Goal: Information Seeking & Learning: Learn about a topic

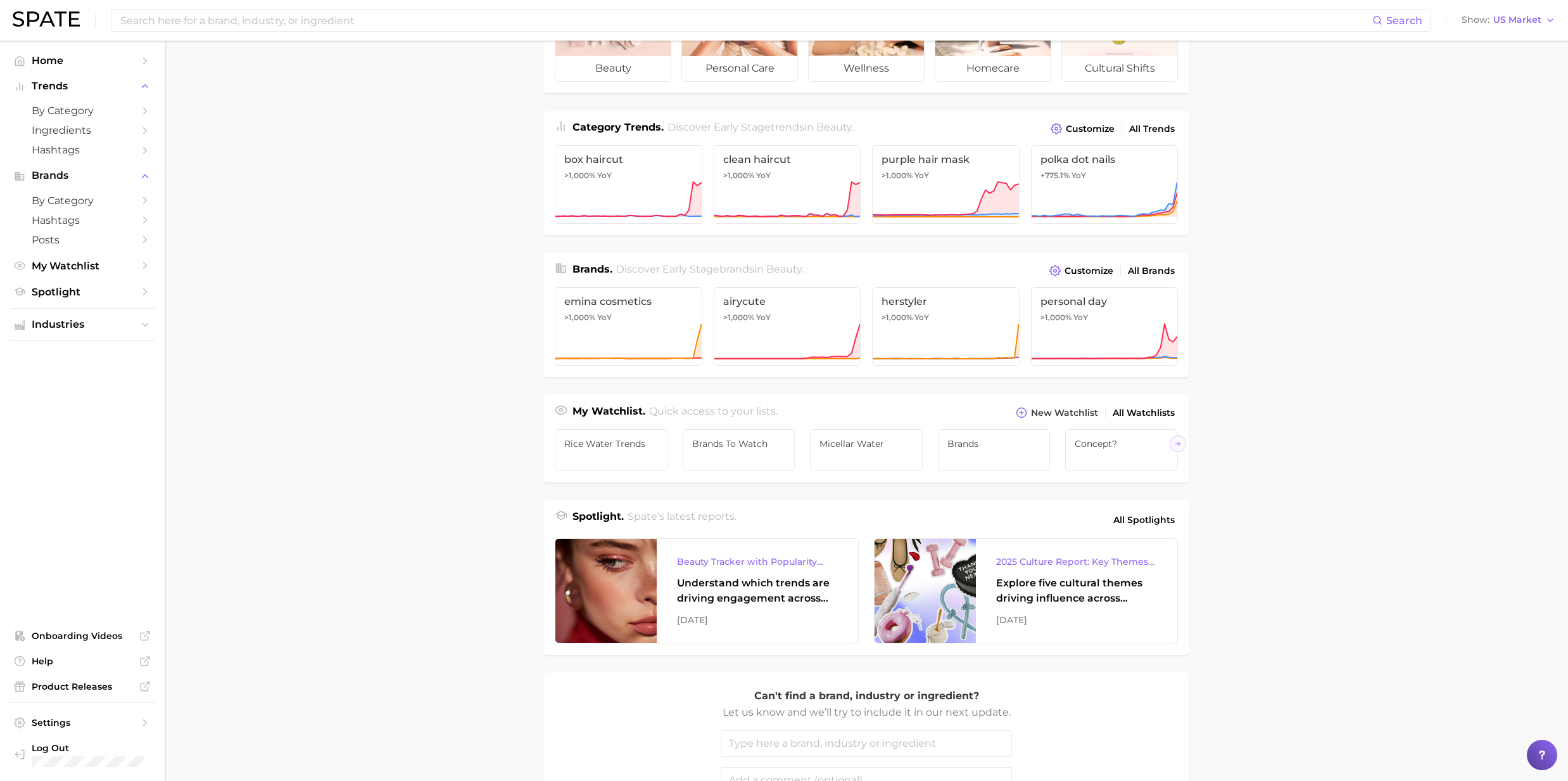
scroll to position [264, 0]
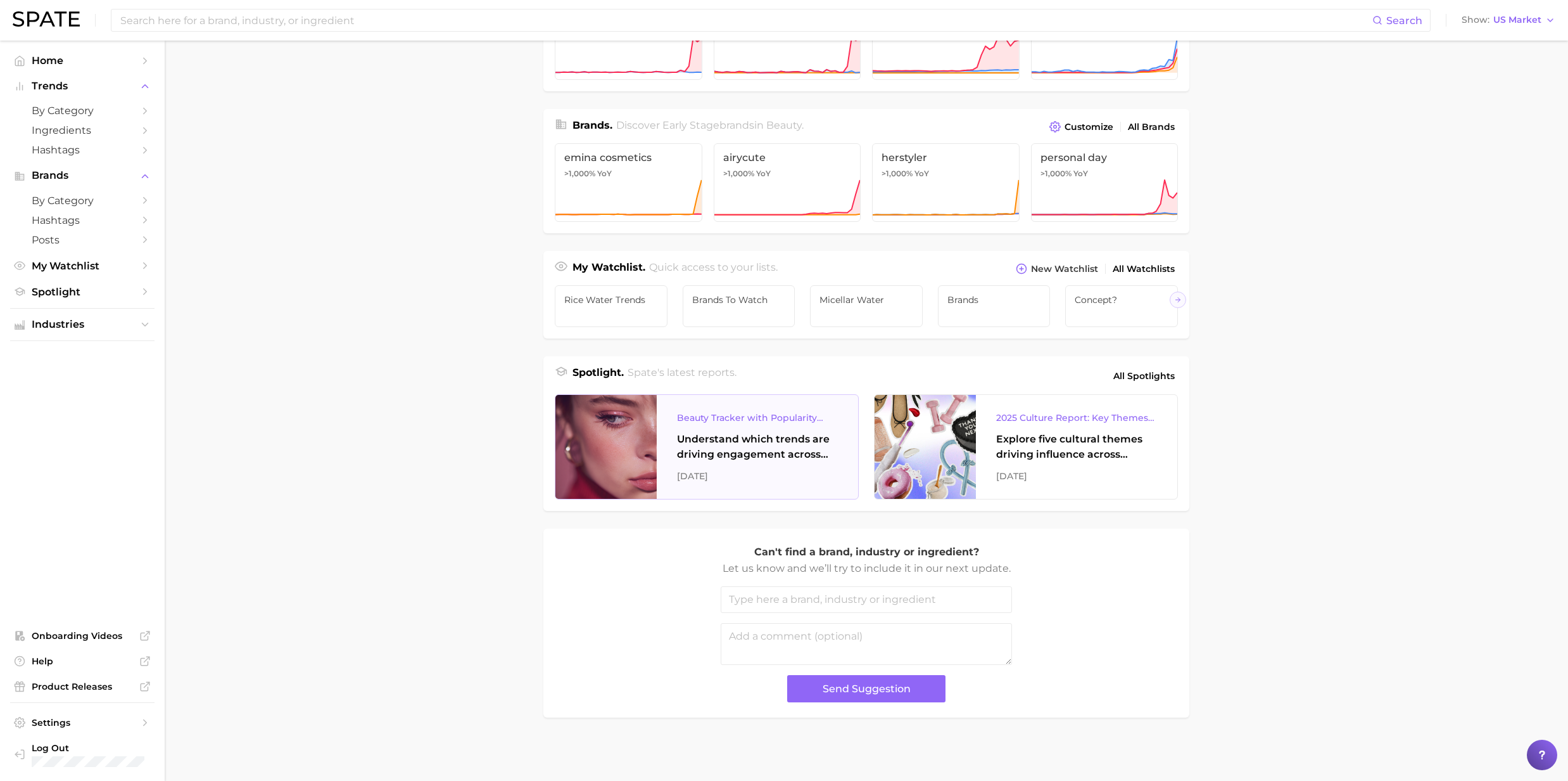
click at [734, 454] on div "Understand which trends are driving engagement across platforms in the skin, ha…" at bounding box center [758, 447] width 161 height 31
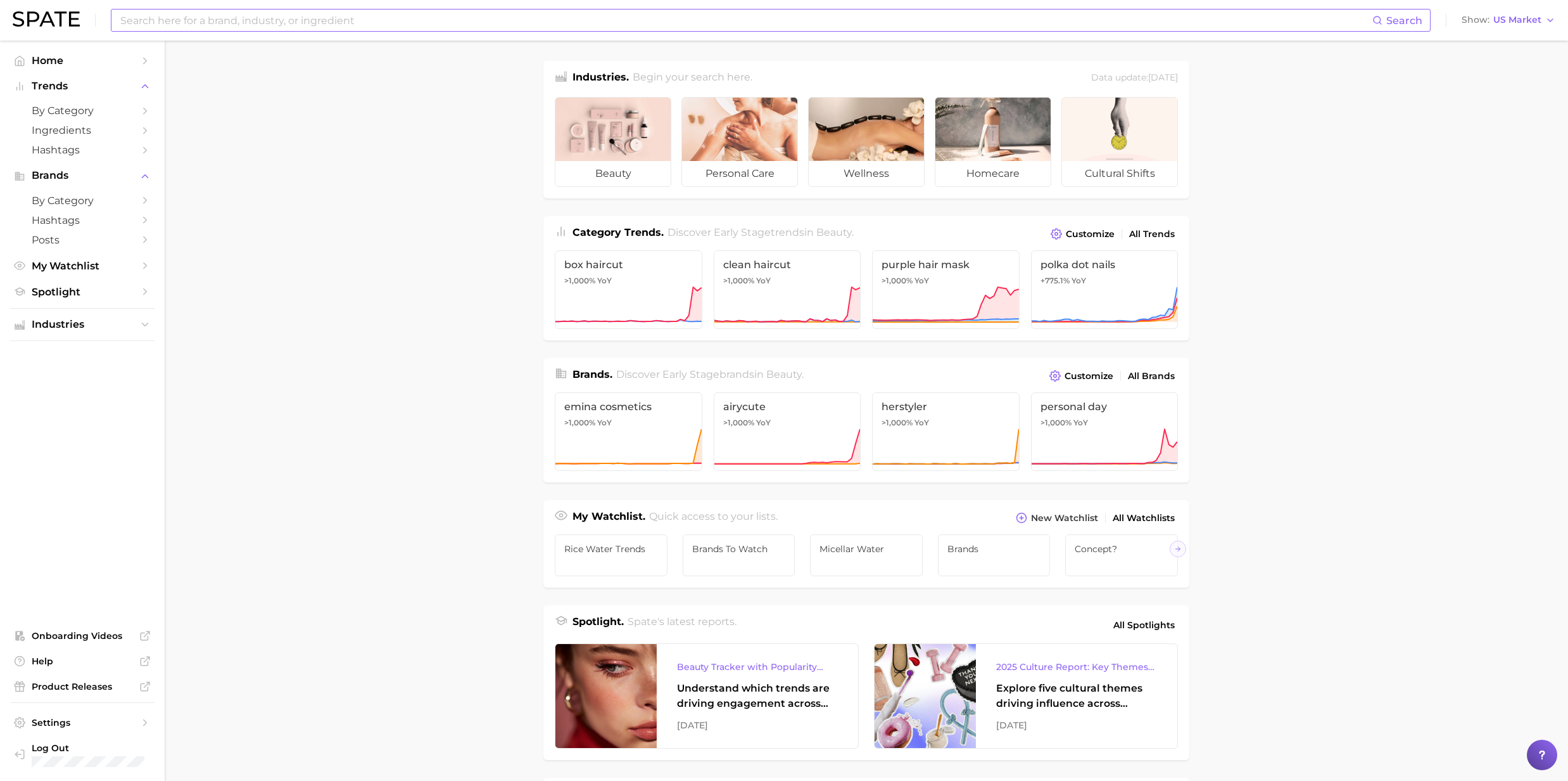
click at [204, 20] on input at bounding box center [746, 20] width 1253 height 21
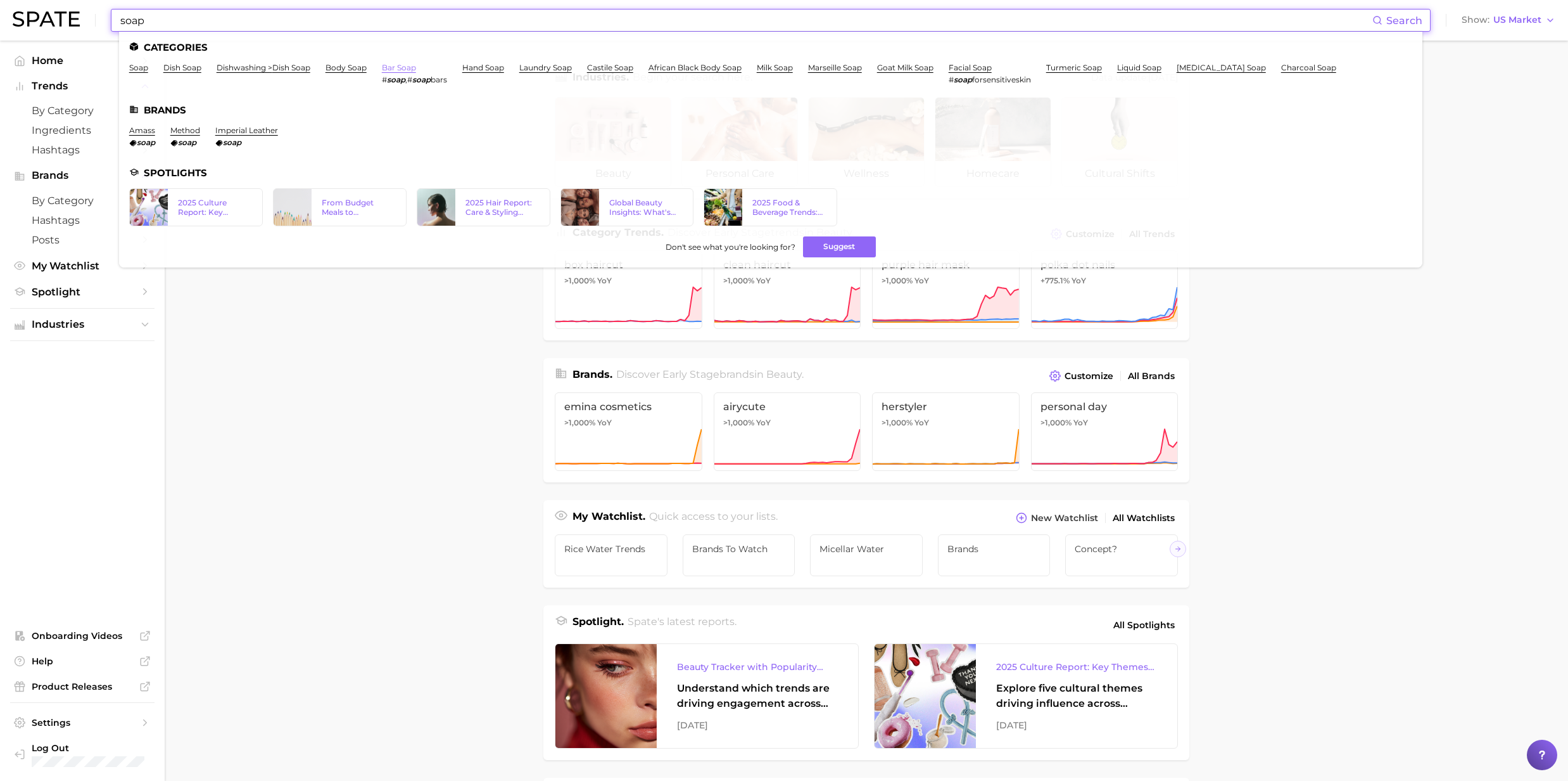
type input "soap"
click at [403, 64] on link "bar soap" at bounding box center [399, 67] width 34 height 9
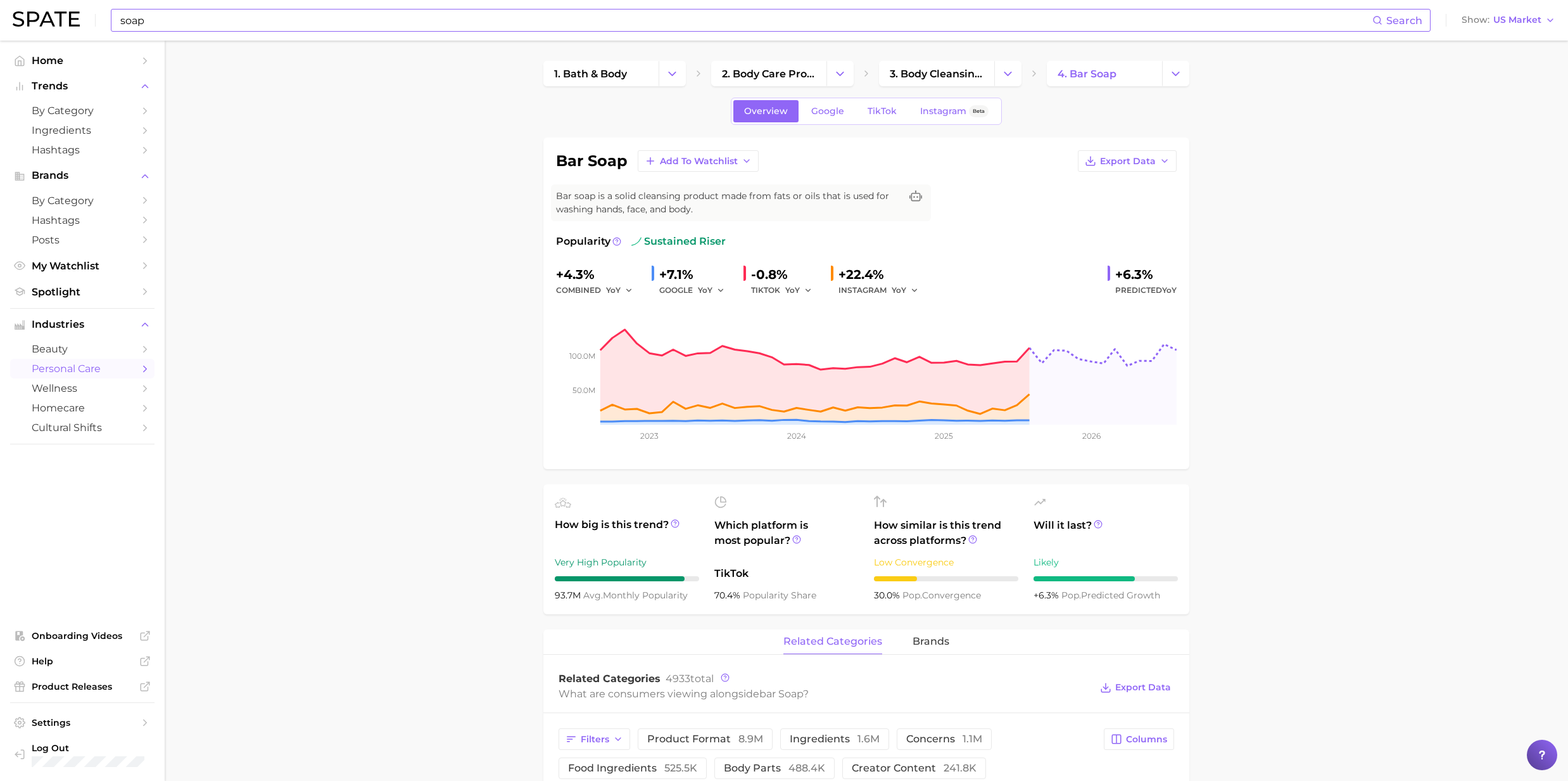
click at [218, 14] on input "soap" at bounding box center [746, 20] width 1253 height 21
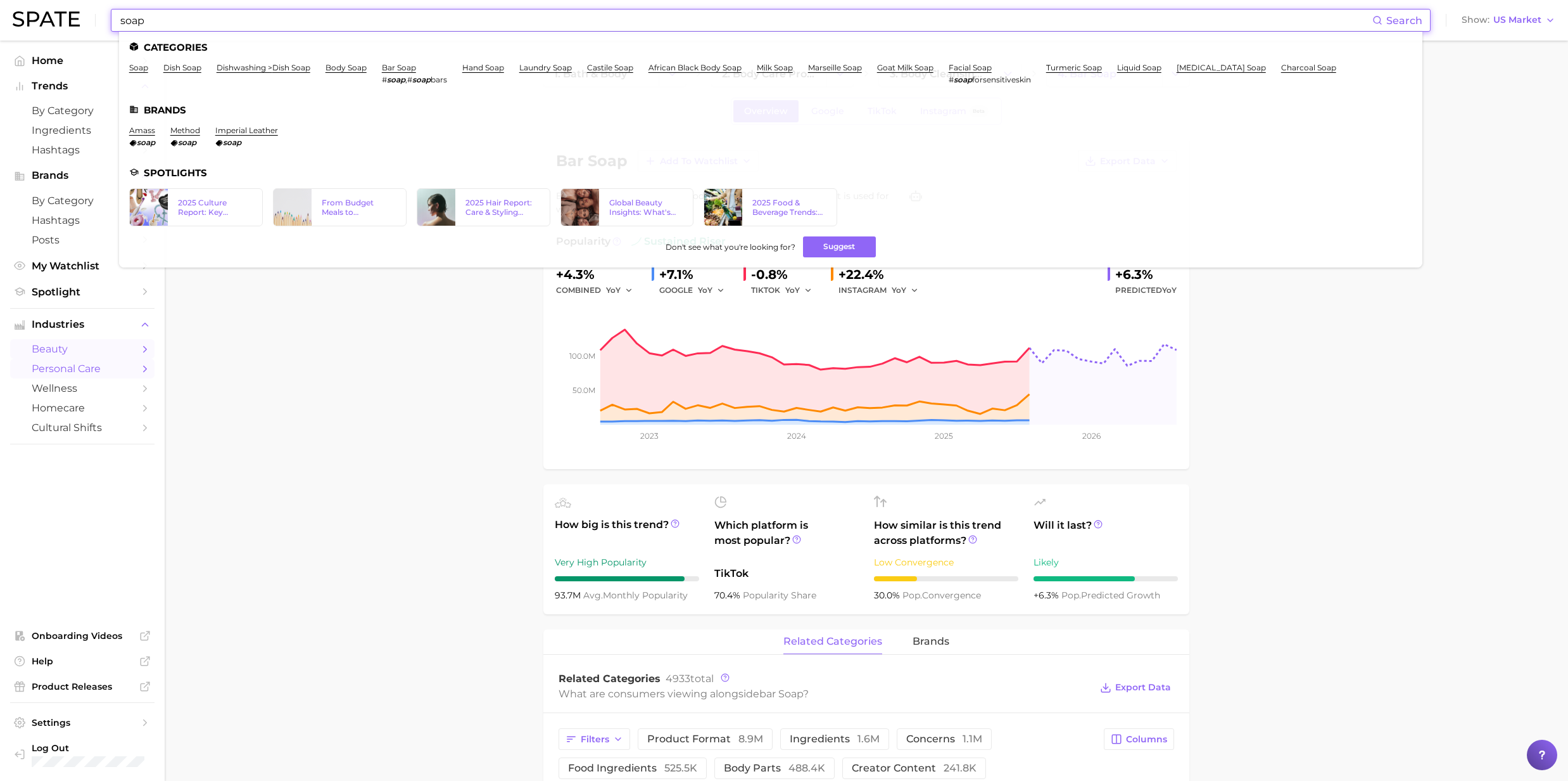
click at [59, 355] on span "beauty" at bounding box center [82, 349] width 102 height 12
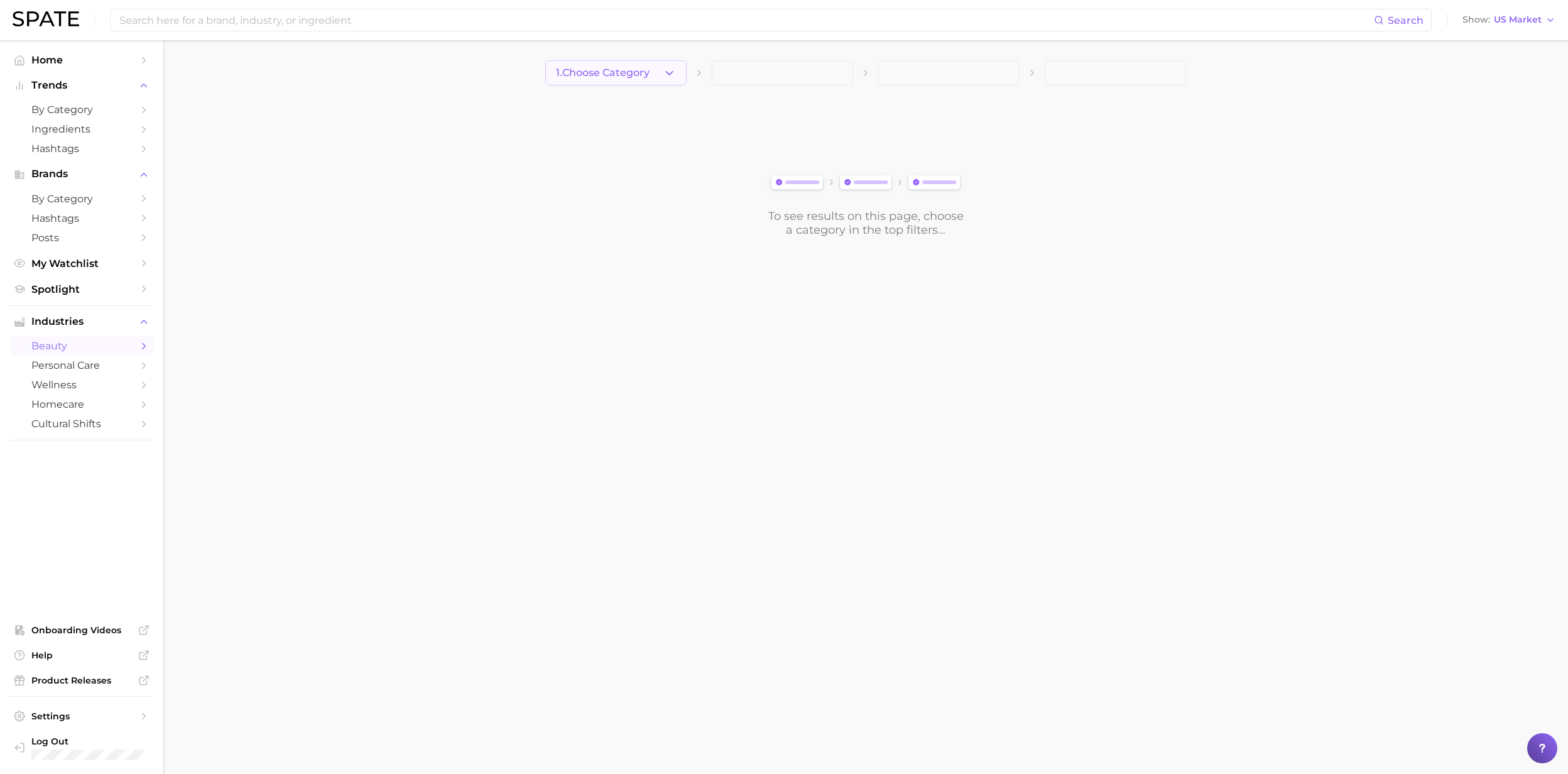
click at [669, 72] on icon "button" at bounding box center [669, 74] width 14 height 14
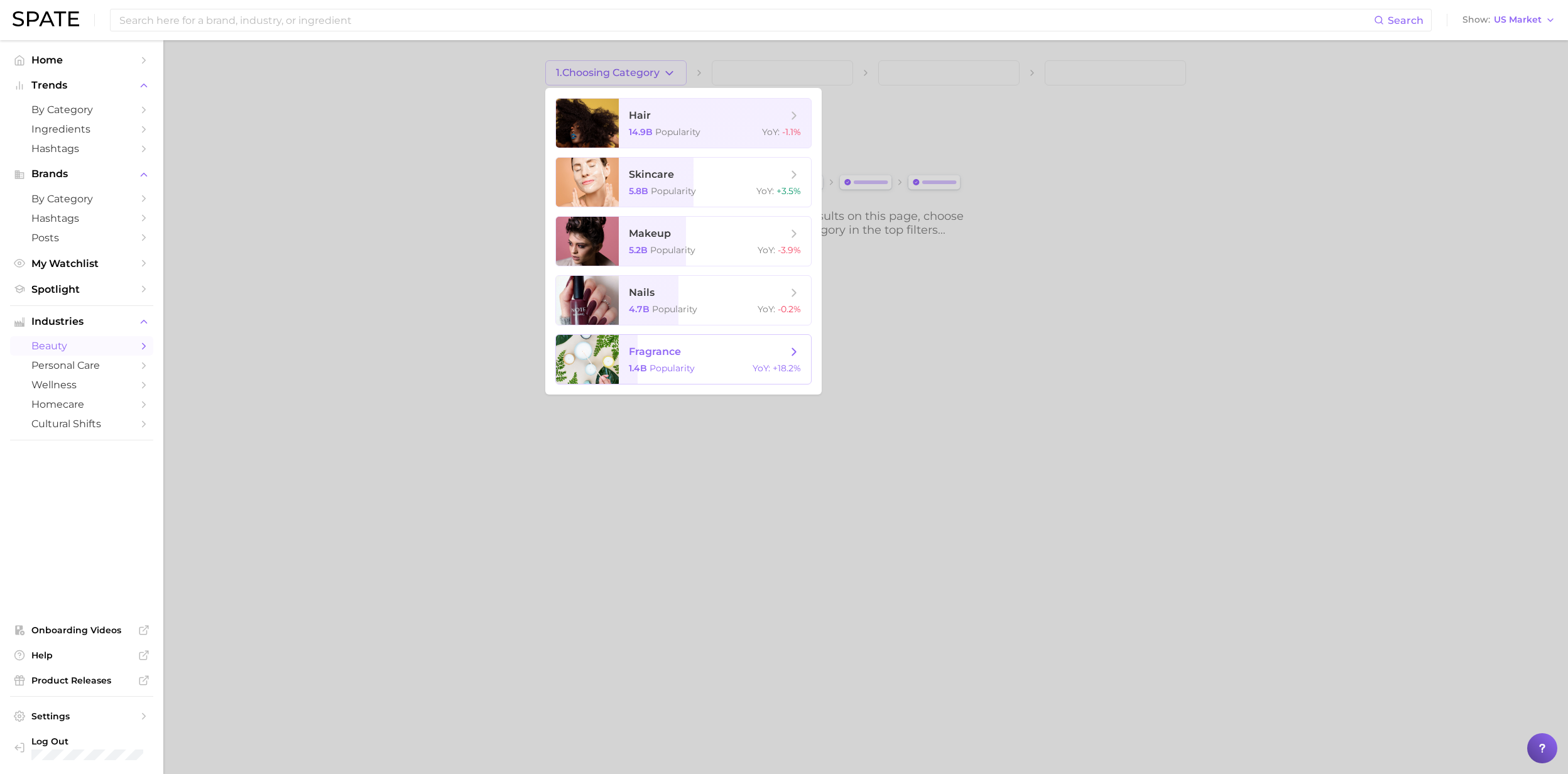
click at [677, 360] on span "fragrance 1.4b Popularity YoY : +18.2%" at bounding box center [714, 360] width 192 height 49
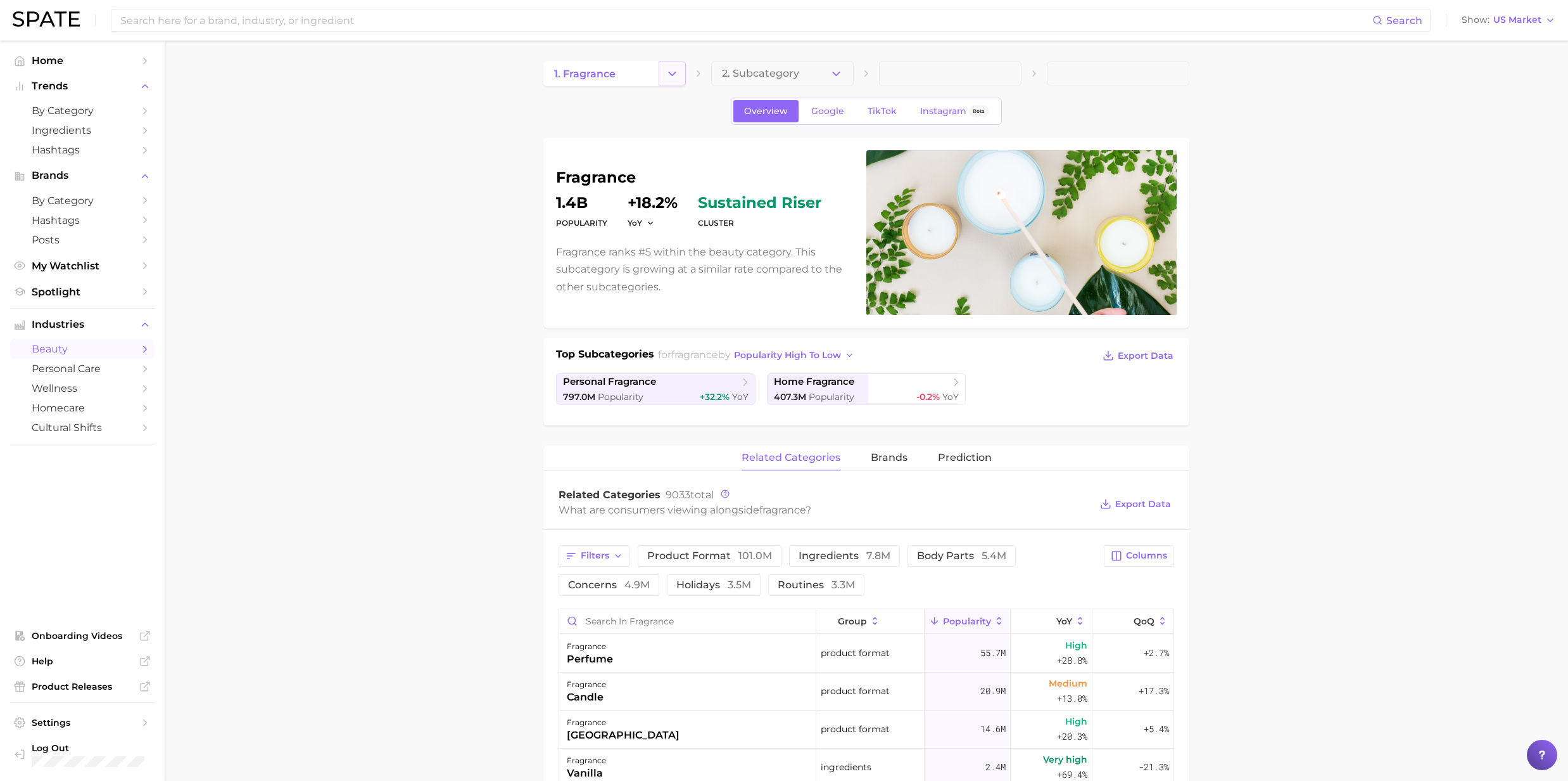
click at [672, 69] on icon "Change Category" at bounding box center [672, 74] width 14 height 14
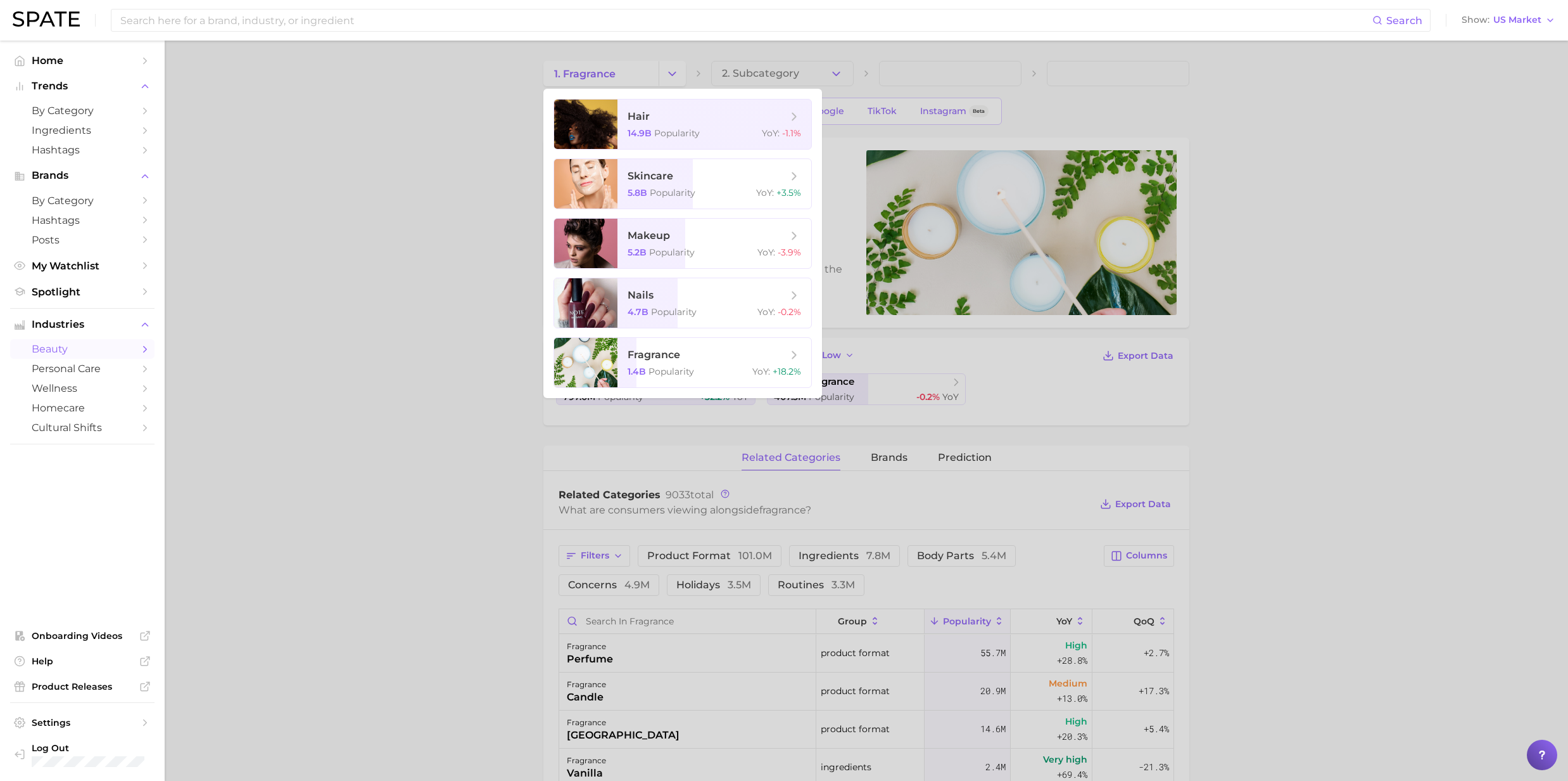
click at [837, 70] on div at bounding box center [784, 390] width 1568 height 781
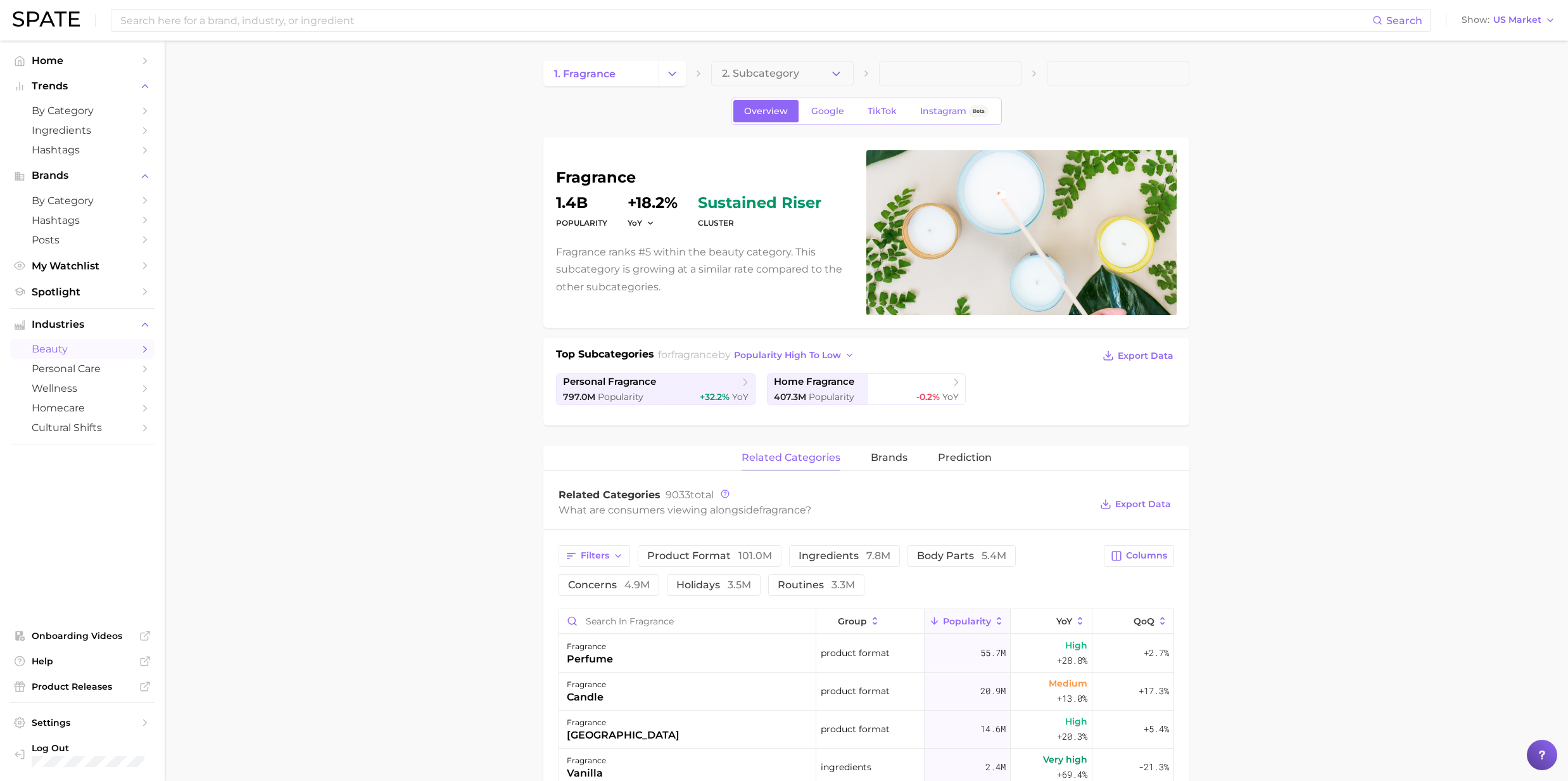
click at [837, 70] on icon "button" at bounding box center [837, 74] width 14 height 14
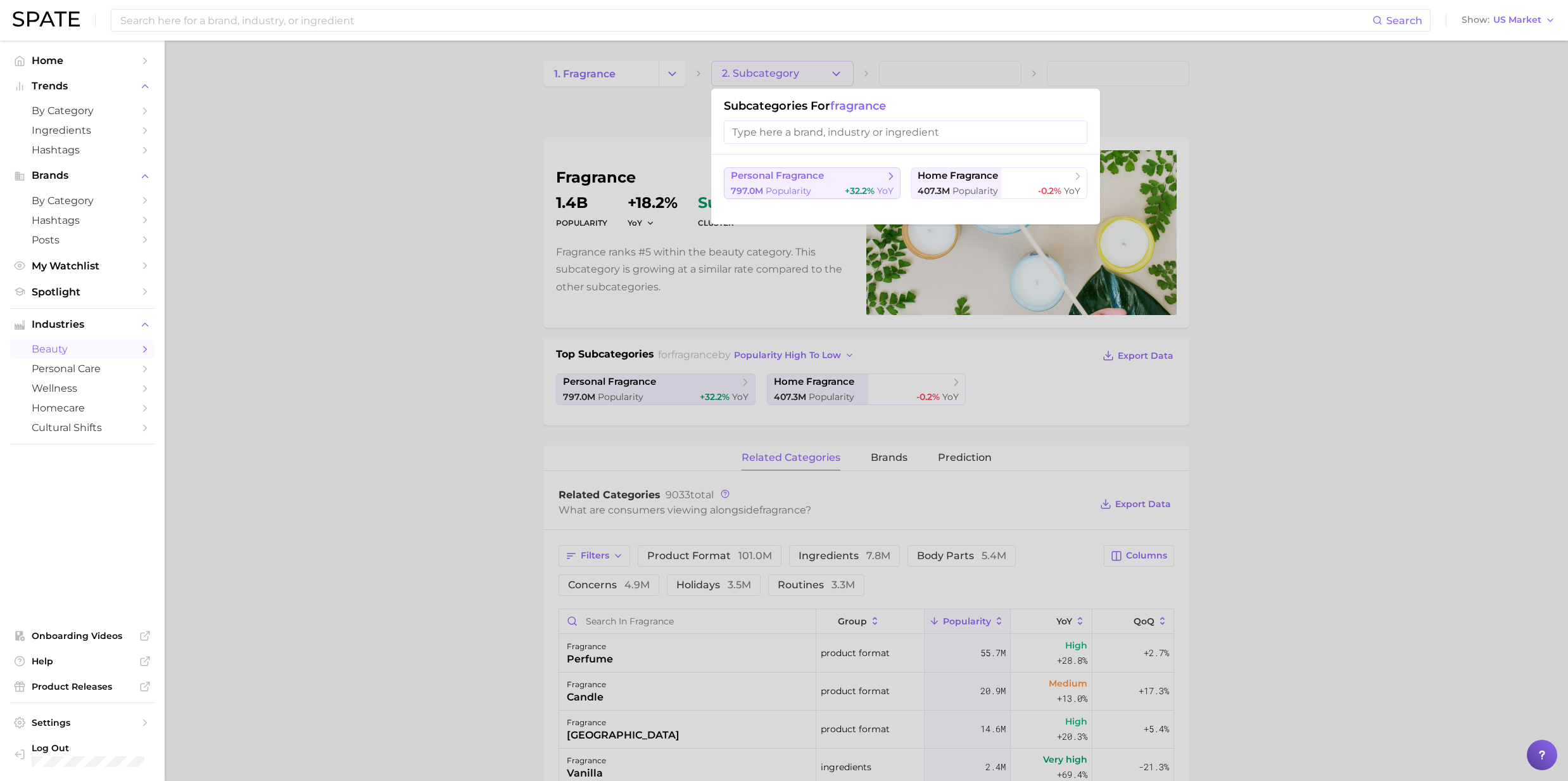
click at [766, 186] on span "Popularity" at bounding box center [788, 190] width 45 height 11
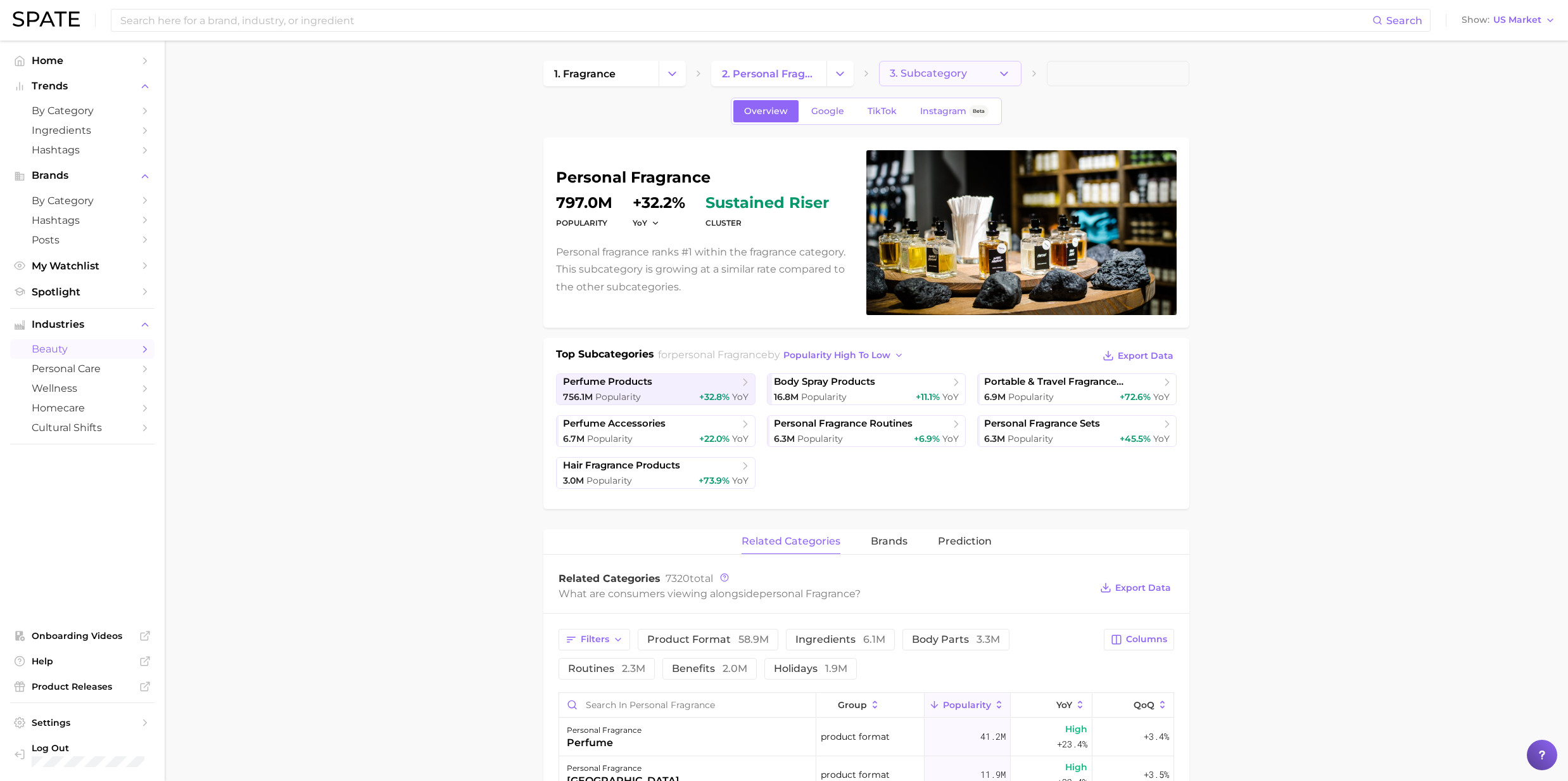
click at [1002, 72] on icon "button" at bounding box center [1004, 74] width 14 height 14
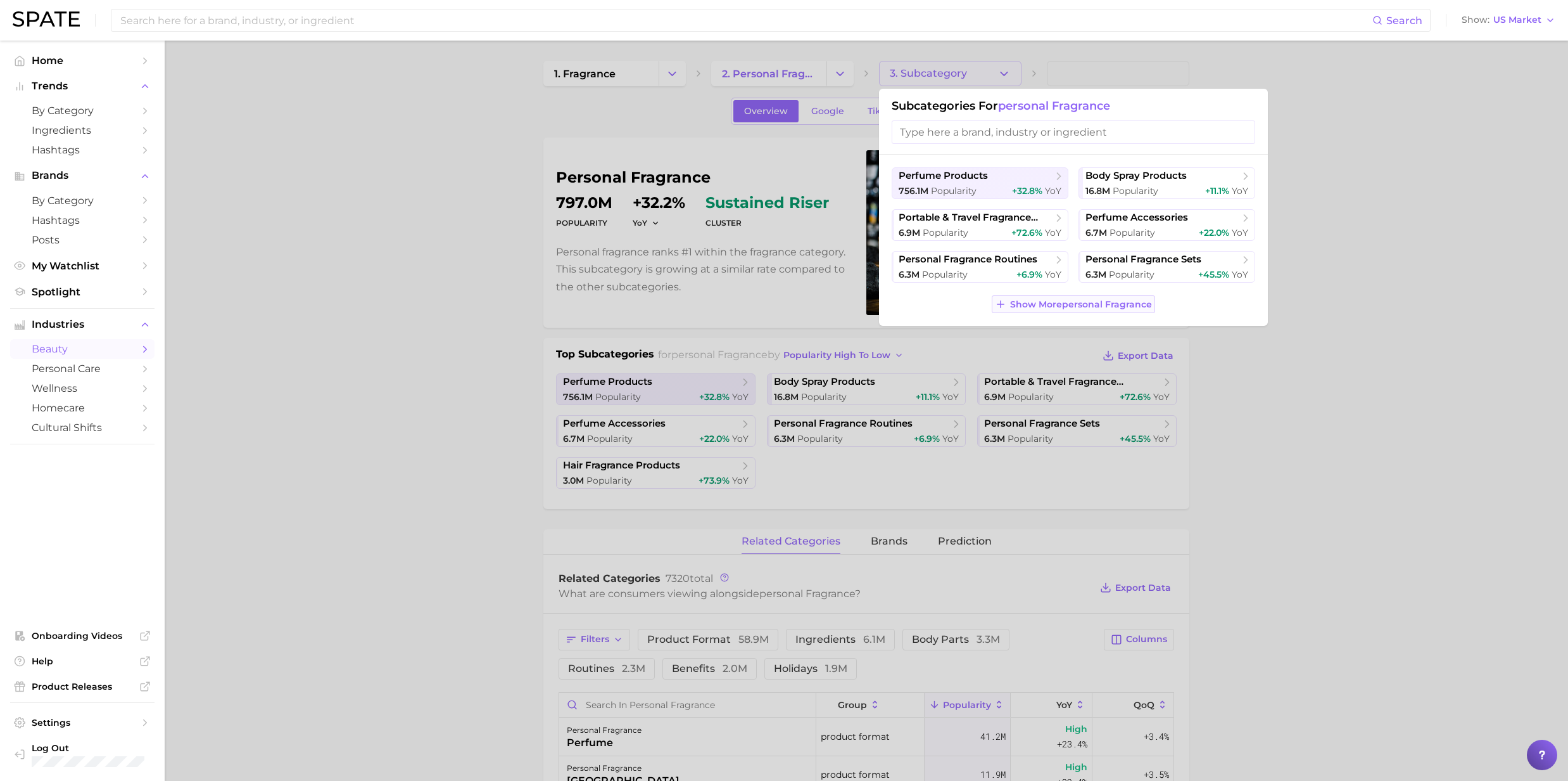
click at [1029, 300] on span "Show More personal fragrance" at bounding box center [1081, 304] width 142 height 11
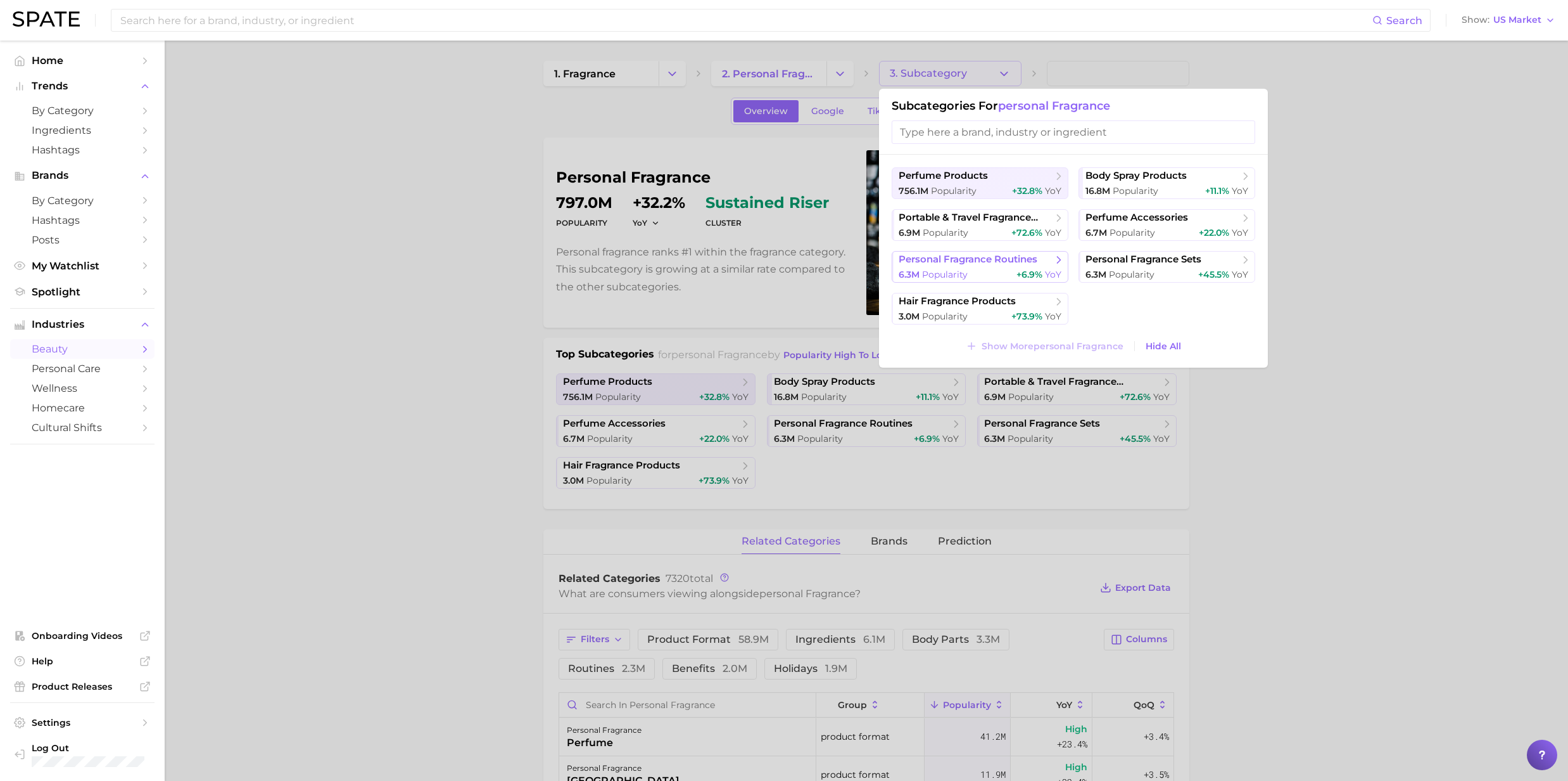
click at [988, 271] on div "6.3m Popularity +6.9% YoY" at bounding box center [979, 275] width 163 height 12
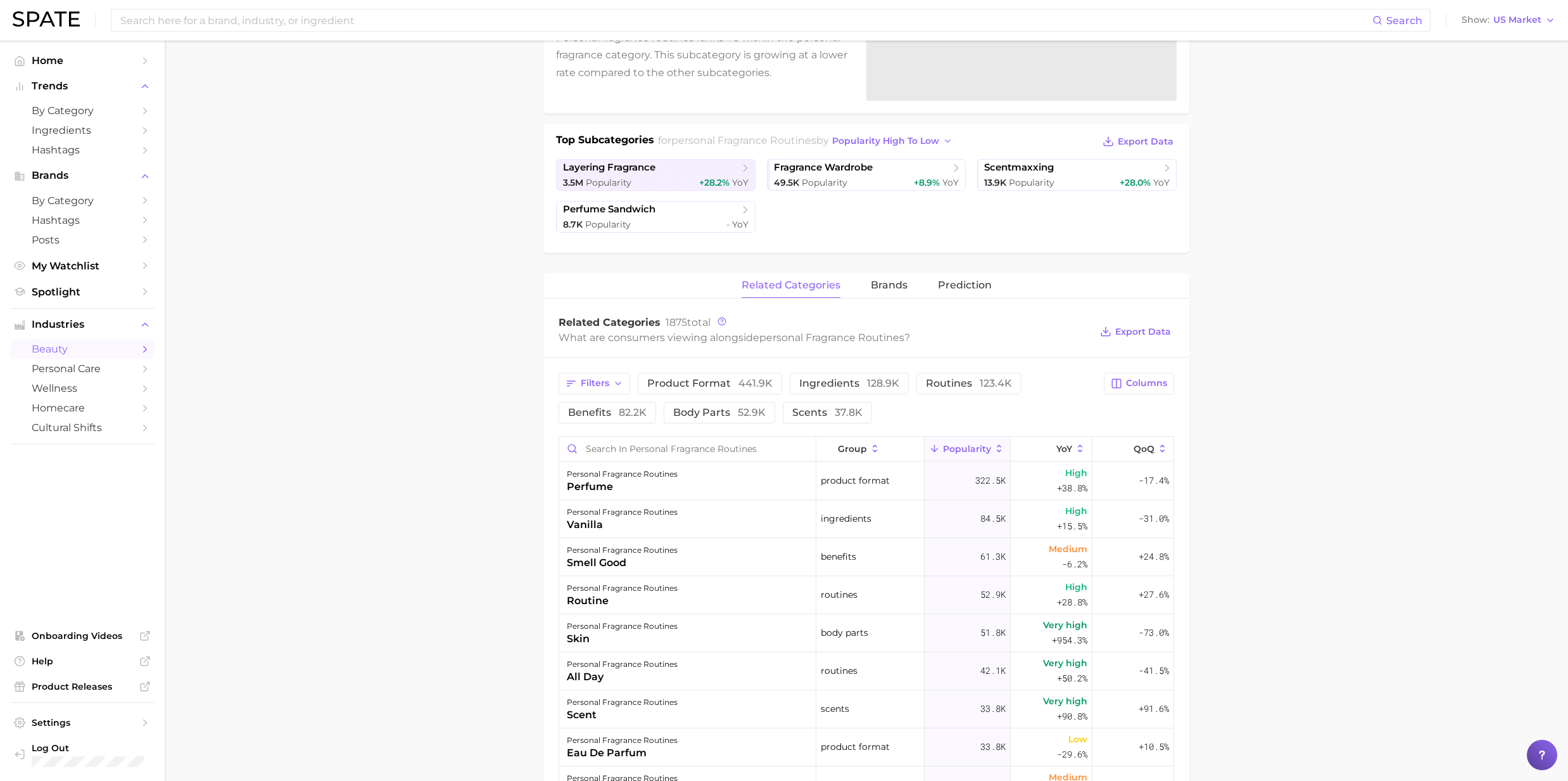
scroll to position [254, 0]
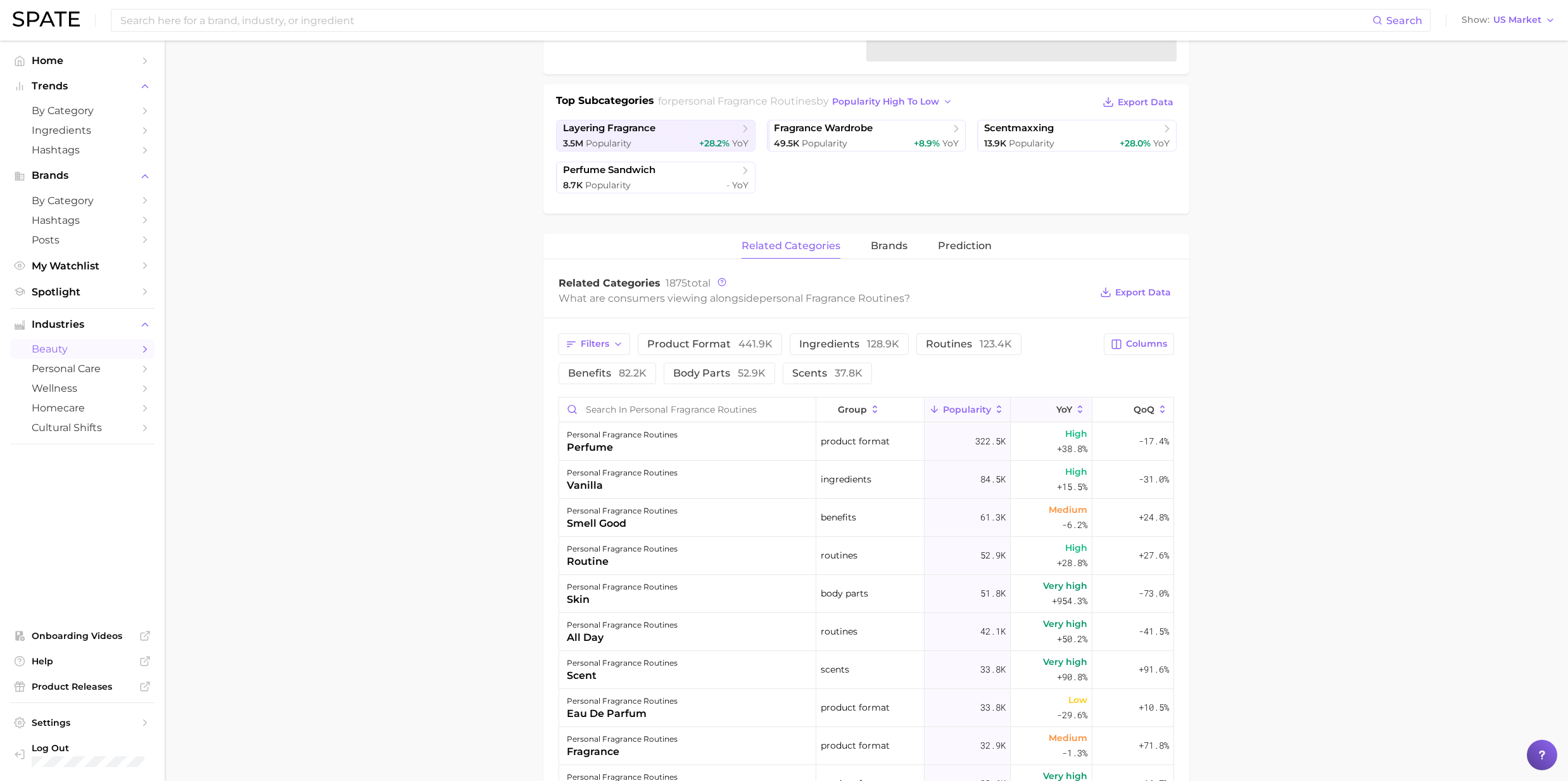
click at [1078, 408] on icon at bounding box center [1080, 409] width 4 height 8
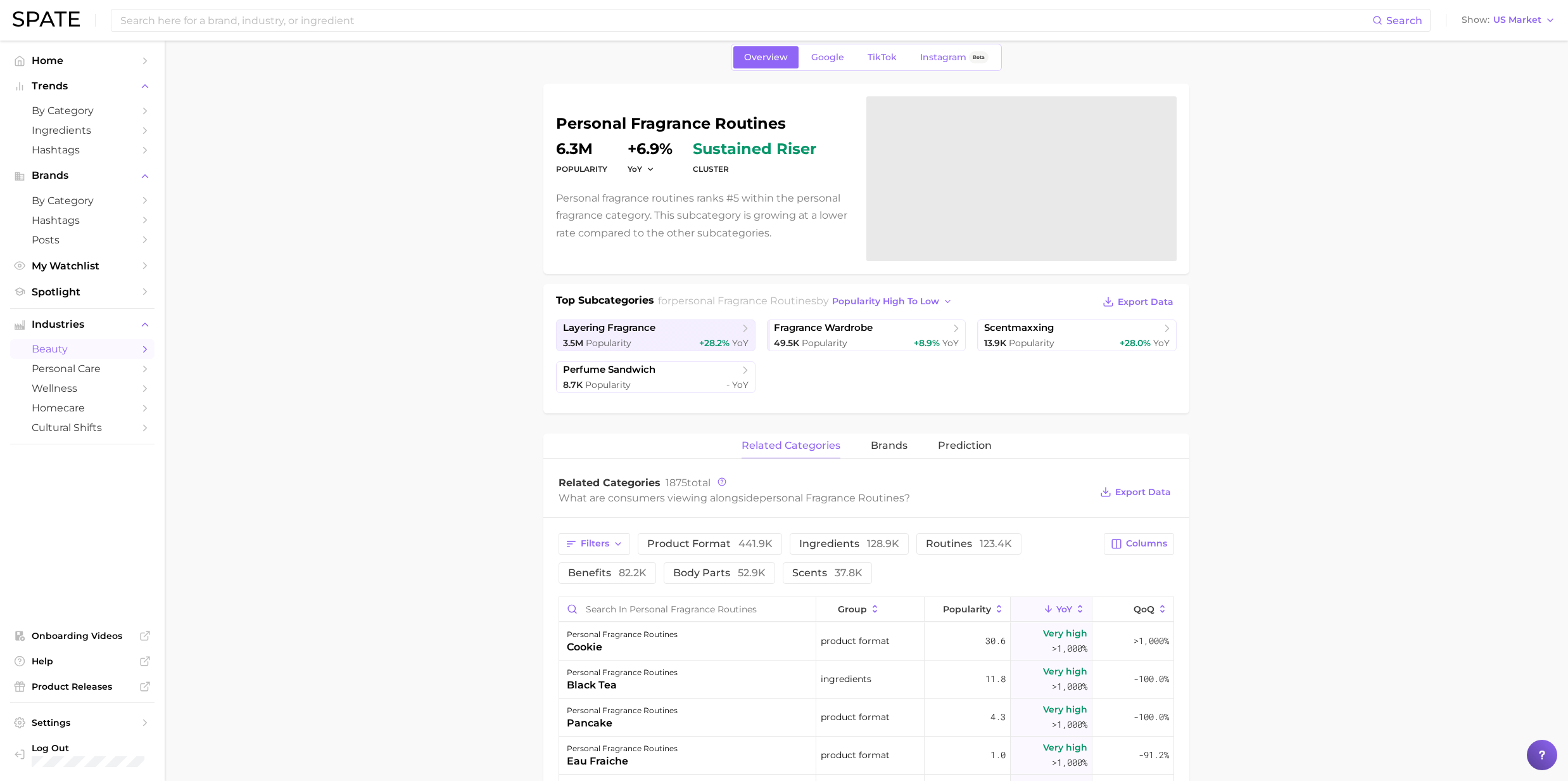
scroll to position [0, 0]
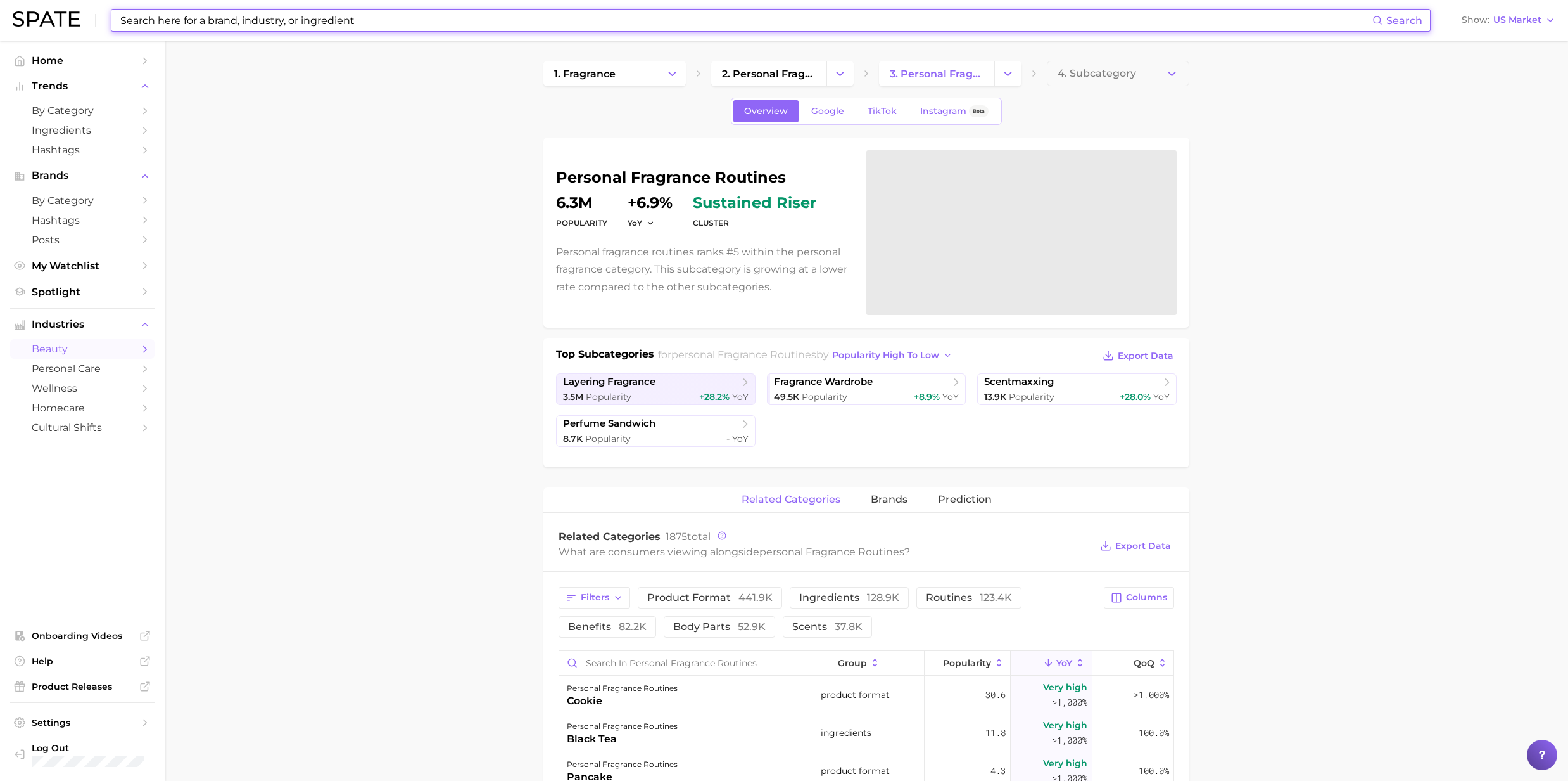
click at [183, 15] on input at bounding box center [746, 20] width 1253 height 21
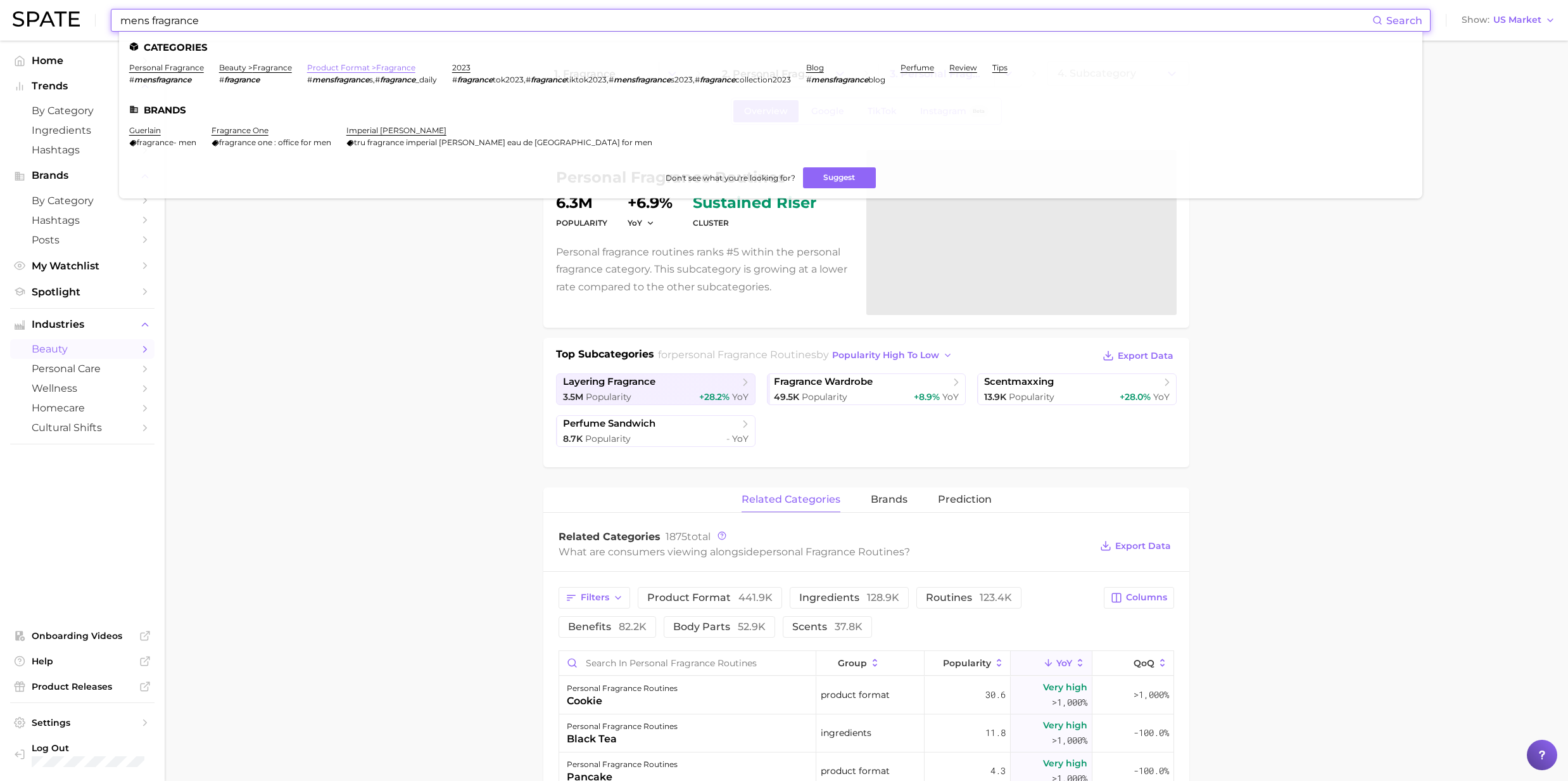
type input "mens fragrance"
click at [334, 66] on link "product format > fragrance" at bounding box center [361, 67] width 108 height 9
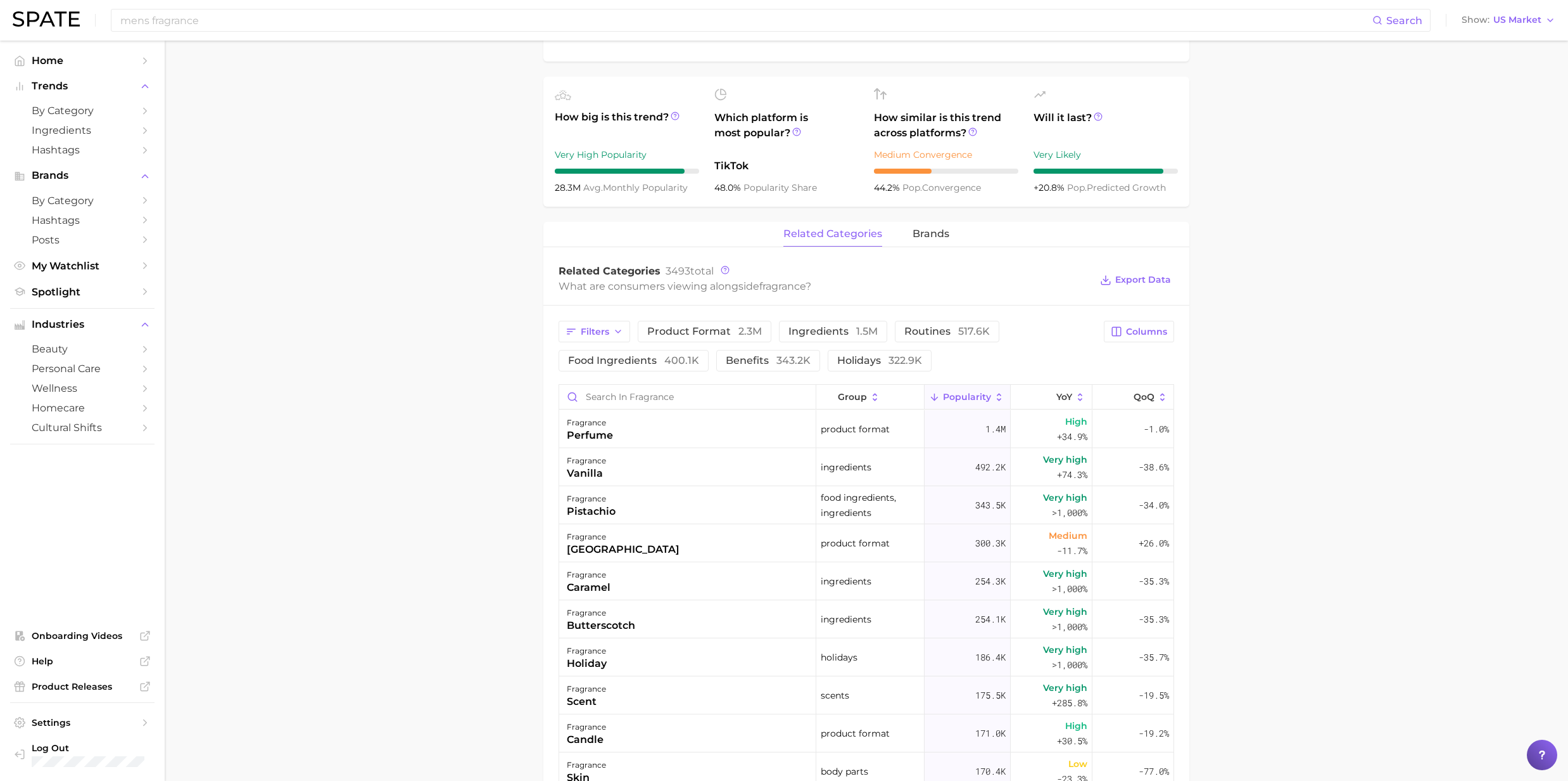
scroll to position [440, 0]
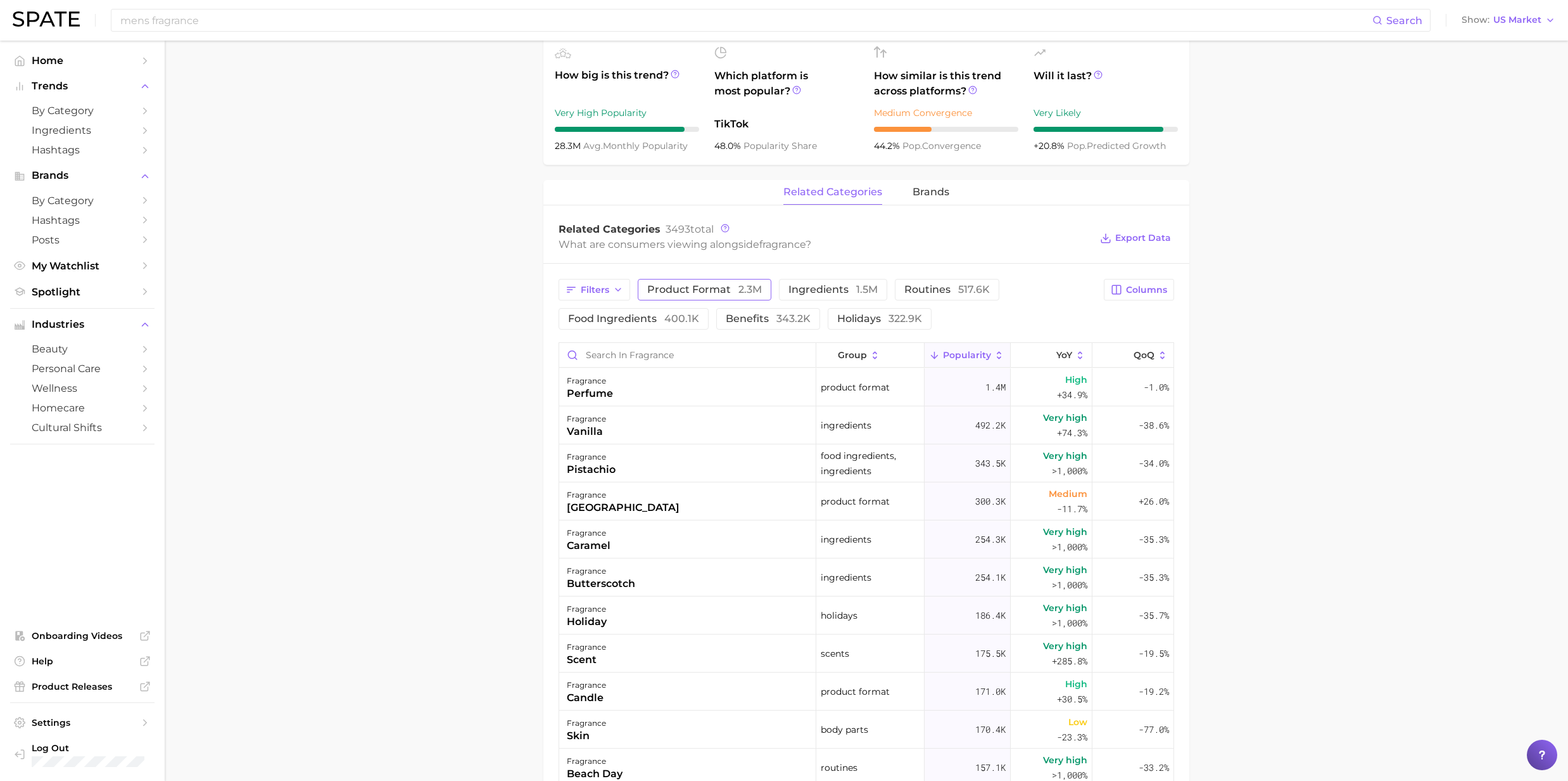
click at [700, 289] on span "product format 2.3m" at bounding box center [705, 289] width 114 height 10
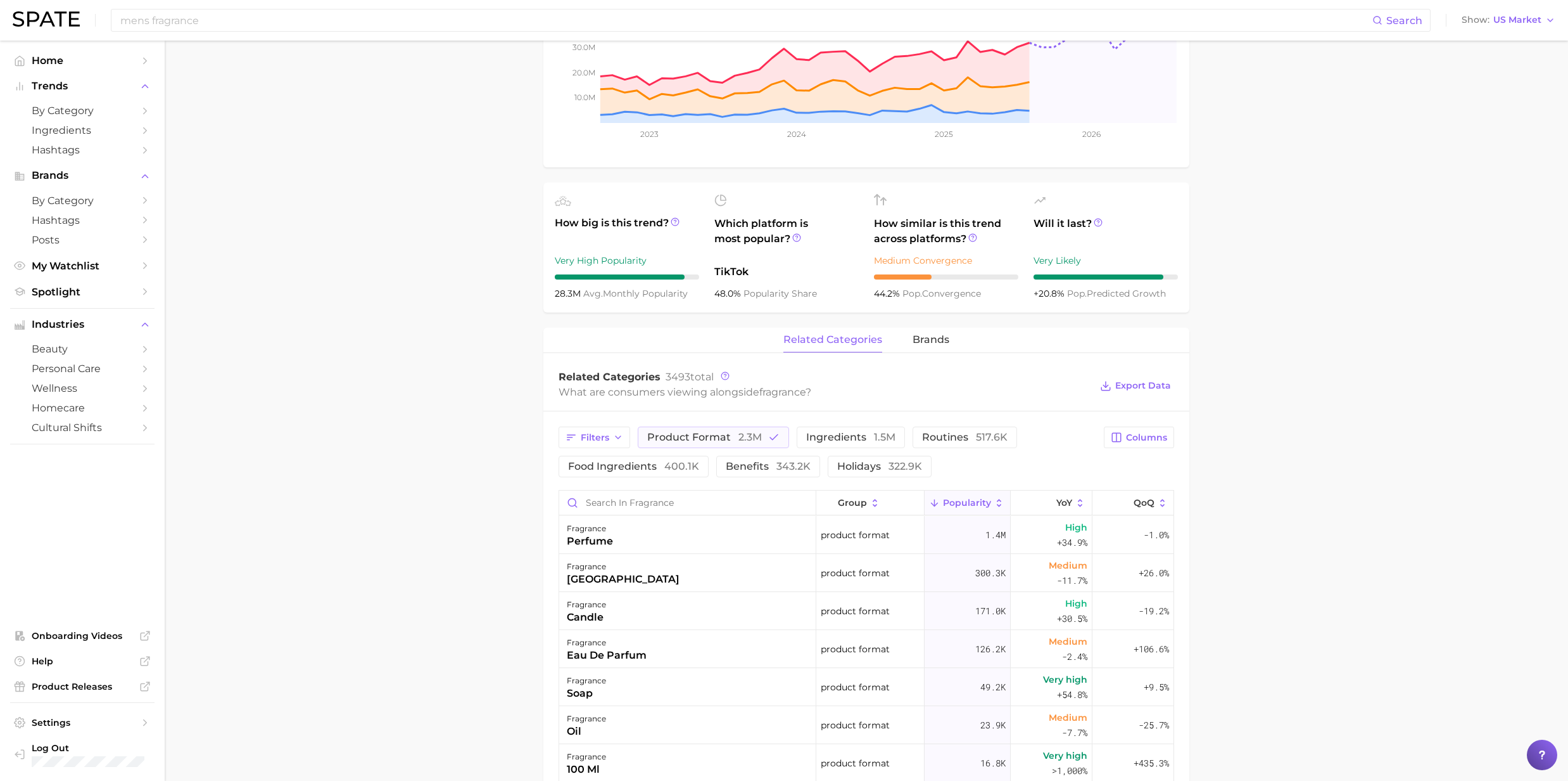
scroll to position [271, 0]
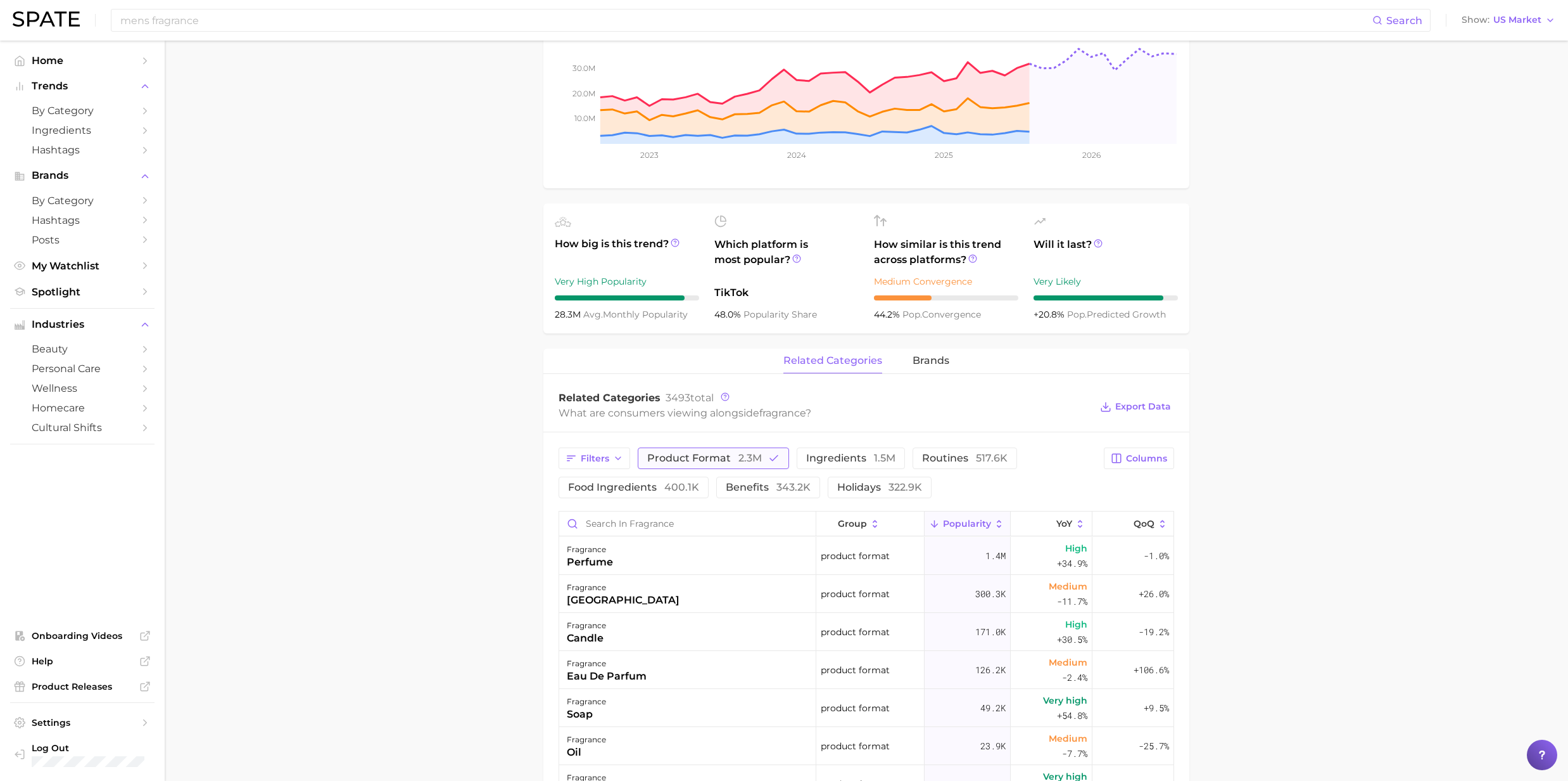
click at [771, 457] on icon "button" at bounding box center [773, 458] width 11 height 11
click at [842, 463] on span "ingredients 1.5m" at bounding box center [833, 458] width 90 height 10
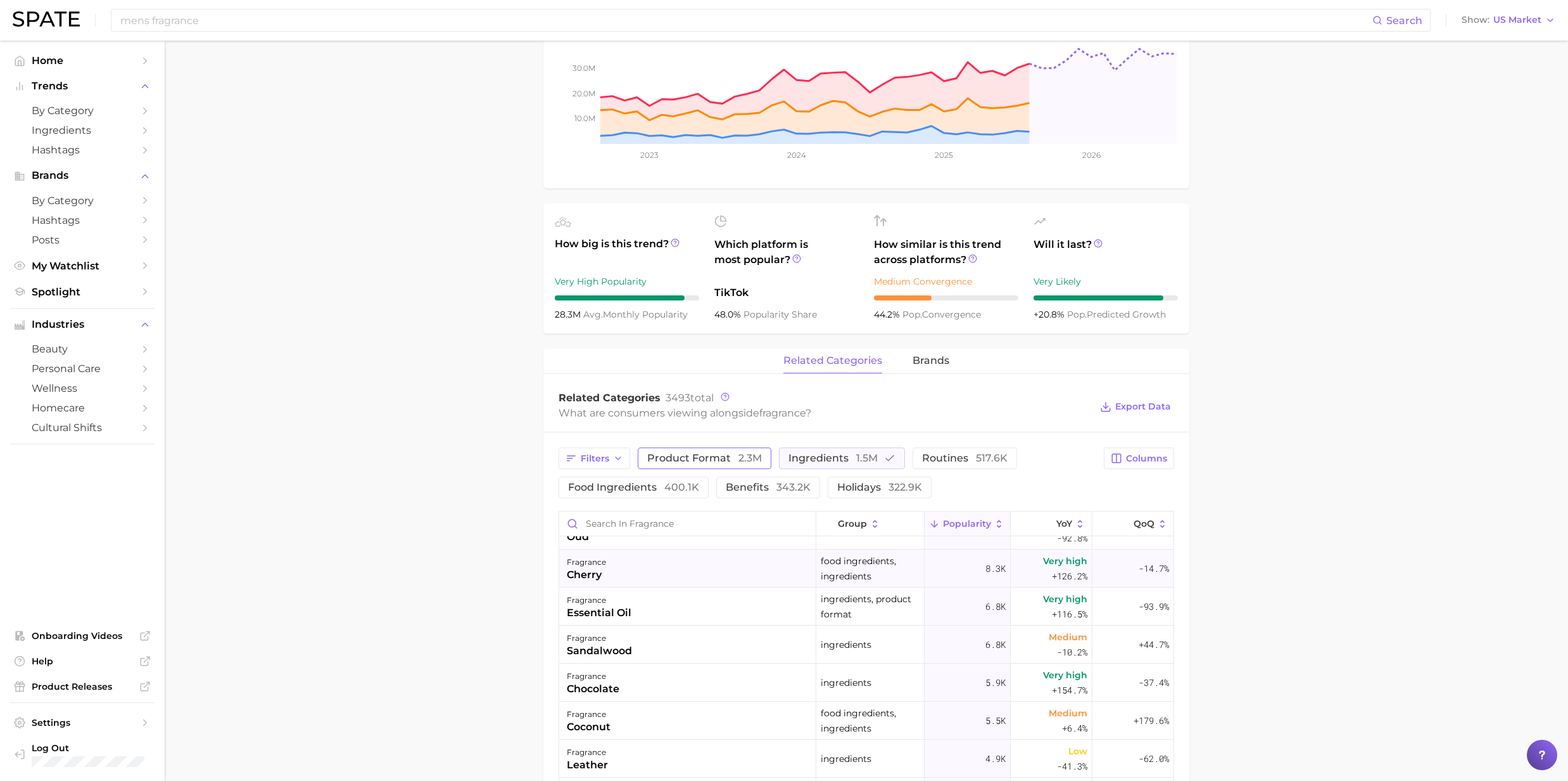
scroll to position [0, 0]
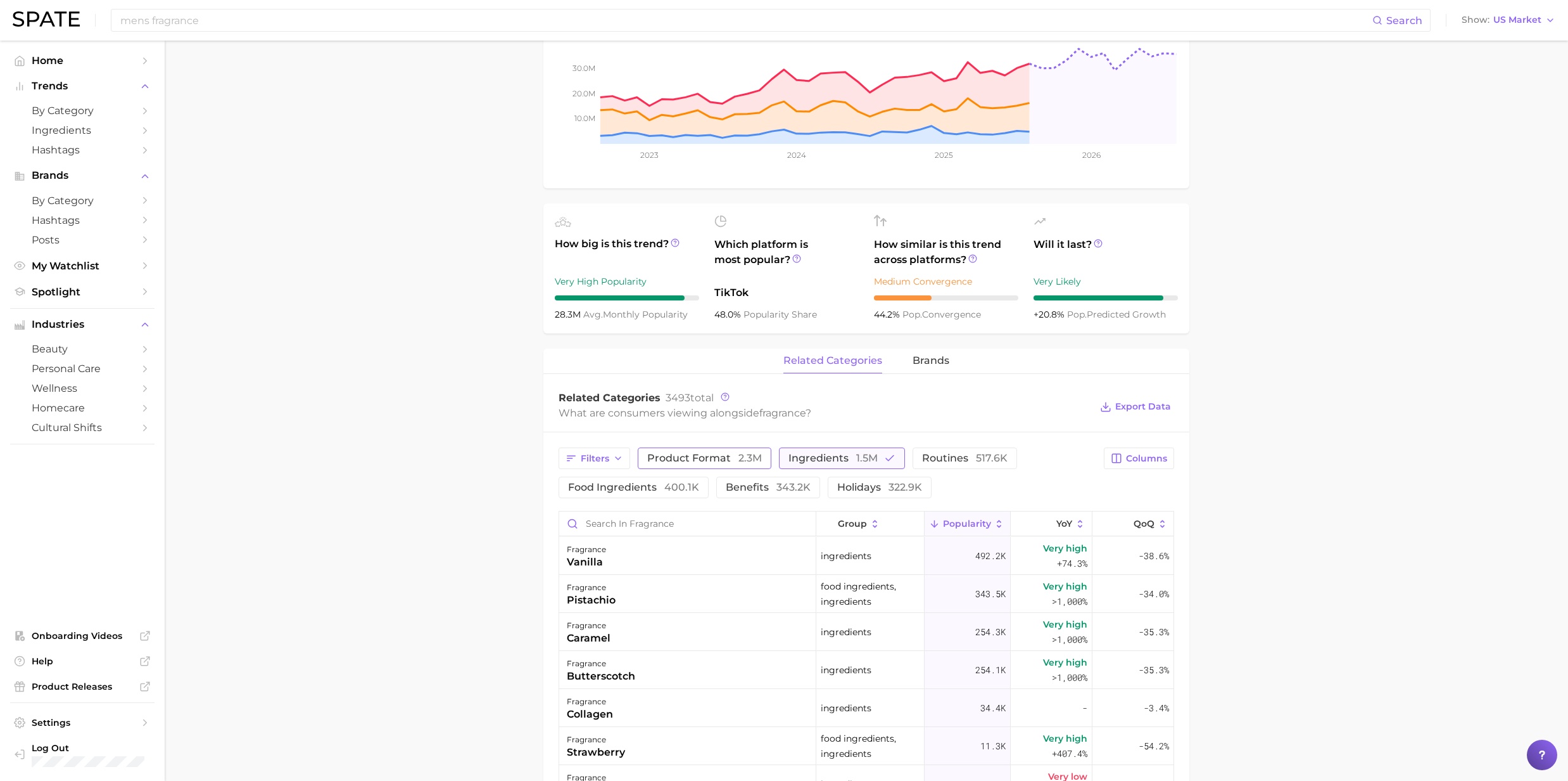
click at [880, 459] on button "ingredients 1.5m" at bounding box center [842, 458] width 126 height 21
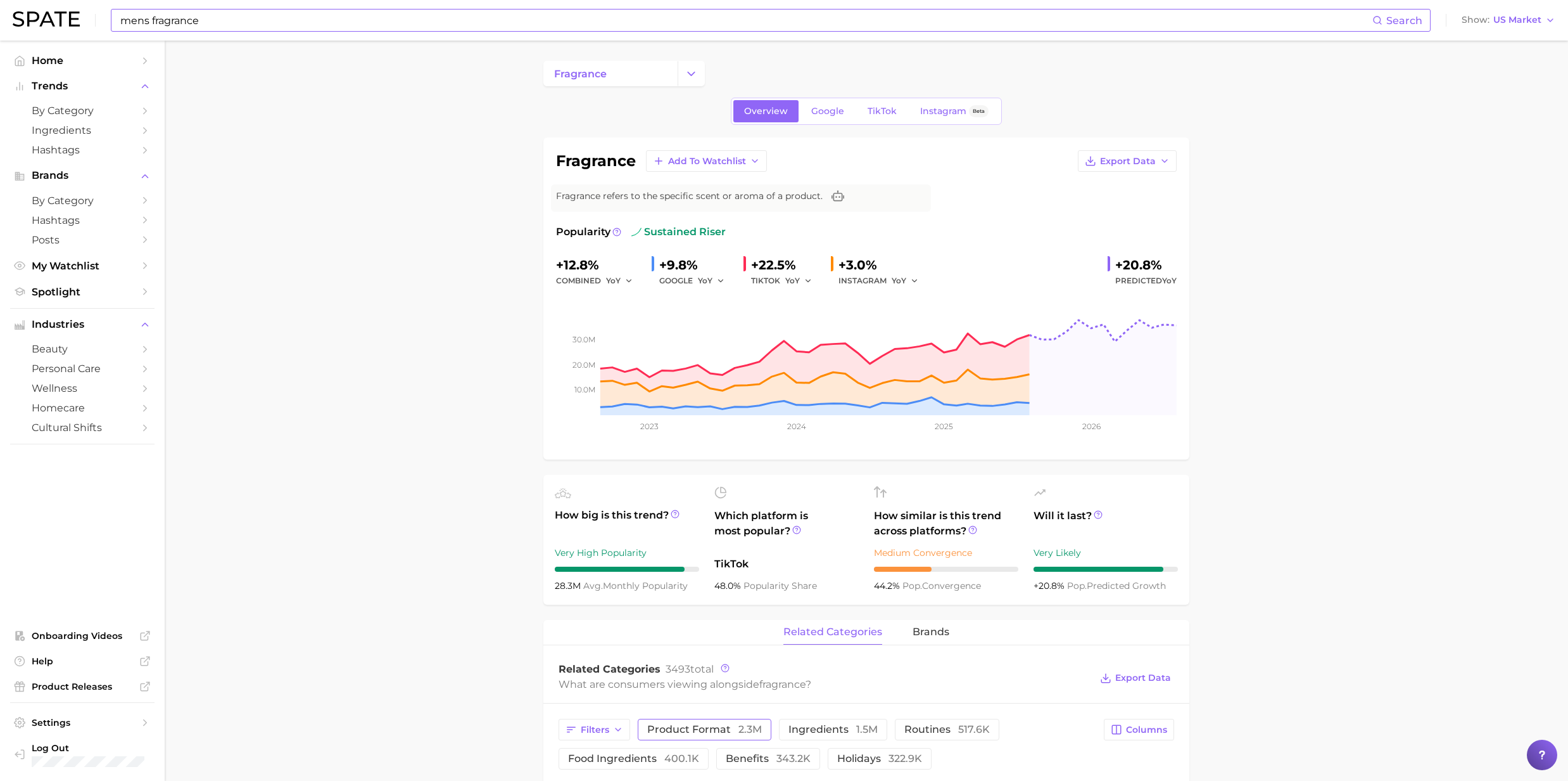
click at [223, 28] on input "mens fragrance" at bounding box center [746, 20] width 1253 height 21
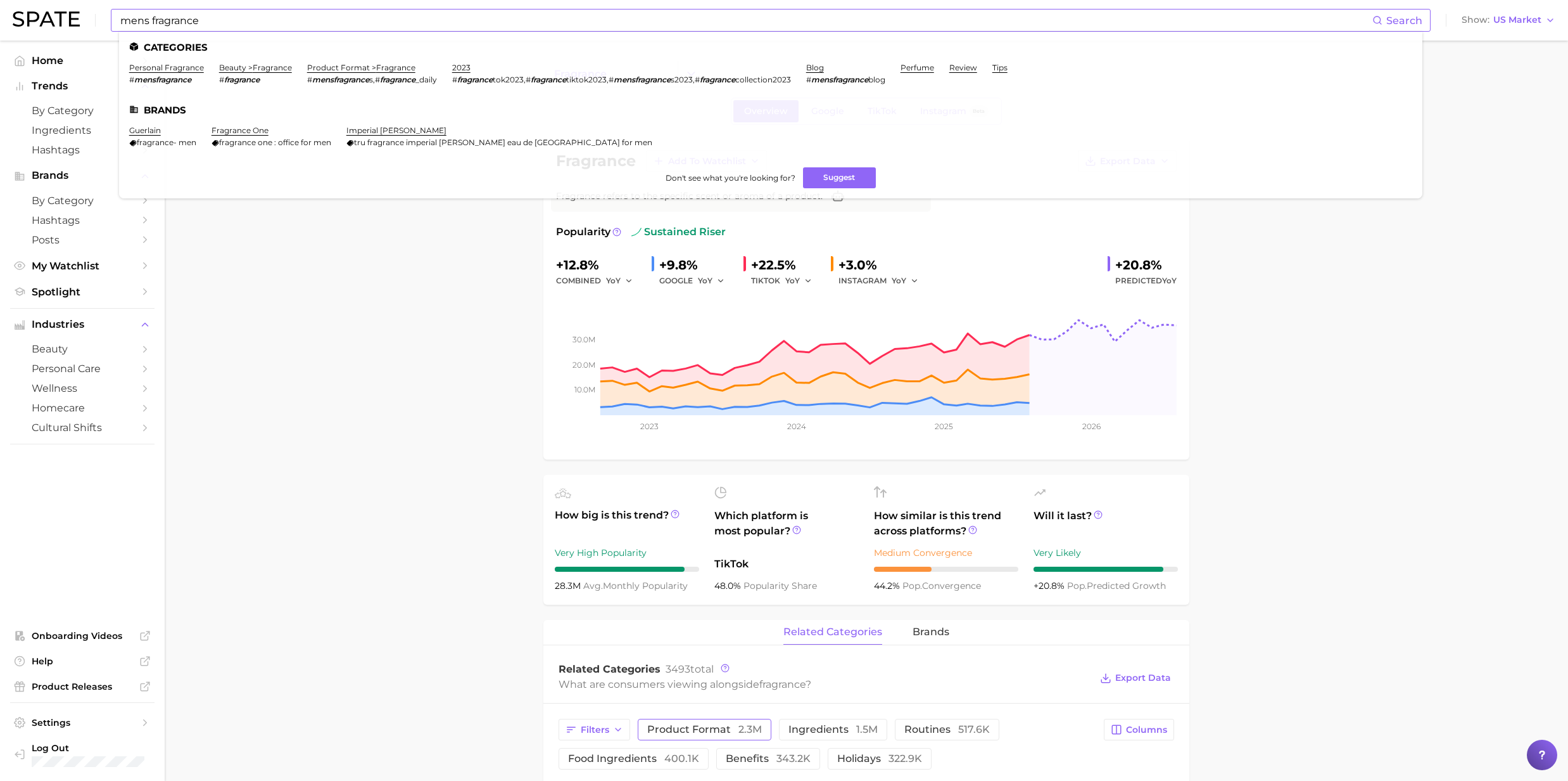
click at [153, 78] on em "mensfragrance" at bounding box center [162, 79] width 57 height 9
click at [145, 68] on link "personal fragrance" at bounding box center [166, 67] width 75 height 9
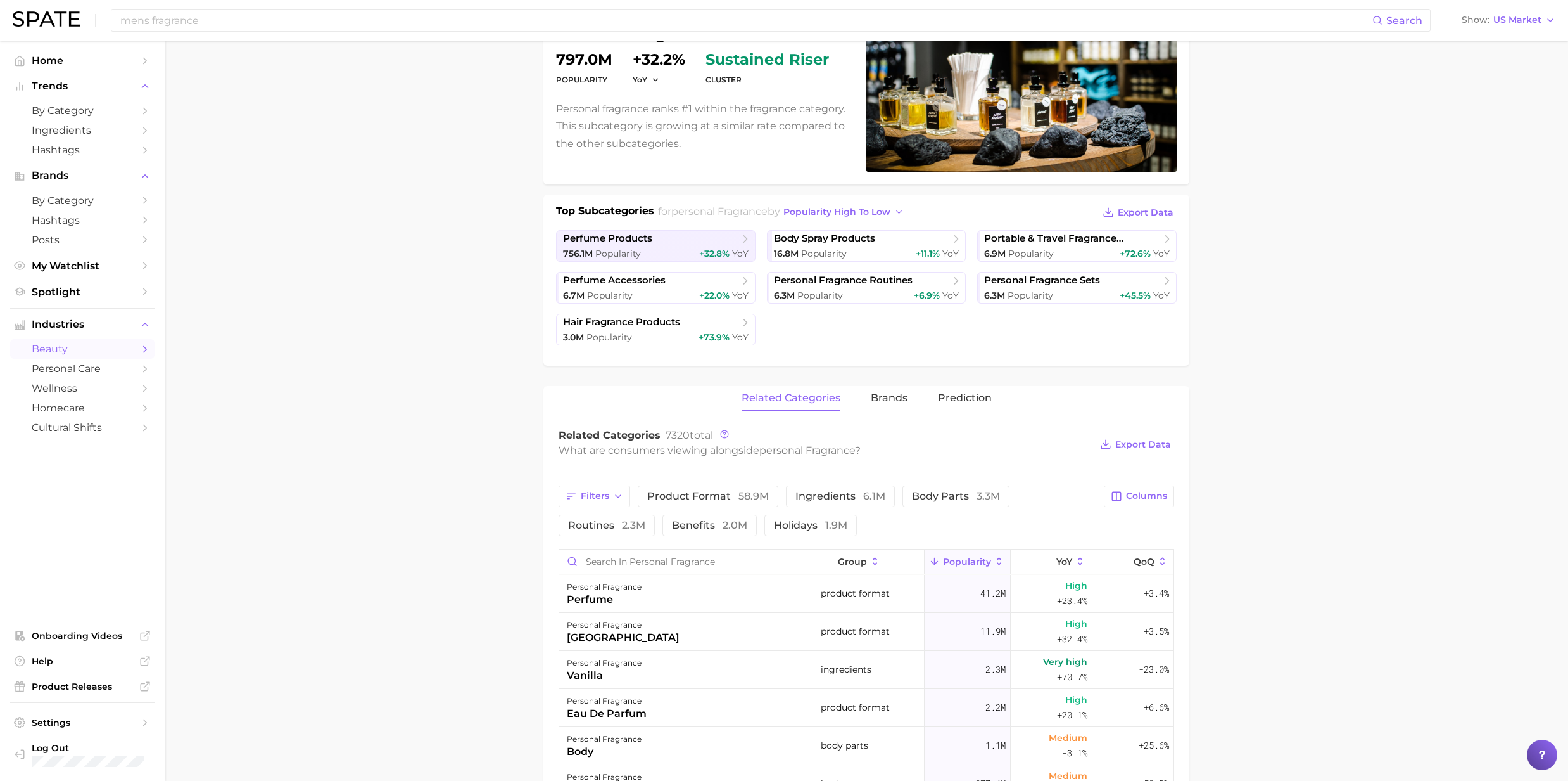
scroll to position [168, 0]
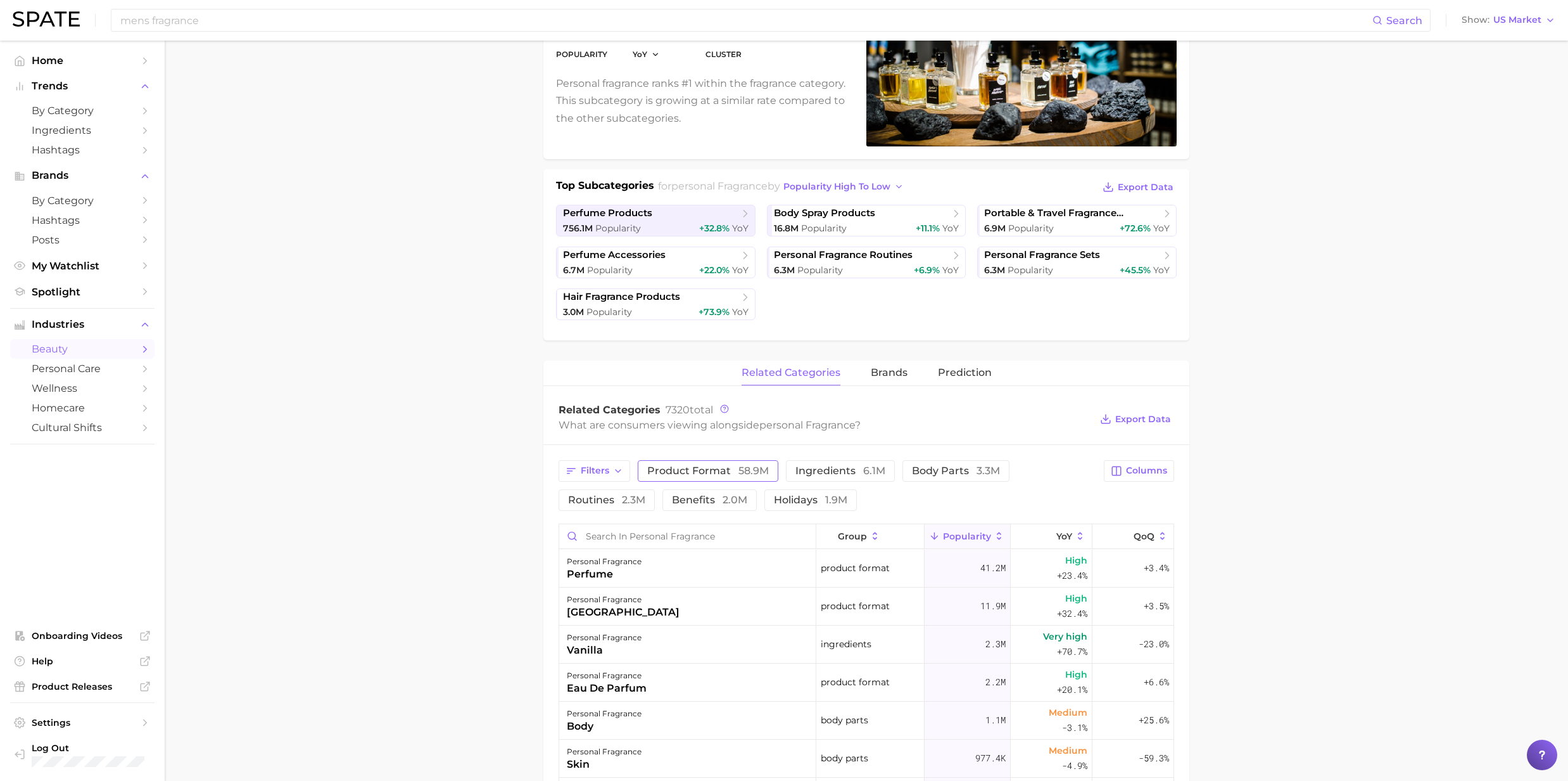
click at [653, 467] on span "product format 58.9m" at bounding box center [708, 471] width 122 height 10
click at [603, 500] on span "routines 2.3m" at bounding box center [607, 500] width 78 height 10
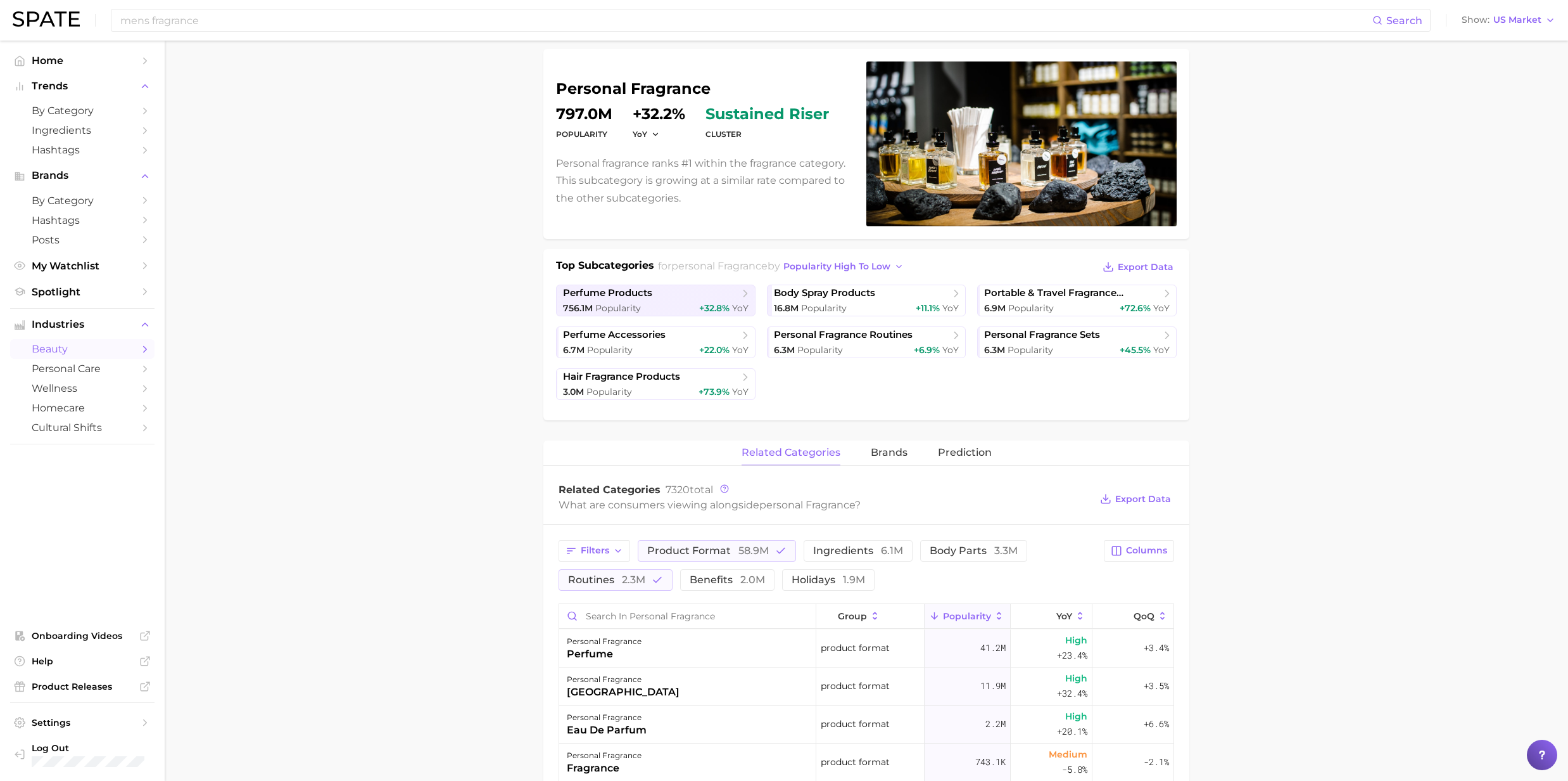
scroll to position [0, 0]
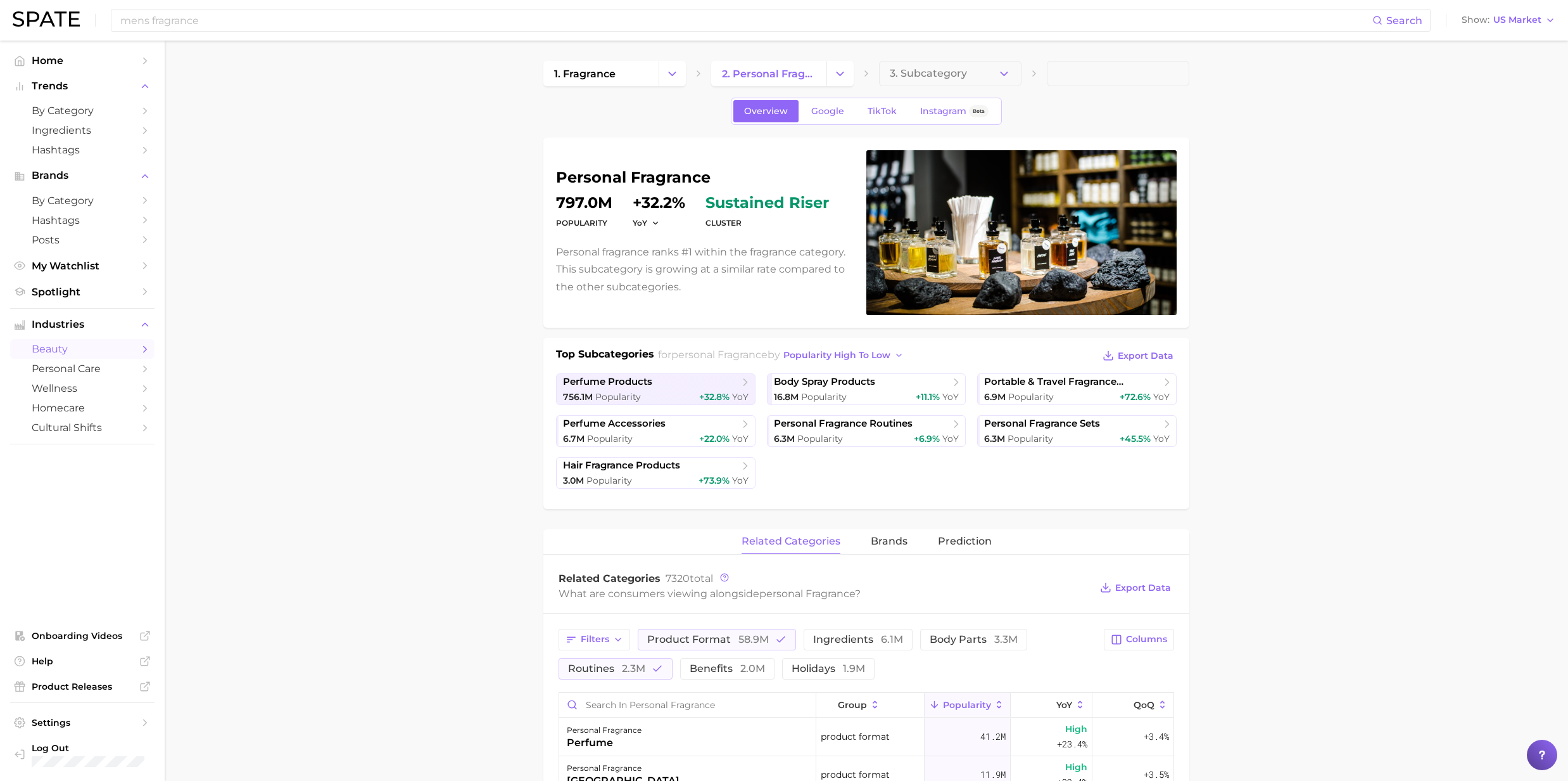
click at [149, 355] on icon "Sidebar" at bounding box center [144, 348] width 11 height 11
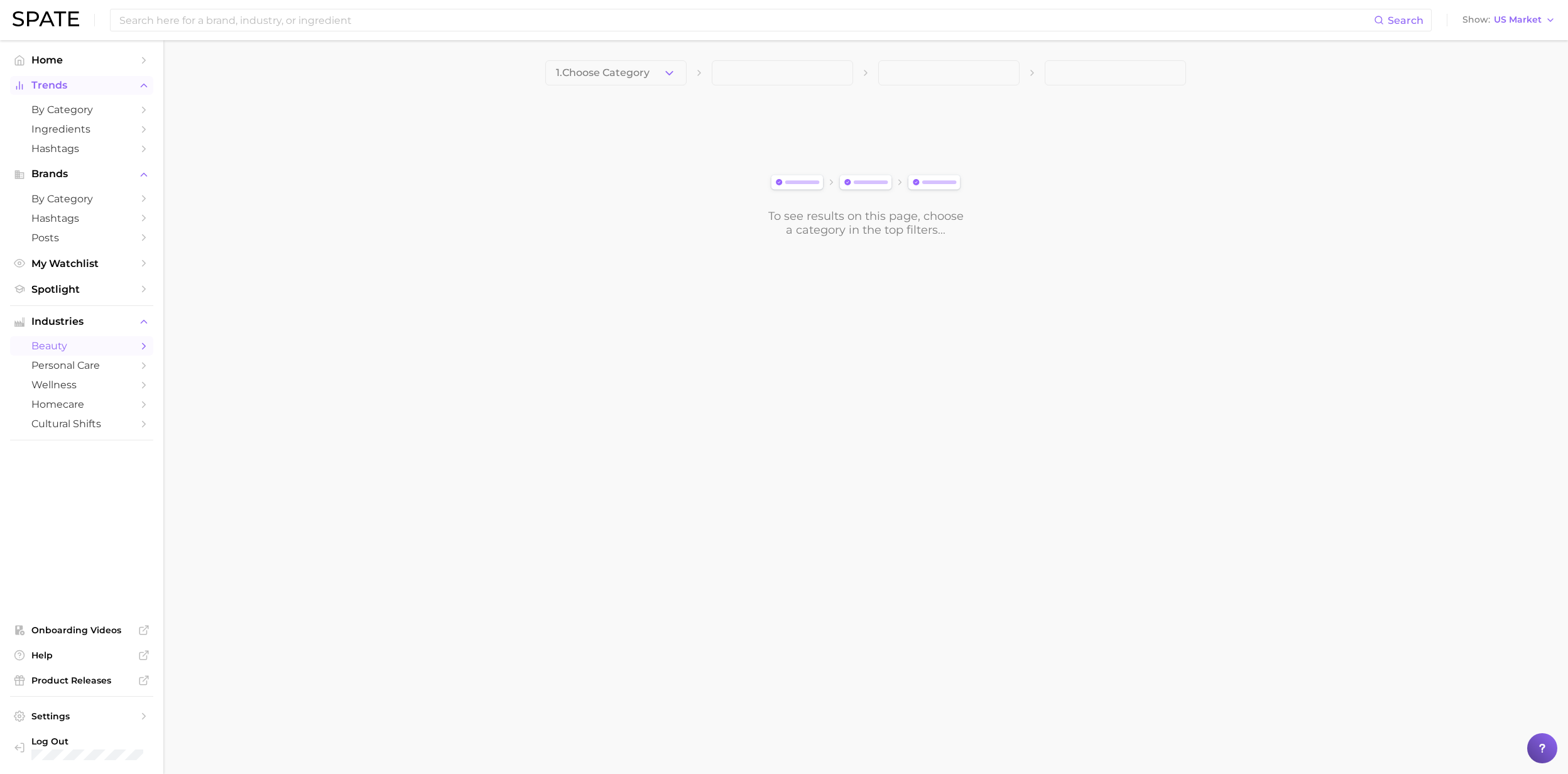
click at [146, 87] on polyline "Sidebar" at bounding box center [144, 85] width 6 height 3
click at [146, 88] on icon "Sidebar" at bounding box center [143, 85] width 11 height 11
click at [147, 108] on icon "Sidebar" at bounding box center [143, 109] width 11 height 11
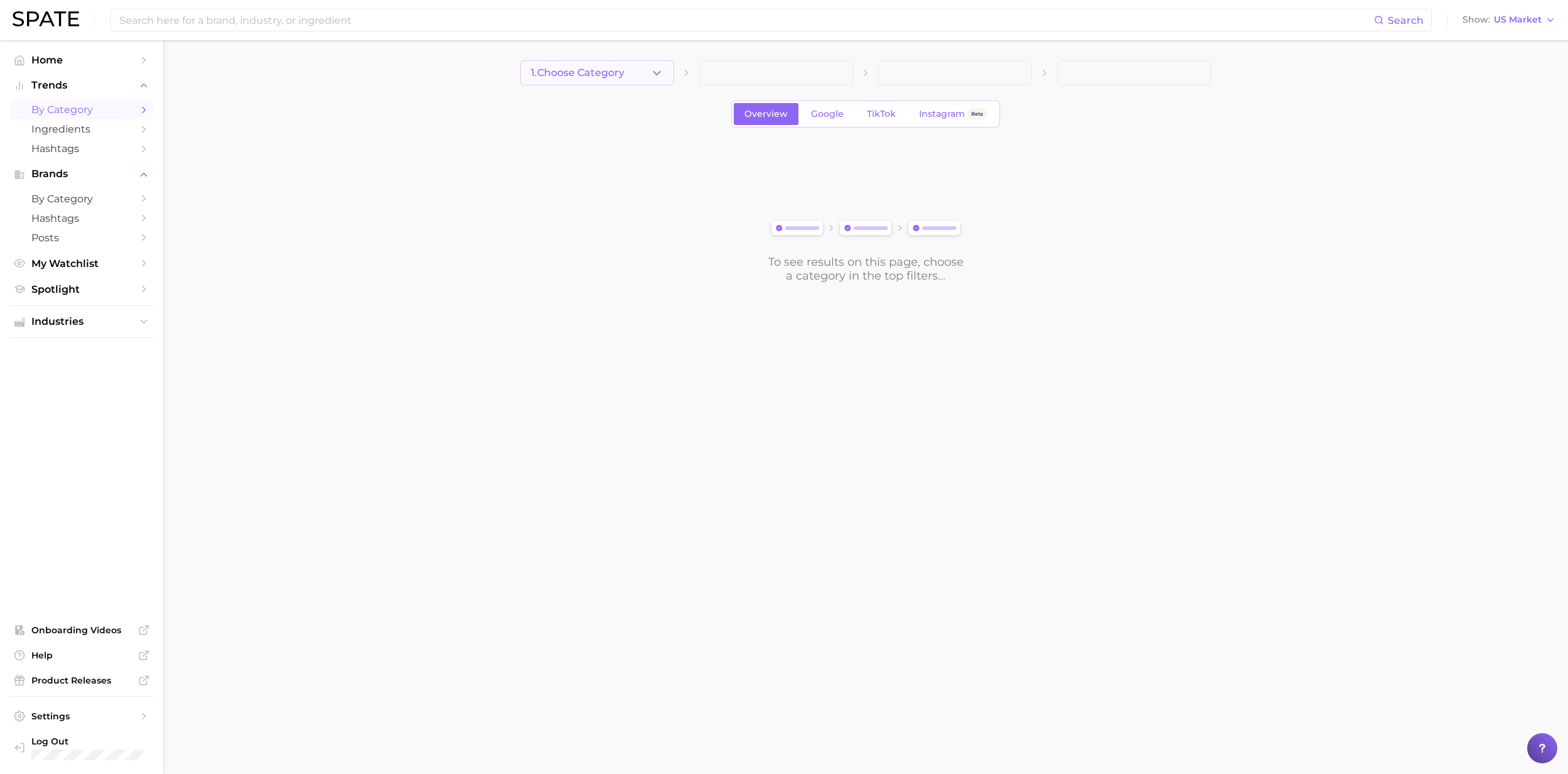
click at [662, 69] on icon "button" at bounding box center [657, 74] width 14 height 14
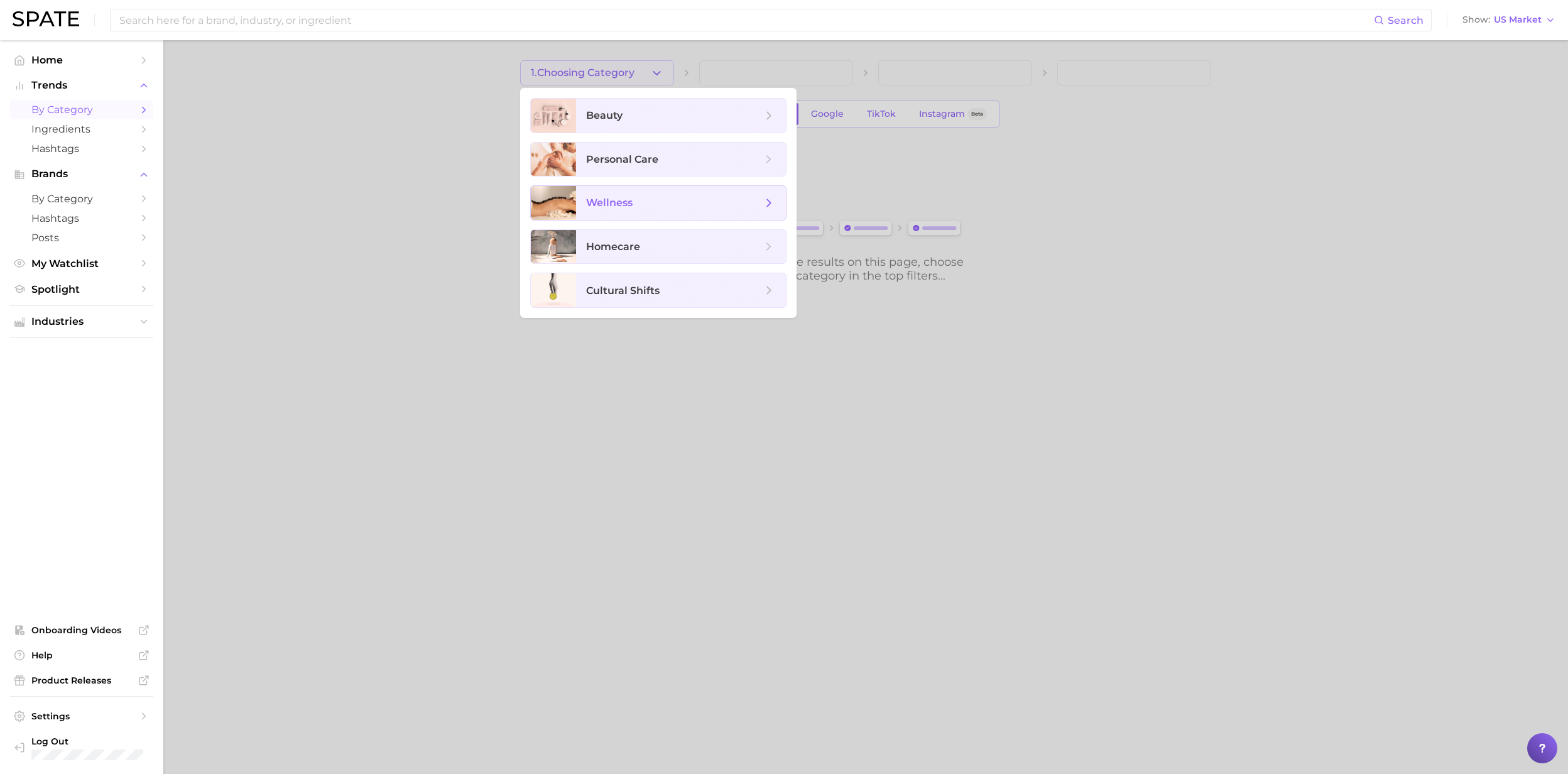
click at [662, 209] on span "wellness" at bounding box center [674, 203] width 176 height 14
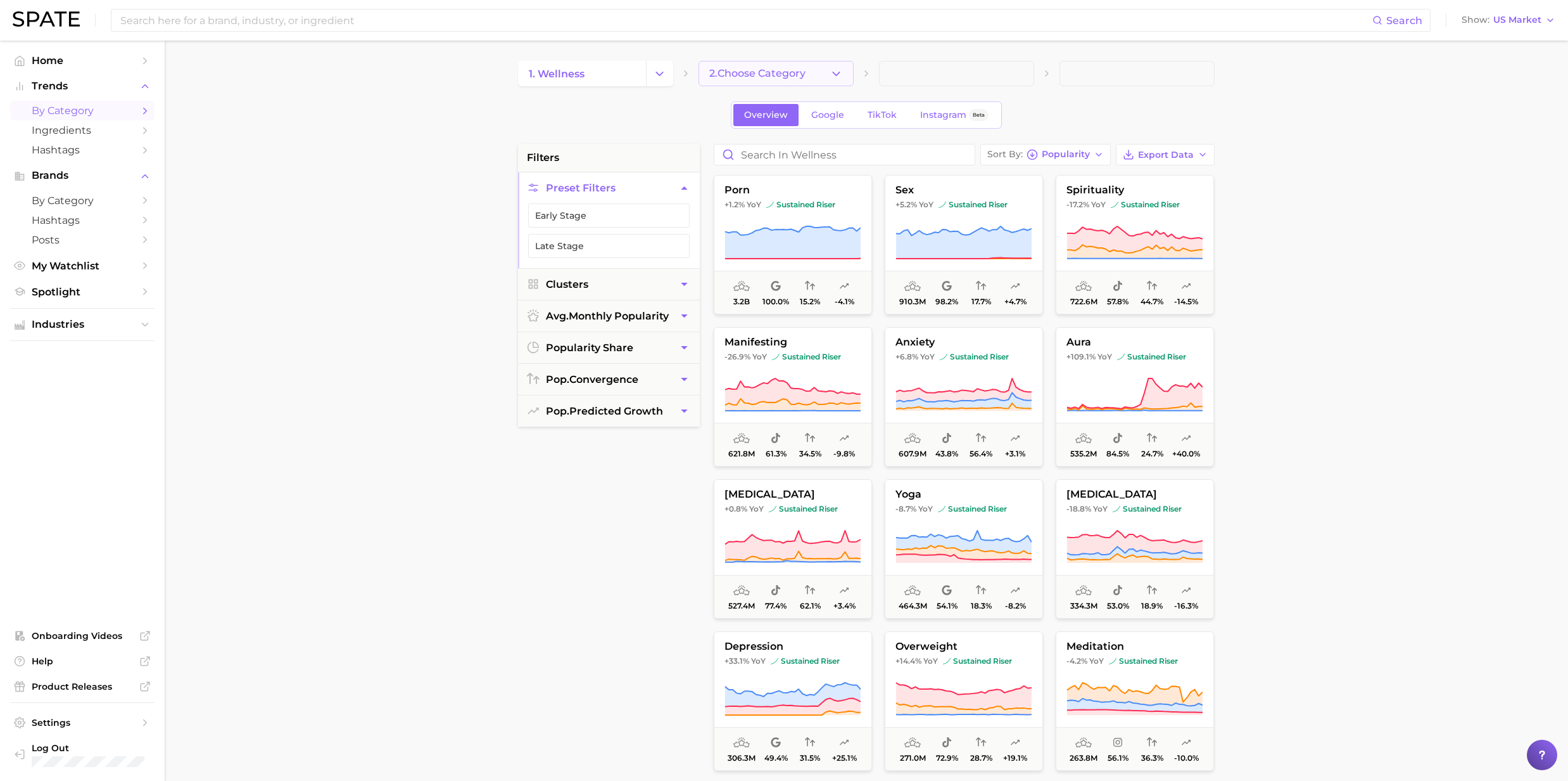
click at [831, 72] on icon "button" at bounding box center [837, 74] width 14 height 14
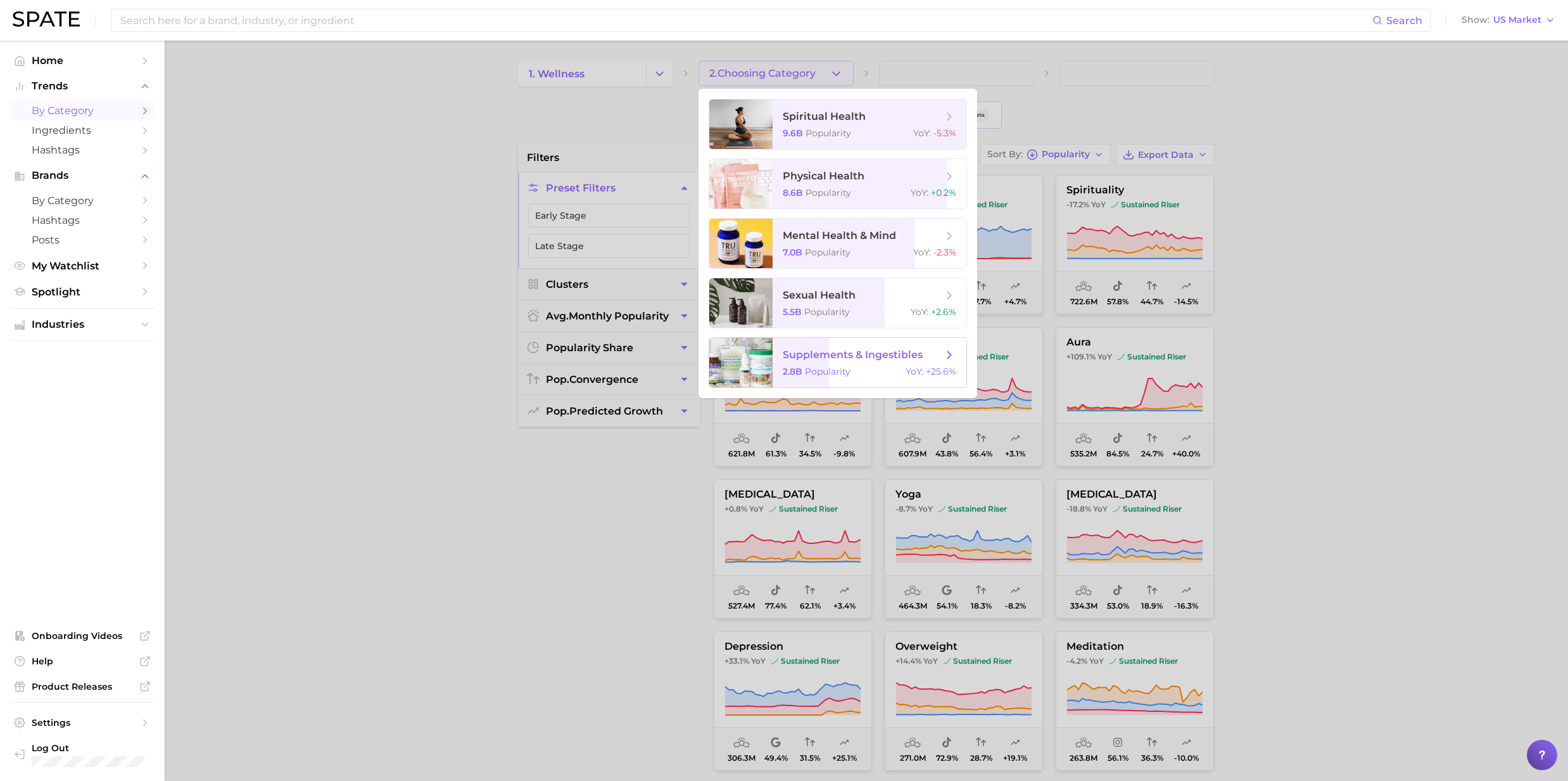
click at [819, 353] on span "supplements & ingestibles" at bounding box center [853, 354] width 140 height 12
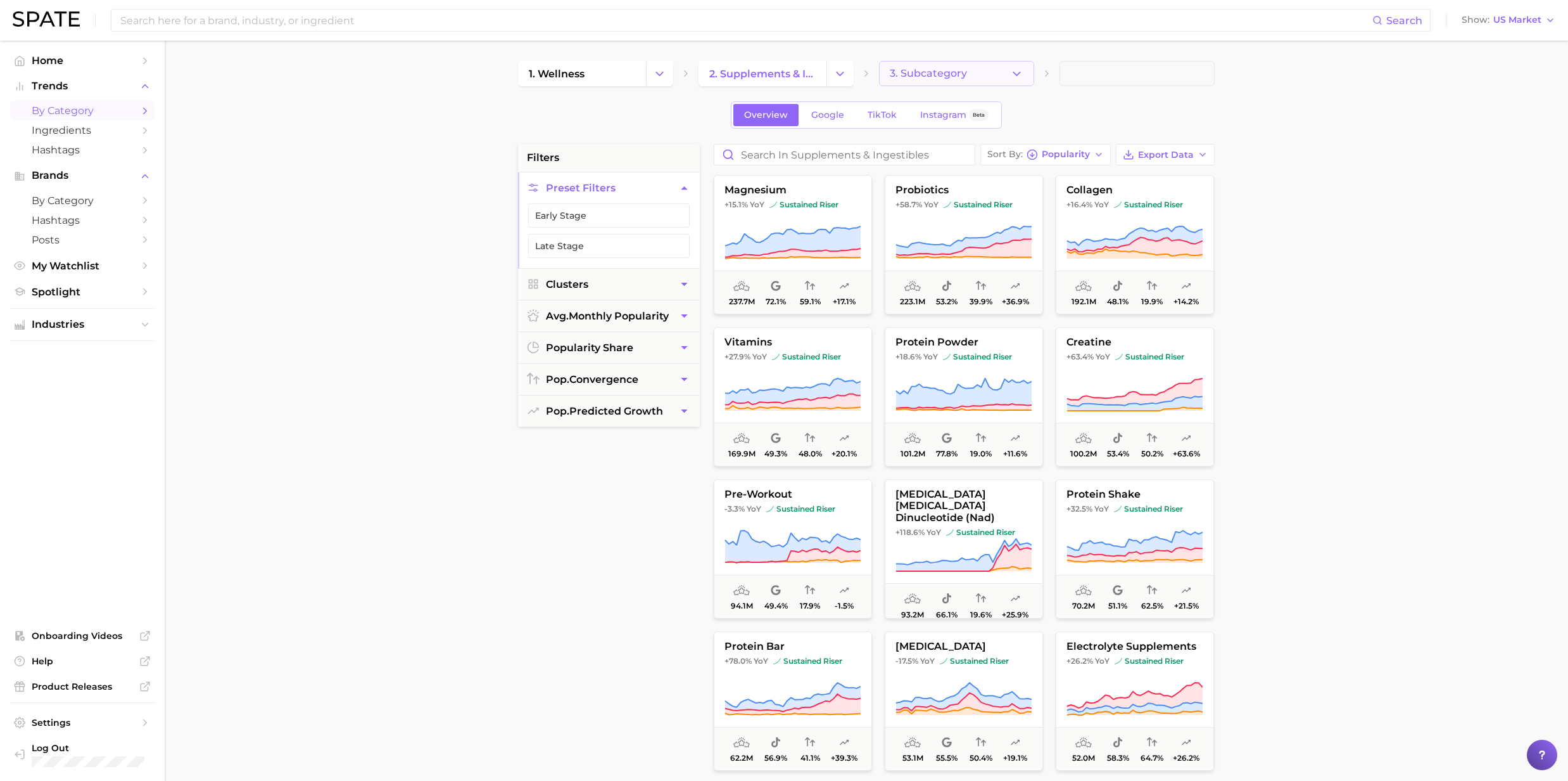
click at [1007, 74] on button "3. Subcategory" at bounding box center [956, 73] width 155 height 26
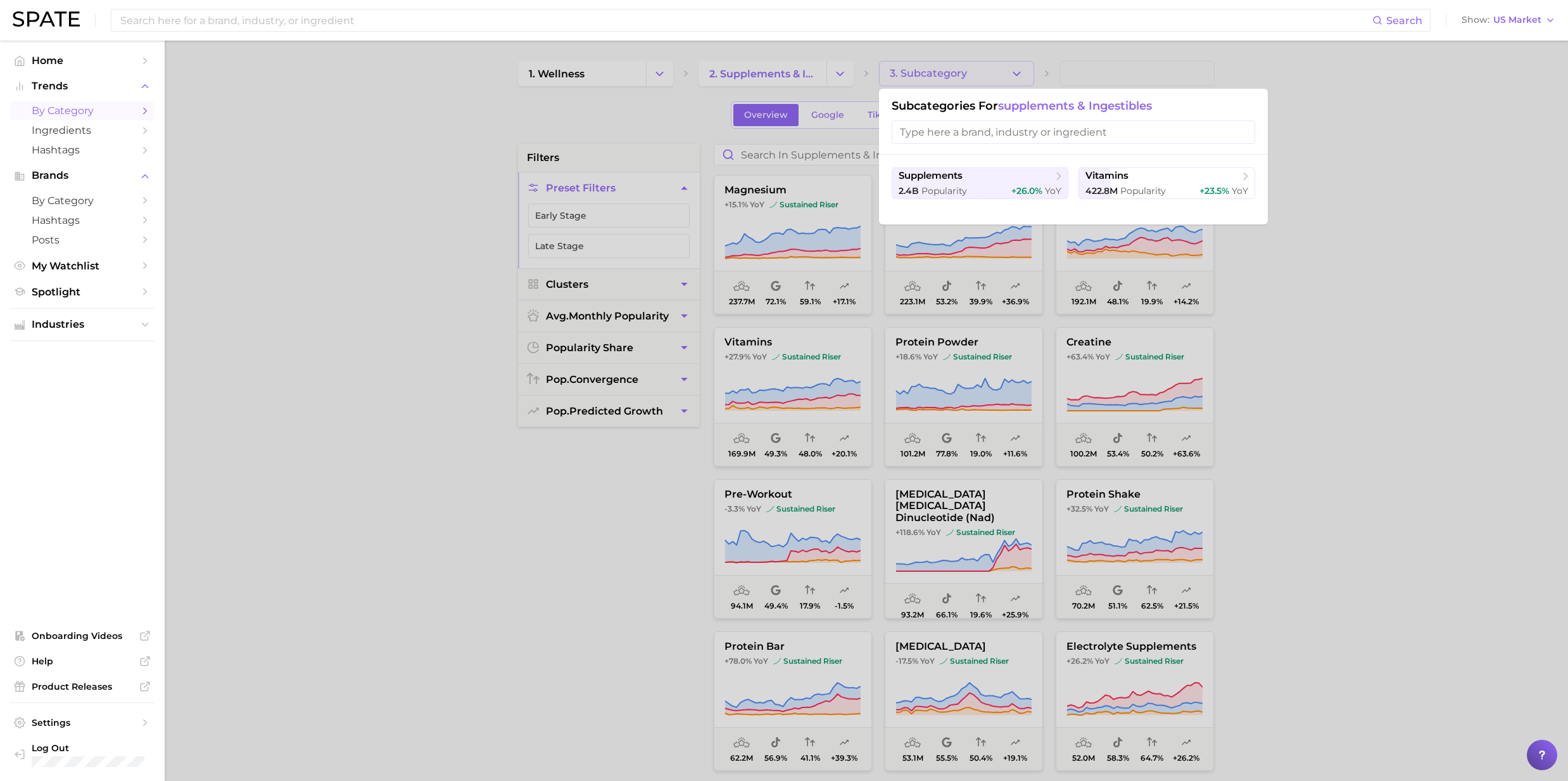
drag, startPoint x: 303, startPoint y: 235, endPoint x: 306, endPoint y: 227, distance: 8.5
click at [304, 235] on div at bounding box center [784, 390] width 1568 height 781
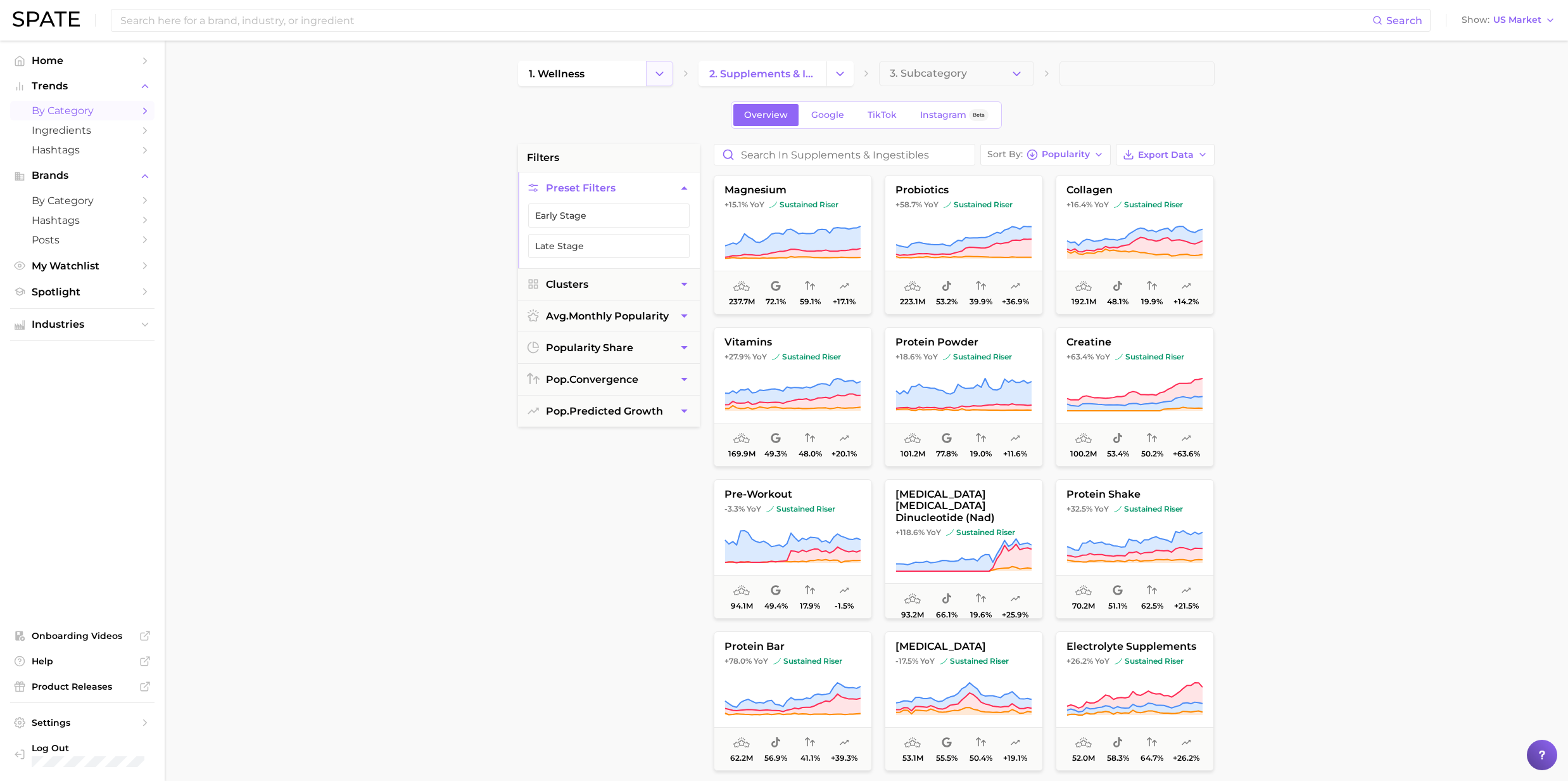
click at [660, 73] on icon "Change Category" at bounding box center [659, 74] width 14 height 14
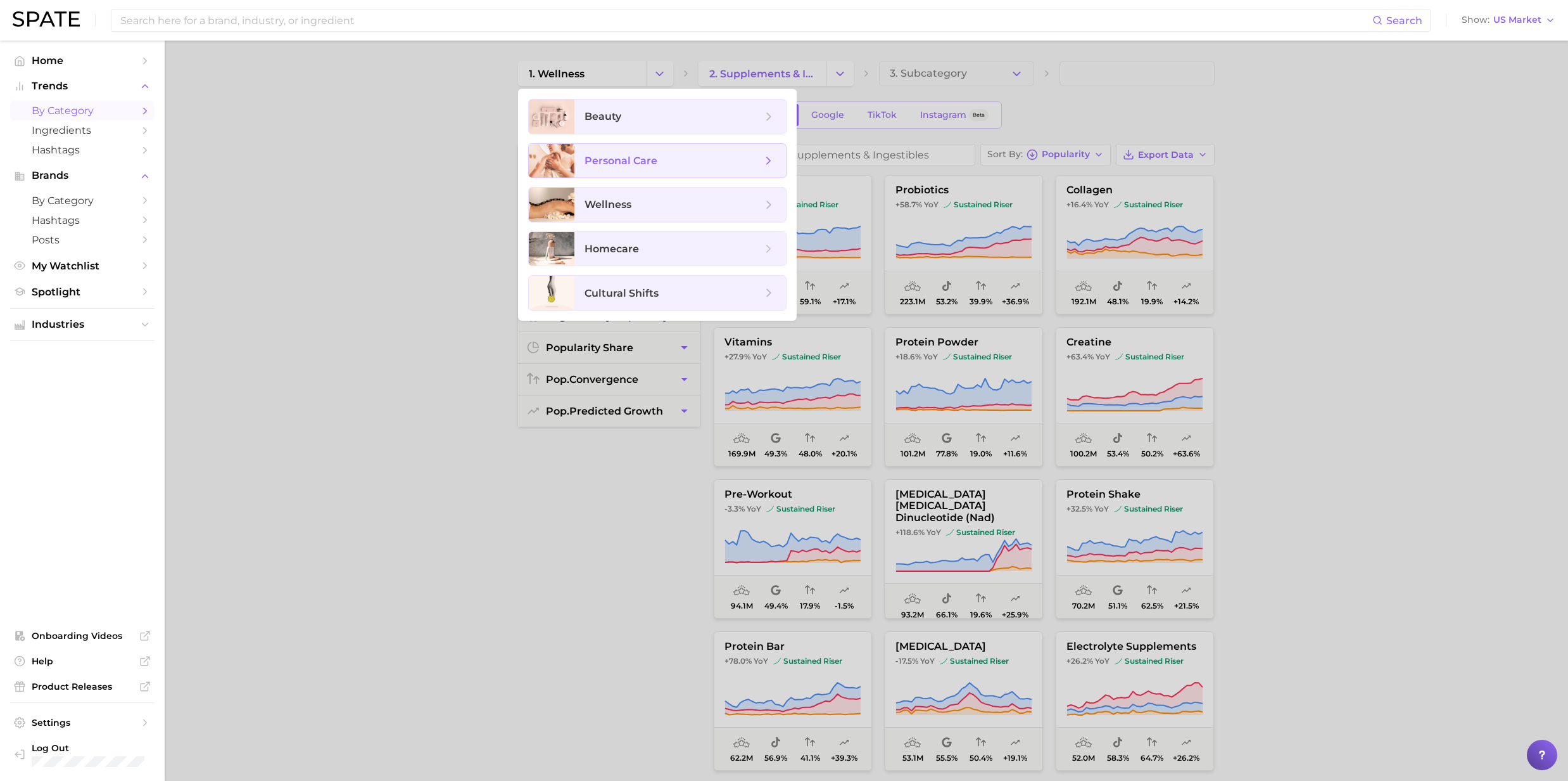
click at [768, 159] on polyline at bounding box center [769, 160] width 3 height 7
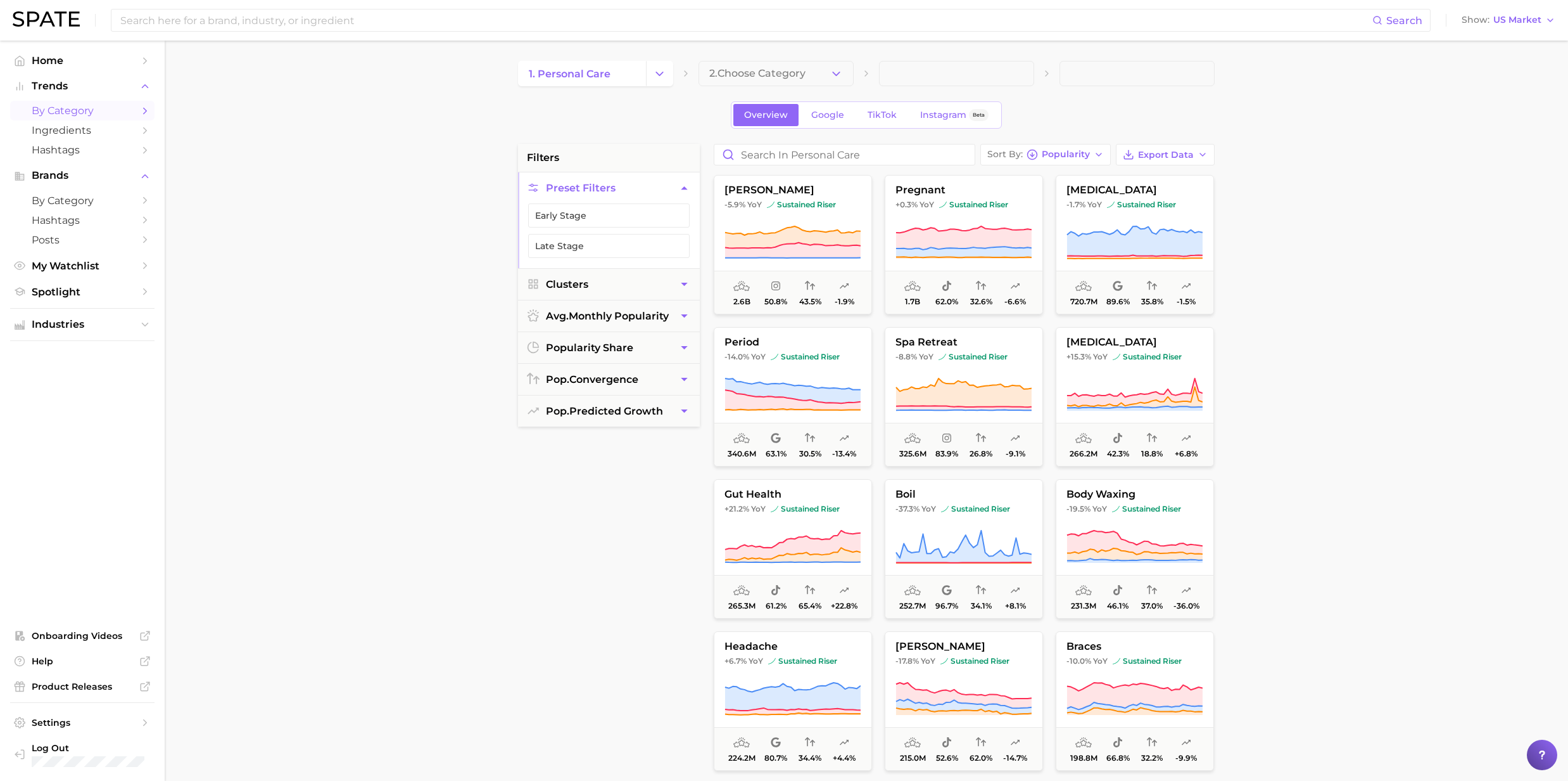
click at [827, 74] on button "2. Choose Category" at bounding box center [776, 73] width 155 height 26
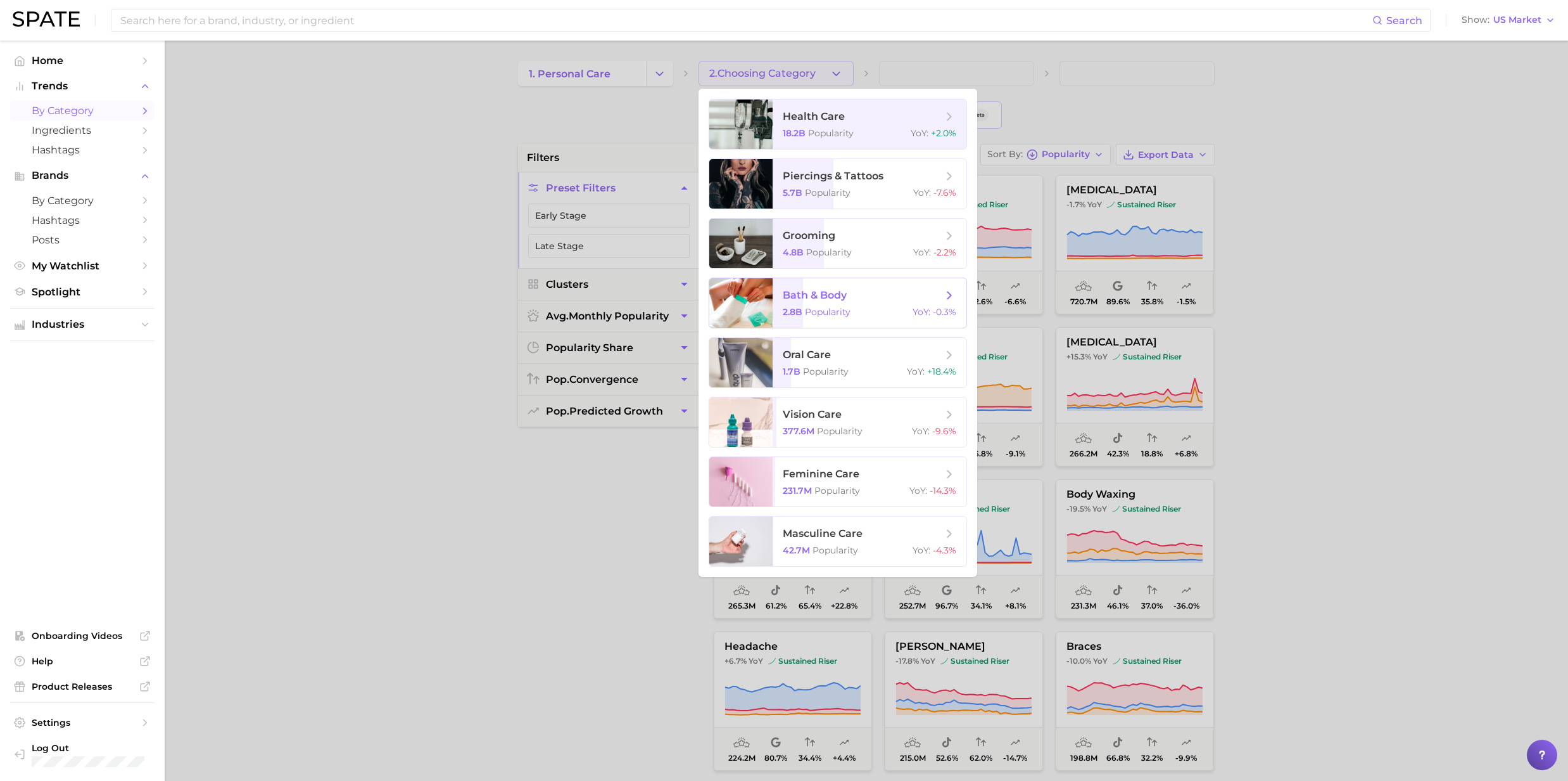
click at [830, 301] on span "bath & body" at bounding box center [815, 295] width 64 height 12
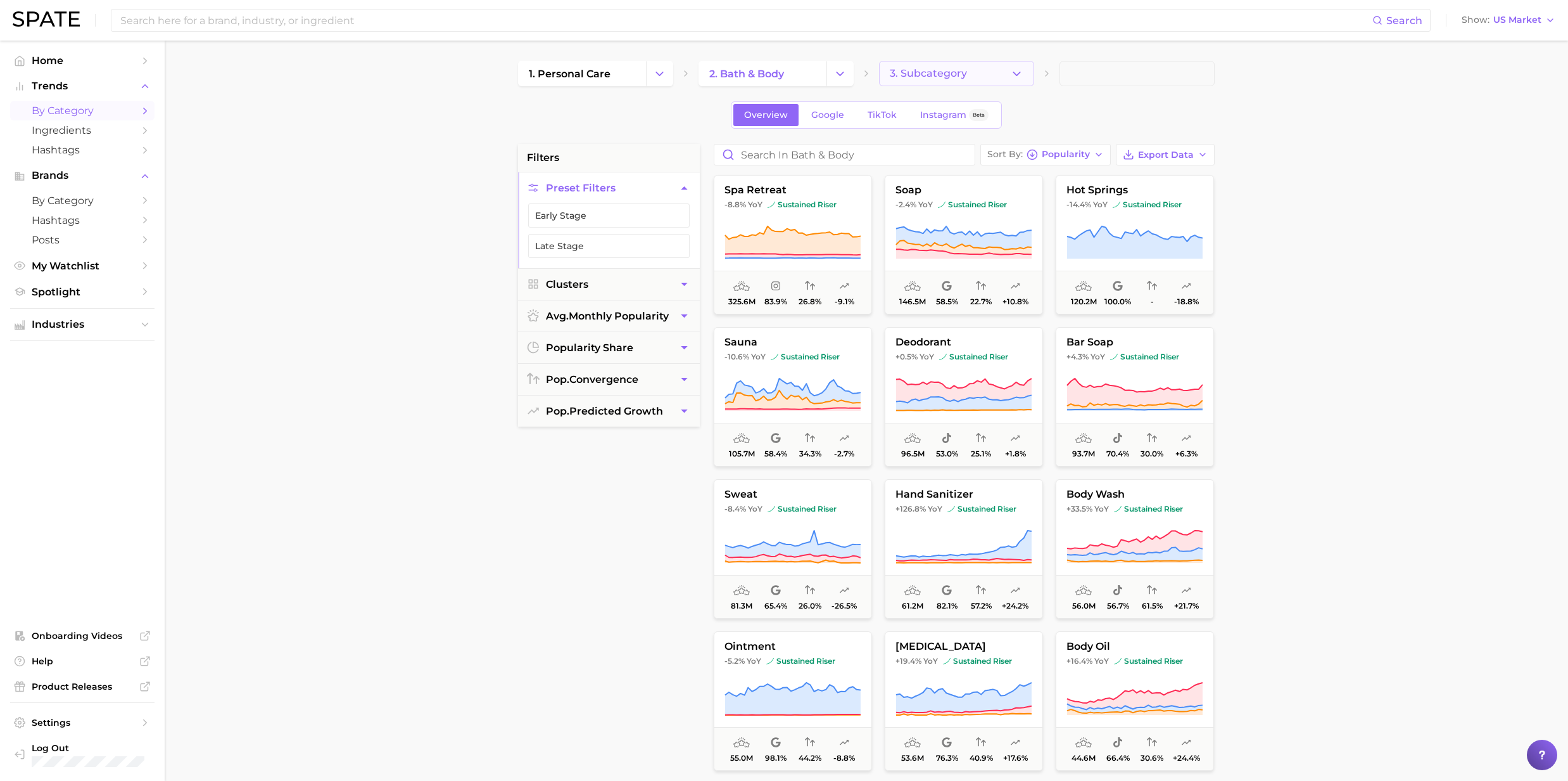
click at [1019, 71] on icon "button" at bounding box center [1017, 74] width 14 height 14
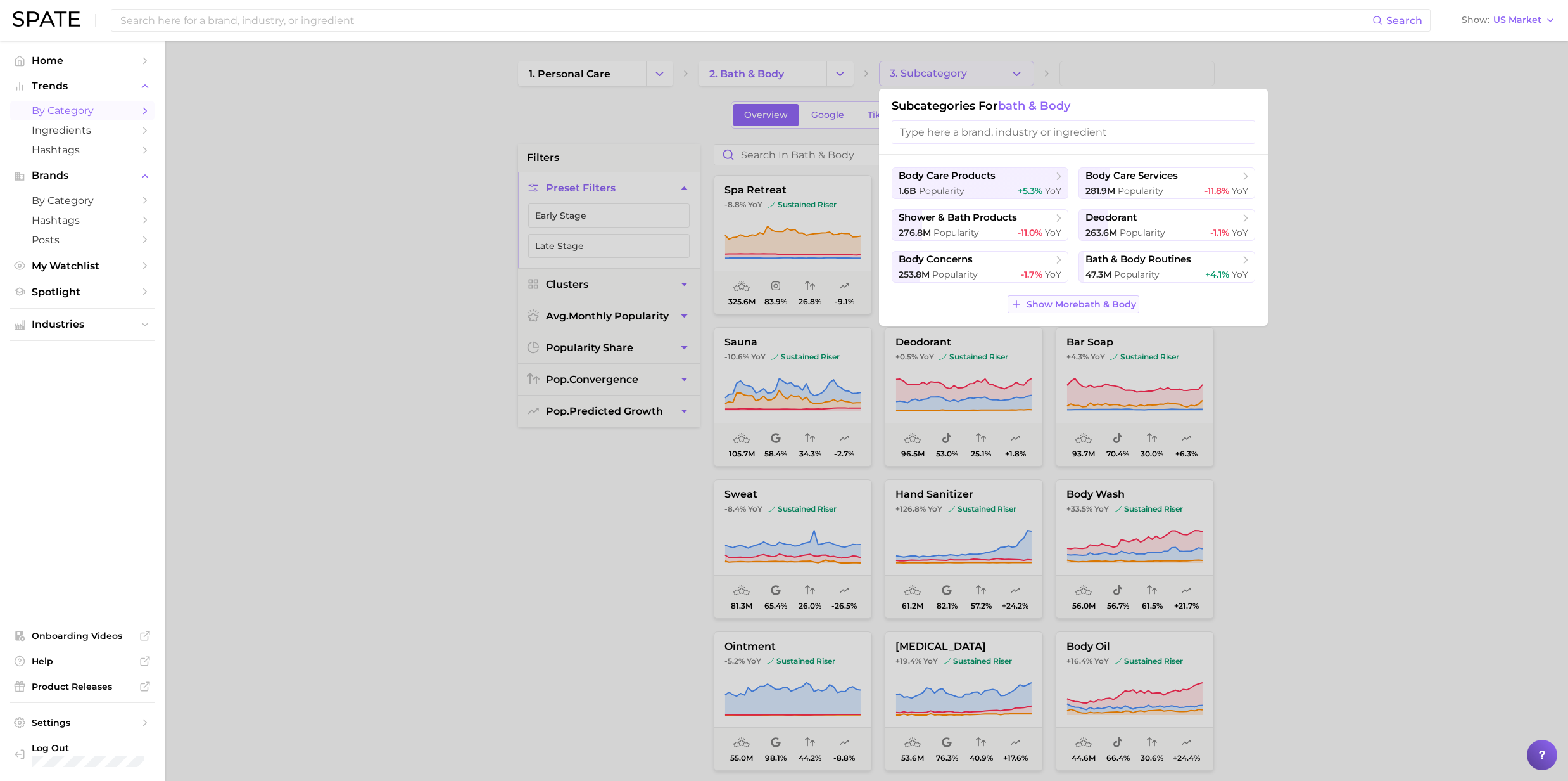
click at [1047, 306] on span "Show More bath & body" at bounding box center [1081, 304] width 109 height 11
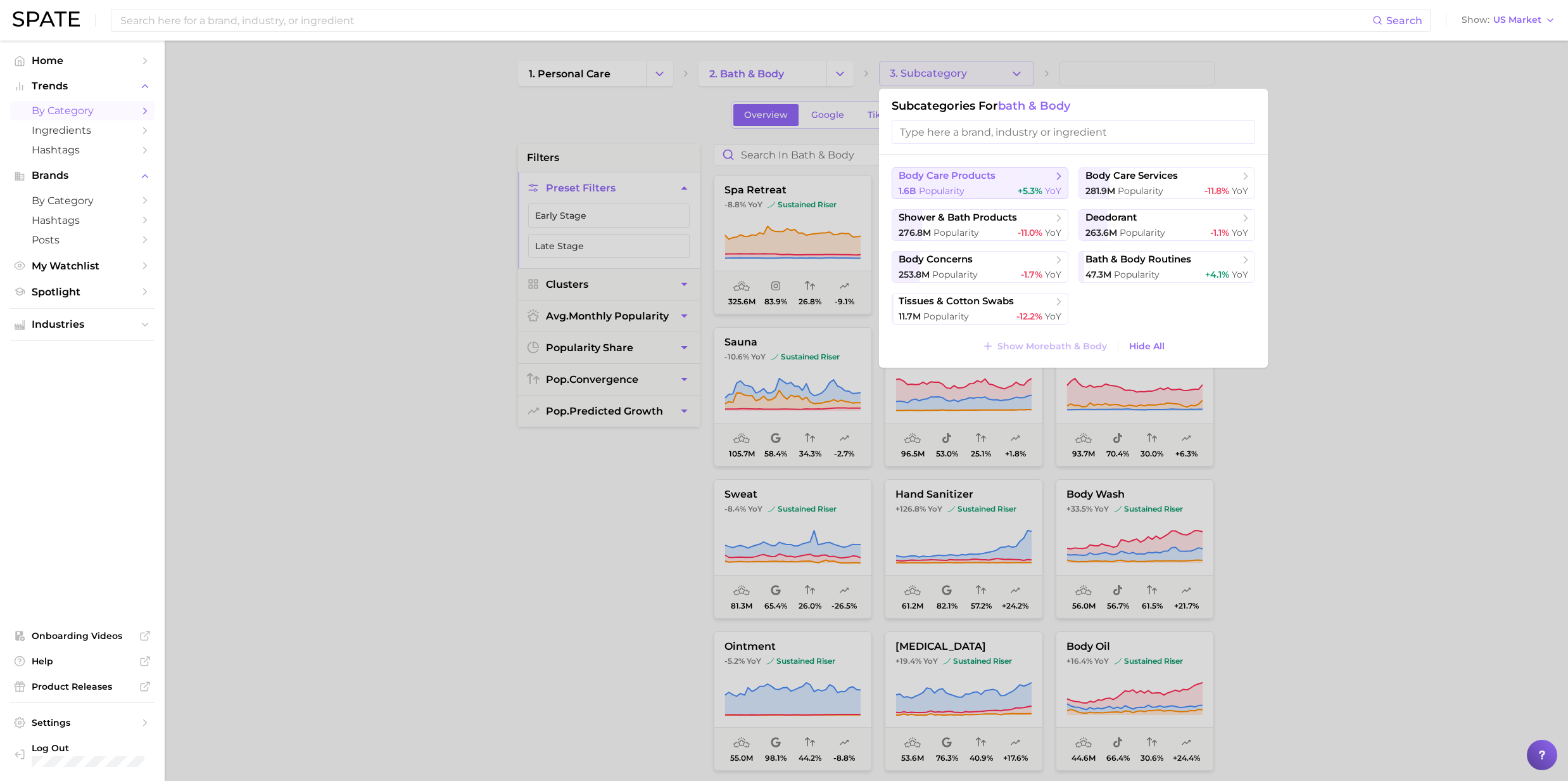
click at [1019, 183] on span "body care products" at bounding box center [975, 176] width 154 height 13
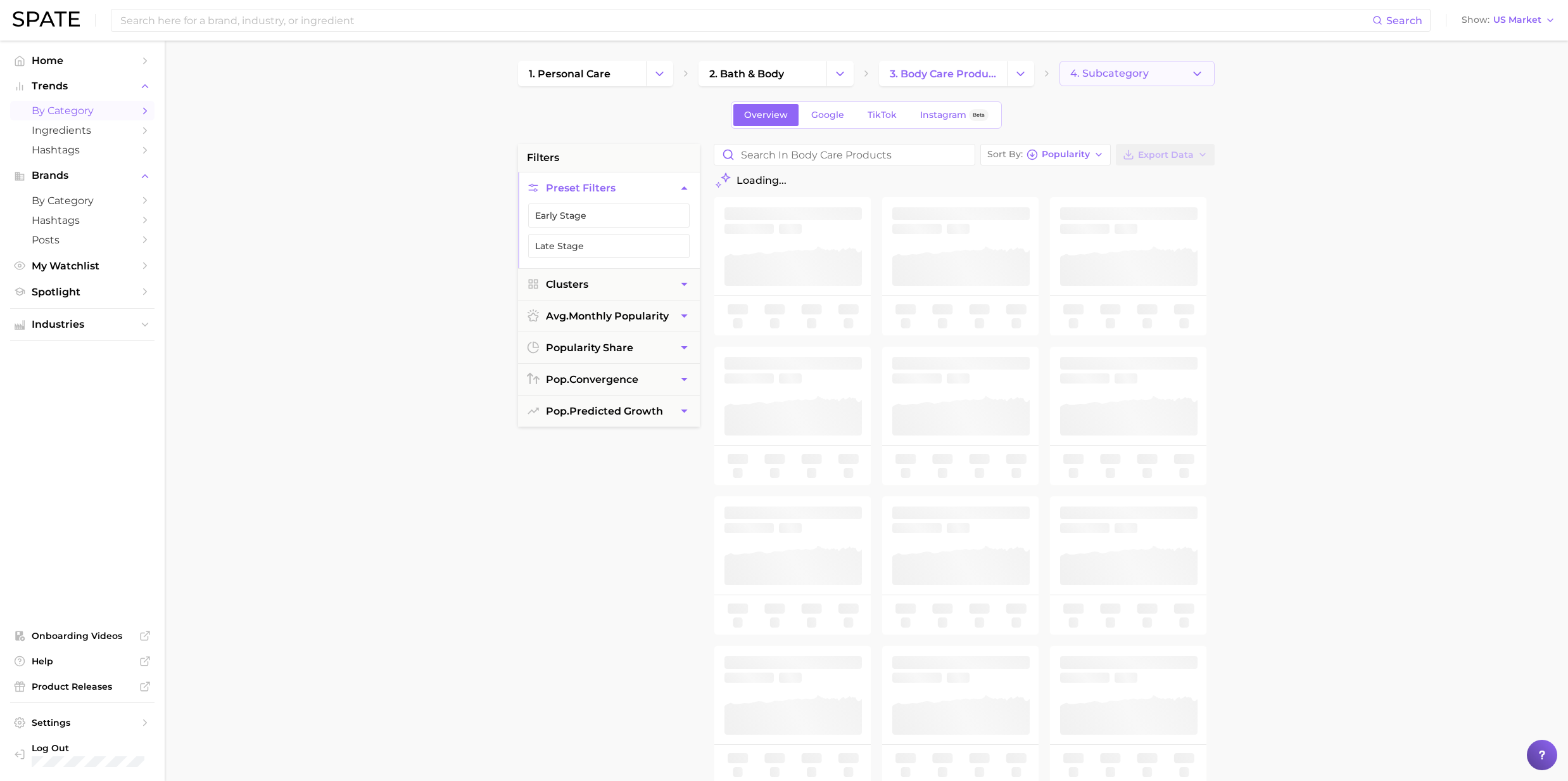
click at [1202, 75] on icon "button" at bounding box center [1198, 74] width 14 height 14
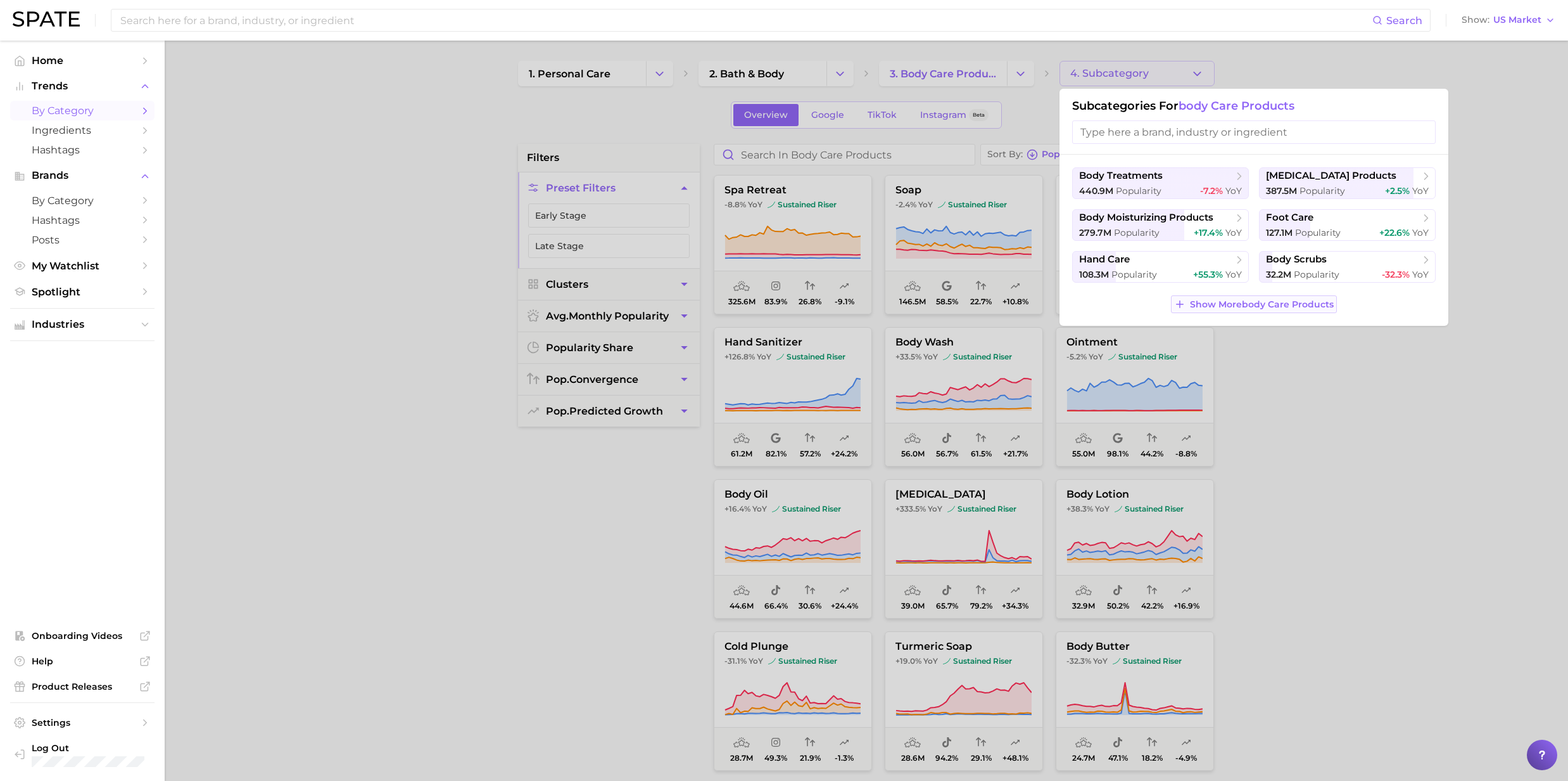
click at [1259, 301] on span "Show More body care products" at bounding box center [1262, 304] width 144 height 11
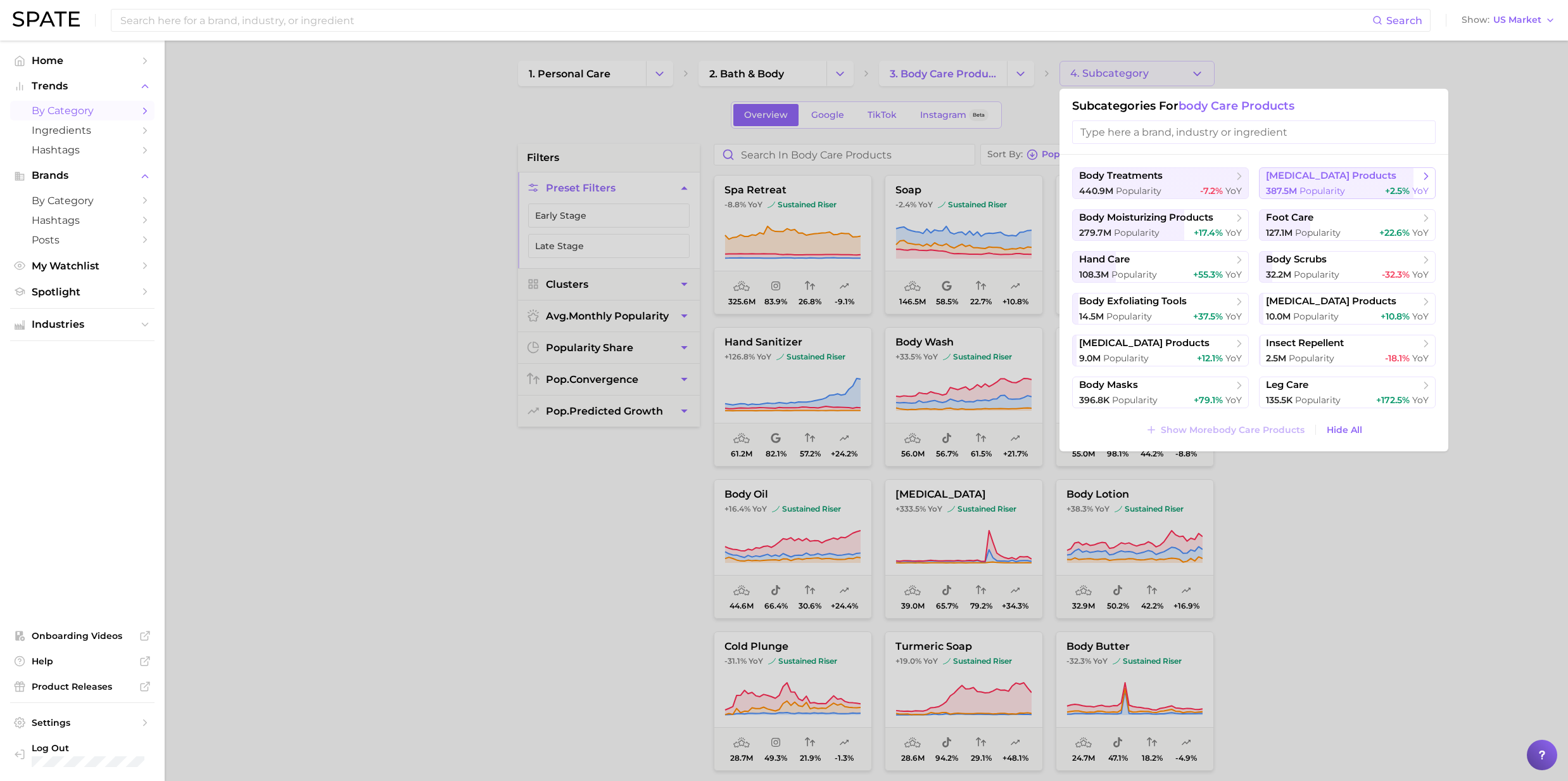
click at [1317, 189] on span "Popularity" at bounding box center [1321, 190] width 45 height 11
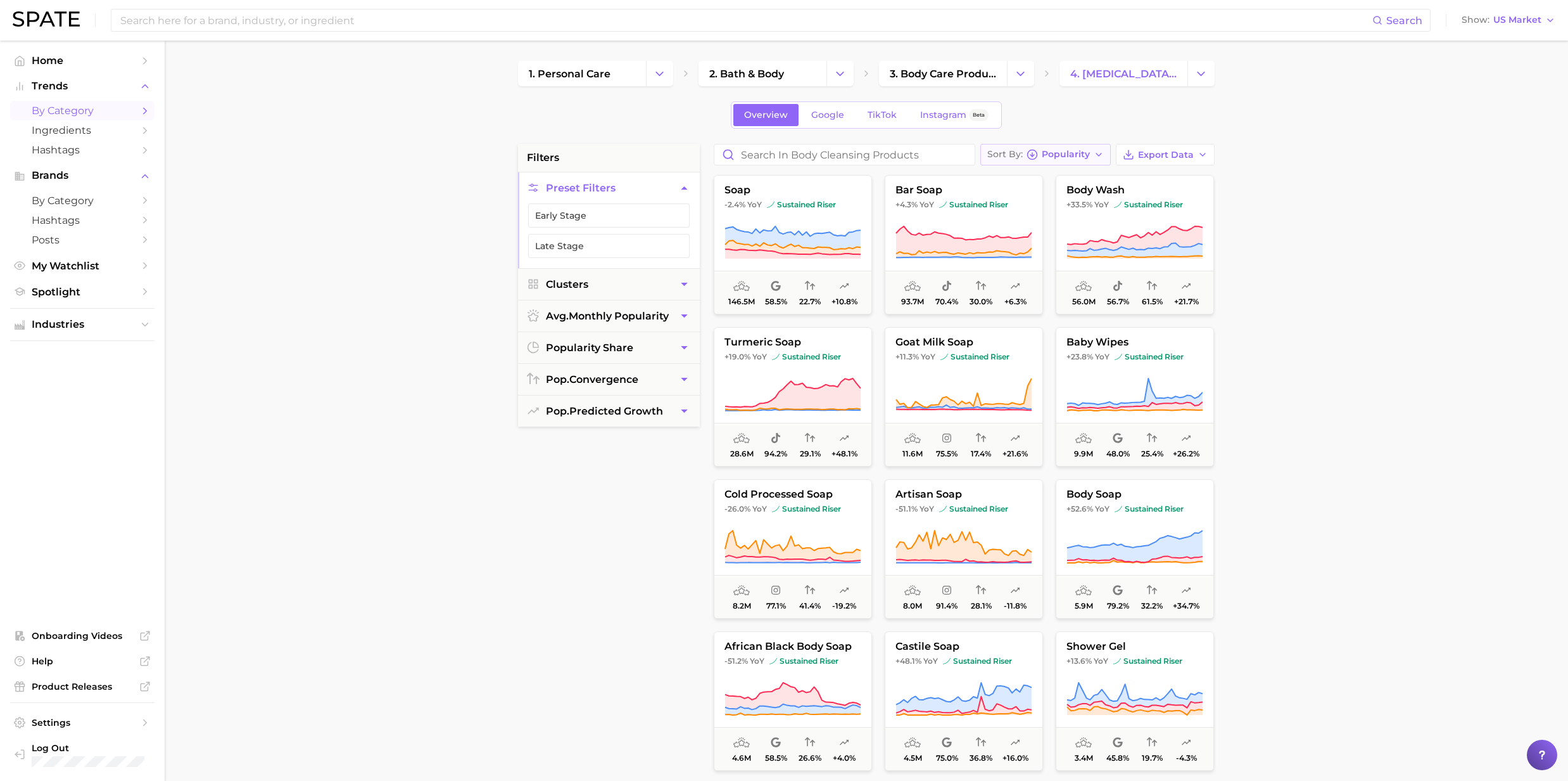
click at [1100, 153] on icon "button" at bounding box center [1099, 154] width 10 height 10
click at [1100, 171] on button "Popularity high to low" at bounding box center [1055, 178] width 151 height 23
click at [596, 218] on button "Early Stage" at bounding box center [608, 215] width 161 height 24
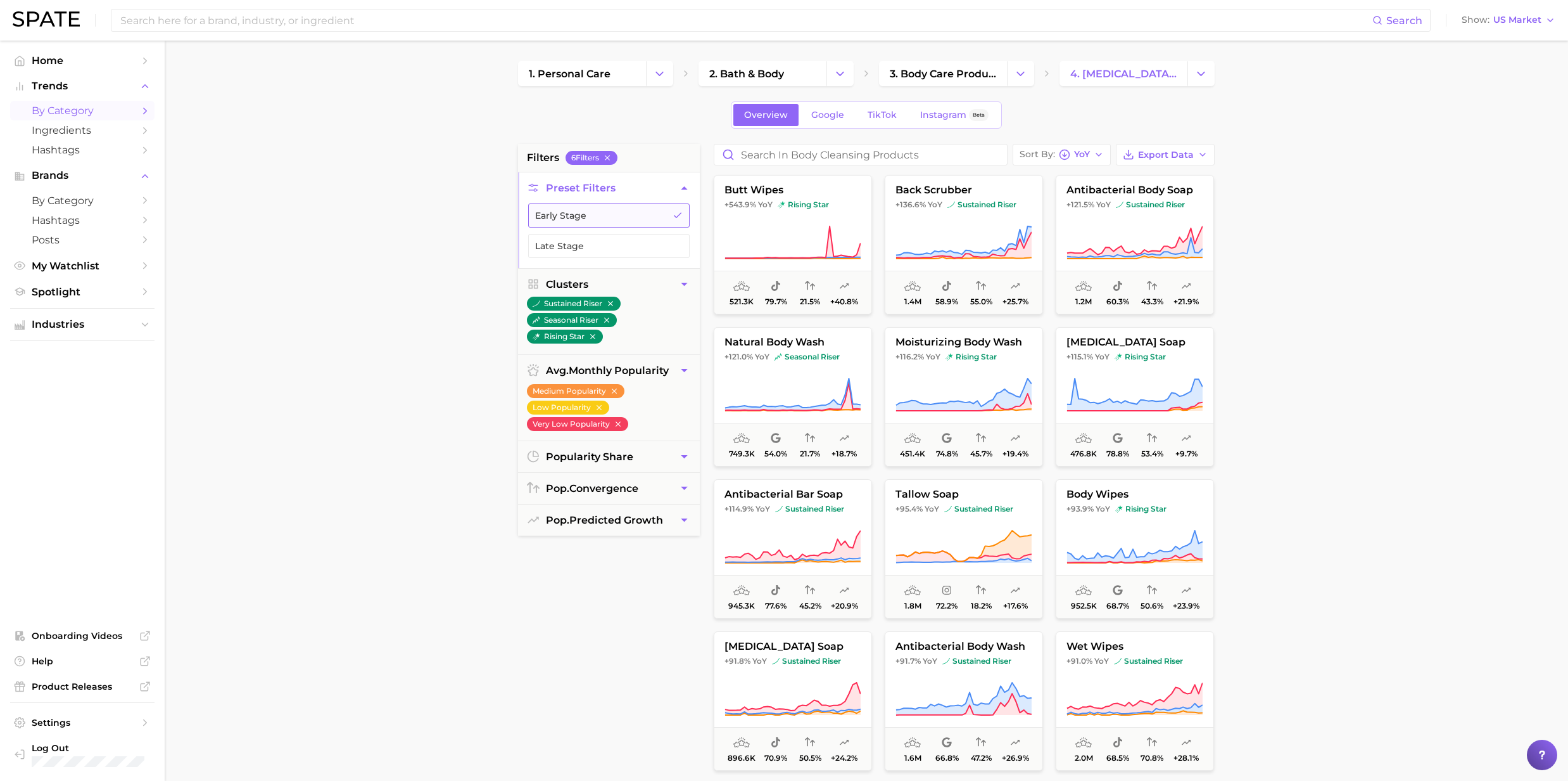
click at [601, 210] on button "Early Stage" at bounding box center [608, 215] width 161 height 24
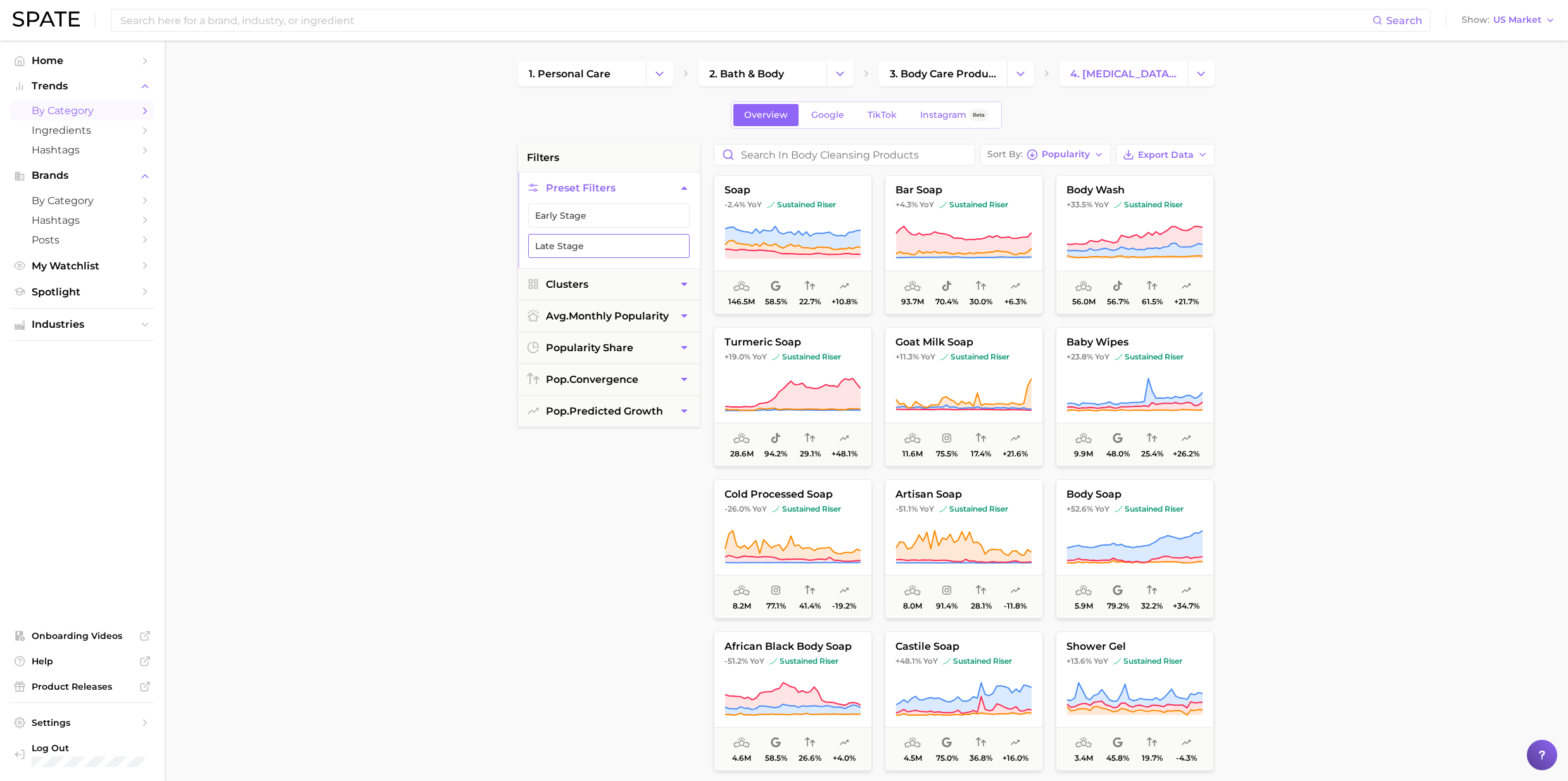
click at [589, 247] on button "Late Stage" at bounding box center [608, 246] width 161 height 24
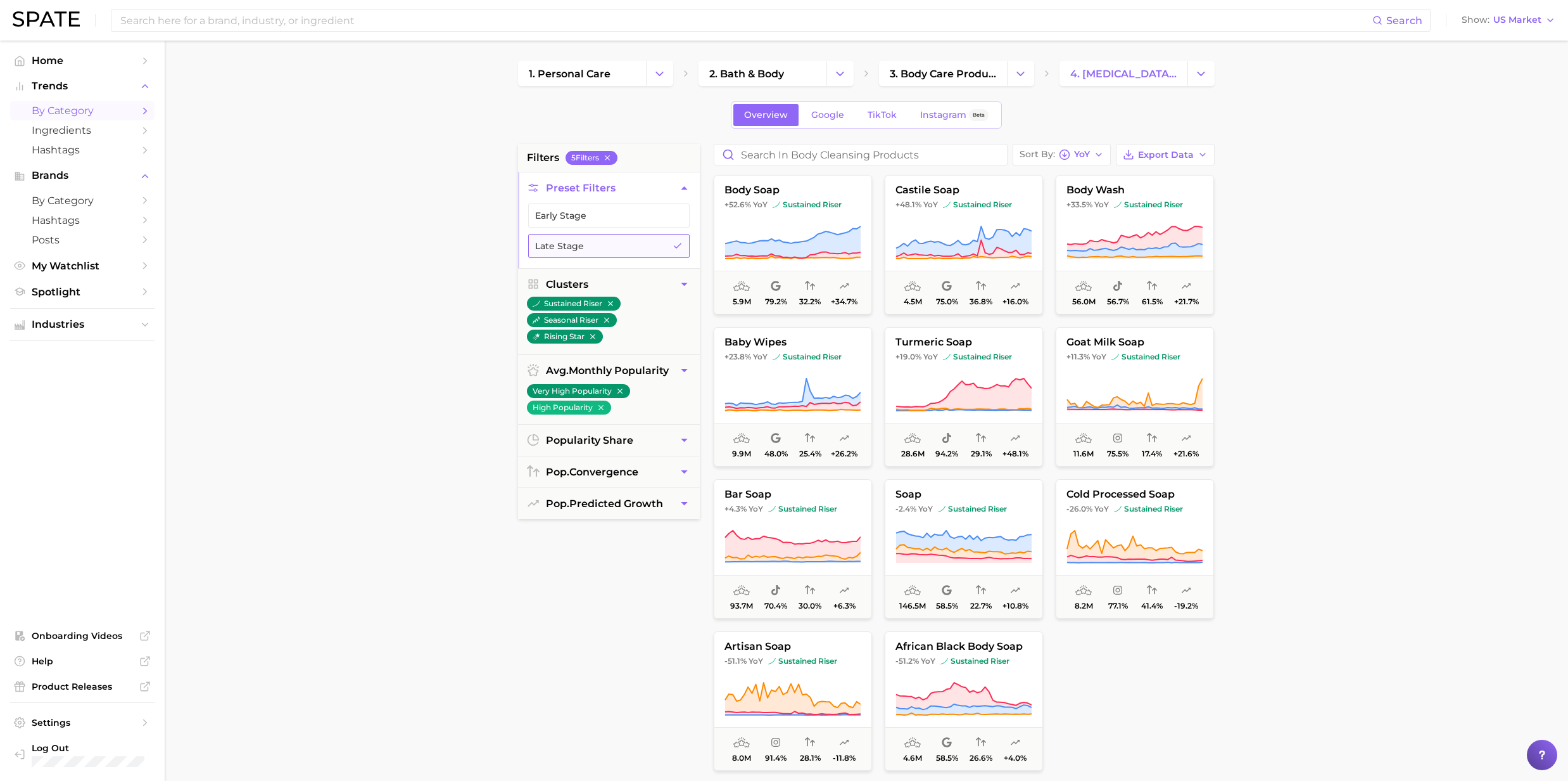
click at [651, 248] on button "Late Stage" at bounding box center [608, 246] width 161 height 24
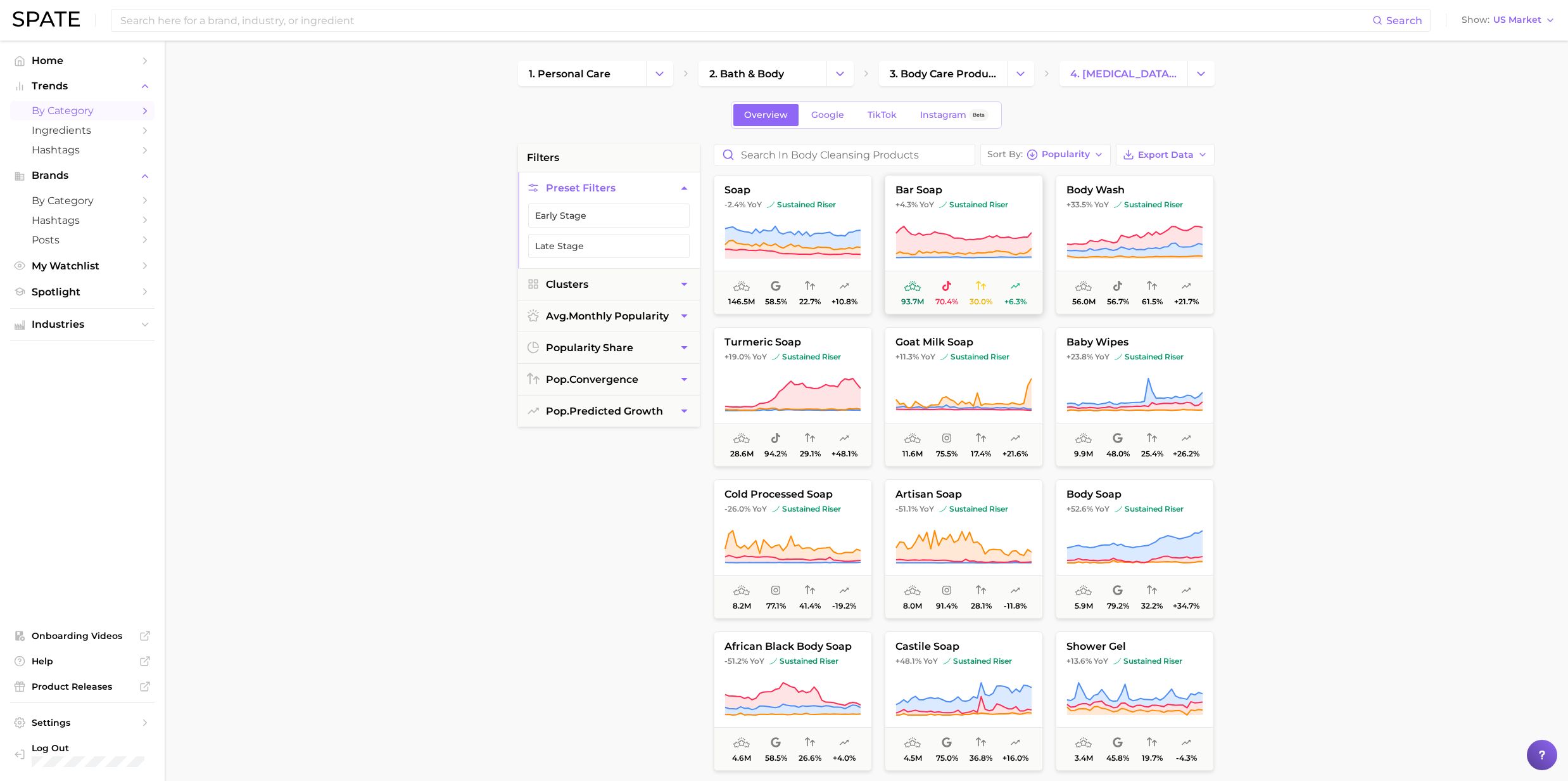
click at [926, 228] on icon at bounding box center [964, 243] width 136 height 36
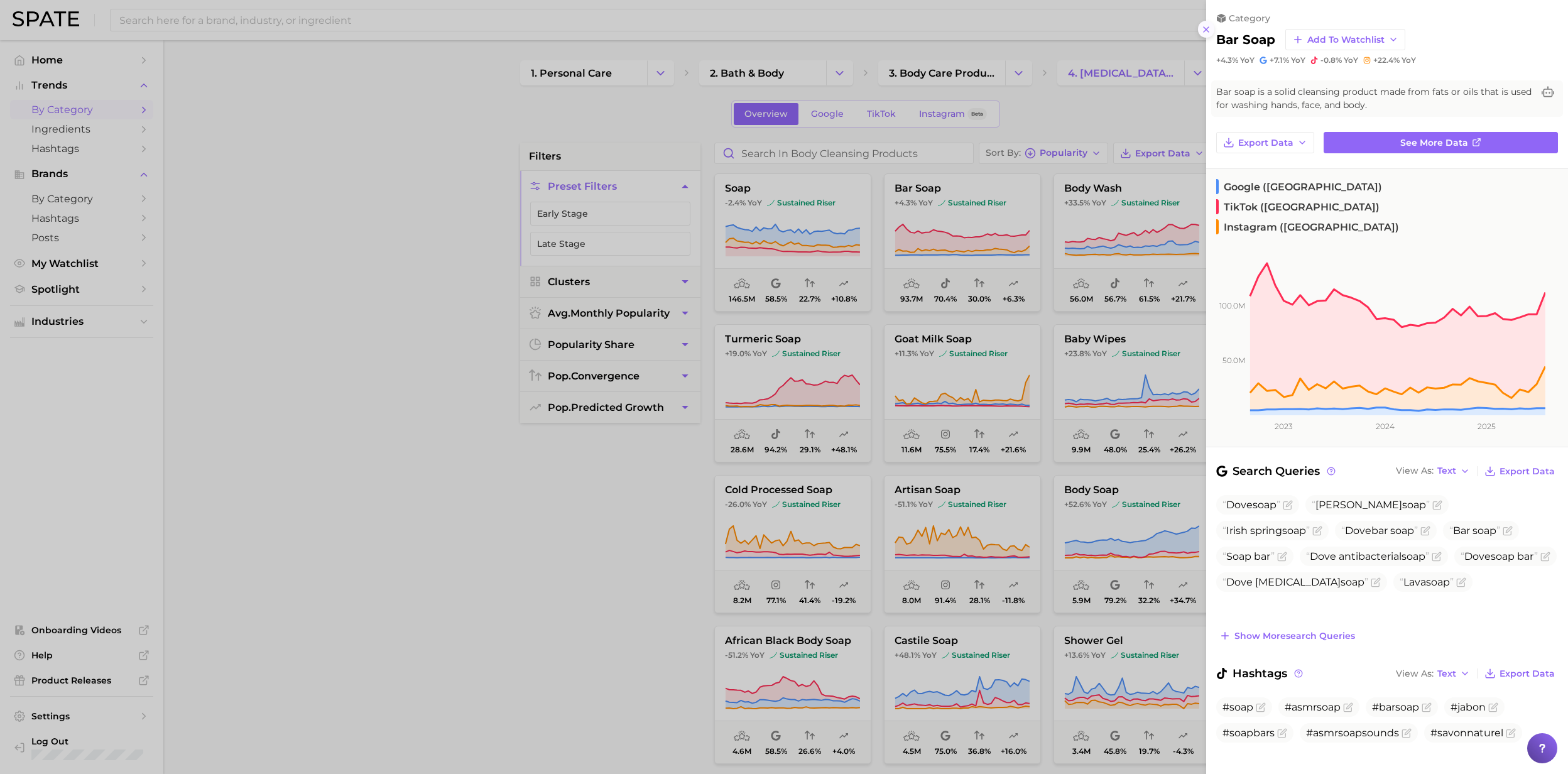
click at [1208, 31] on line at bounding box center [1206, 30] width 5 height 5
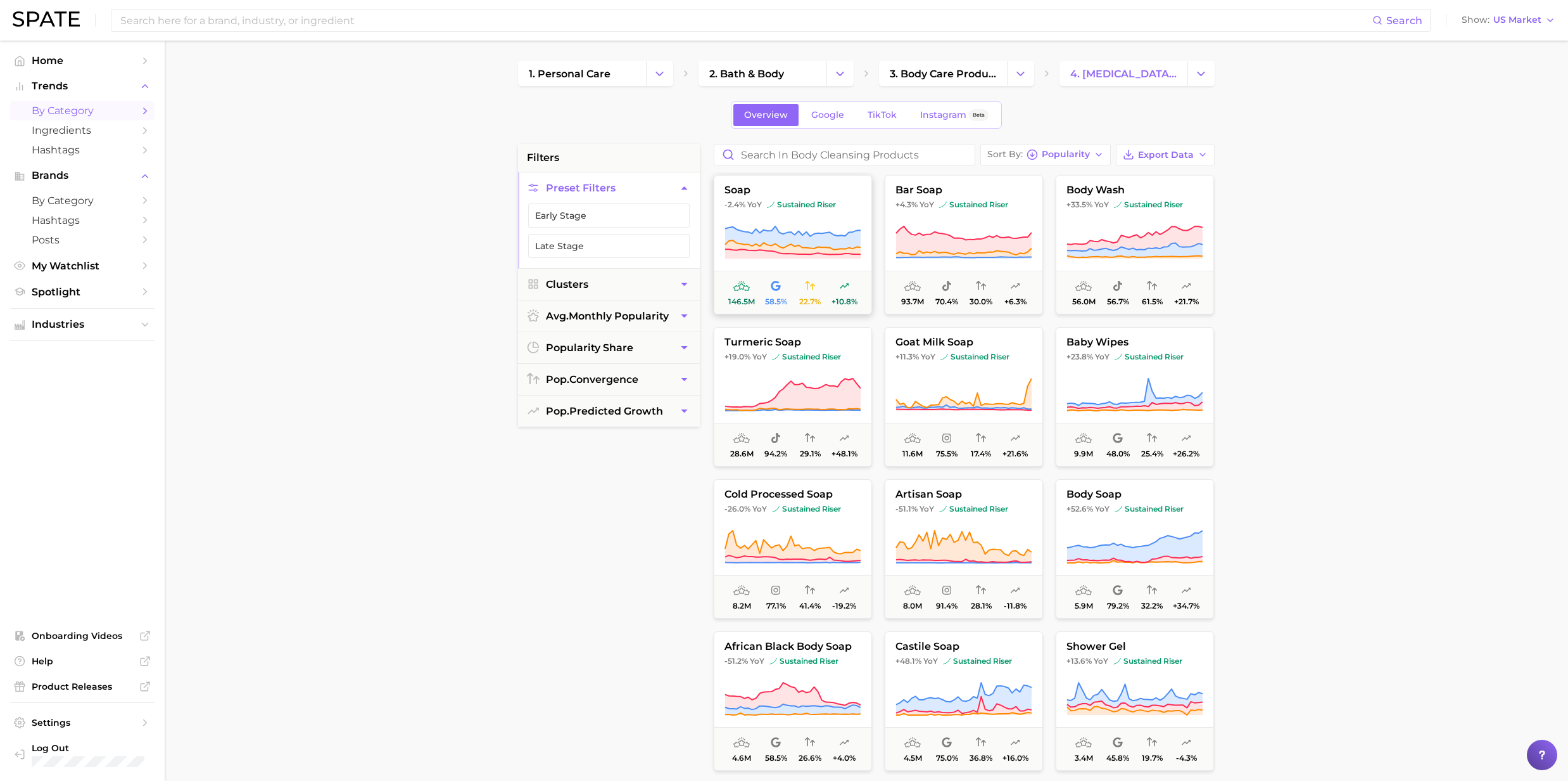
click at [783, 209] on span "sustained riser" at bounding box center [801, 205] width 69 height 10
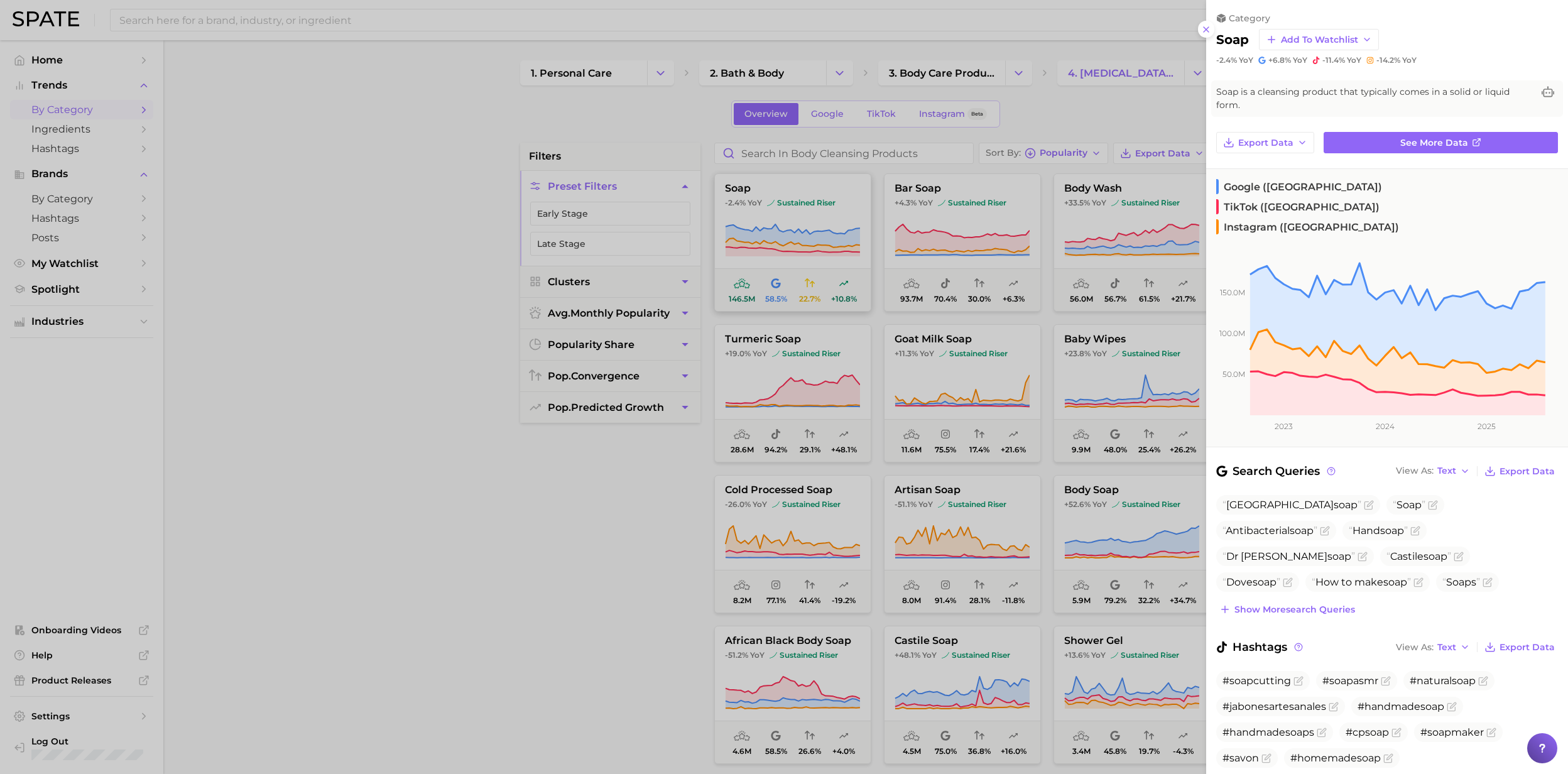
click at [777, 207] on div at bounding box center [784, 387] width 1568 height 774
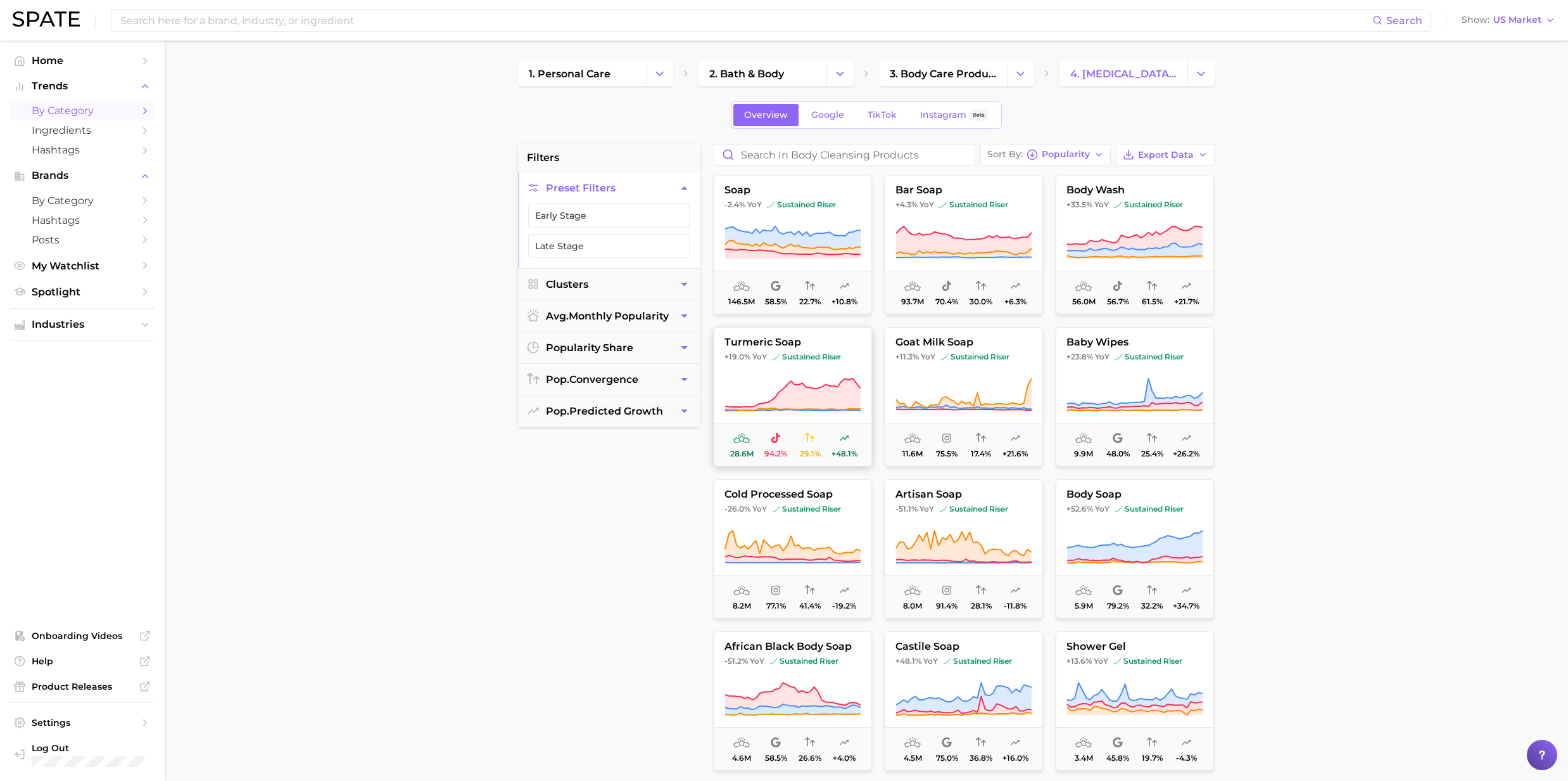
click at [810, 385] on icon at bounding box center [793, 395] width 136 height 36
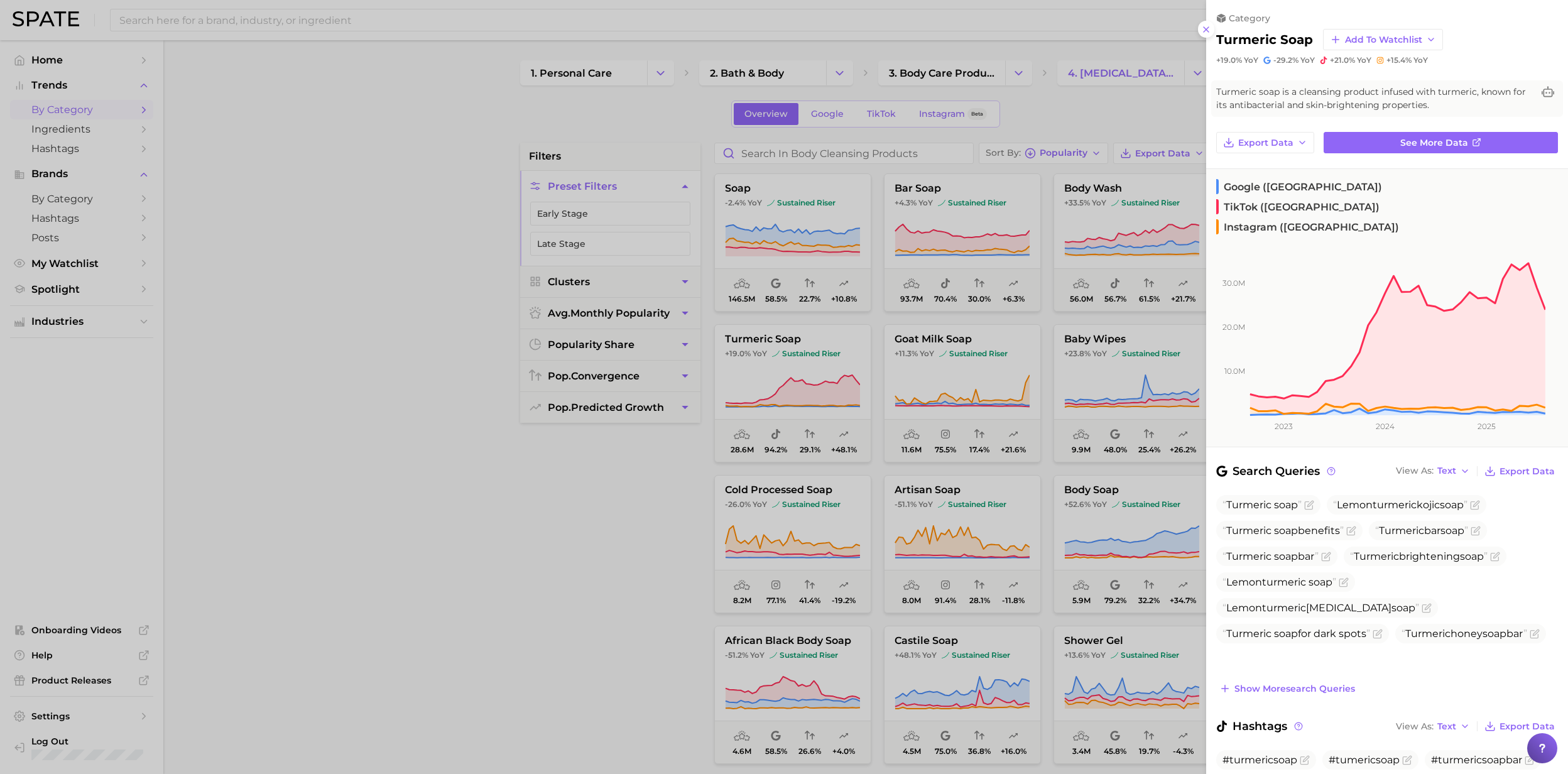
click at [799, 376] on div at bounding box center [784, 387] width 1568 height 774
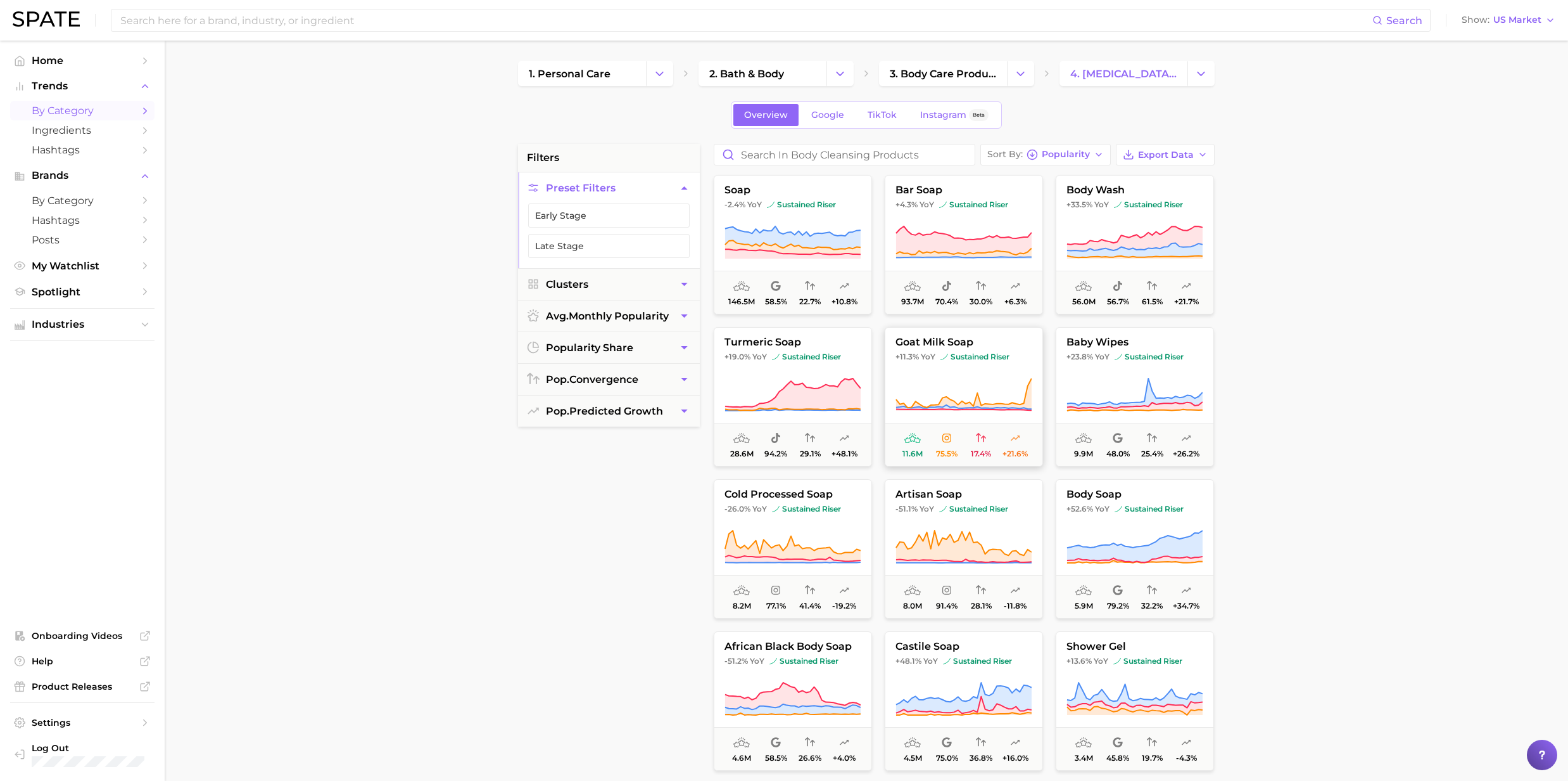
click at [960, 385] on icon at bounding box center [964, 395] width 136 height 36
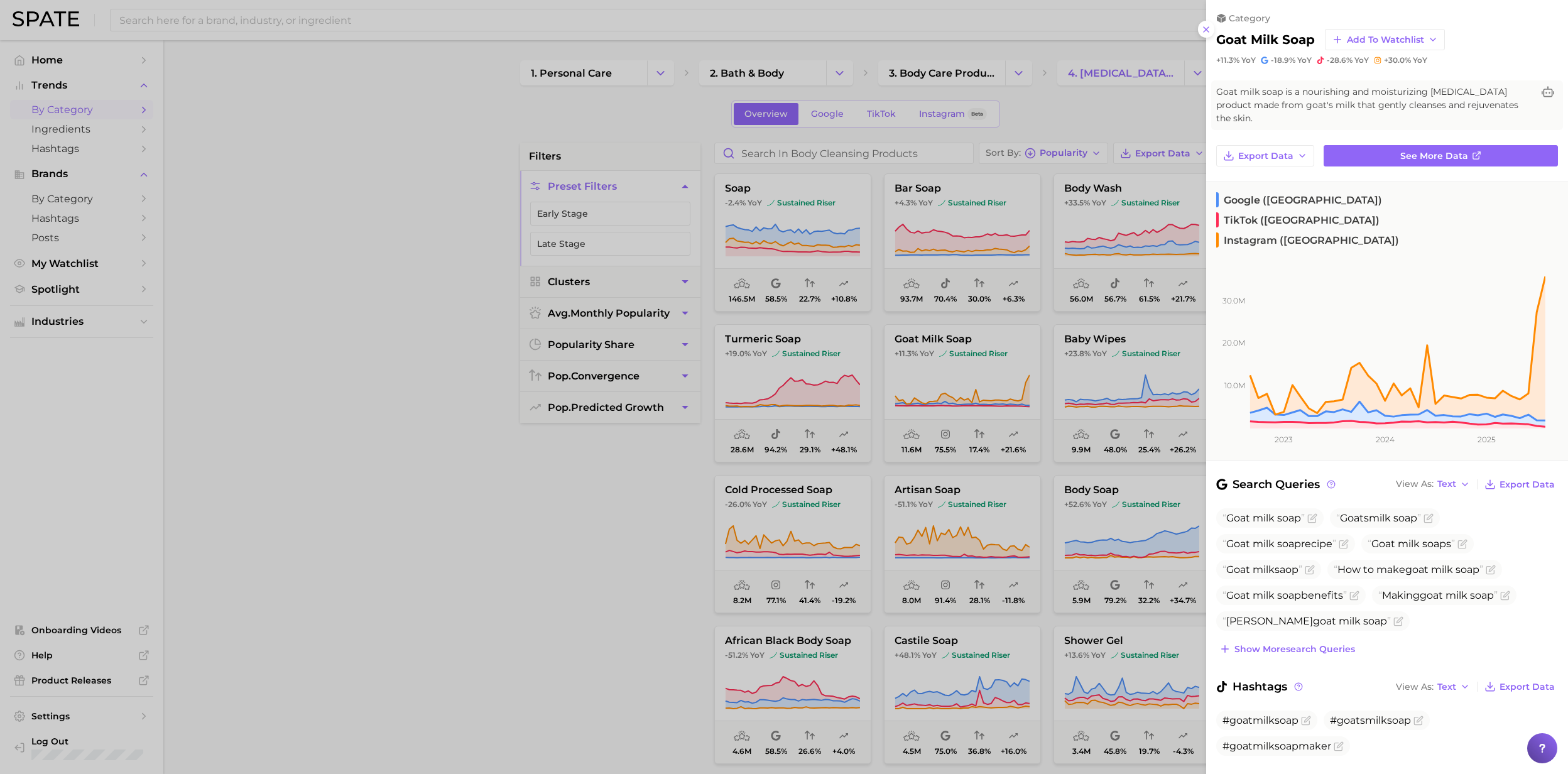
click at [946, 383] on div at bounding box center [784, 387] width 1568 height 774
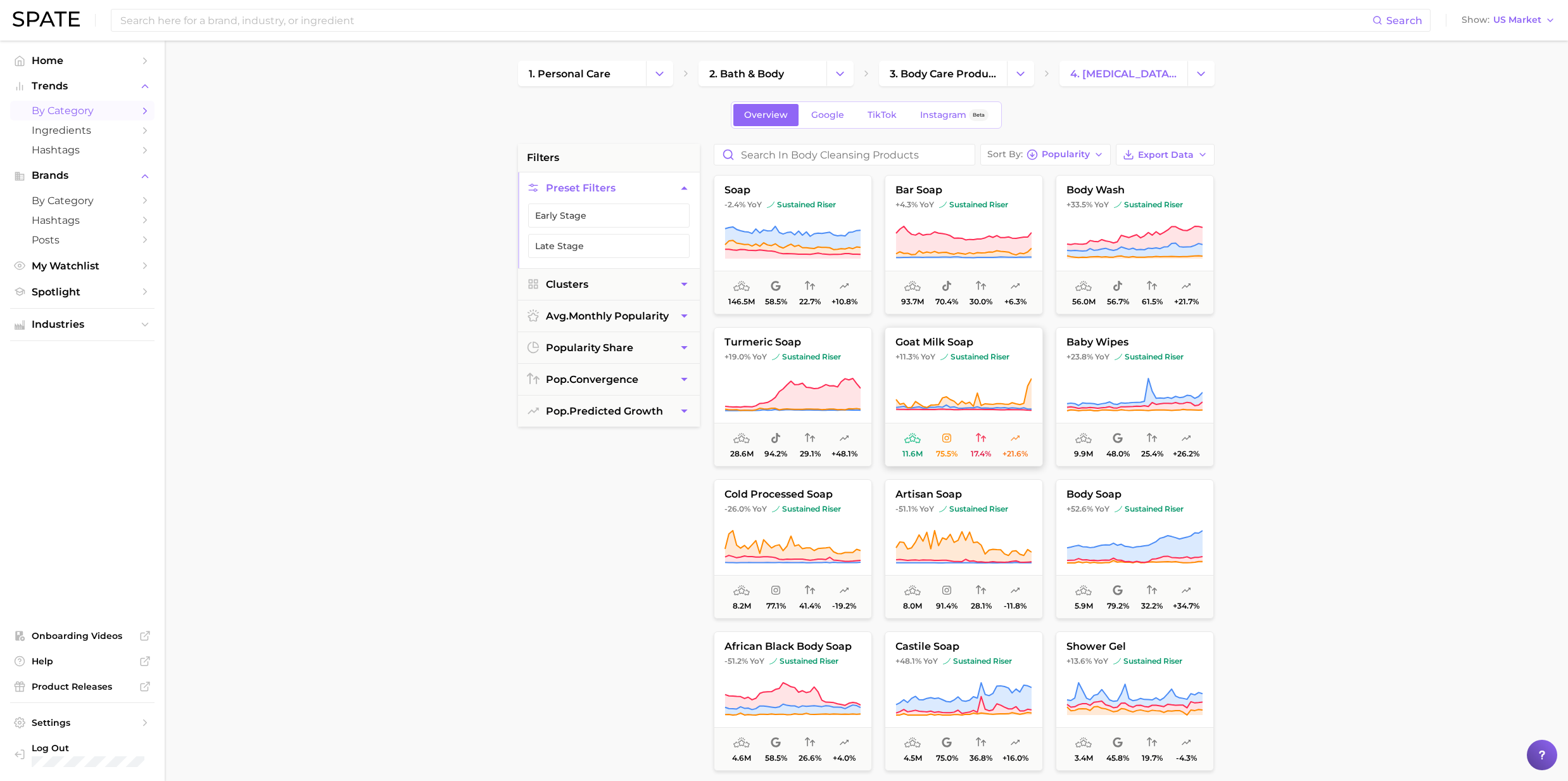
scroll to position [85, 0]
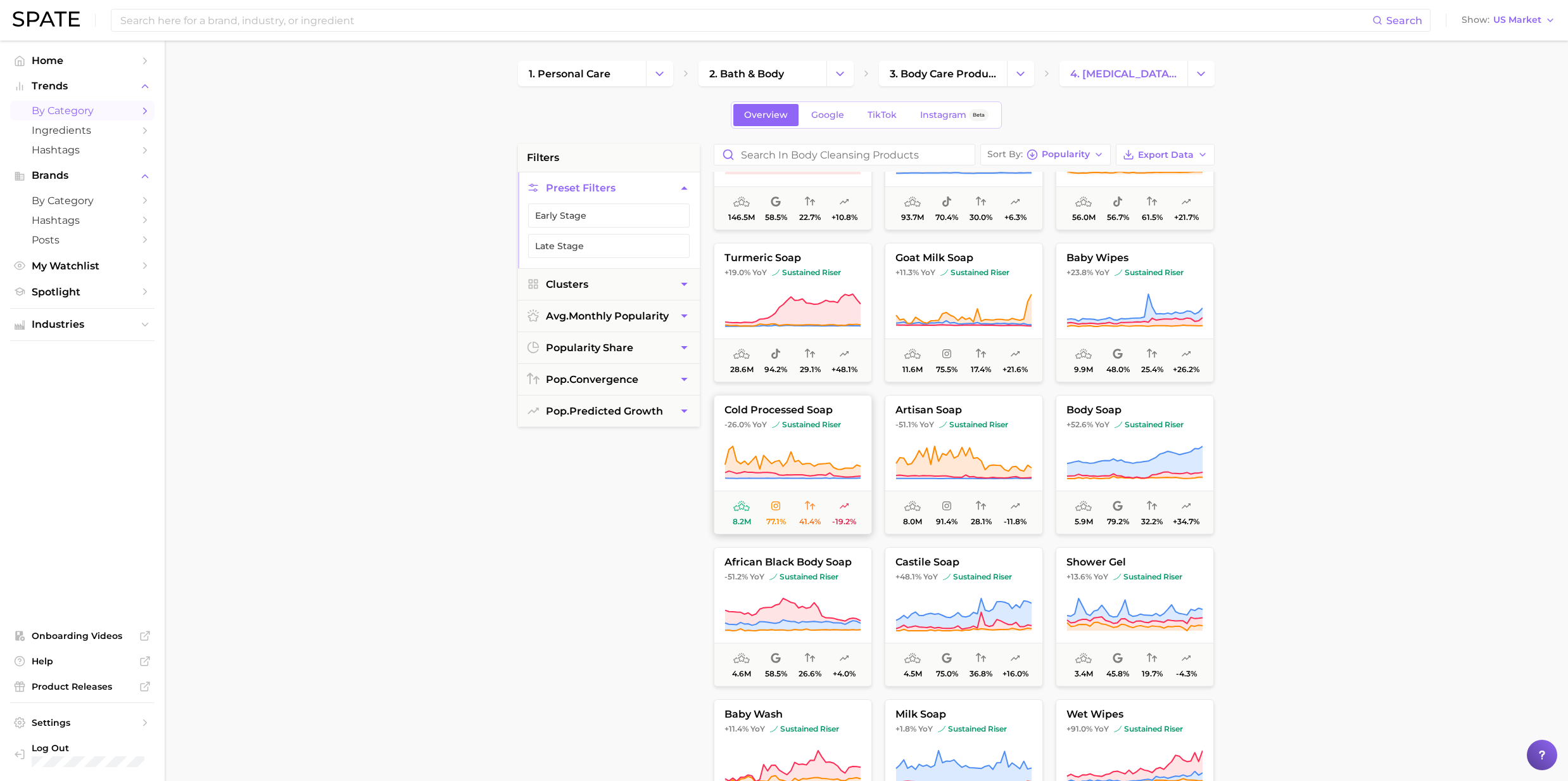
click at [788, 444] on button "cold processed soap -26.0% YoY sustained riser 8.2m 77.1% 41.4% -19.2%" at bounding box center [793, 463] width 159 height 139
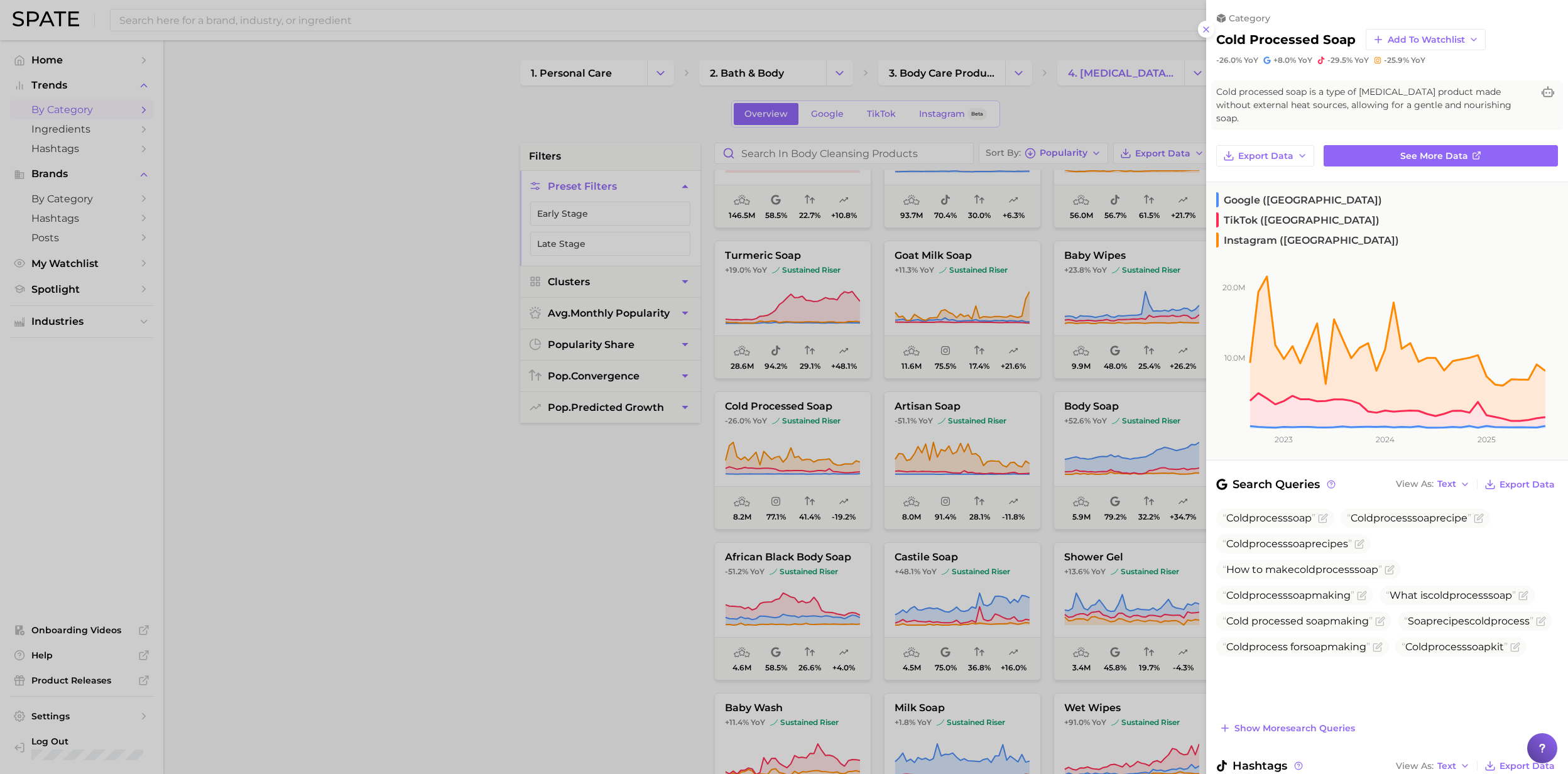
click at [783, 433] on div at bounding box center [784, 387] width 1568 height 774
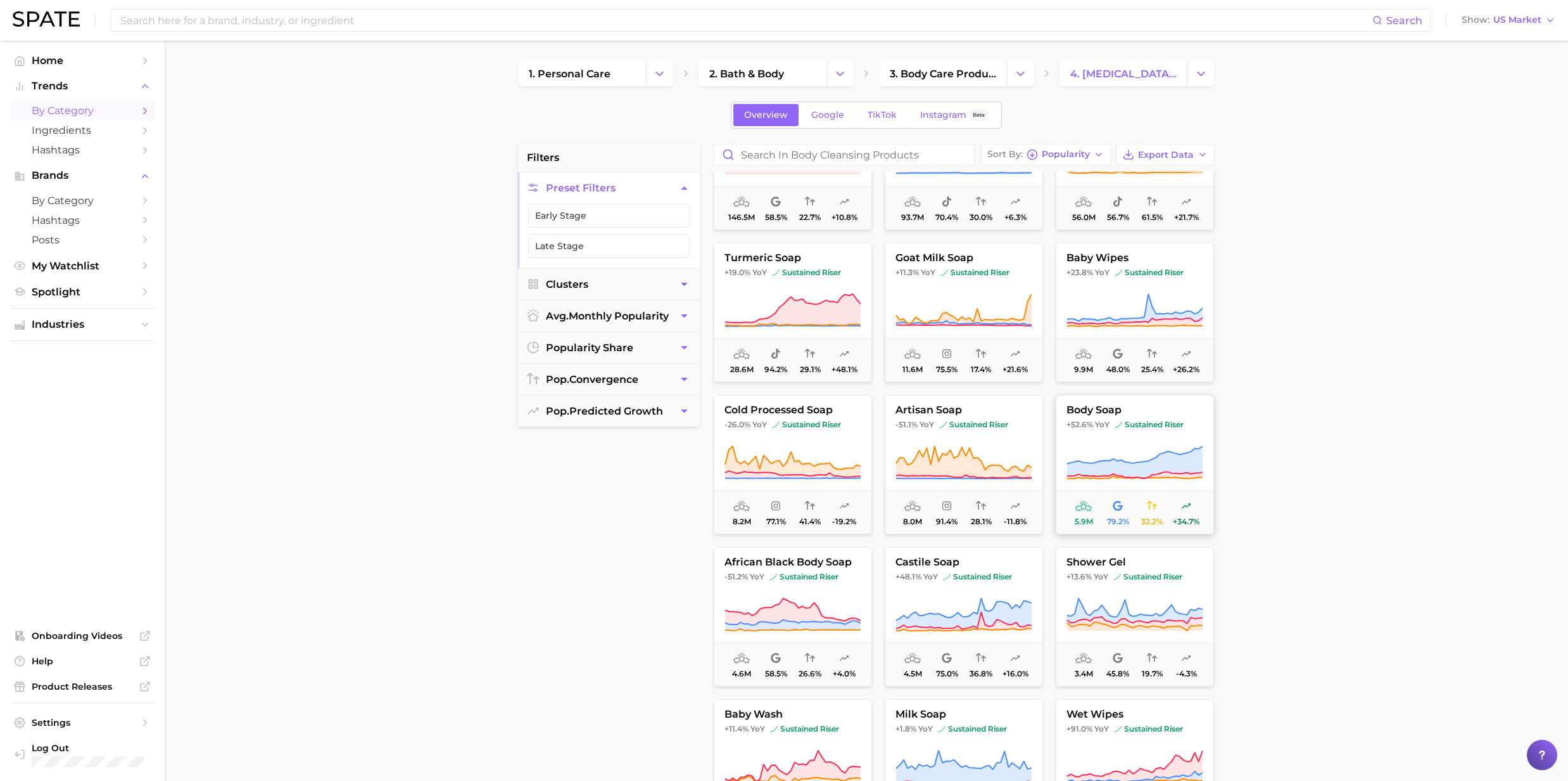
click at [1130, 424] on span "sustained riser" at bounding box center [1149, 424] width 69 height 10
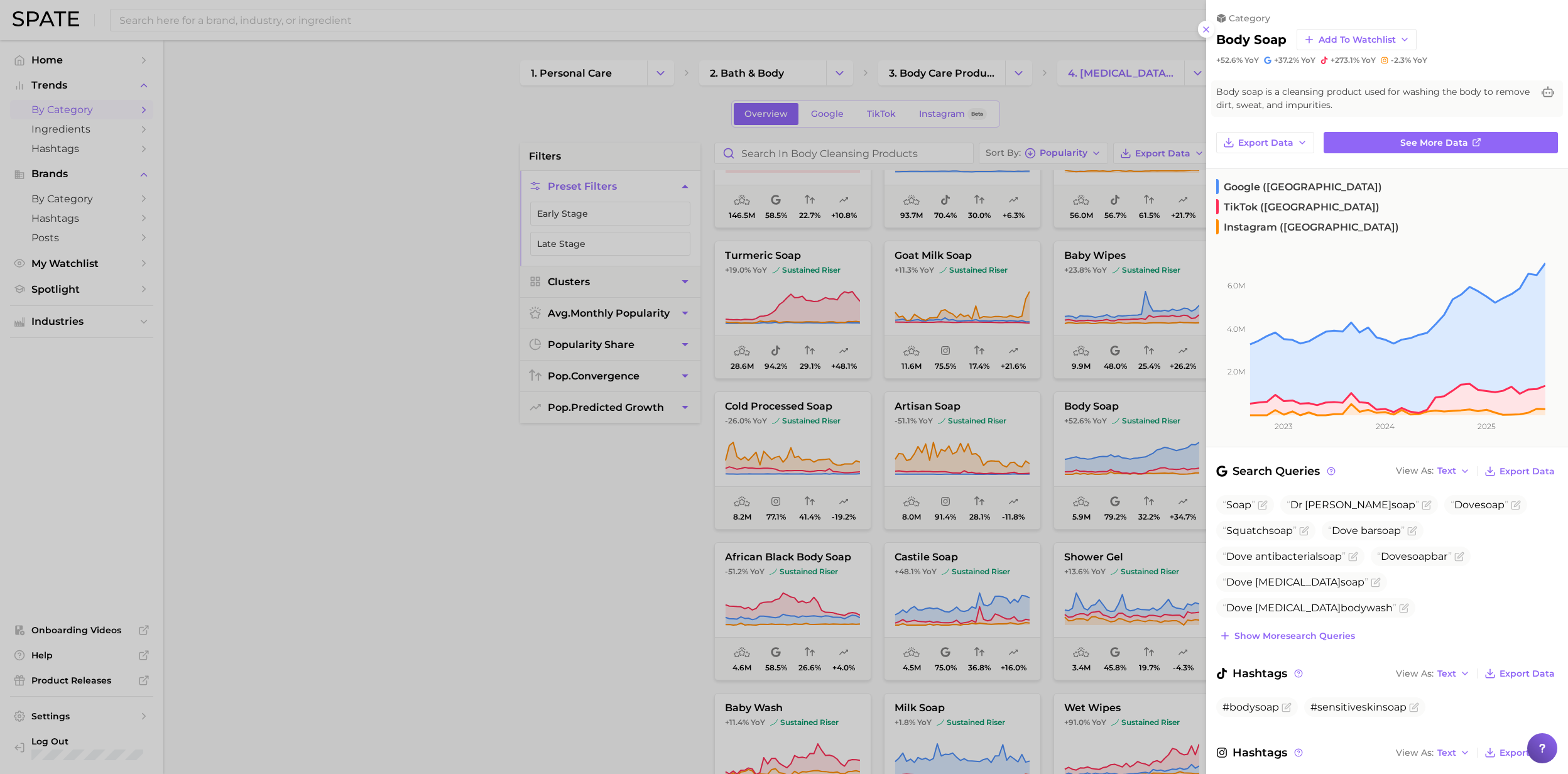
click at [1114, 422] on div at bounding box center [784, 387] width 1568 height 774
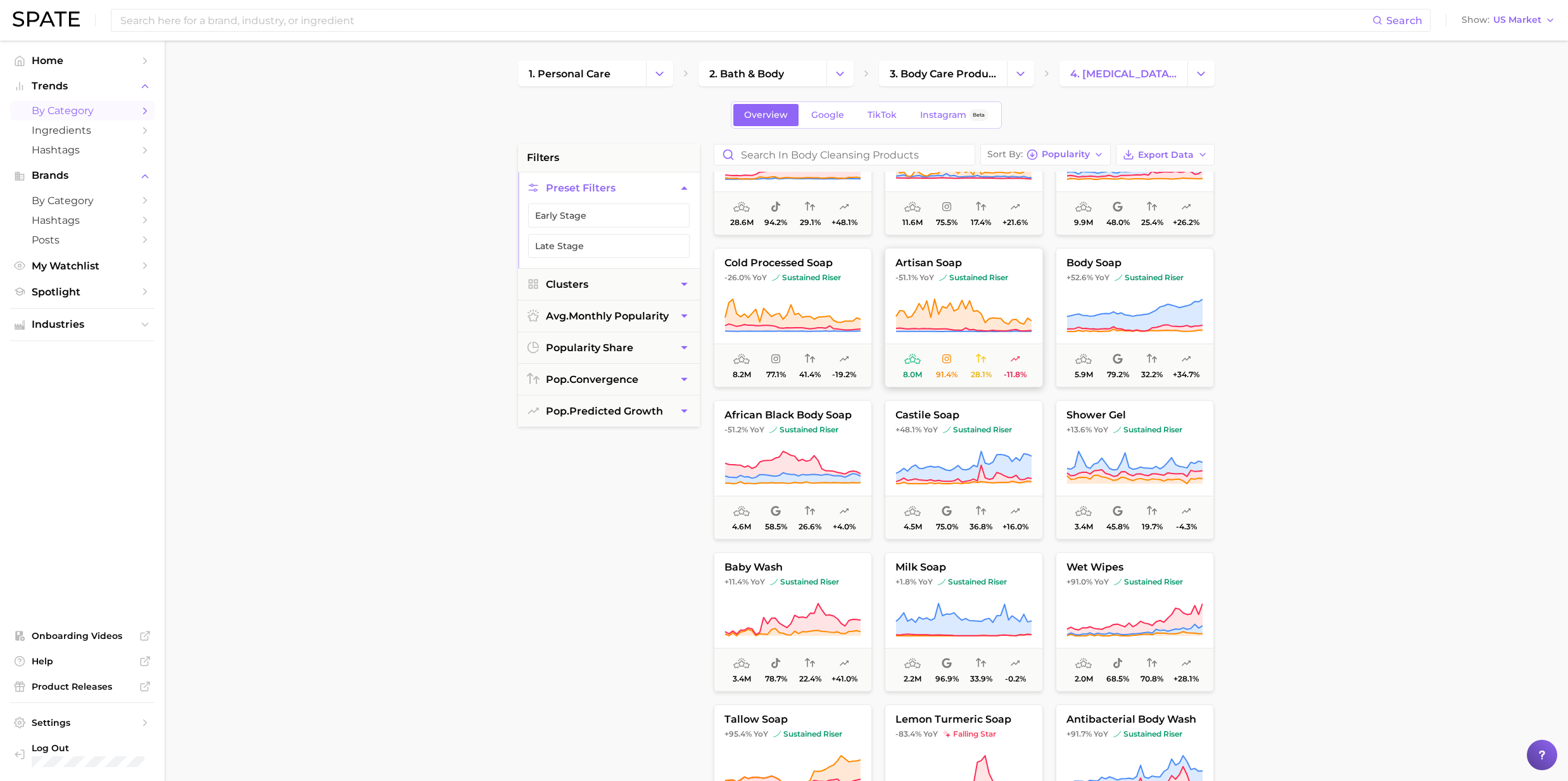
scroll to position [254, 0]
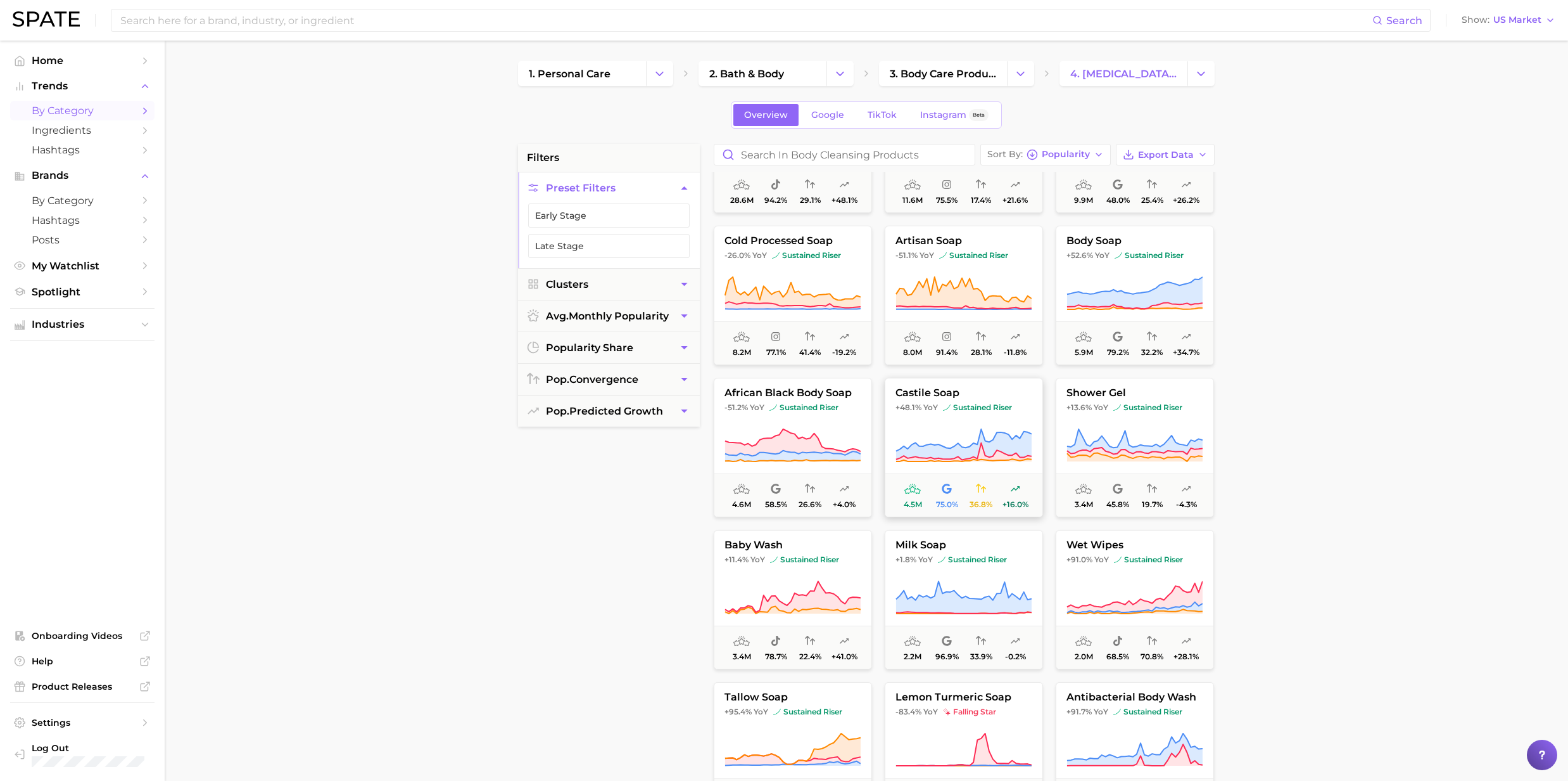
click at [968, 434] on icon at bounding box center [964, 446] width 136 height 36
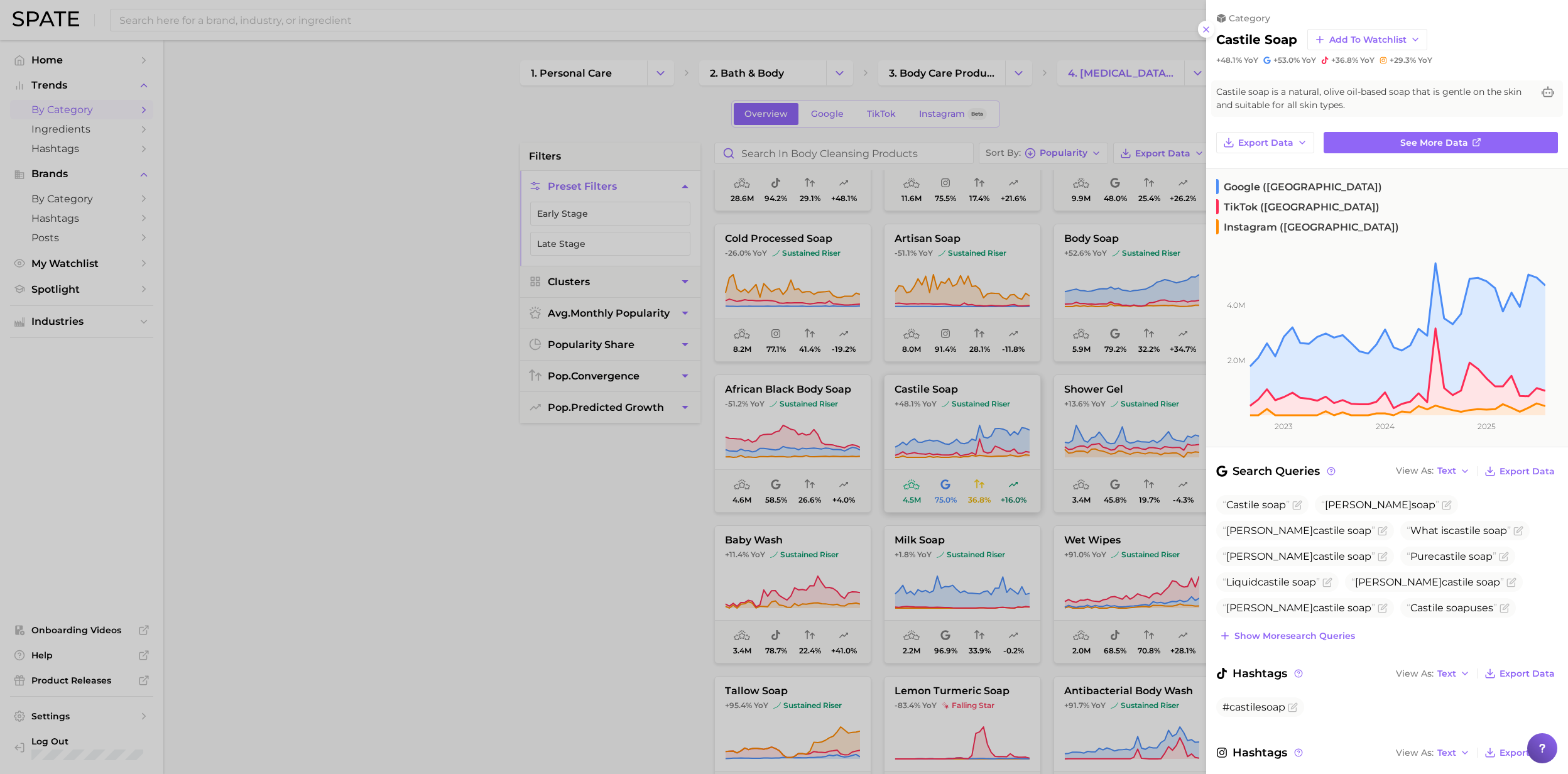
click at [960, 430] on div at bounding box center [784, 387] width 1568 height 774
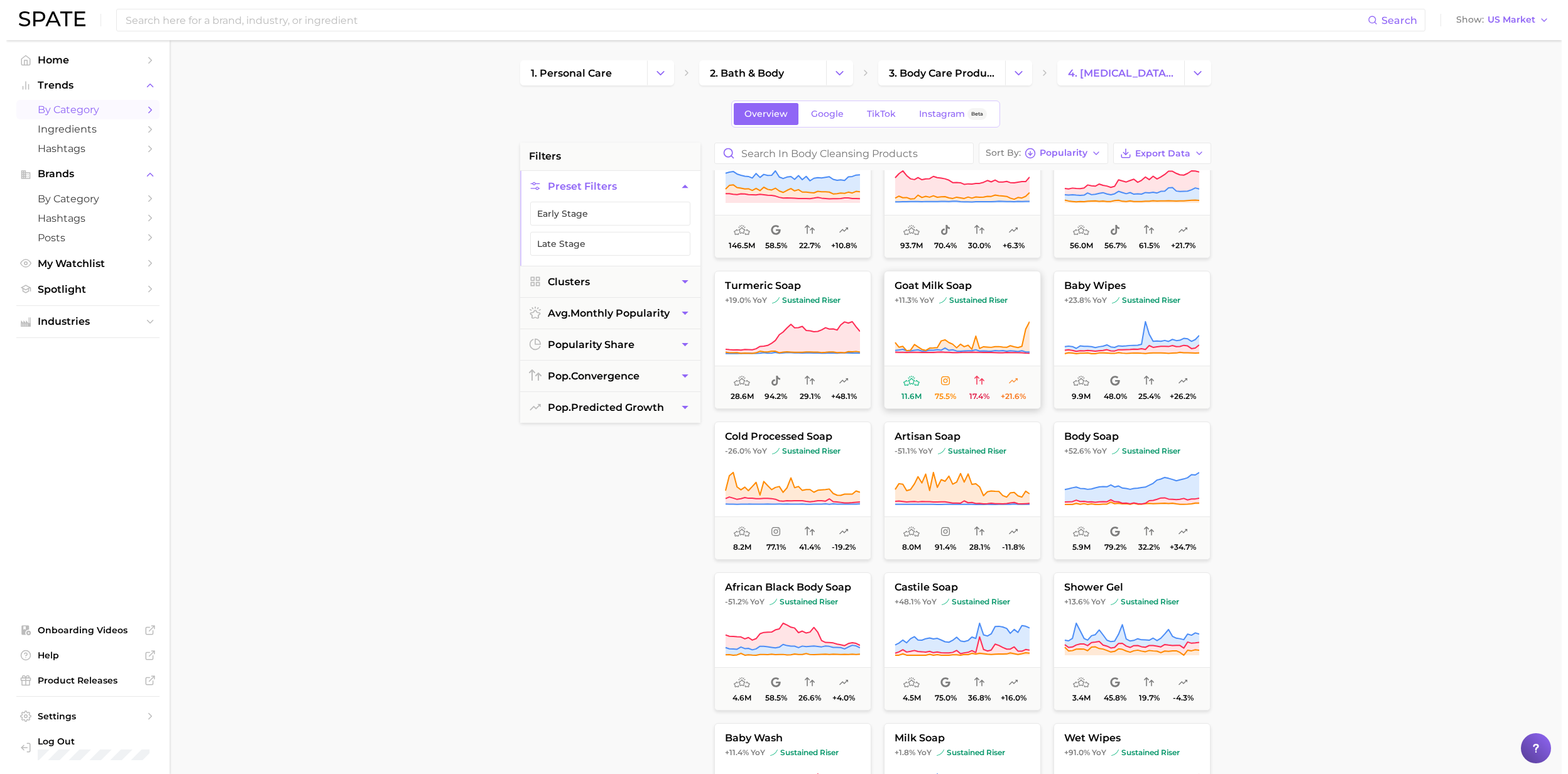
scroll to position [0, 0]
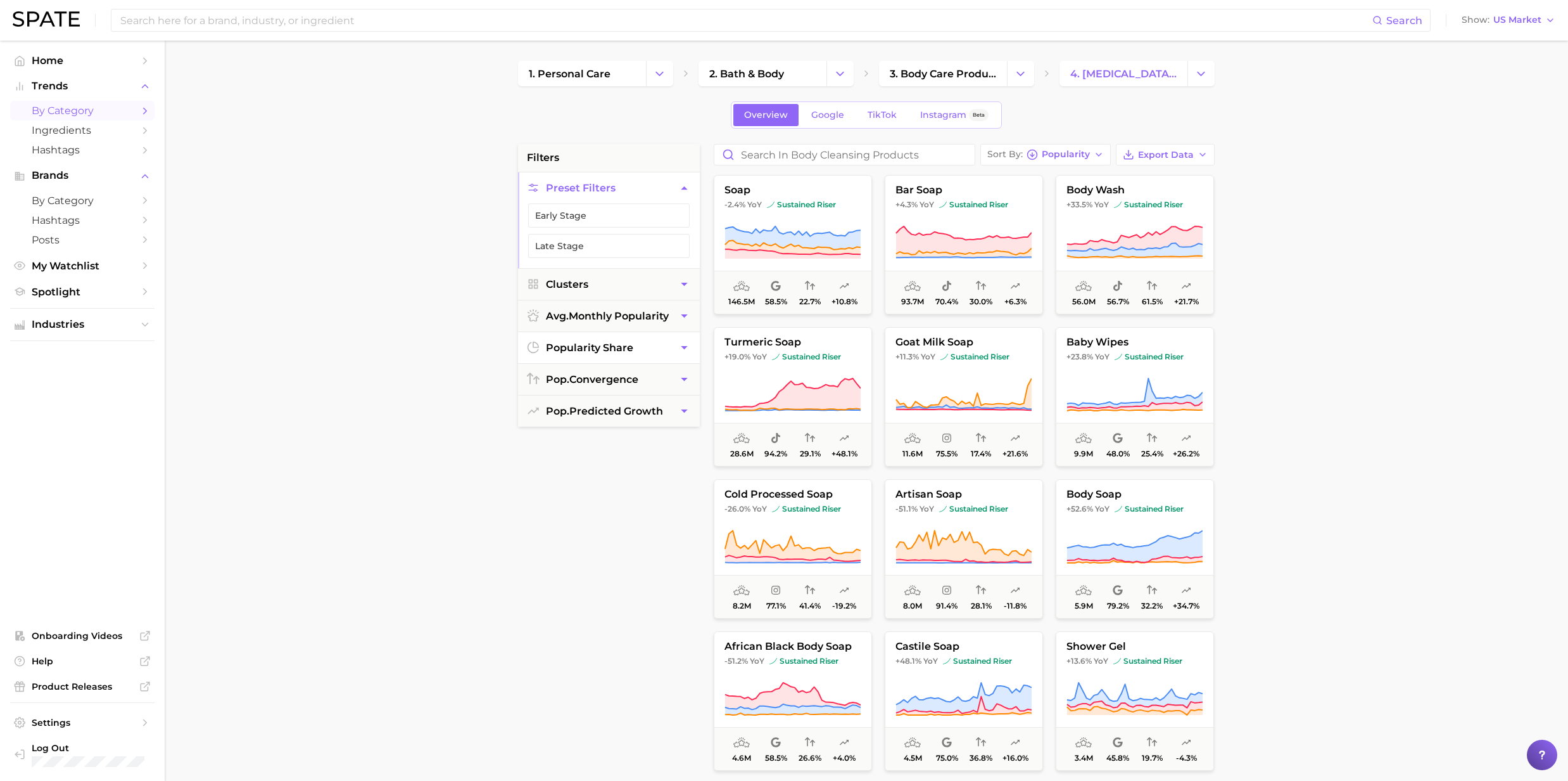
click at [685, 351] on icon "button" at bounding box center [684, 347] width 14 height 14
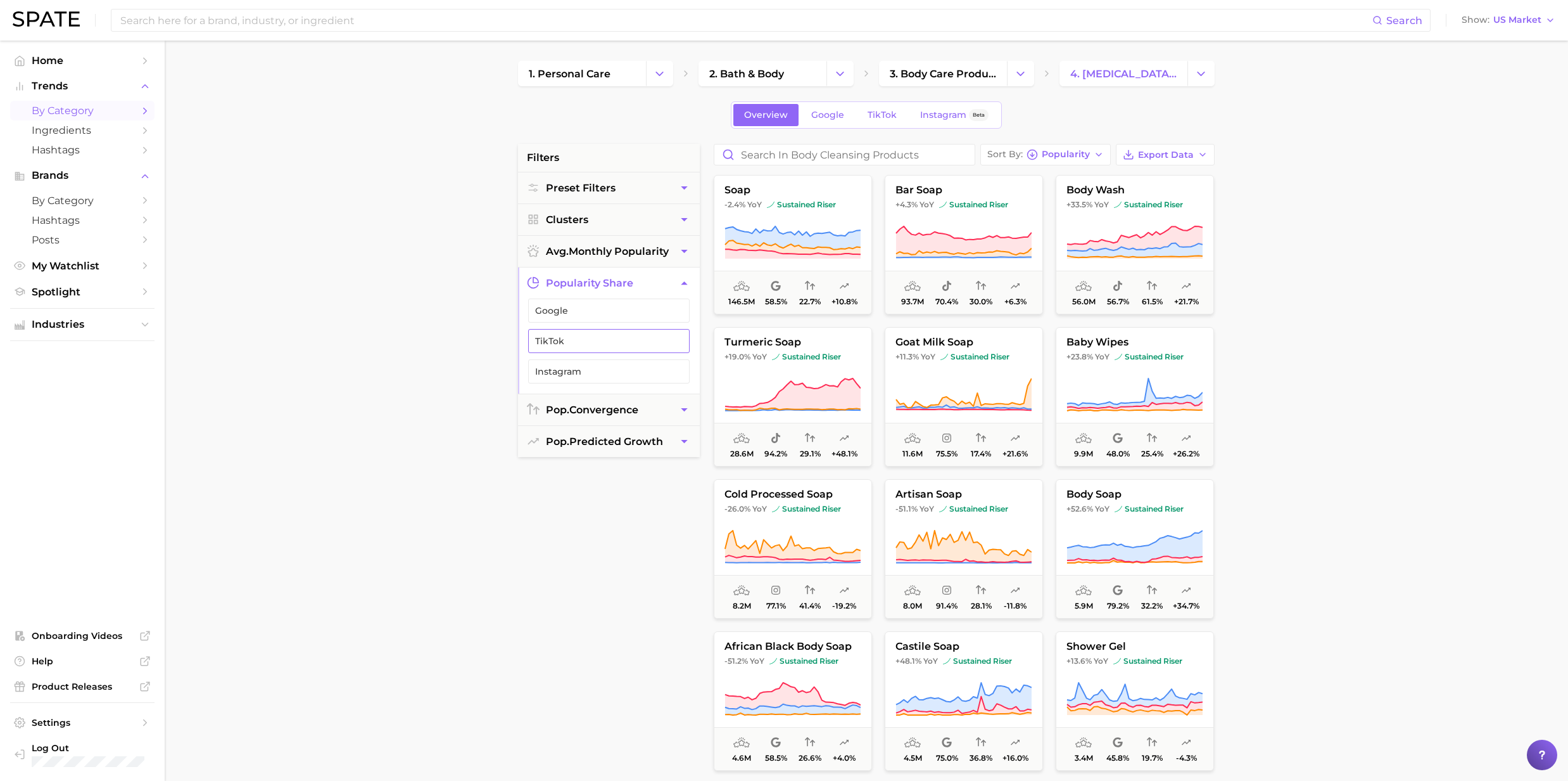
click at [559, 335] on button "TikTok" at bounding box center [608, 341] width 161 height 24
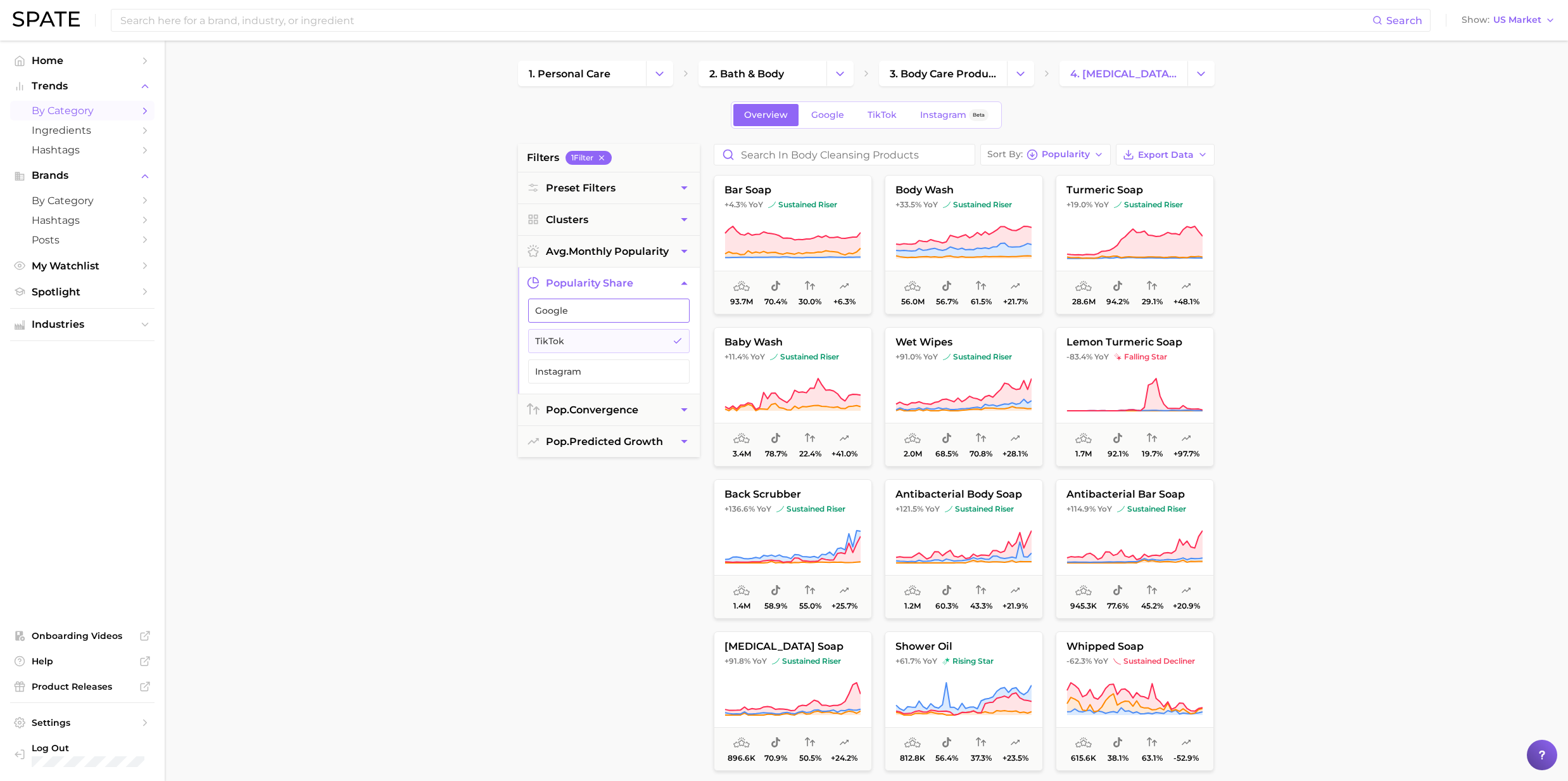
click at [556, 316] on span "Google" at bounding box center [598, 311] width 127 height 10
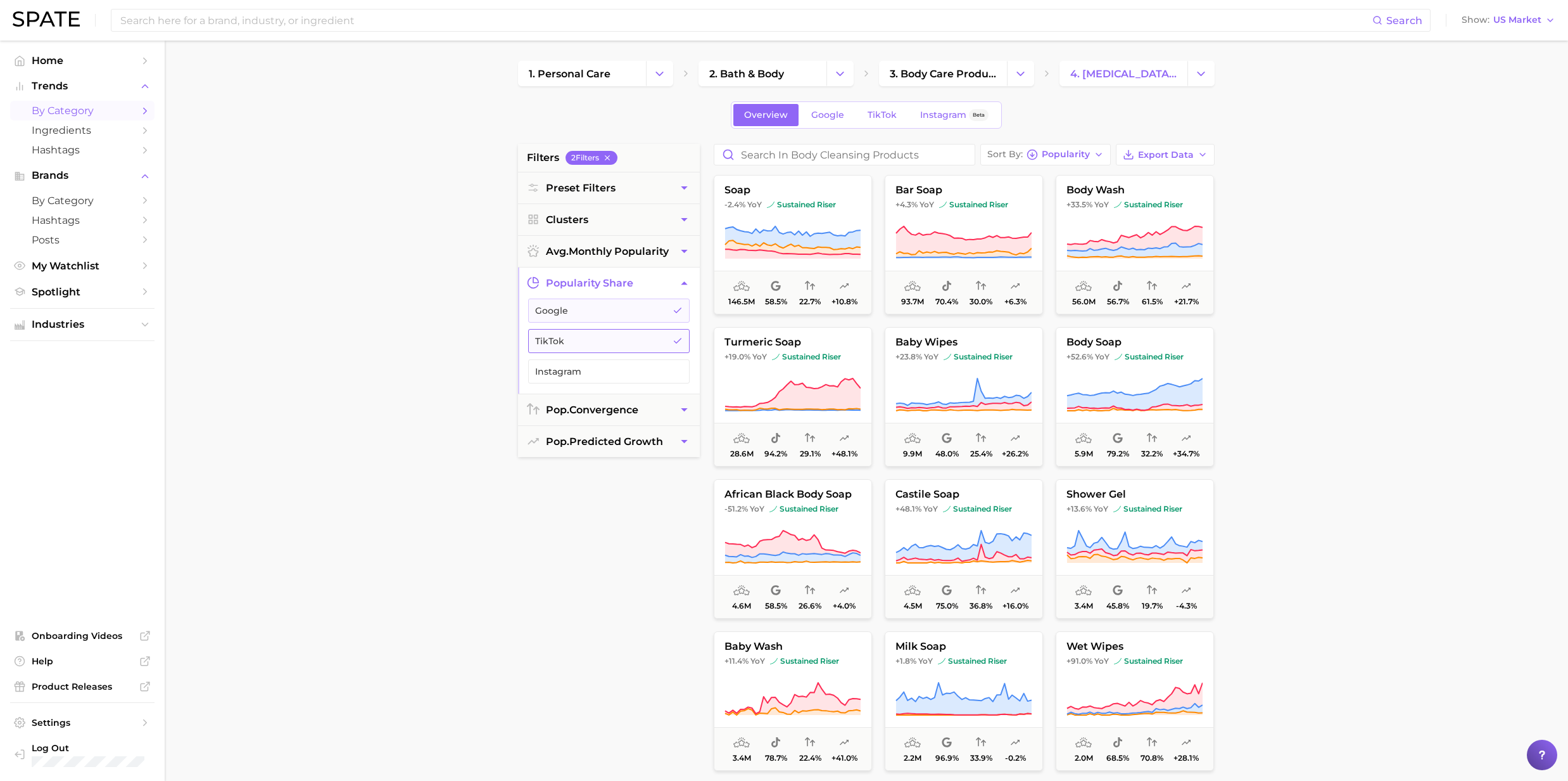
click at [556, 341] on span "TikTok" at bounding box center [598, 341] width 127 height 10
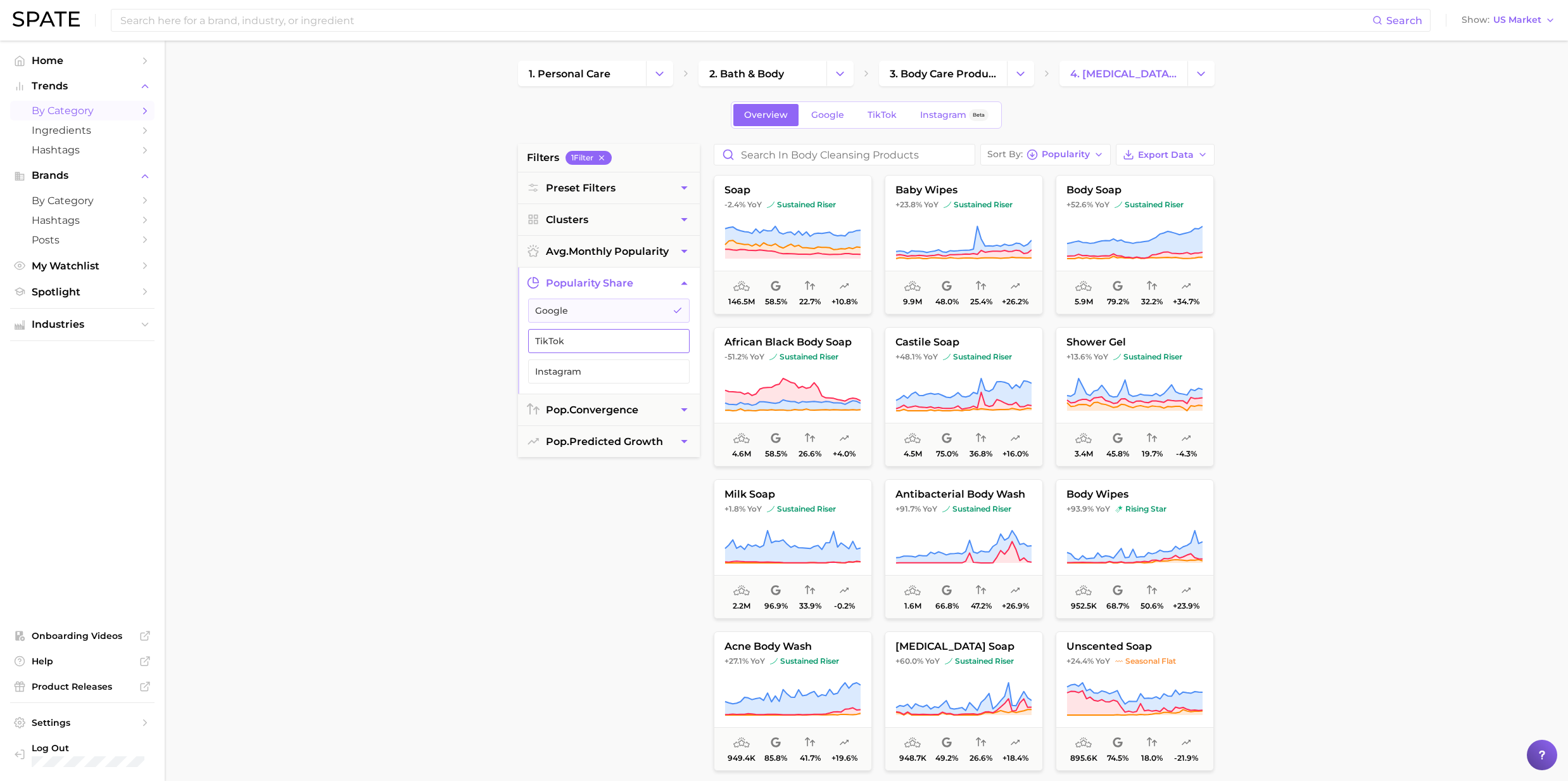
drag, startPoint x: 556, startPoint y: 311, endPoint x: 559, endPoint y: 345, distance: 34.1
click at [557, 311] on span "Google" at bounding box center [598, 311] width 127 height 10
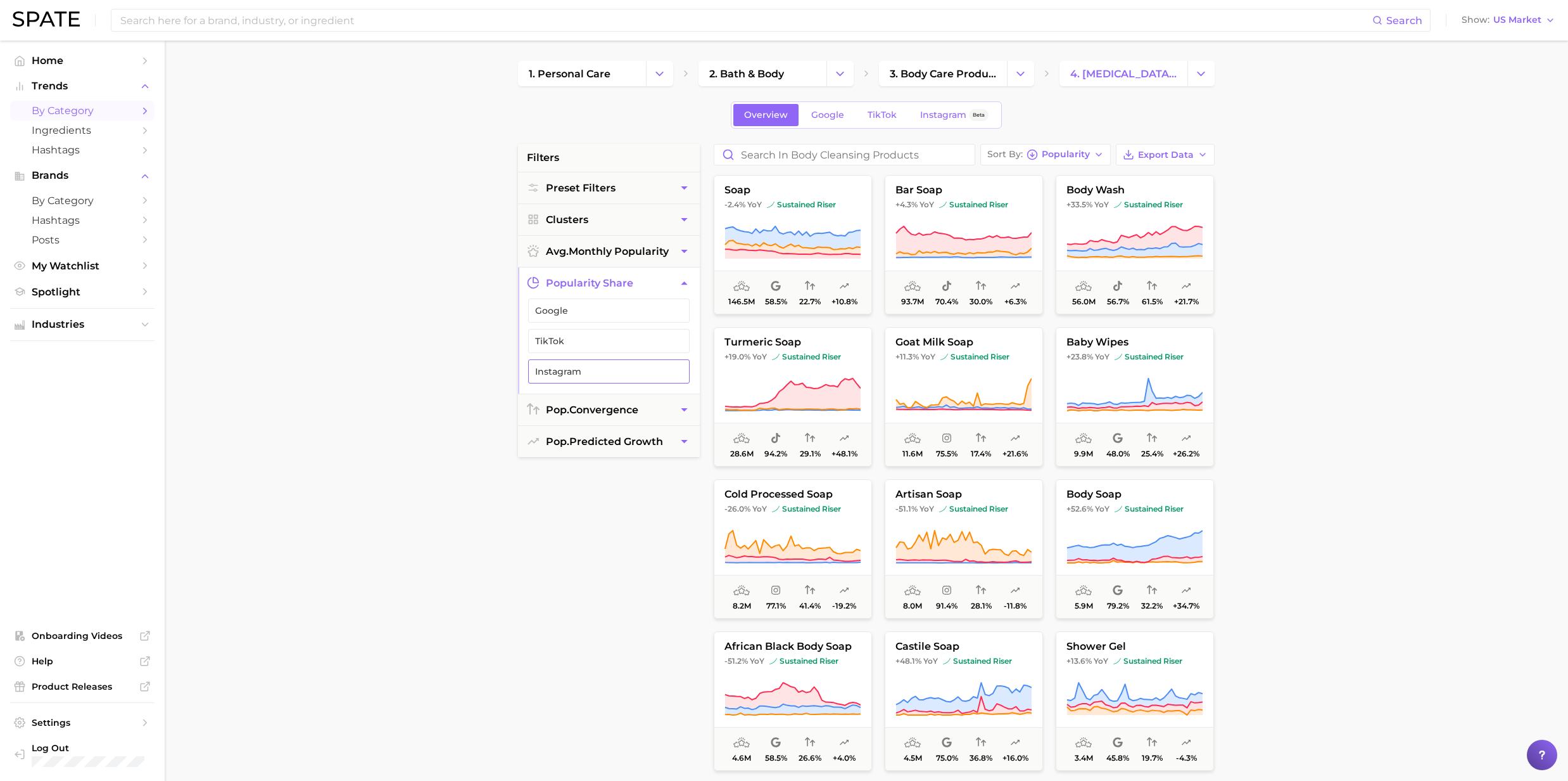
click at [559, 373] on span "Instagram" at bounding box center [598, 371] width 127 height 10
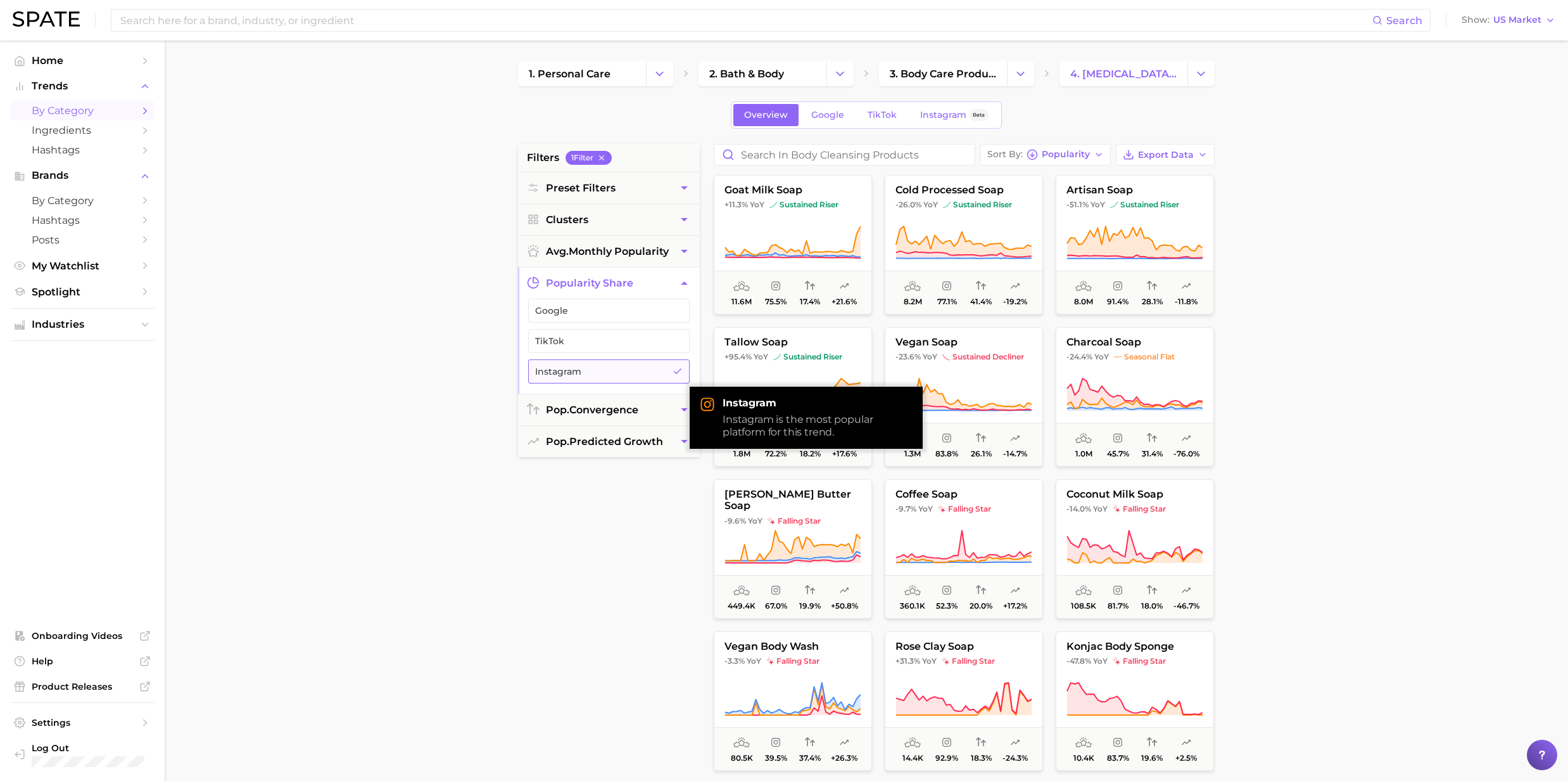
click at [537, 376] on span "Instagram" at bounding box center [598, 371] width 127 height 10
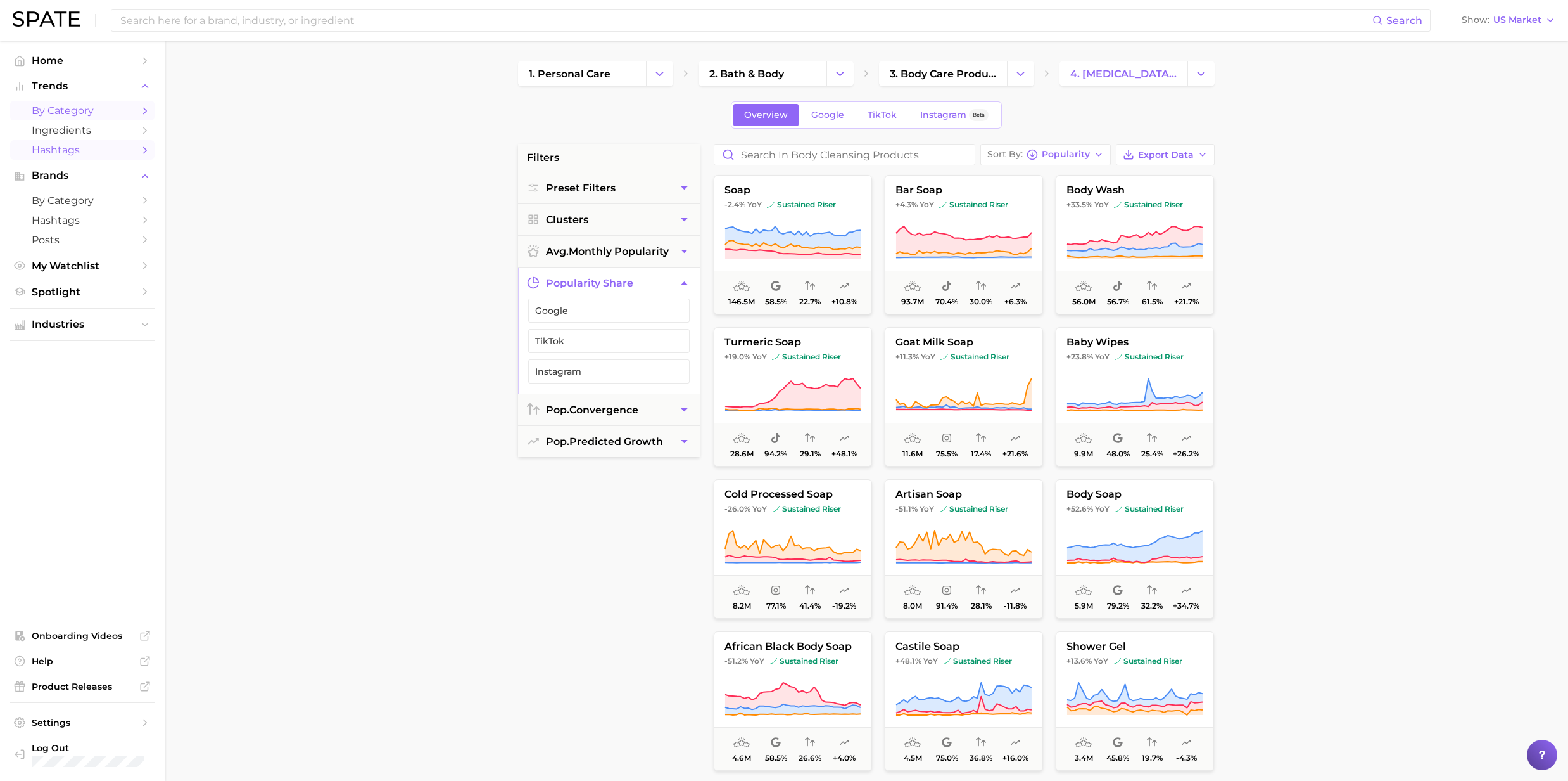
click at [140, 152] on icon "Sidebar" at bounding box center [144, 149] width 11 height 11
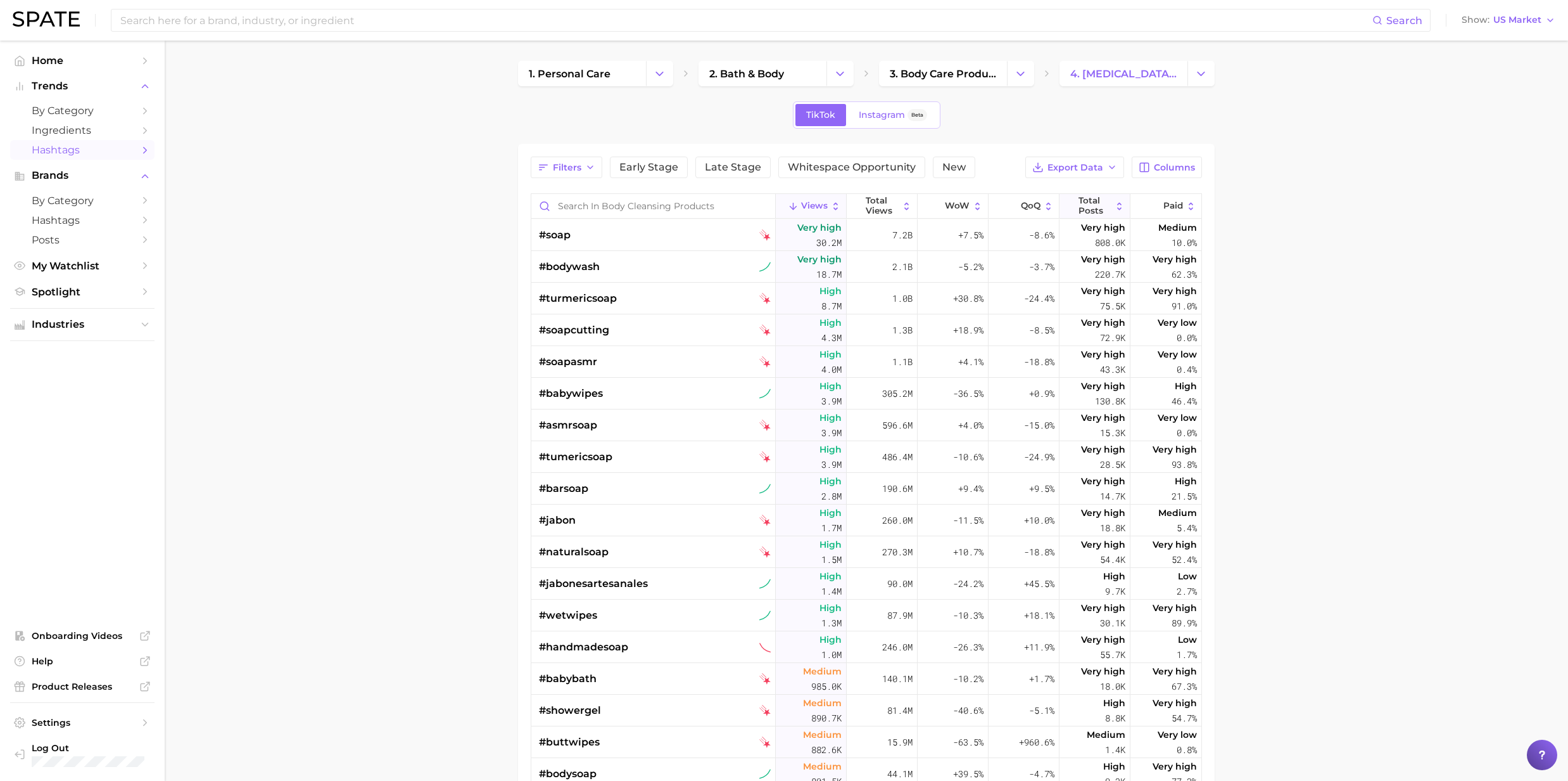
click at [1114, 206] on icon at bounding box center [1119, 206] width 11 height 11
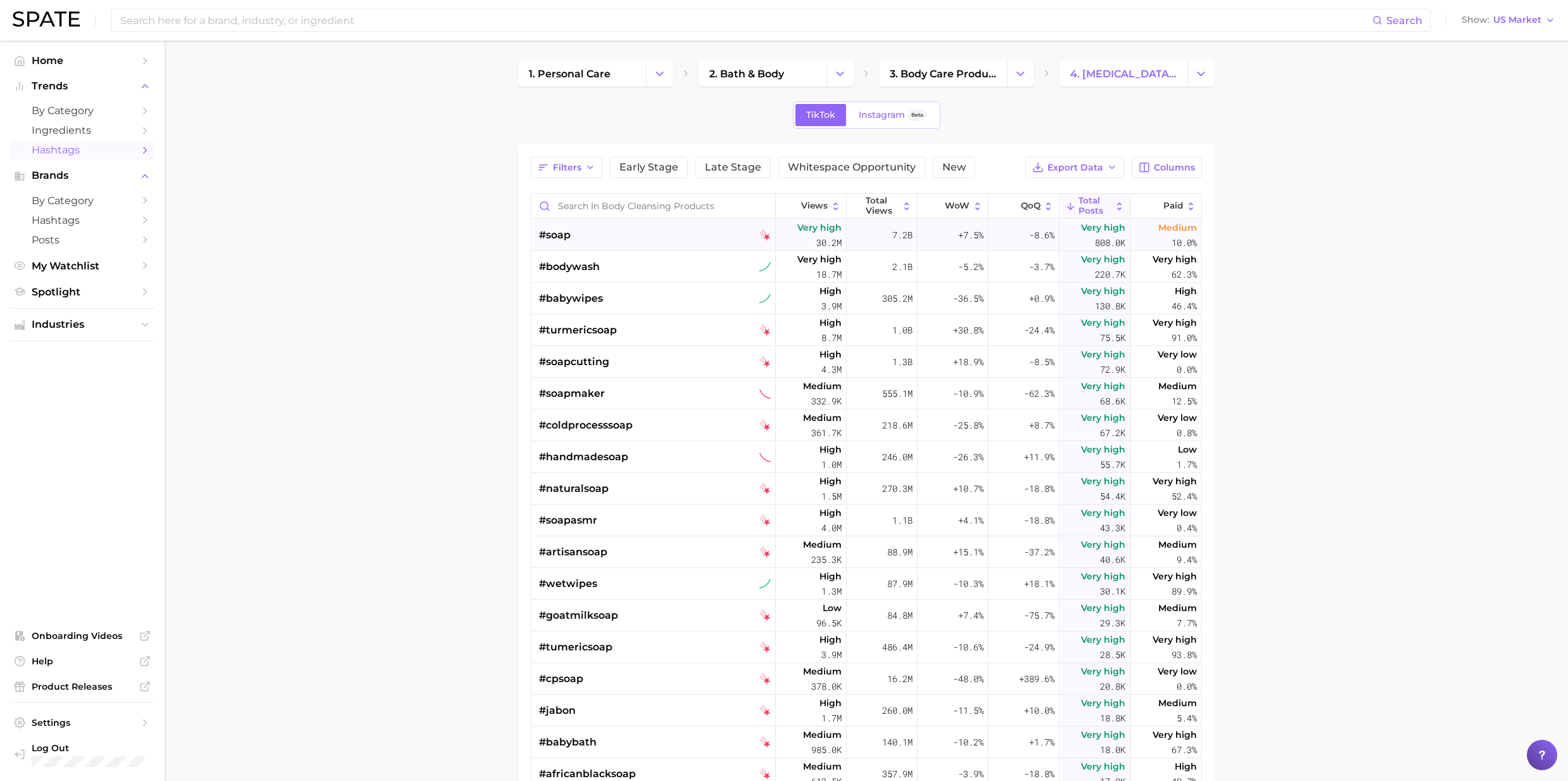
click at [542, 240] on span "#soap" at bounding box center [555, 236] width 32 height 15
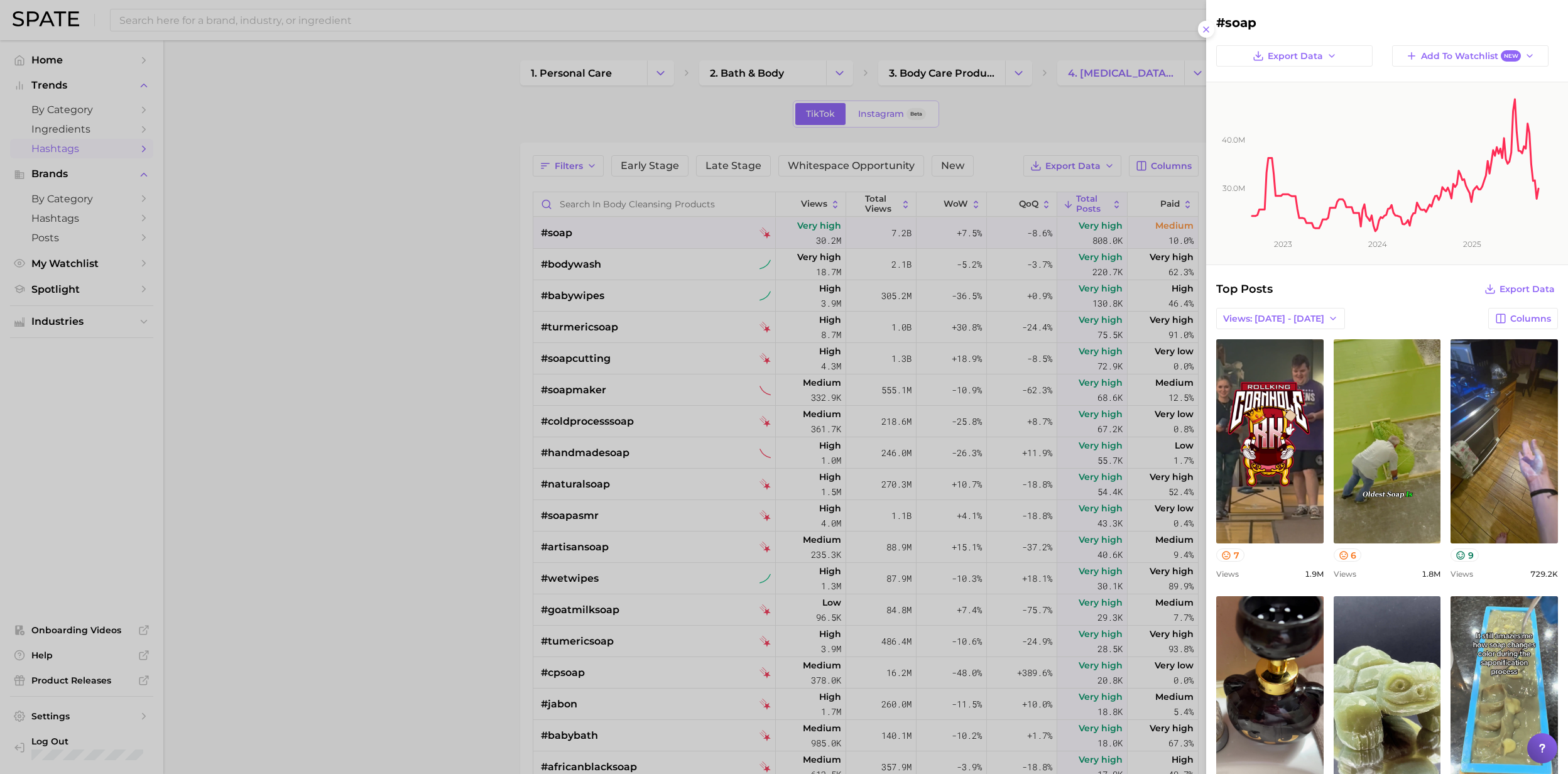
click at [538, 238] on div at bounding box center [784, 387] width 1568 height 774
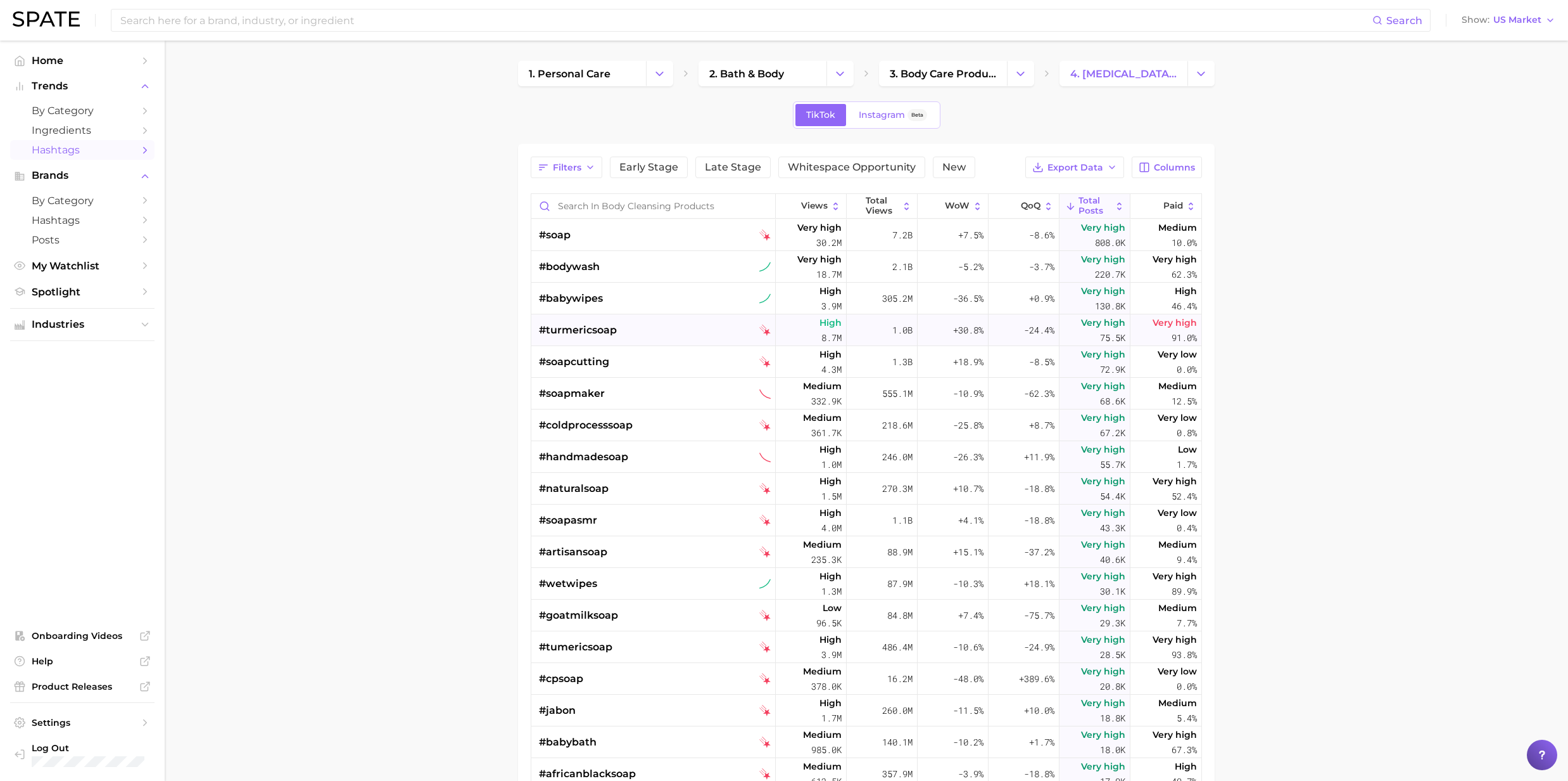
click at [545, 328] on span "#turmericsoap" at bounding box center [578, 330] width 78 height 15
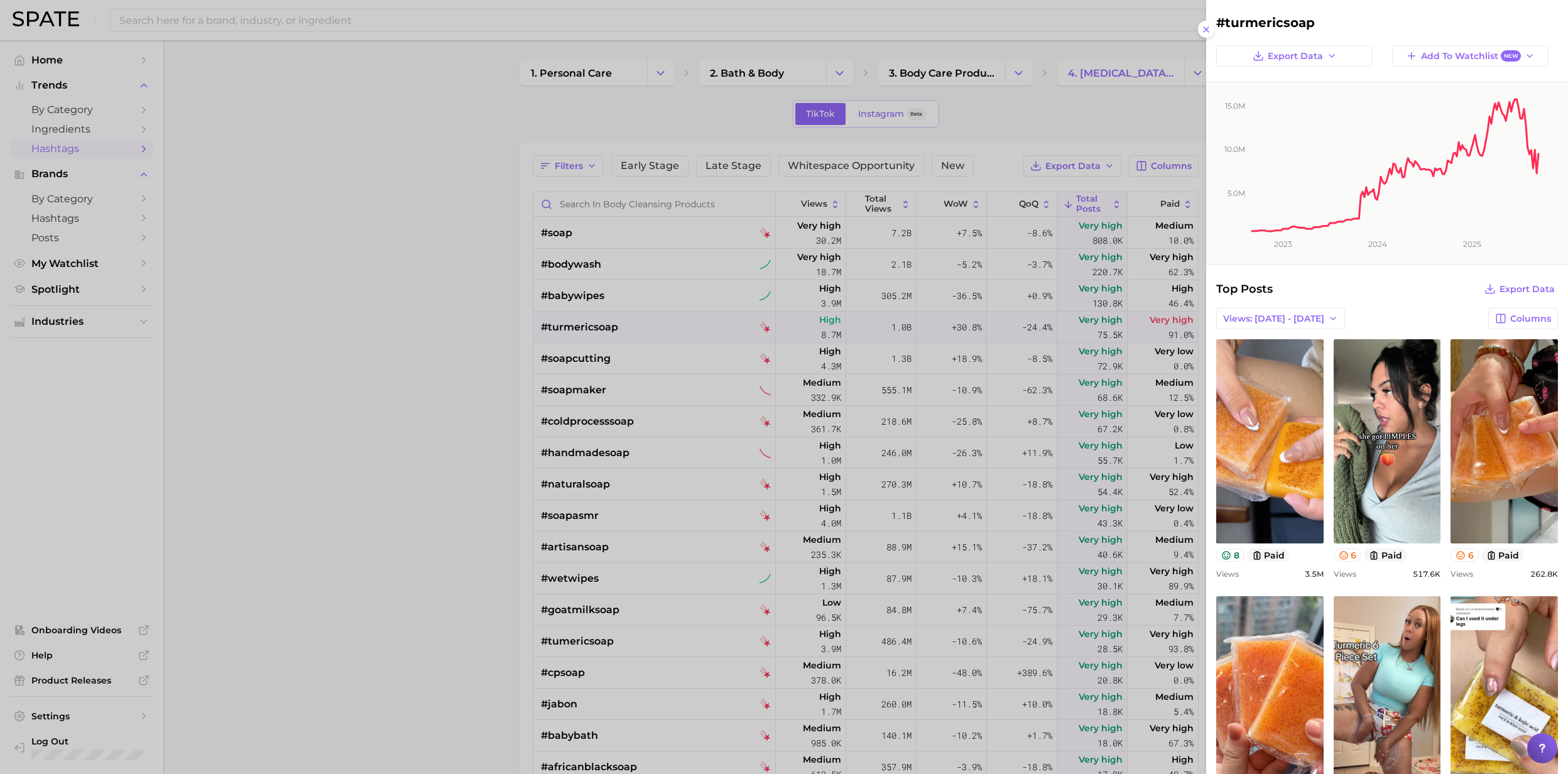
click at [541, 325] on div at bounding box center [784, 387] width 1568 height 774
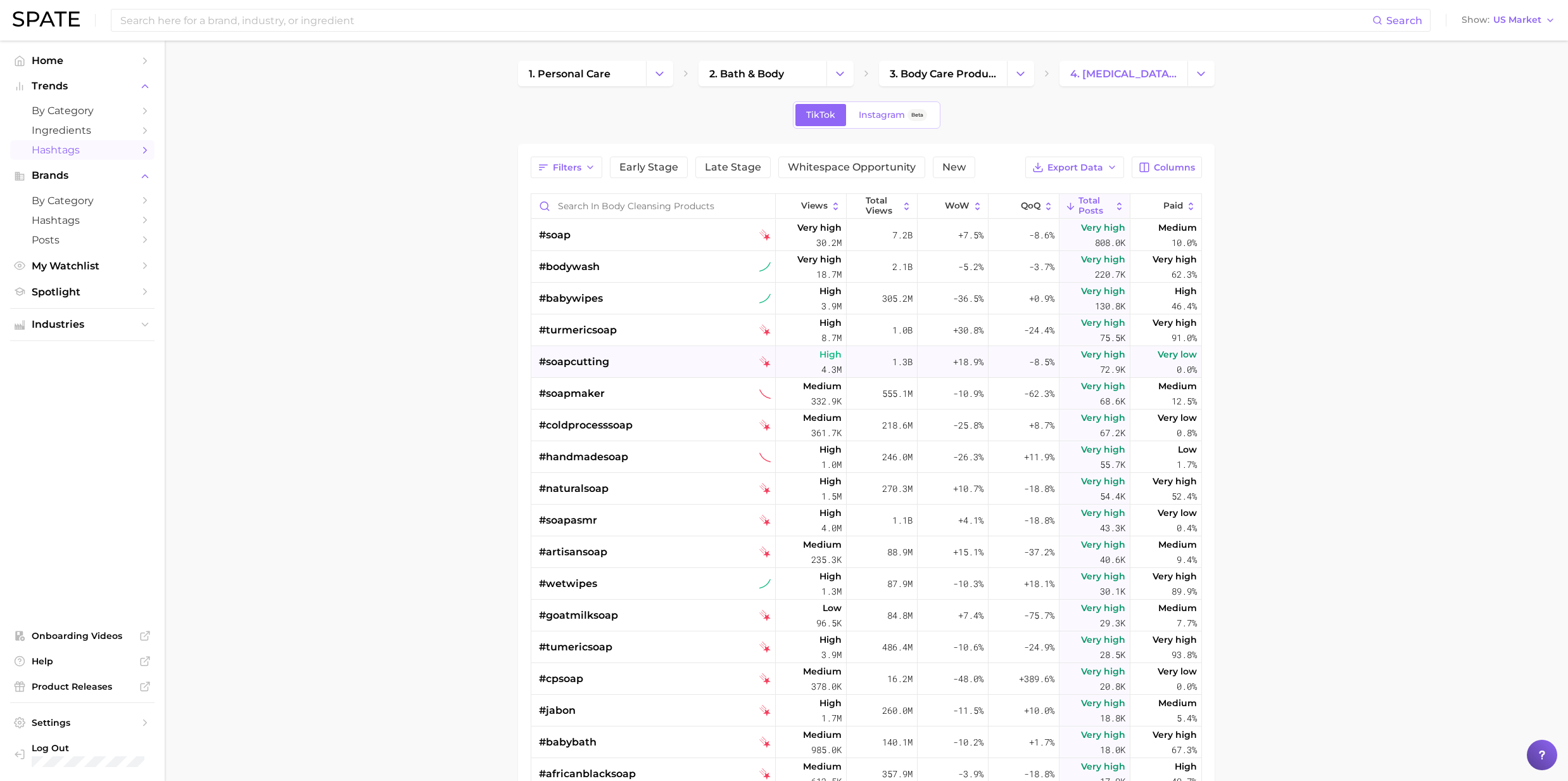
click at [559, 364] on span "#soapcutting" at bounding box center [574, 362] width 70 height 15
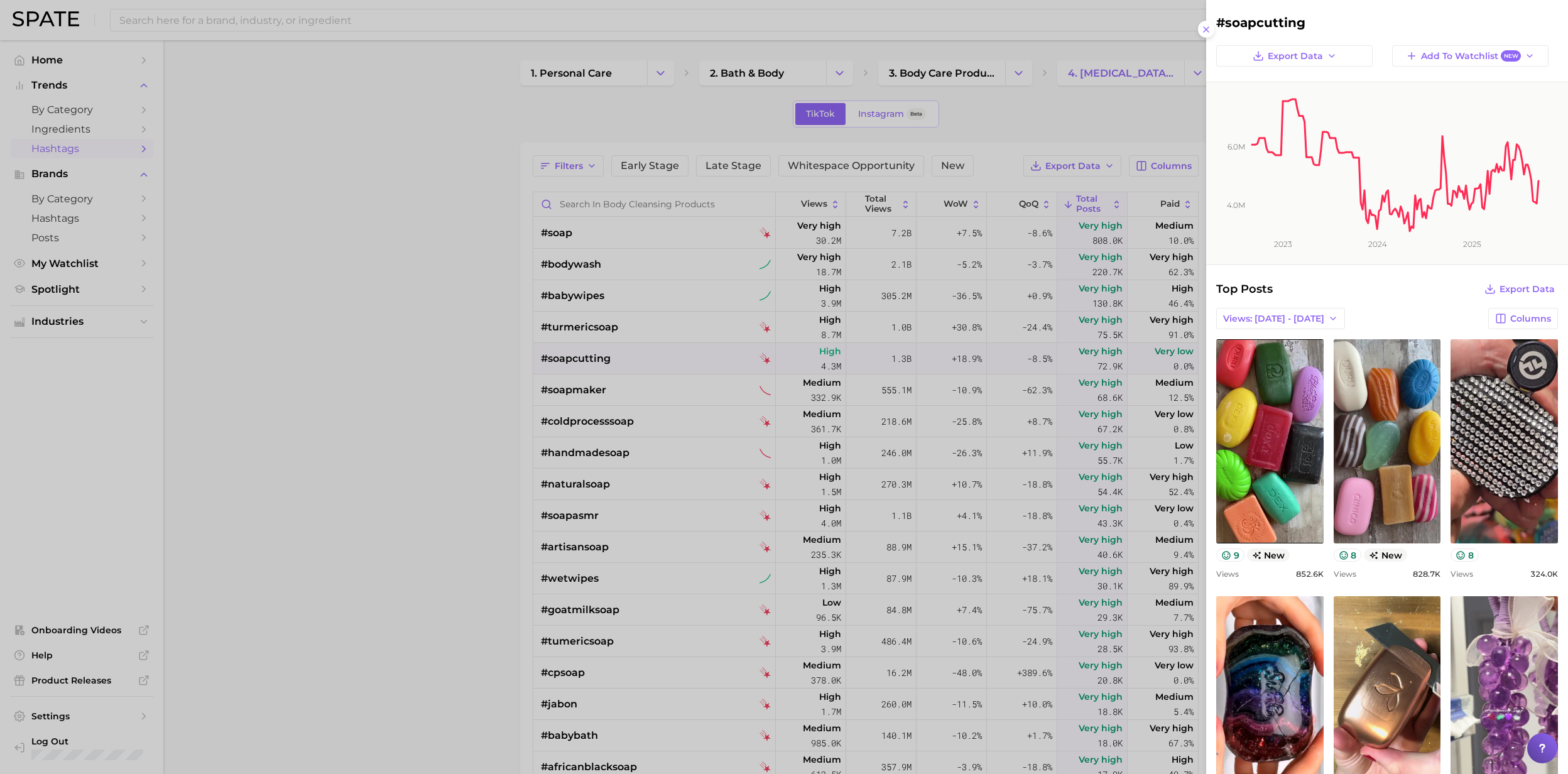
click at [554, 360] on div at bounding box center [784, 387] width 1568 height 774
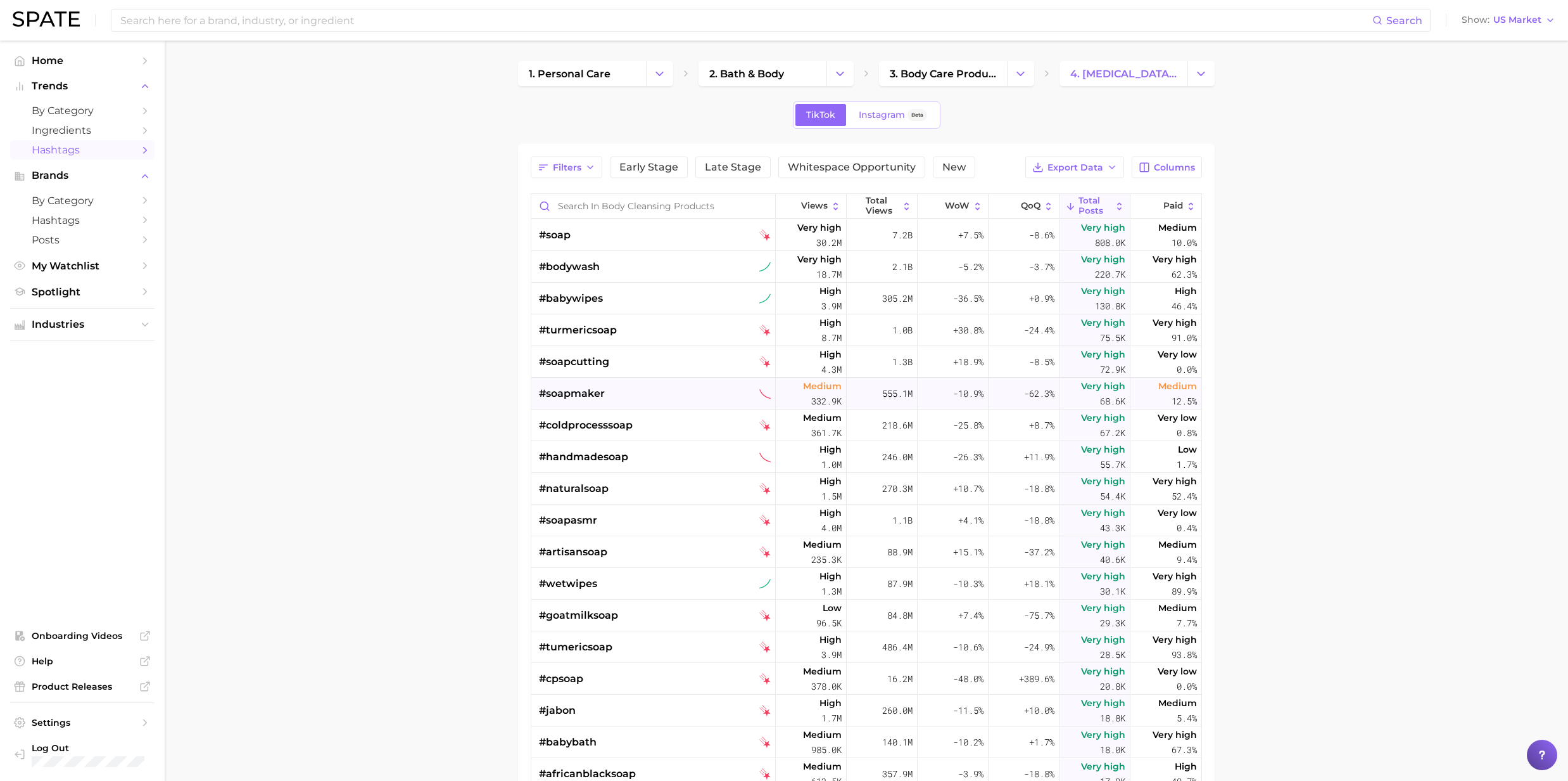
click at [559, 399] on span "#soapmaker" at bounding box center [572, 393] width 66 height 15
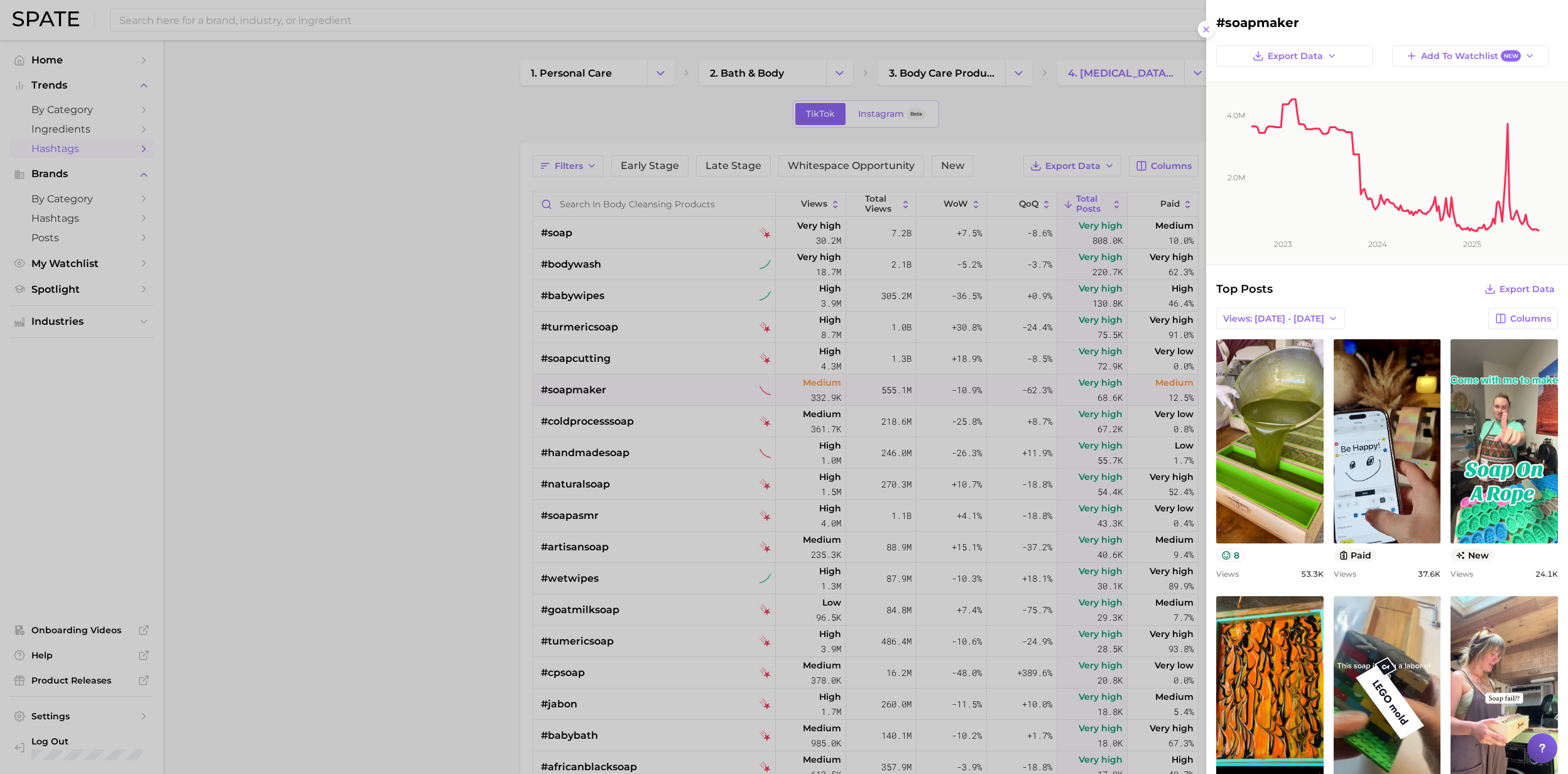
click at [554, 395] on div at bounding box center [784, 387] width 1568 height 774
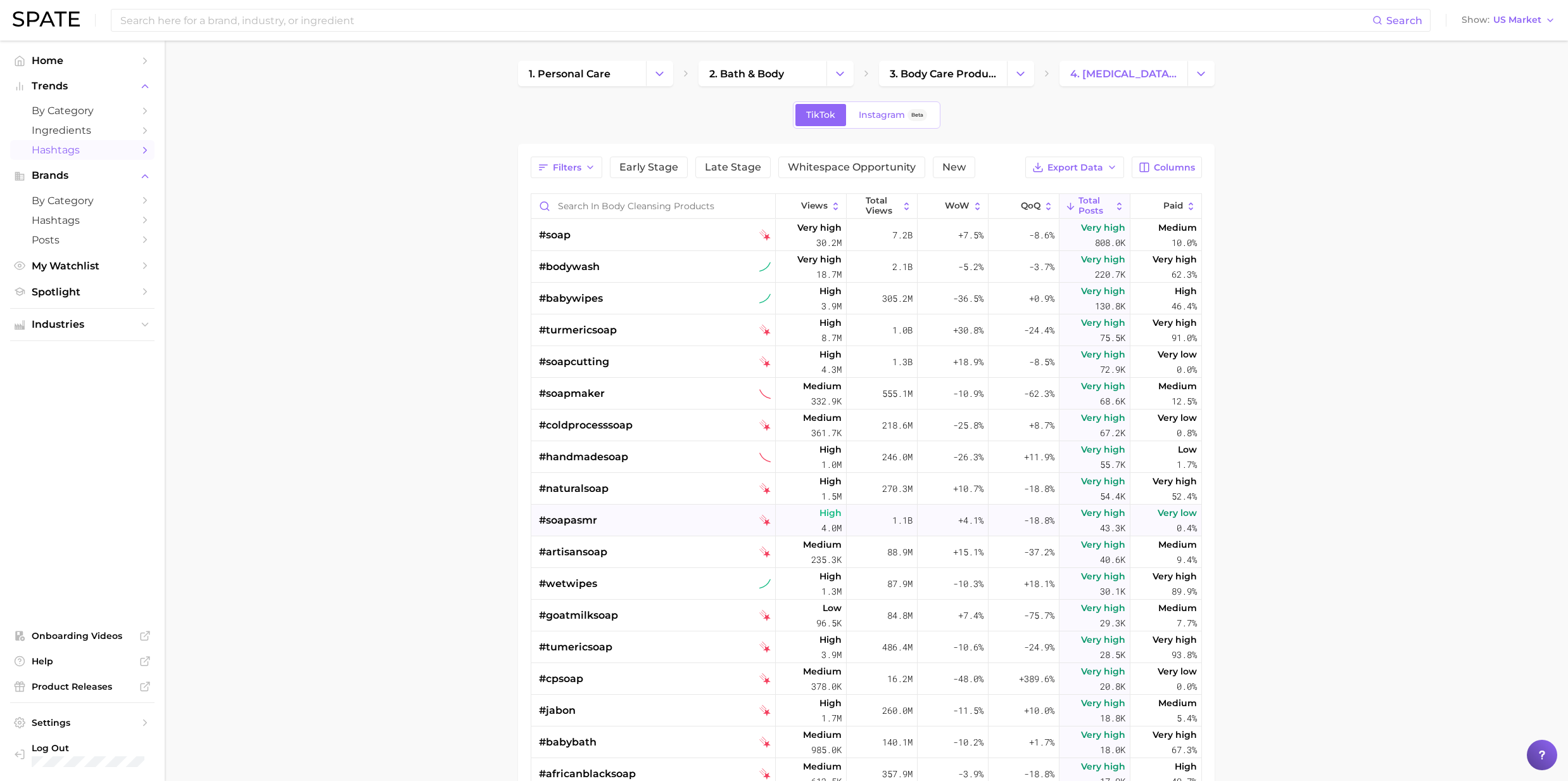
click at [565, 525] on span "#soapasmr" at bounding box center [568, 521] width 58 height 15
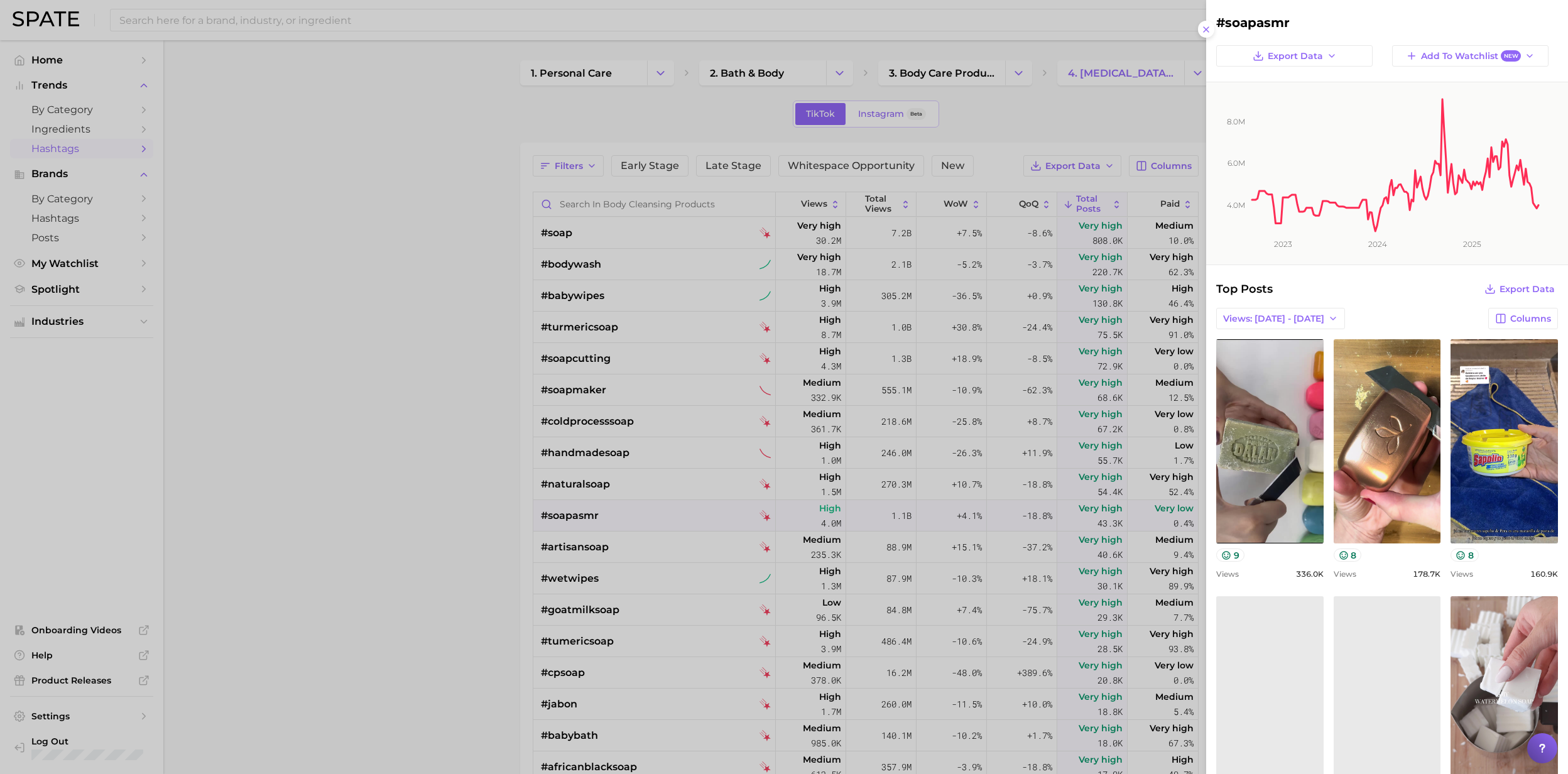
click at [560, 519] on div at bounding box center [784, 387] width 1568 height 774
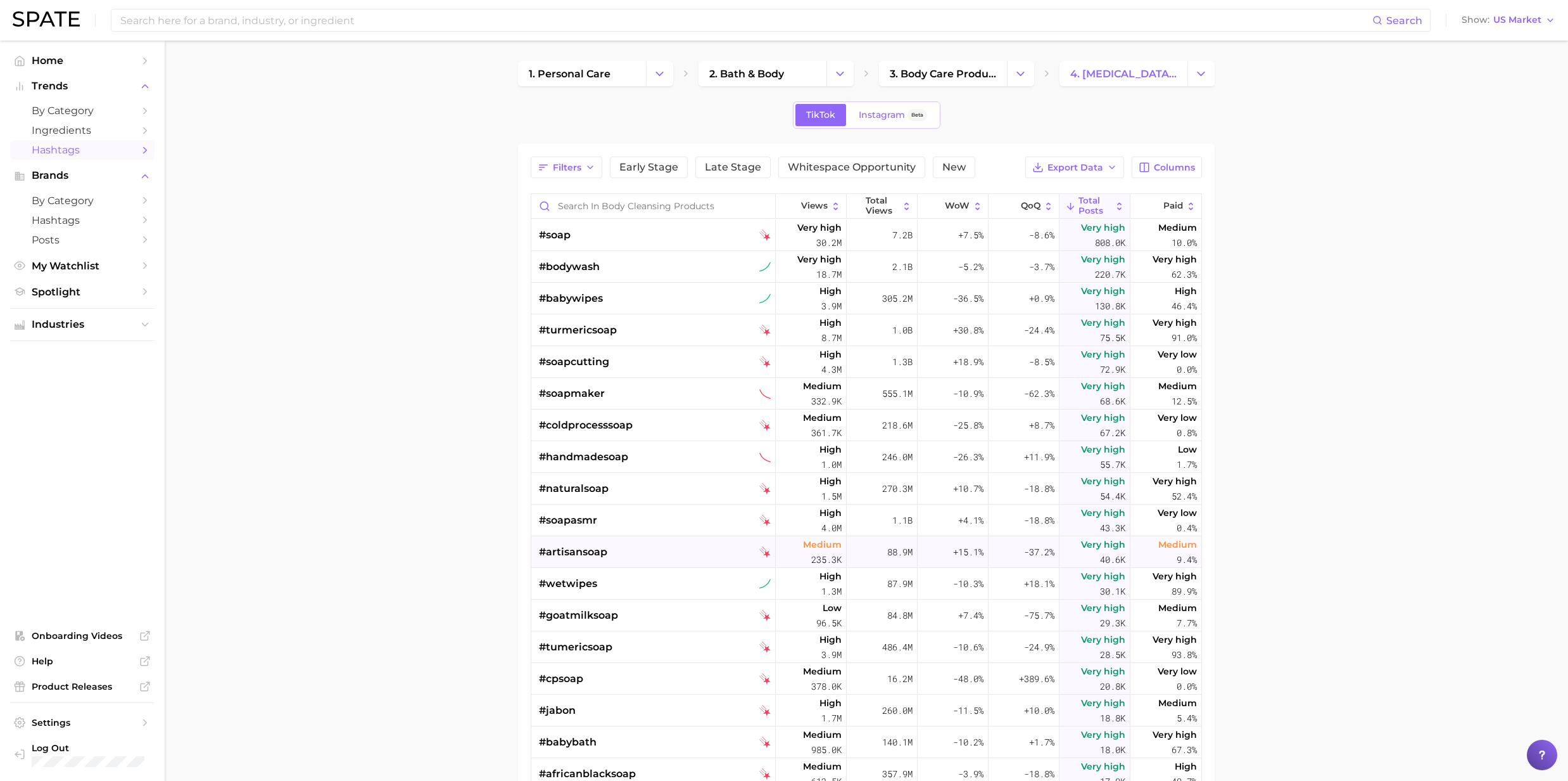
click at [562, 553] on span "#artisansoap" at bounding box center [573, 552] width 68 height 15
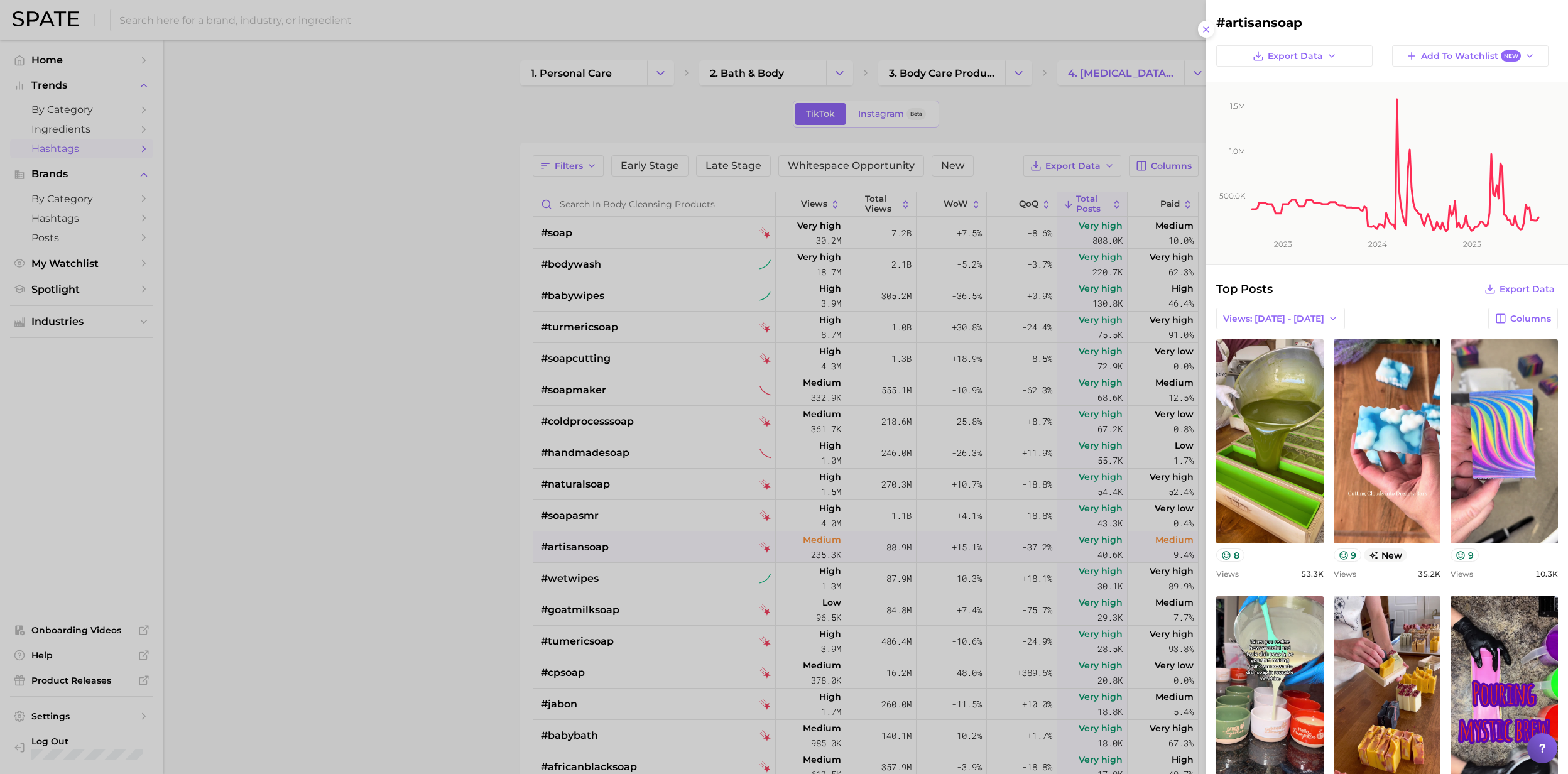
click at [558, 547] on div at bounding box center [784, 387] width 1568 height 774
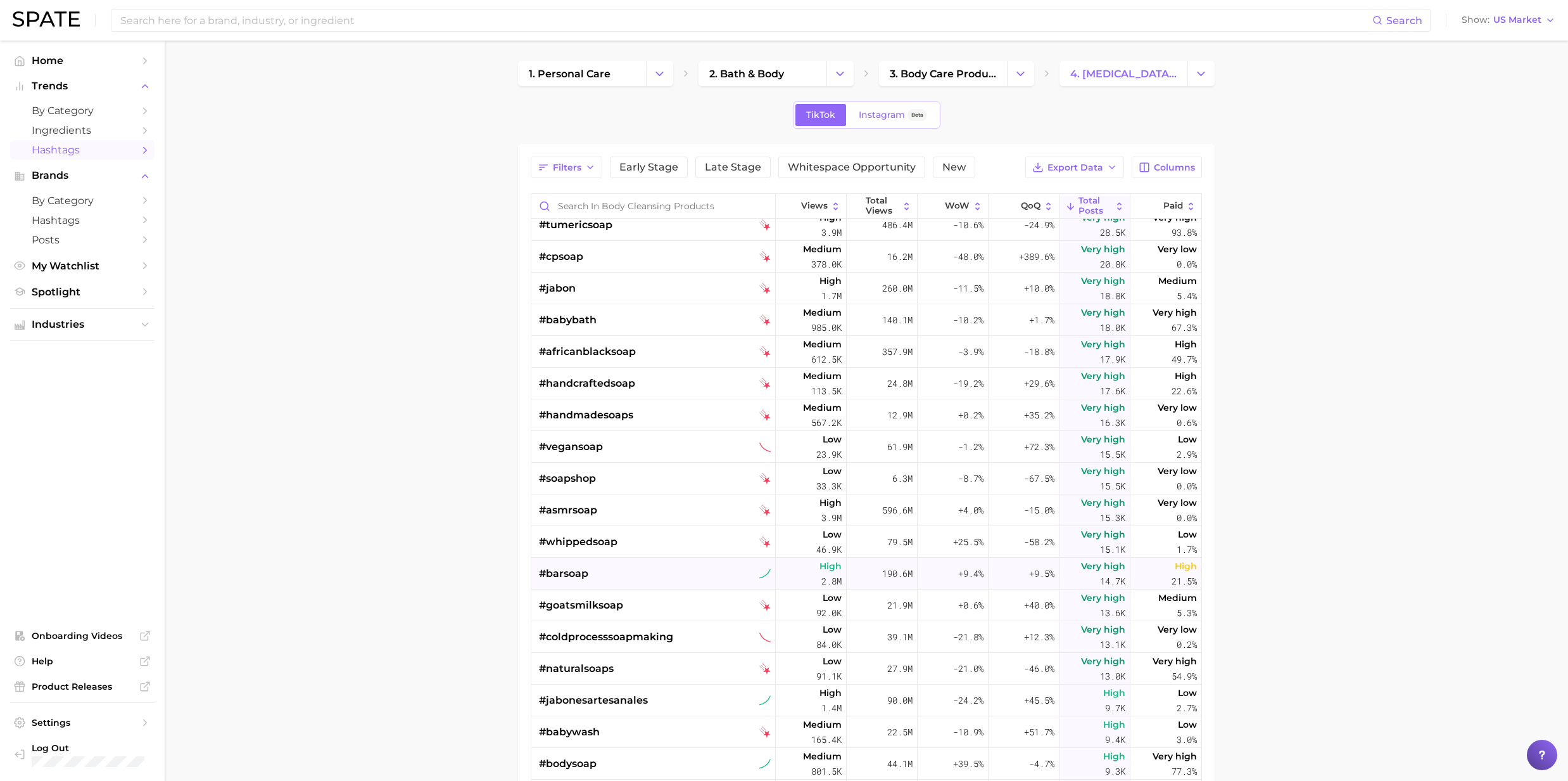
click at [546, 571] on span "#barsoap" at bounding box center [564, 574] width 49 height 15
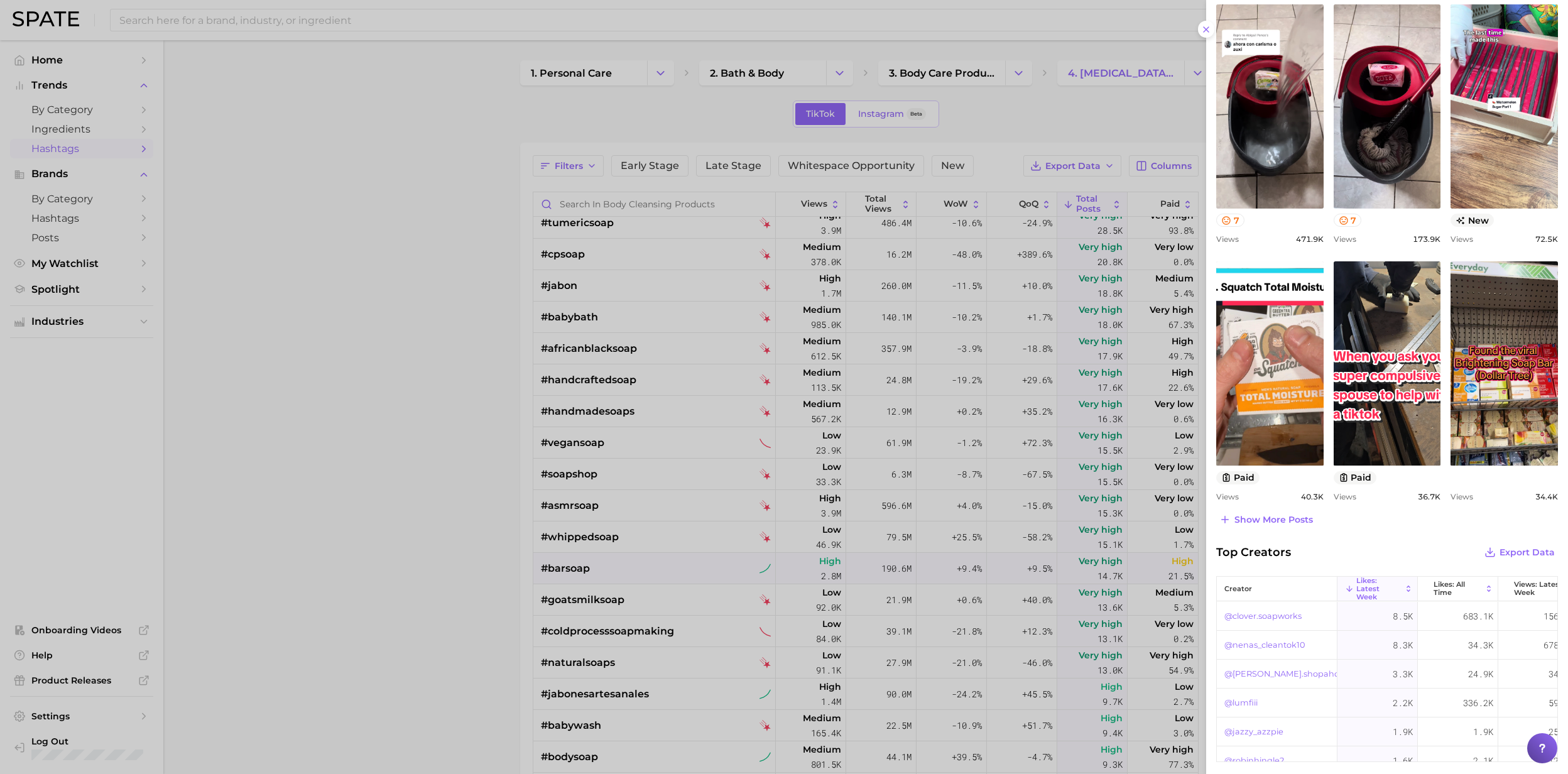
click at [624, 569] on div at bounding box center [784, 387] width 1568 height 774
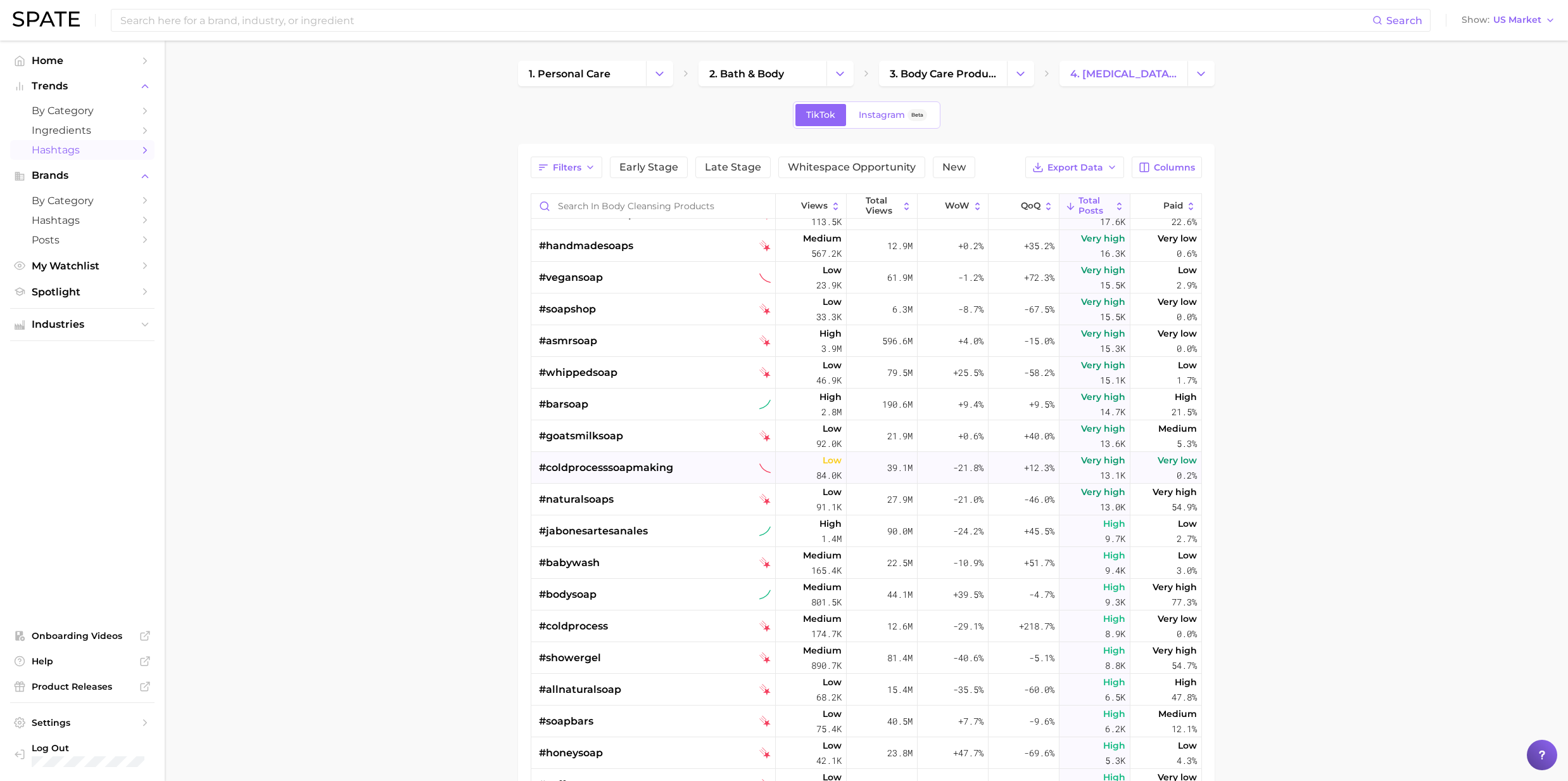
click at [611, 462] on span "#coldprocesssoapmaking" at bounding box center [606, 468] width 134 height 15
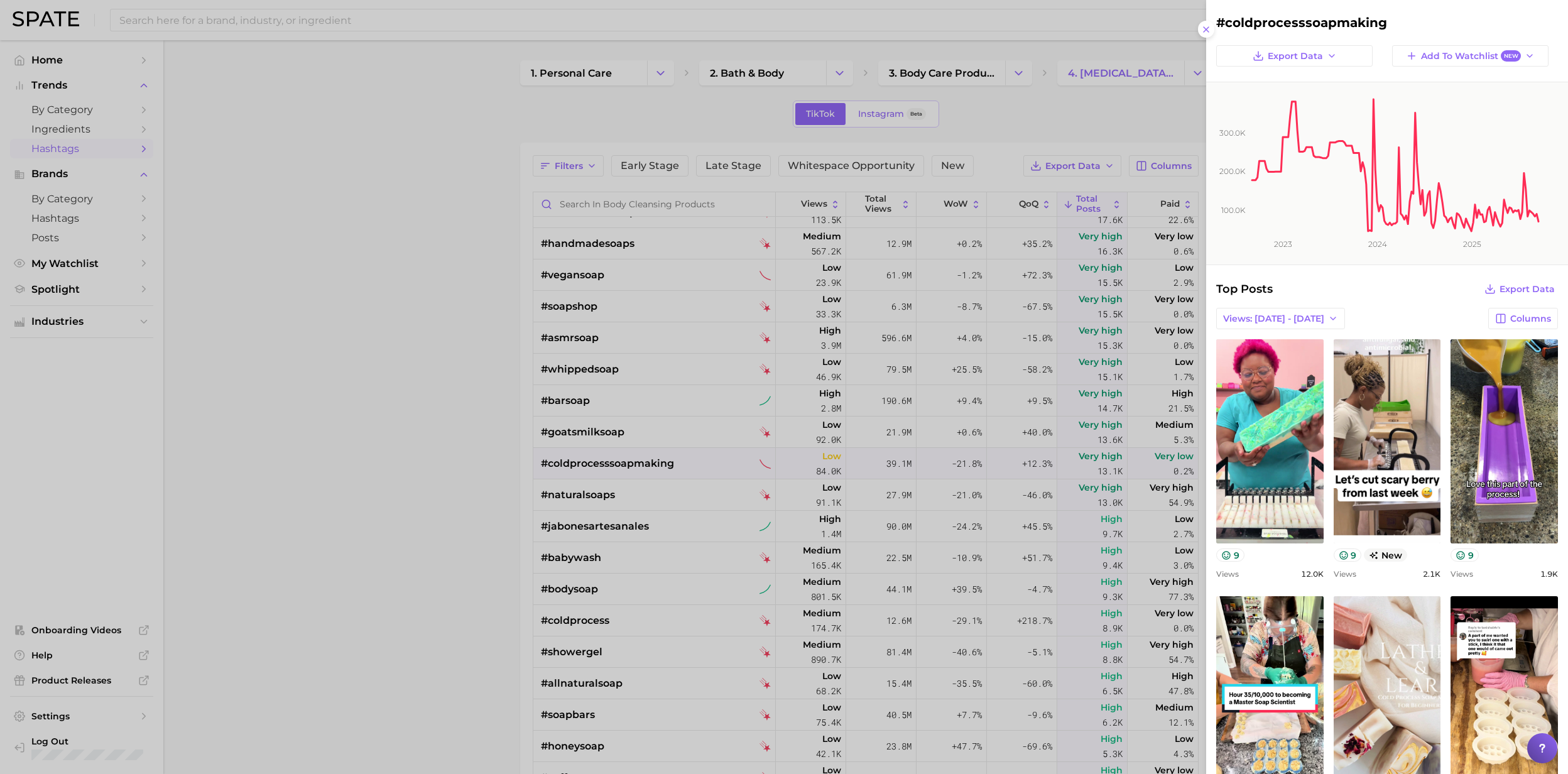
click at [602, 463] on div at bounding box center [784, 387] width 1568 height 774
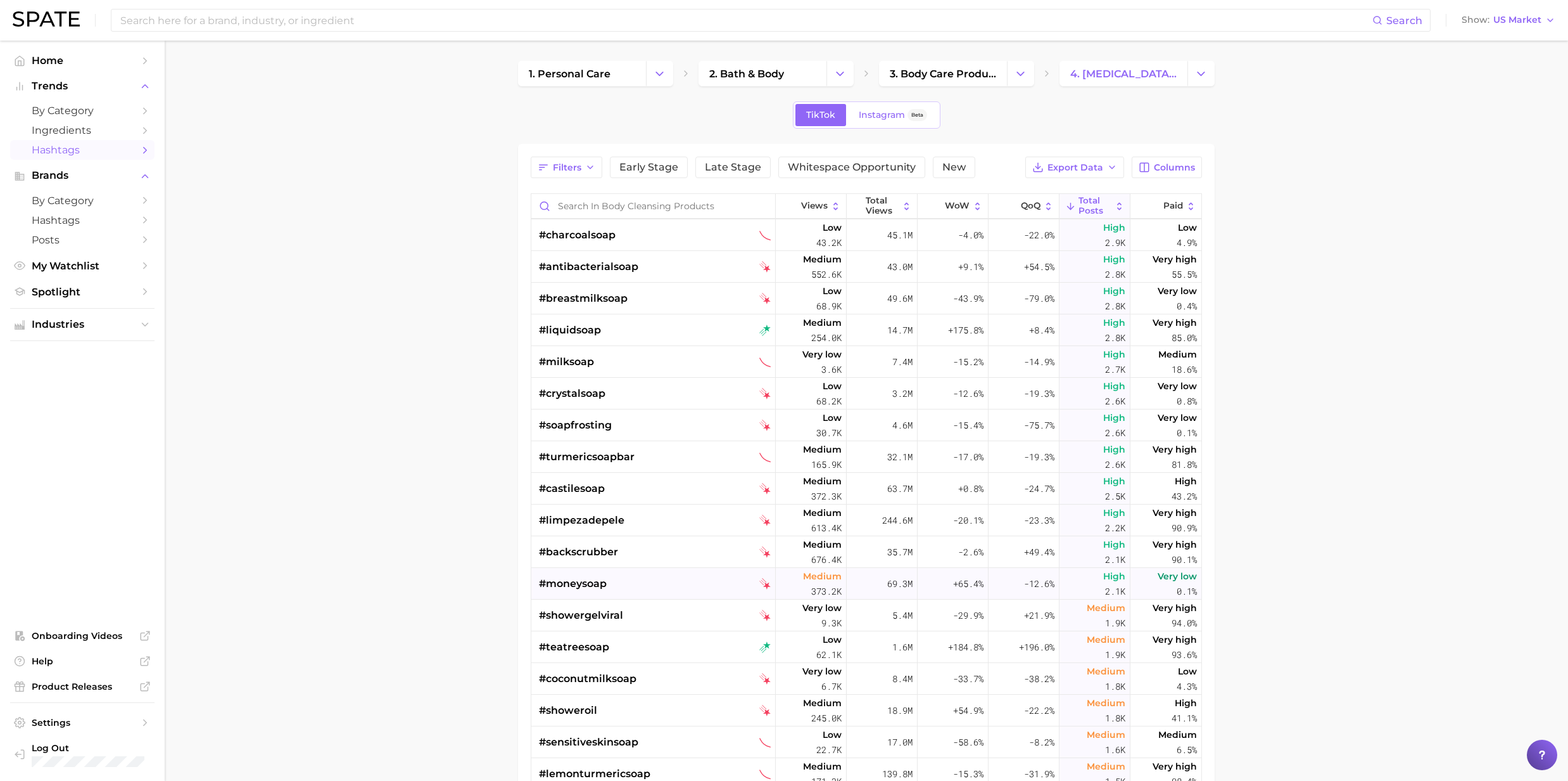
click at [606, 593] on div "#moneysoap" at bounding box center [572, 583] width 67 height 32
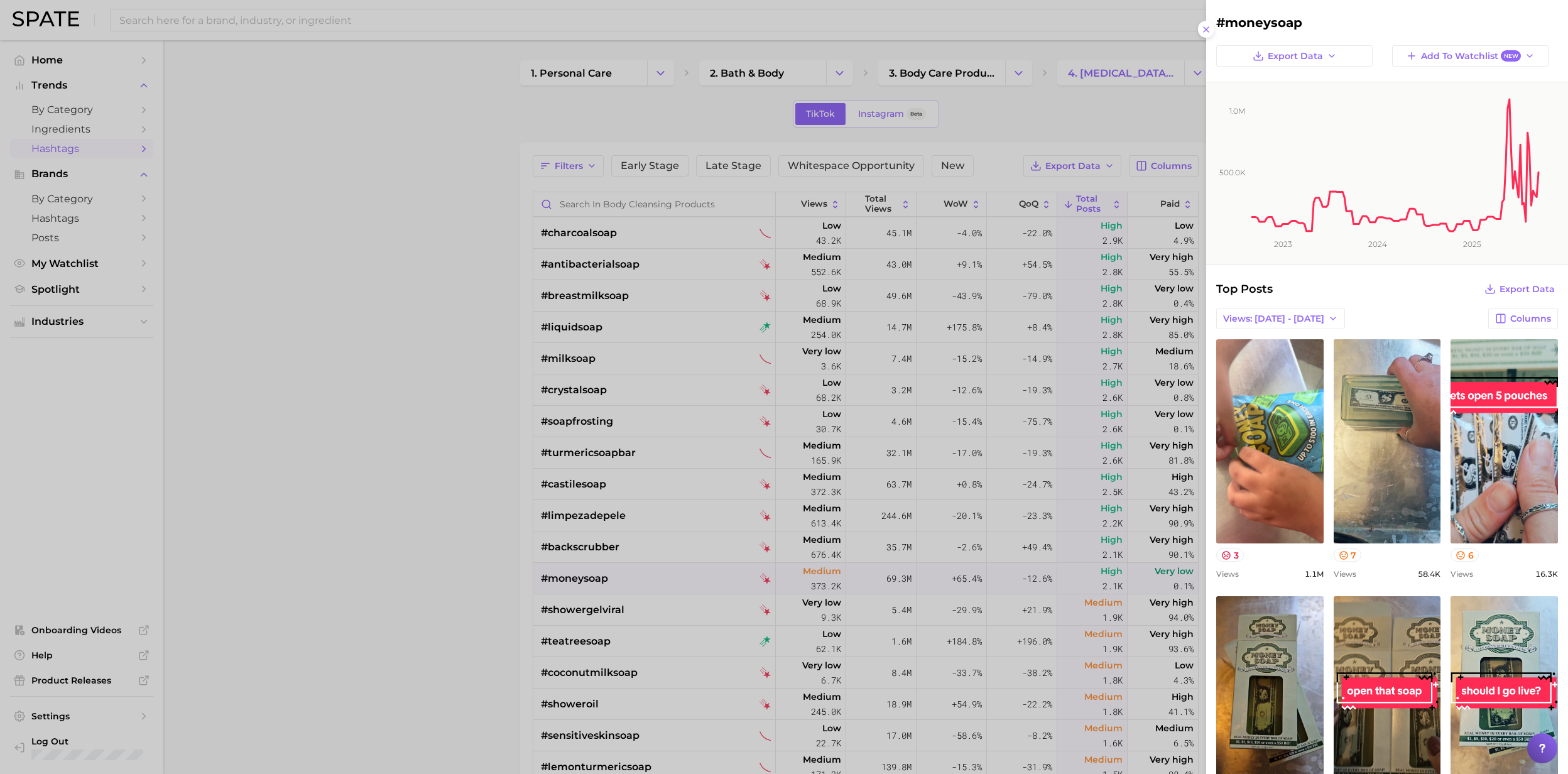
click at [601, 586] on div at bounding box center [784, 387] width 1568 height 774
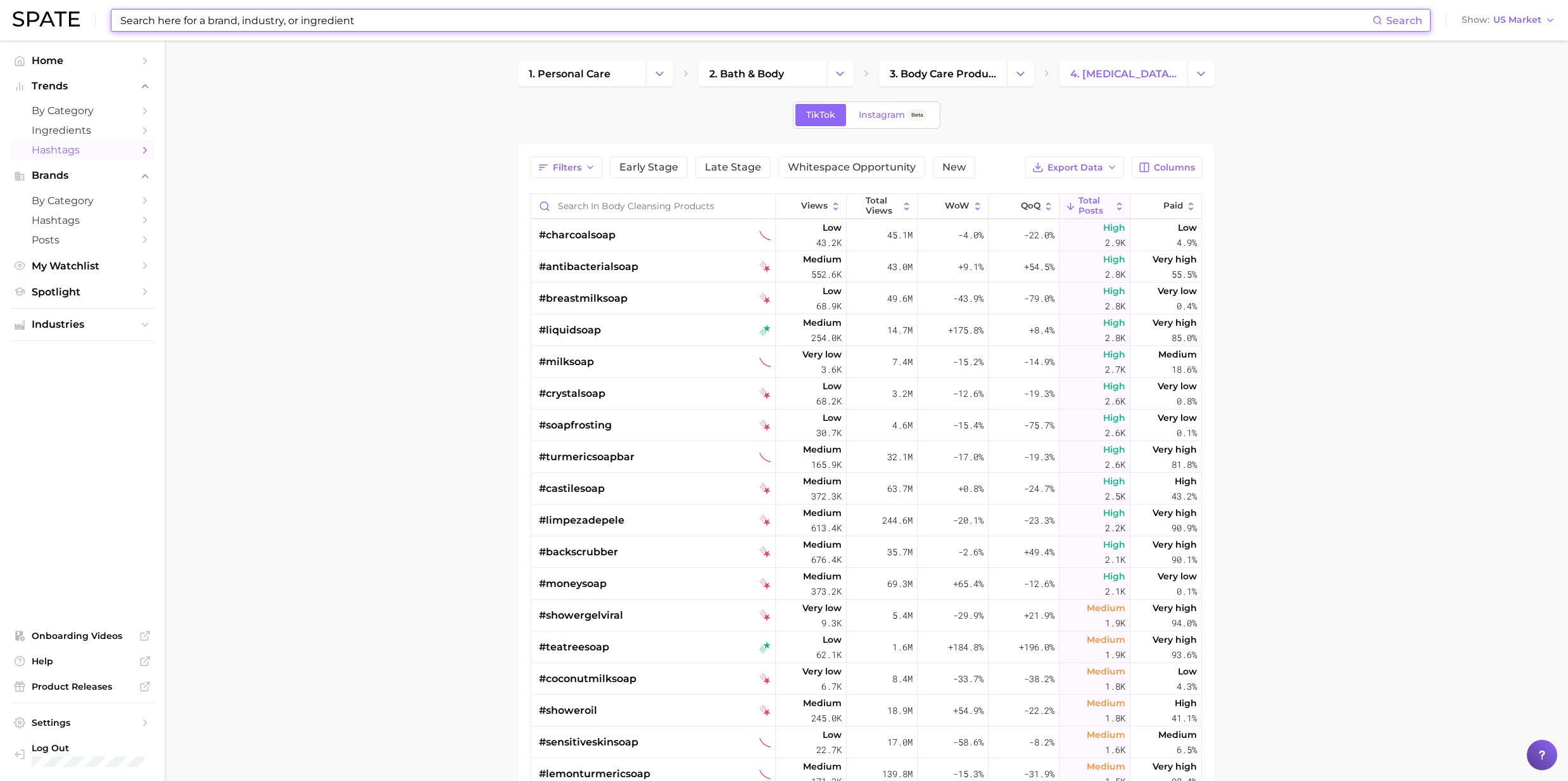
click at [161, 31] on input at bounding box center [746, 20] width 1253 height 21
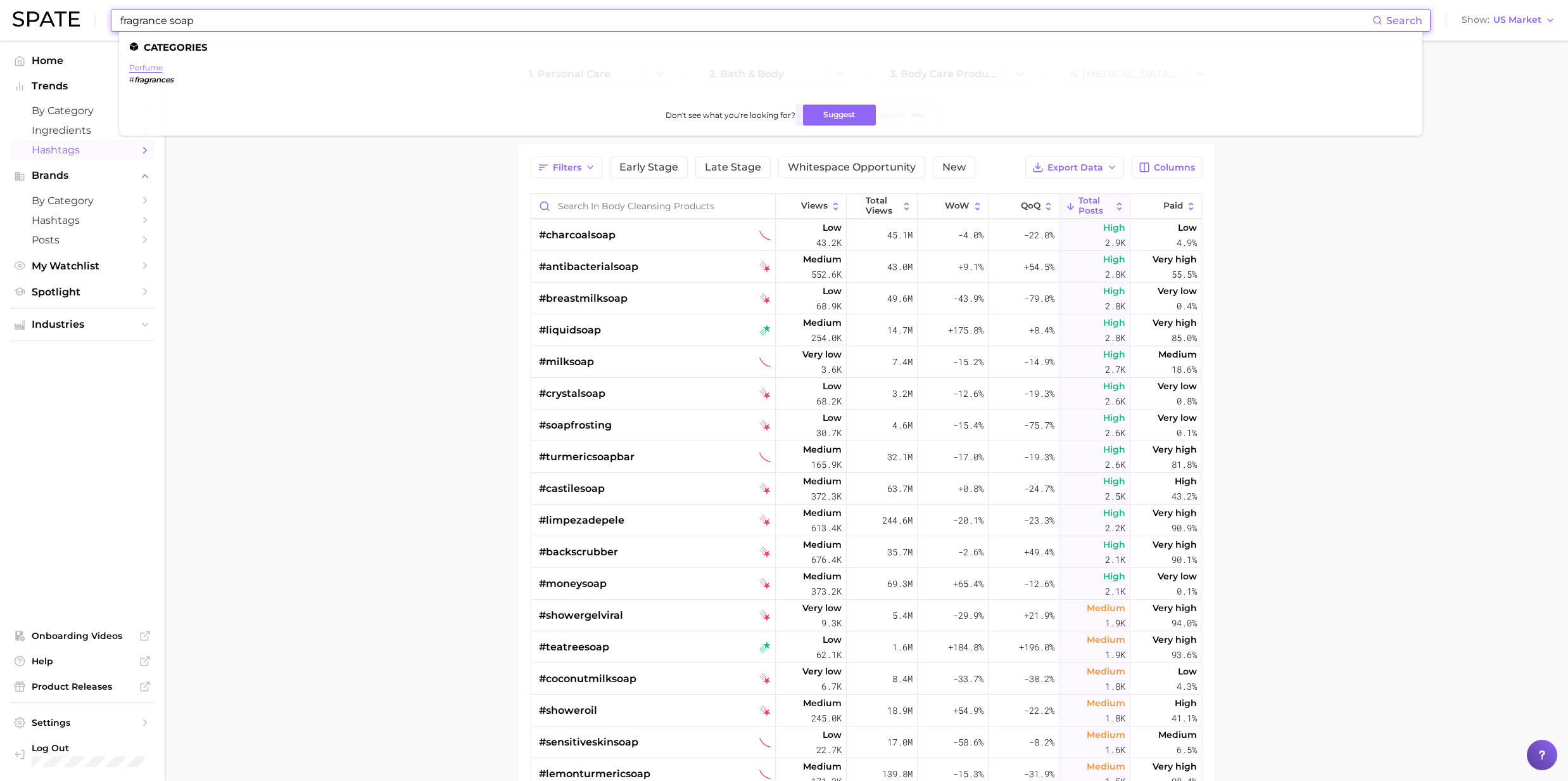
type input "fragrance soap"
click at [145, 66] on link "perfume" at bounding box center [145, 67] width 33 height 9
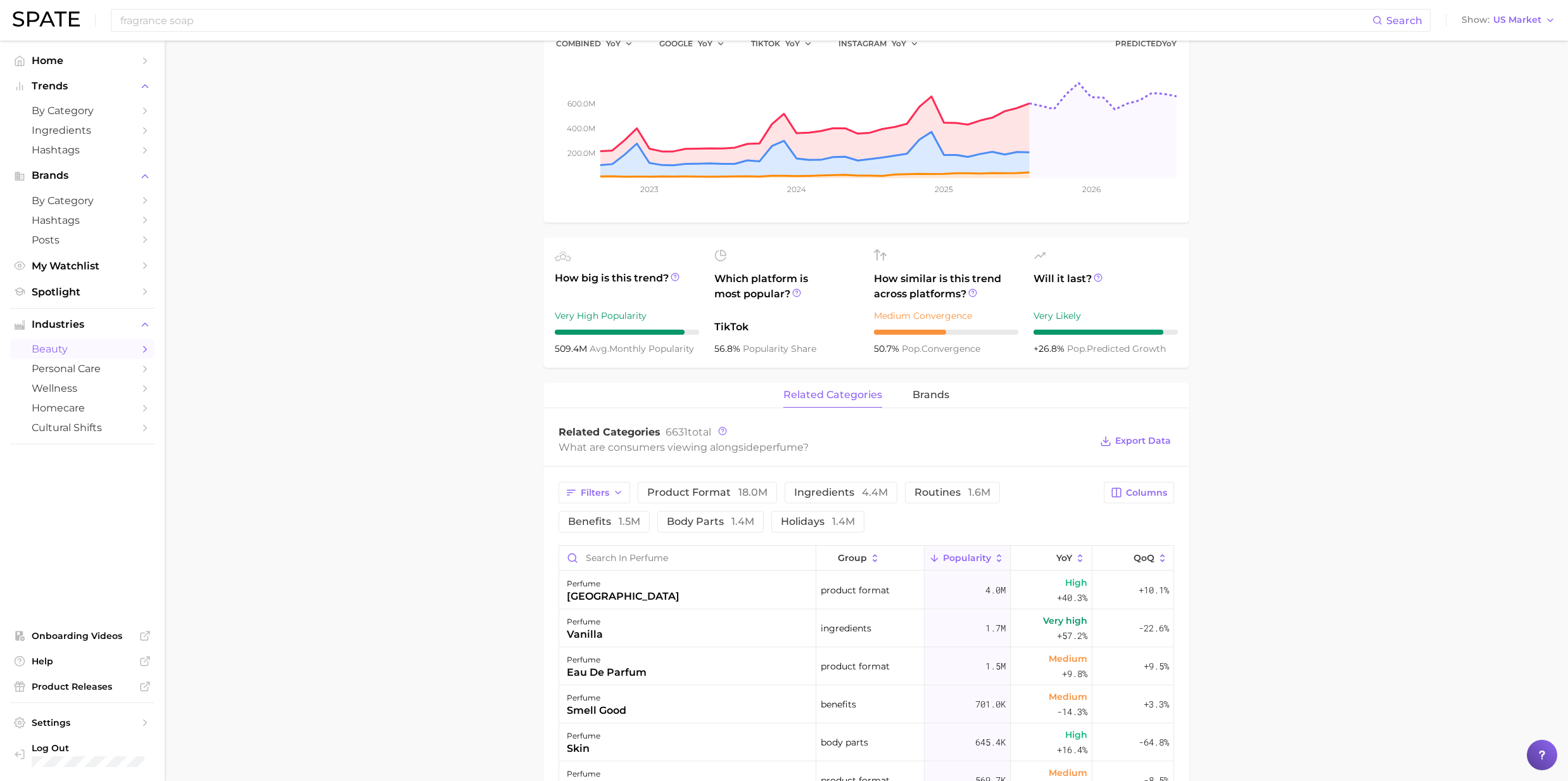
scroll to position [254, 0]
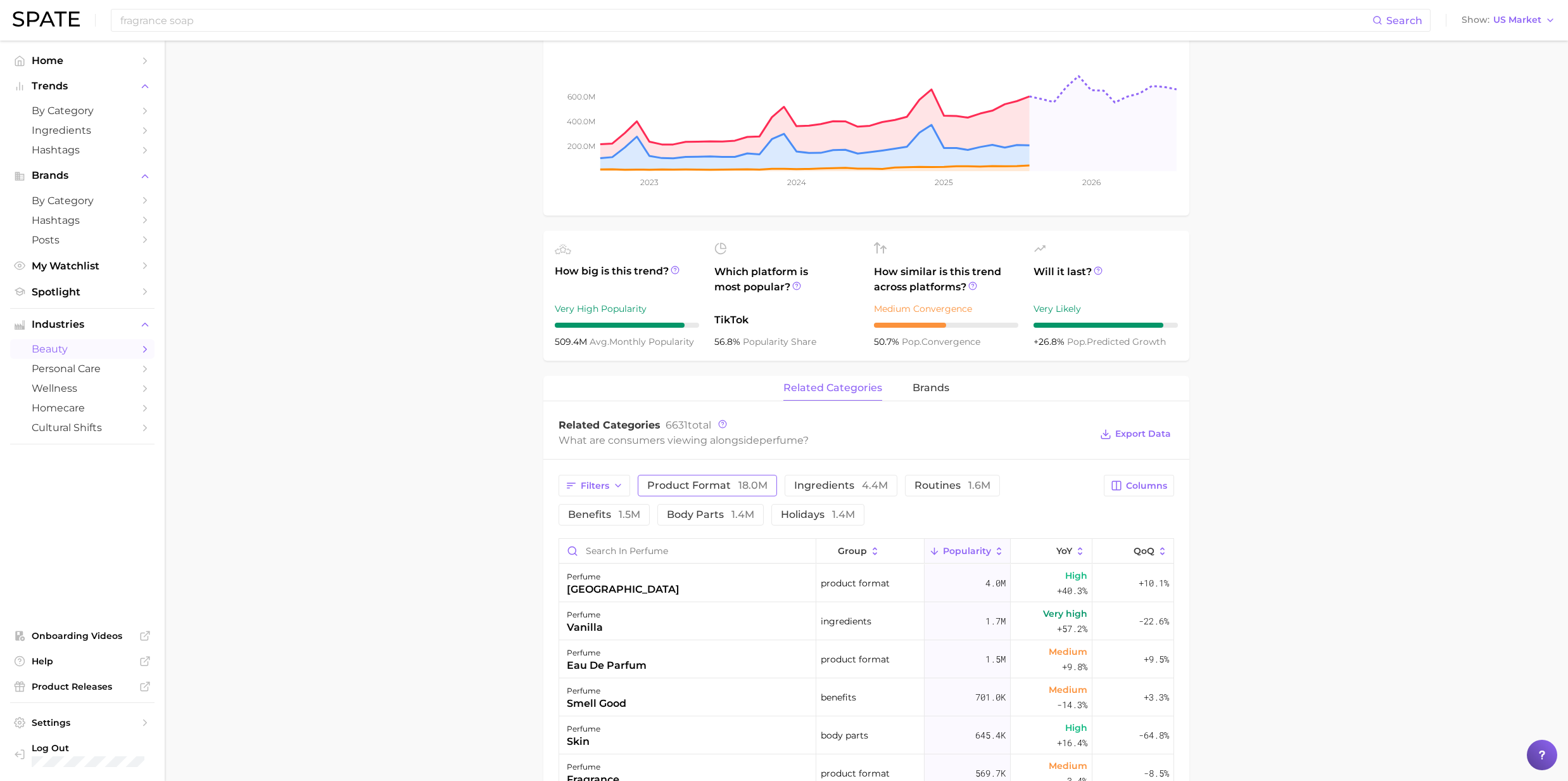
click at [726, 491] on span "product format 18.0m" at bounding box center [707, 486] width 120 height 10
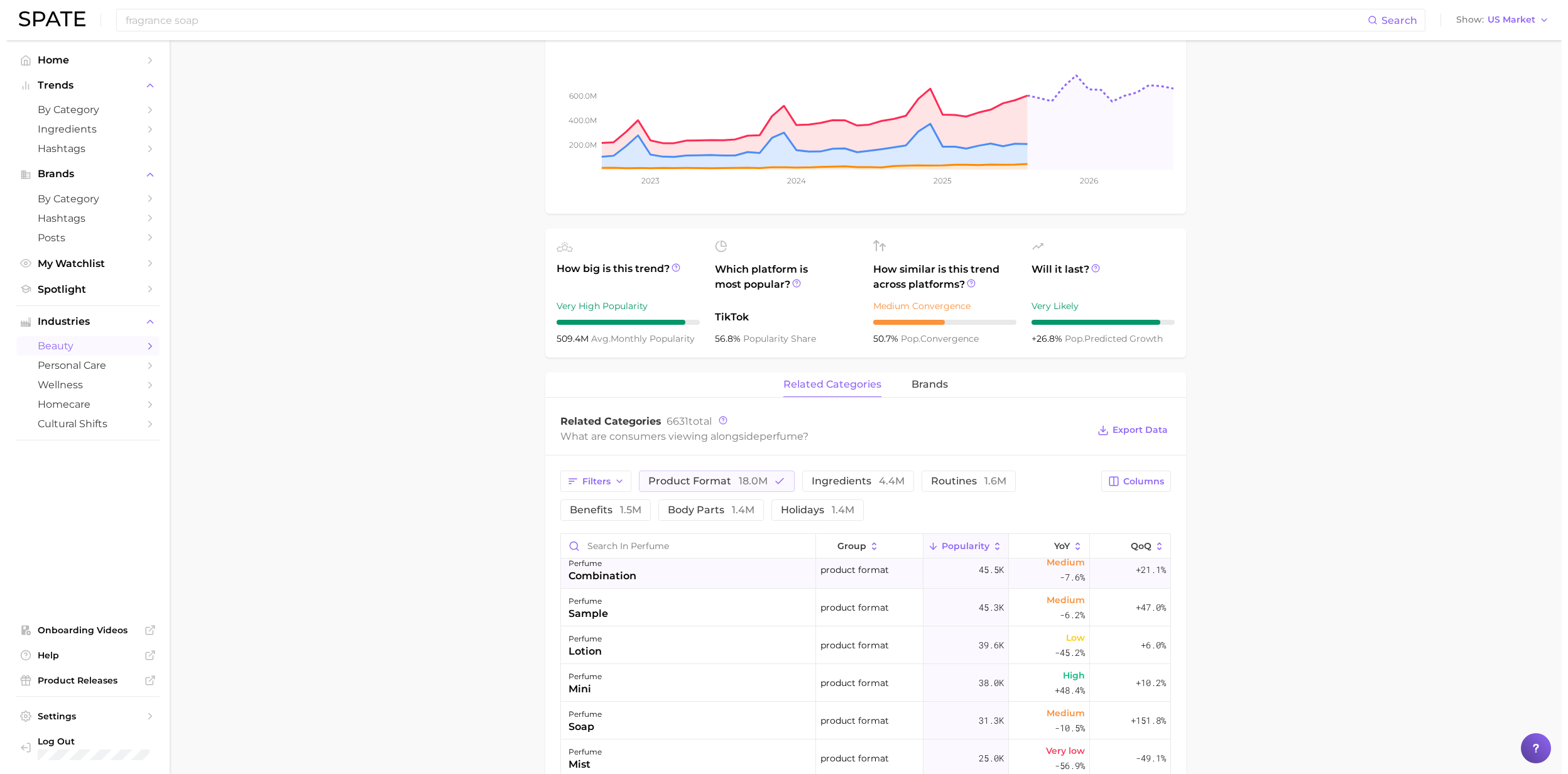
scroll to position [335, 0]
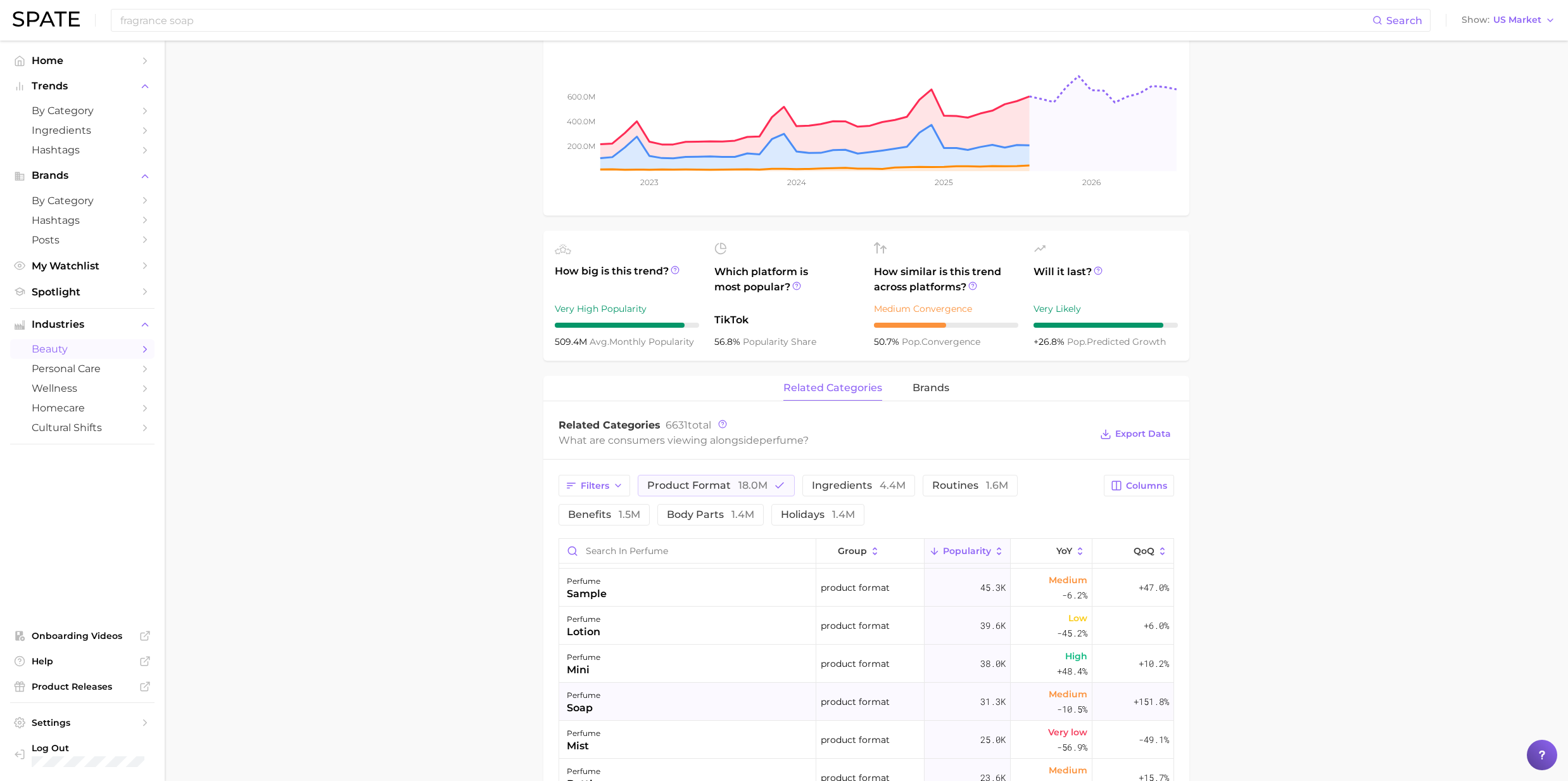
click at [590, 709] on div "soap" at bounding box center [583, 708] width 33 height 15
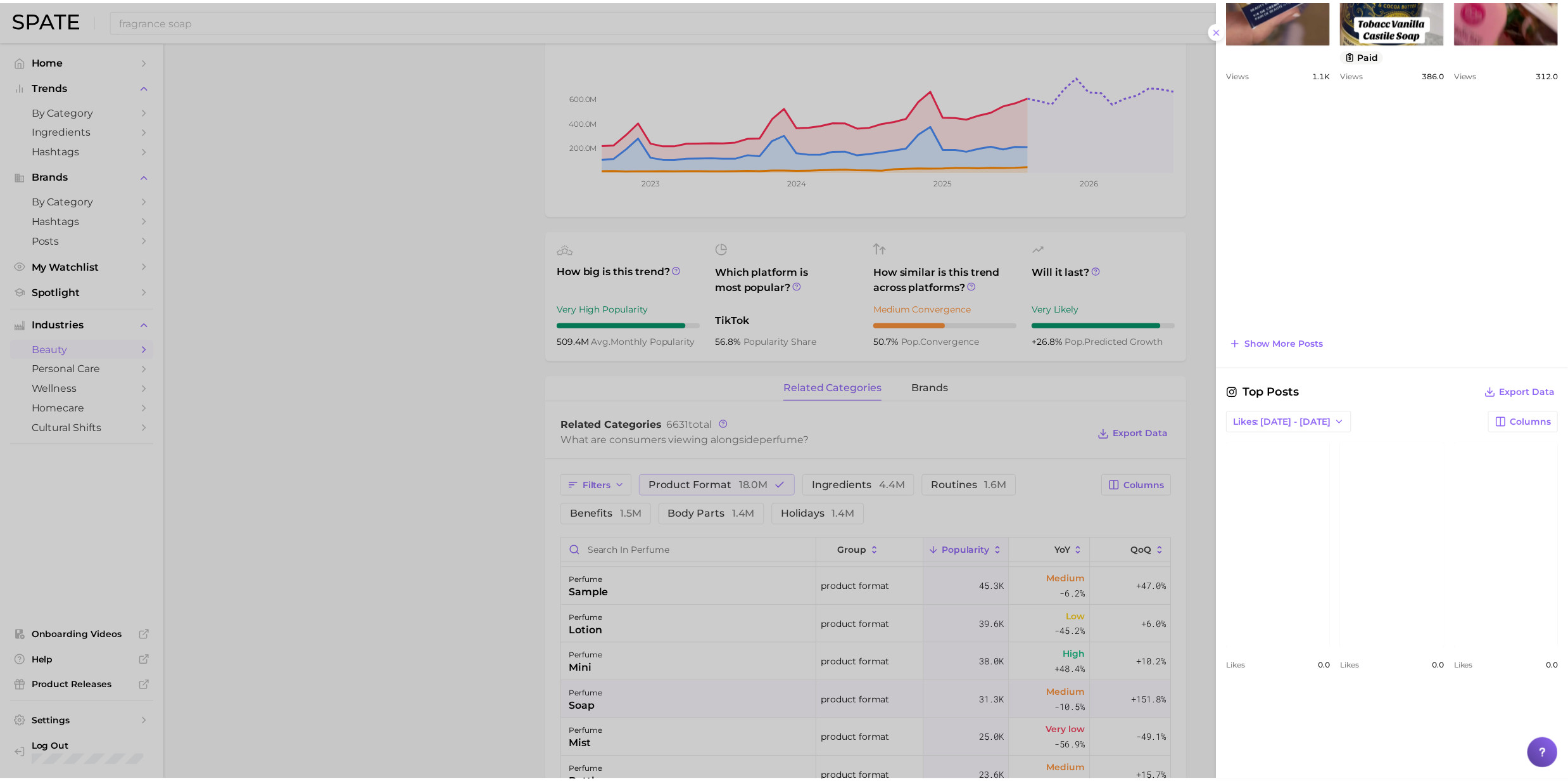
scroll to position [1010, 0]
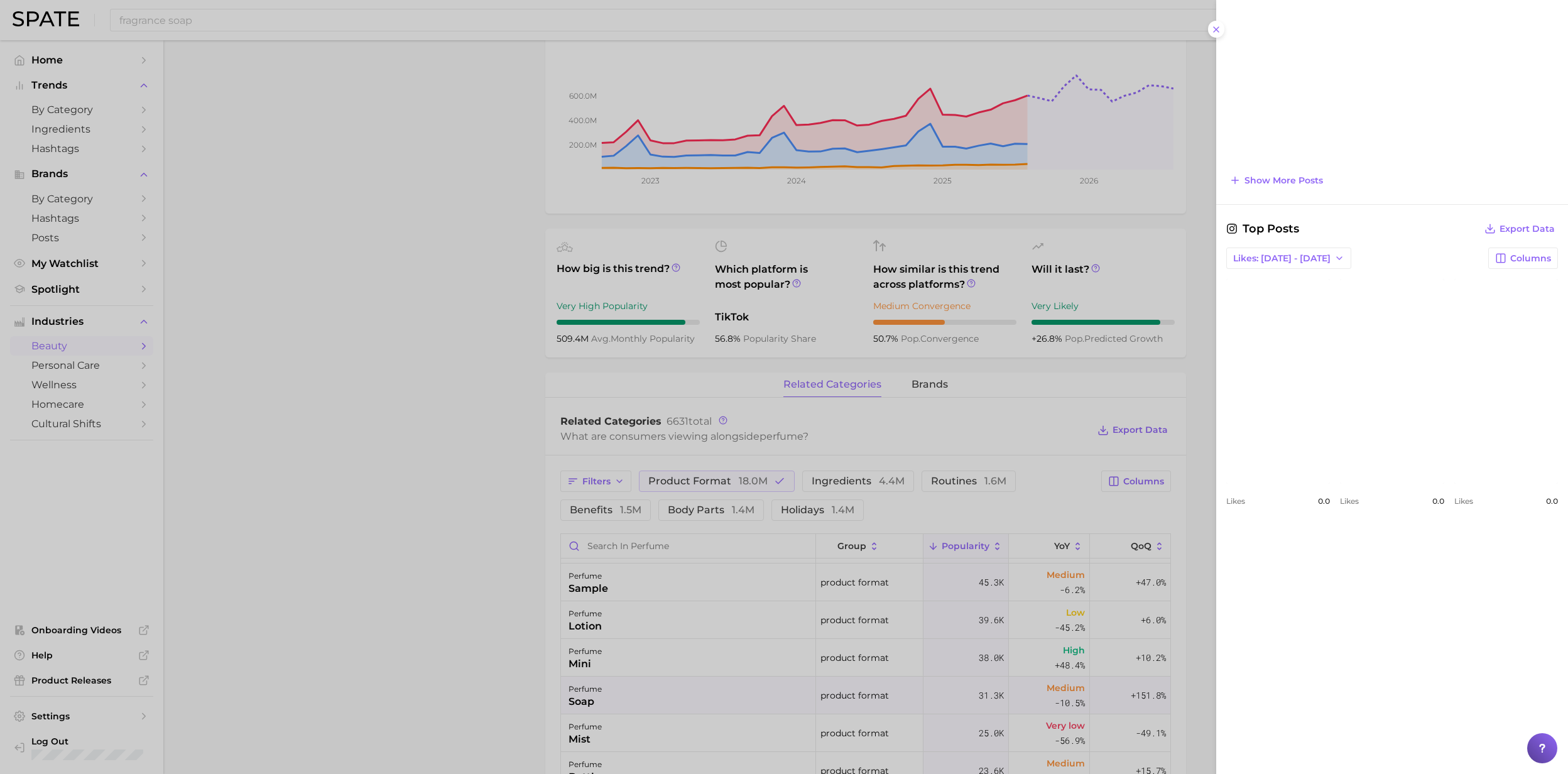
drag, startPoint x: 440, startPoint y: 287, endPoint x: 432, endPoint y: 280, distance: 10.6
click at [440, 287] on div at bounding box center [784, 387] width 1568 height 774
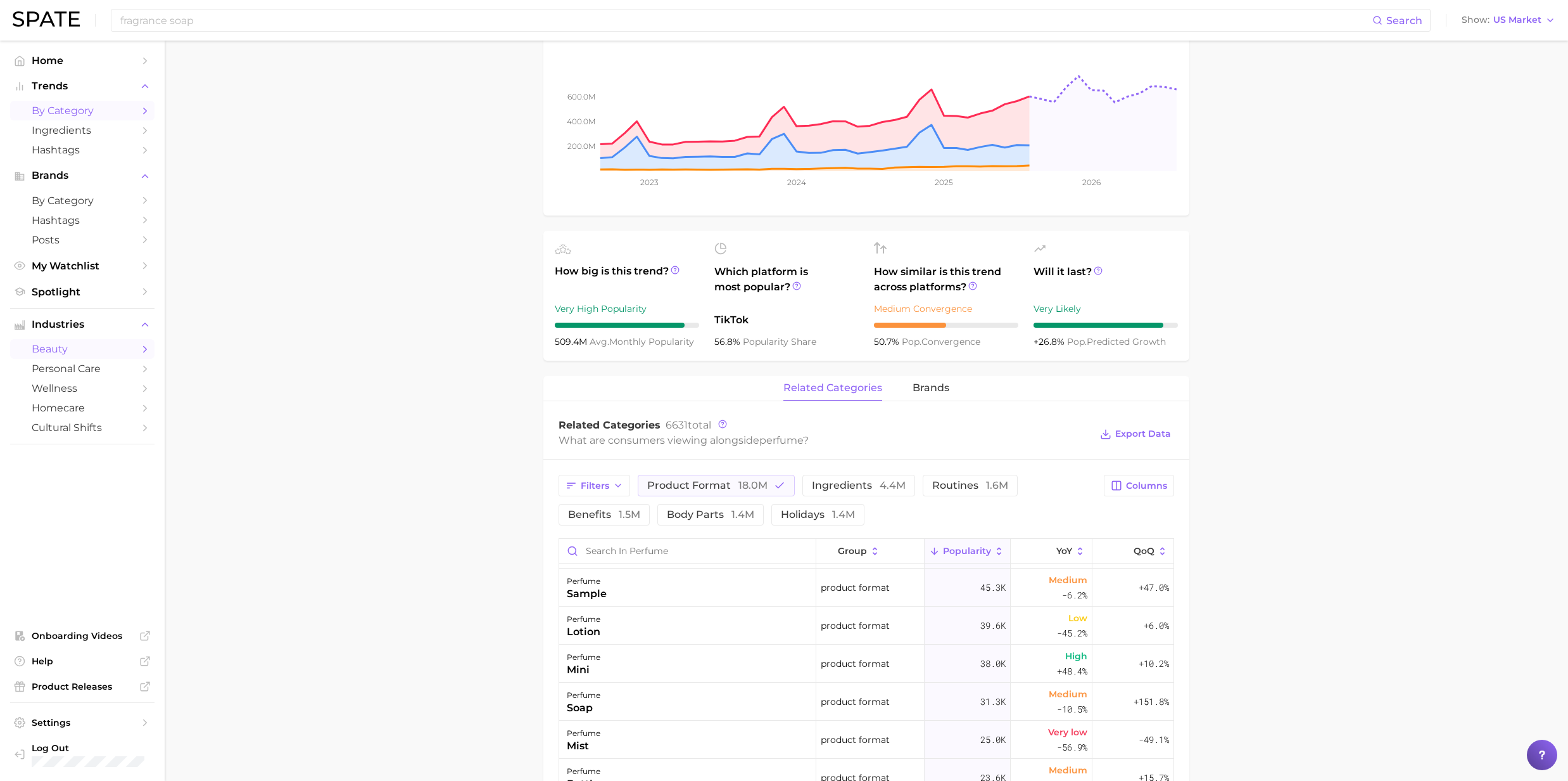
click at [60, 117] on span "by Category" at bounding box center [82, 110] width 102 height 12
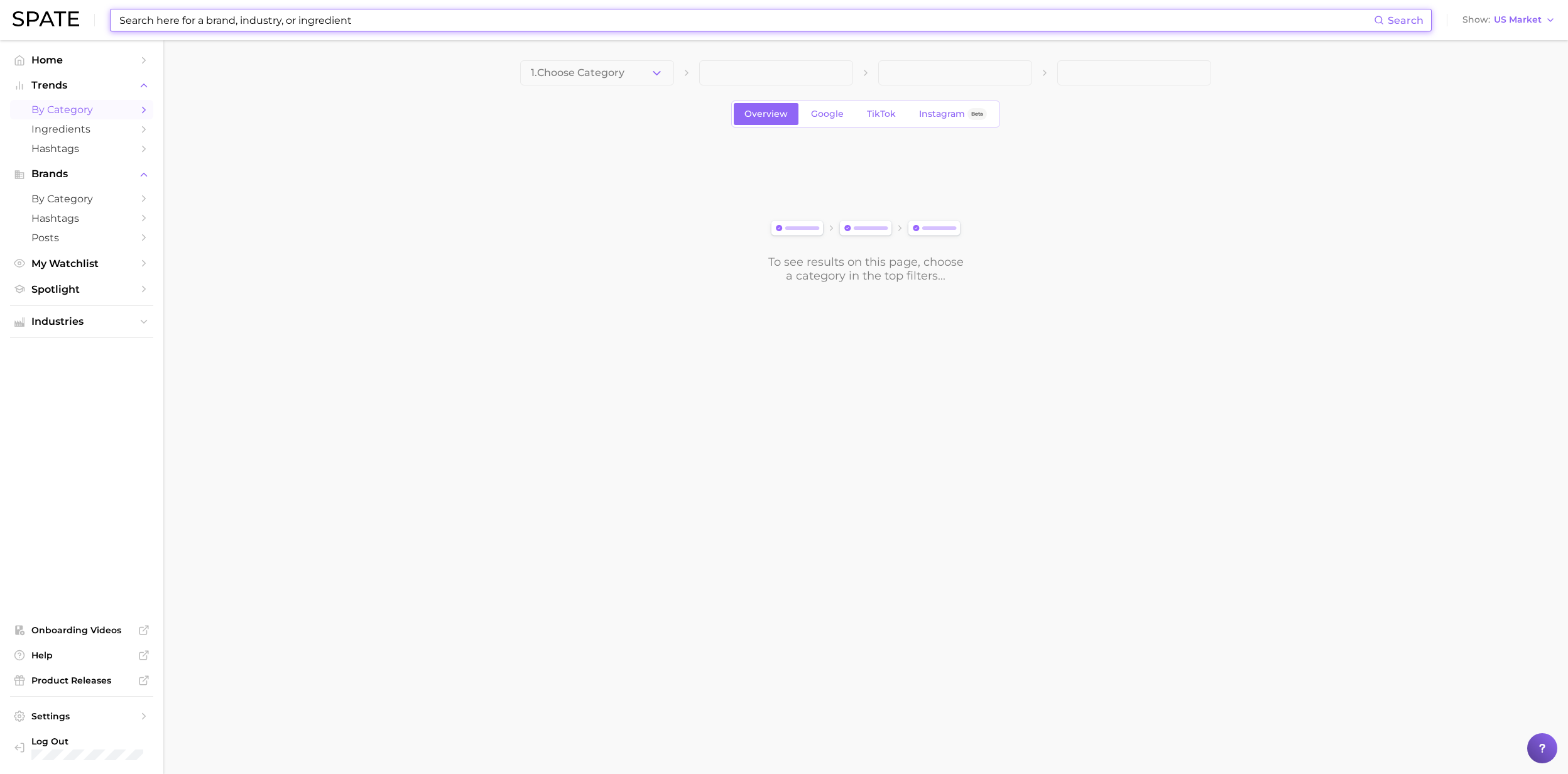
click at [223, 23] on input at bounding box center [746, 19] width 1256 height 21
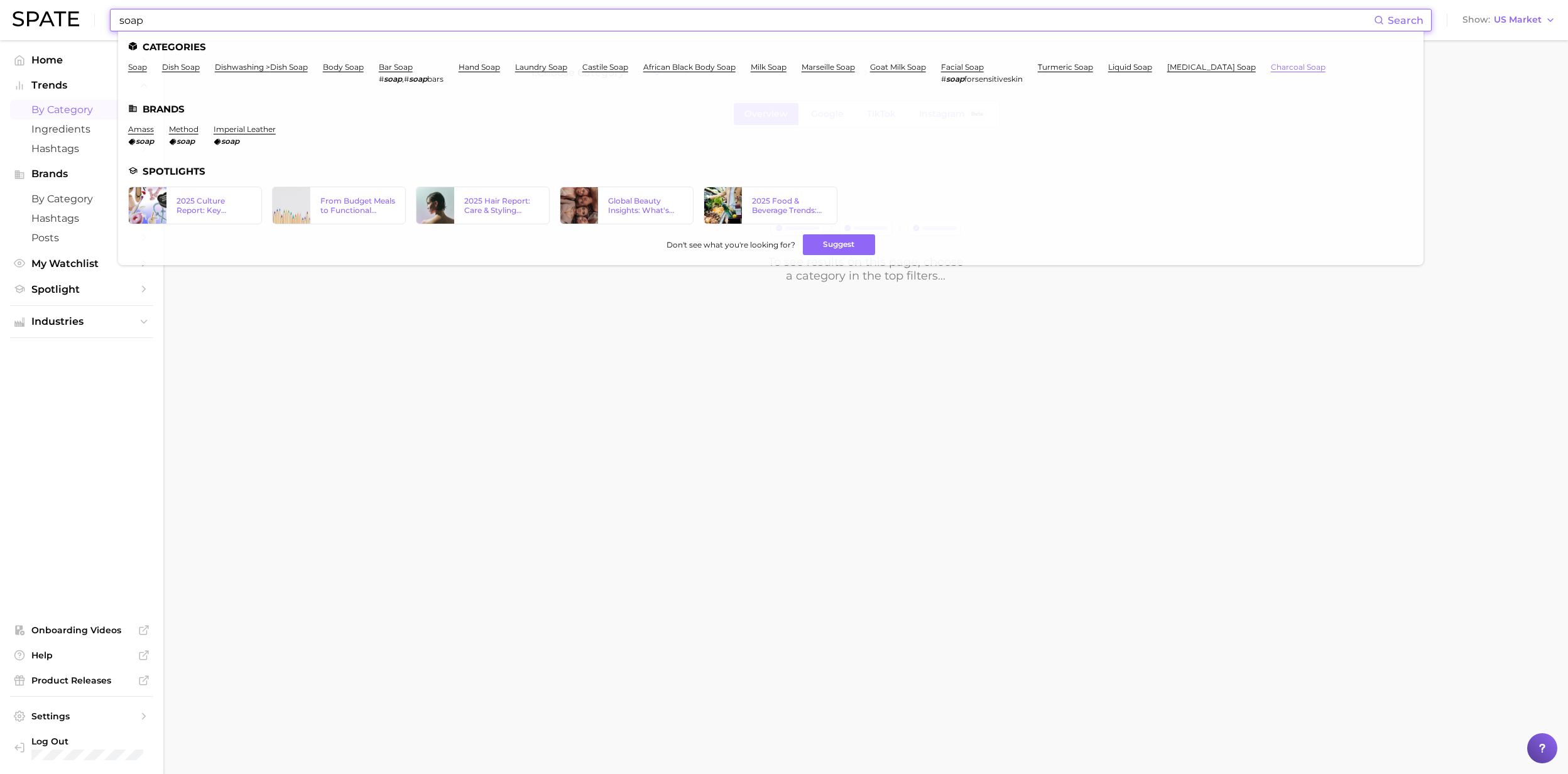
type input "soap"
click at [1274, 67] on link "charcoal soap" at bounding box center [1298, 66] width 55 height 9
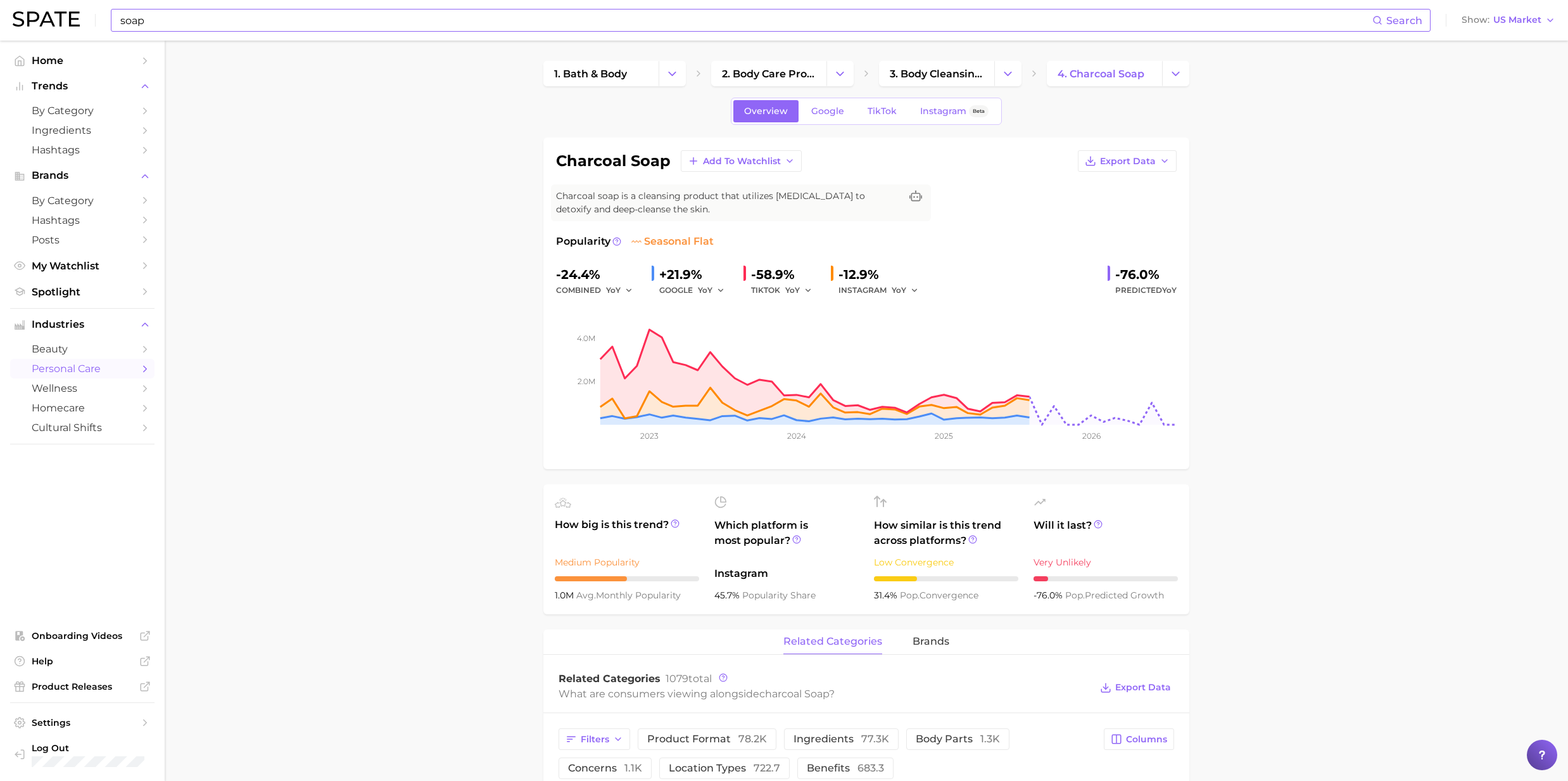
click at [394, 28] on input "soap" at bounding box center [746, 20] width 1253 height 21
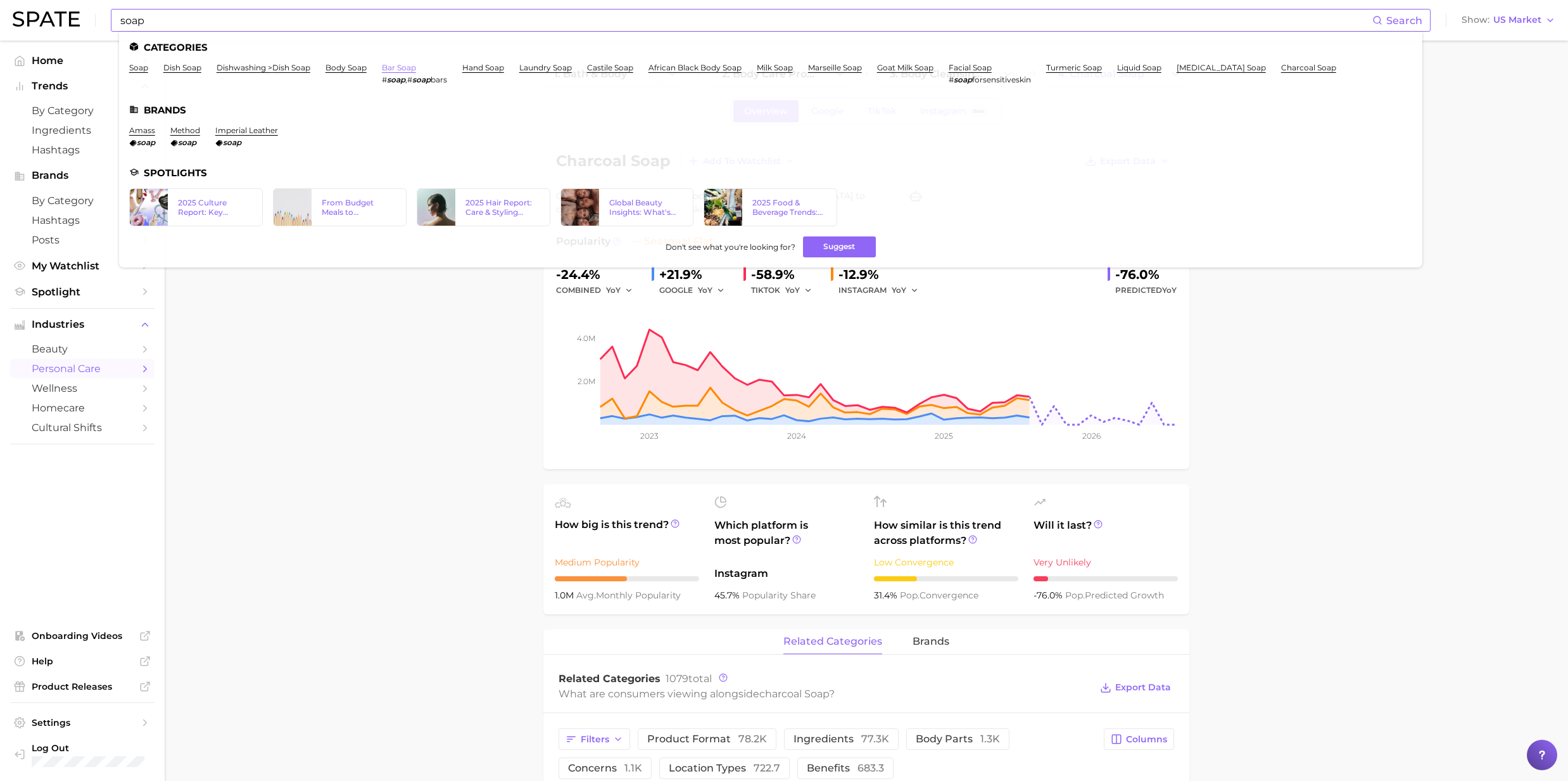
click at [399, 65] on link "bar soap" at bounding box center [399, 67] width 34 height 9
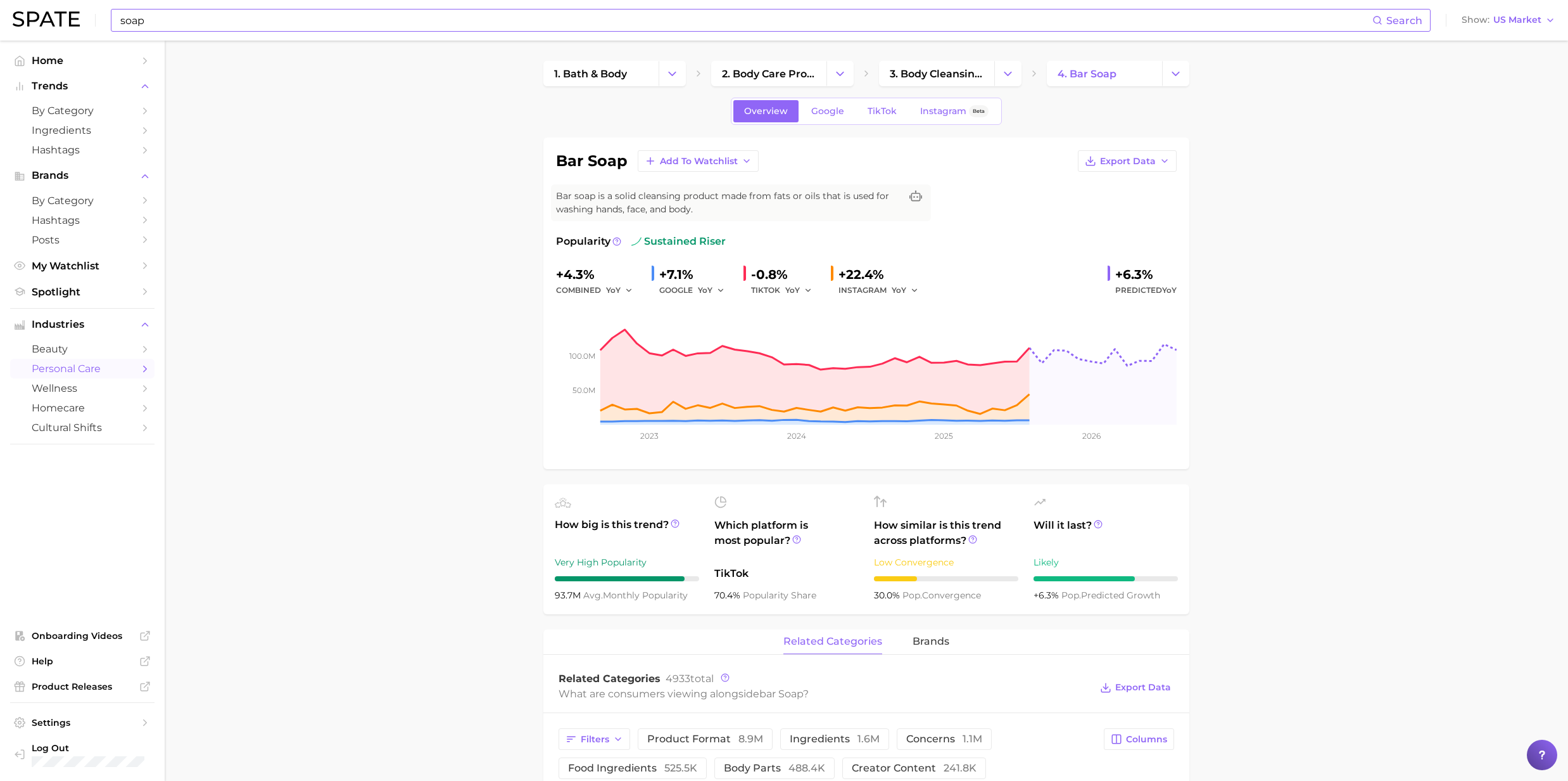
click at [254, 16] on input "soap" at bounding box center [746, 20] width 1253 height 21
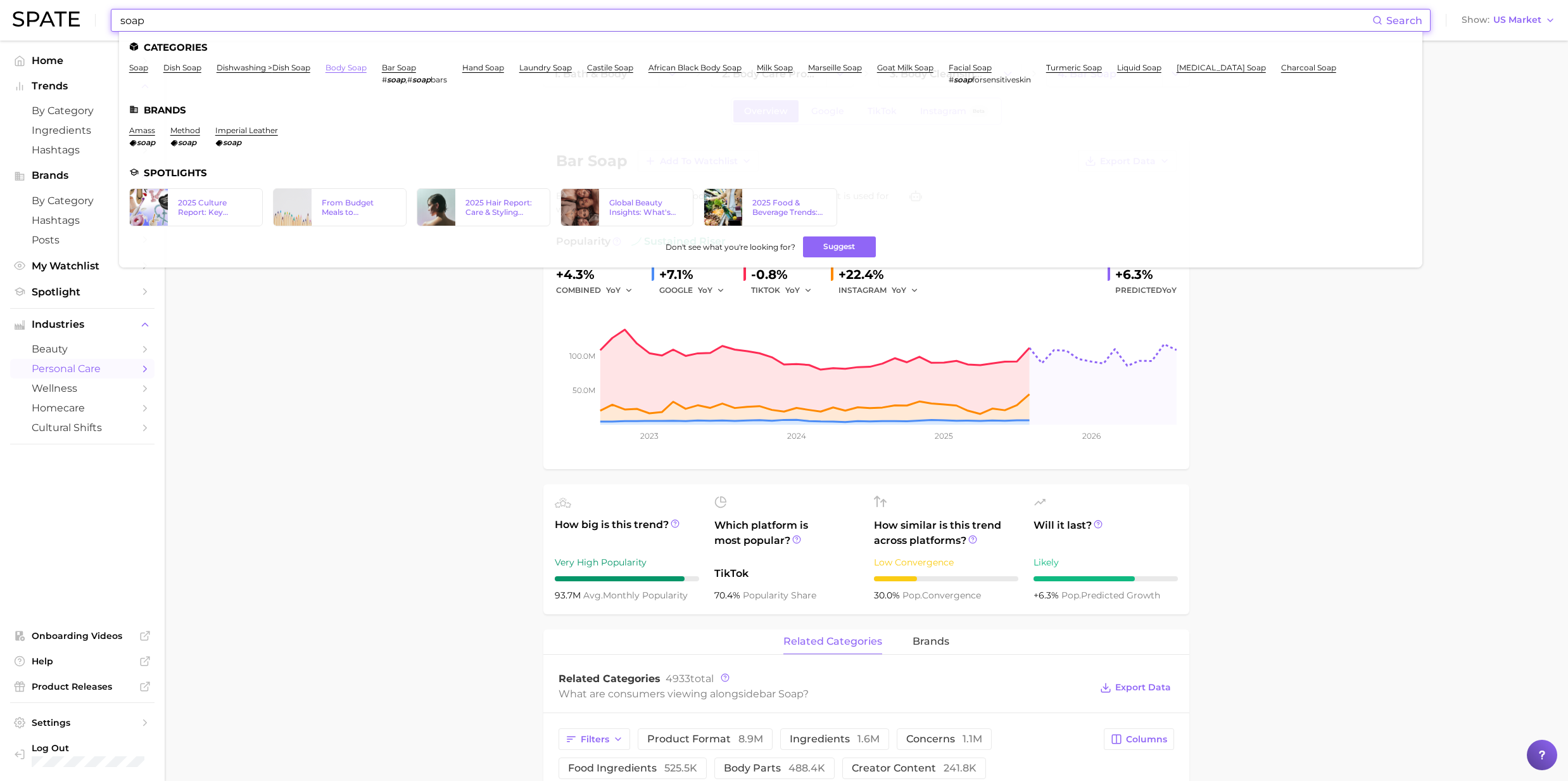
click at [338, 67] on link "body soap" at bounding box center [346, 67] width 41 height 9
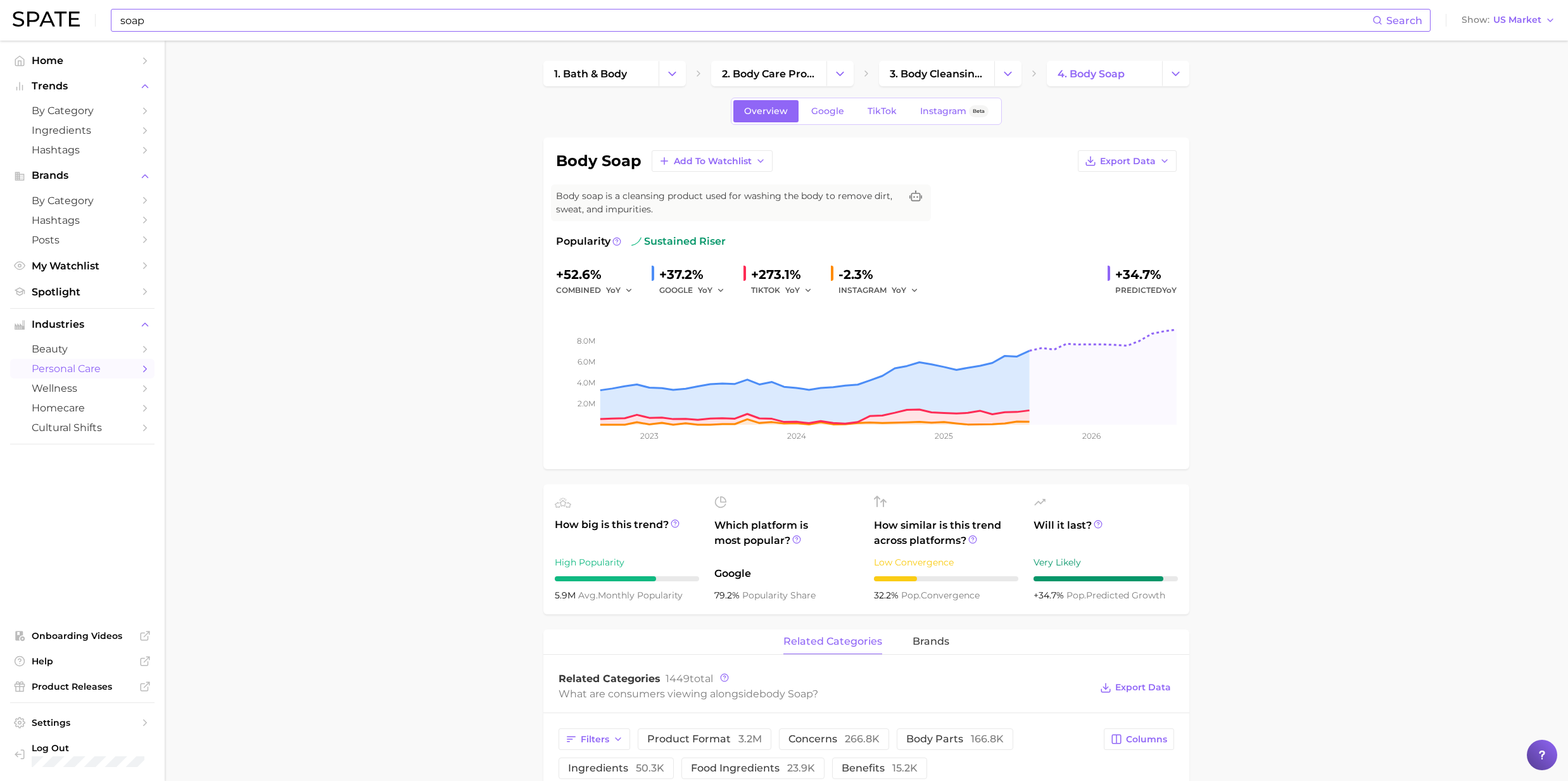
click at [219, 23] on input "soap" at bounding box center [746, 20] width 1253 height 21
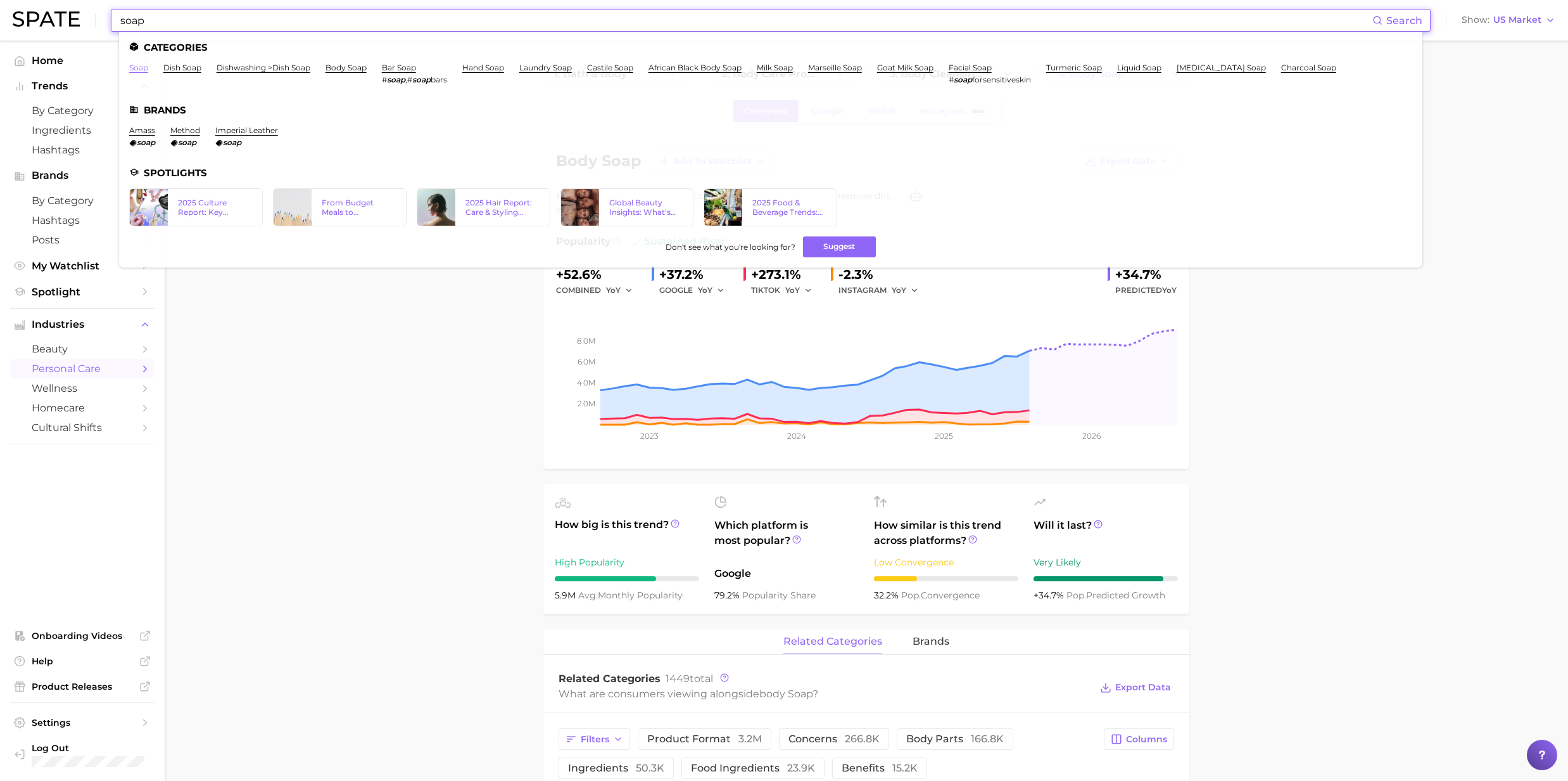
click at [136, 67] on link "soap" at bounding box center [138, 67] width 19 height 9
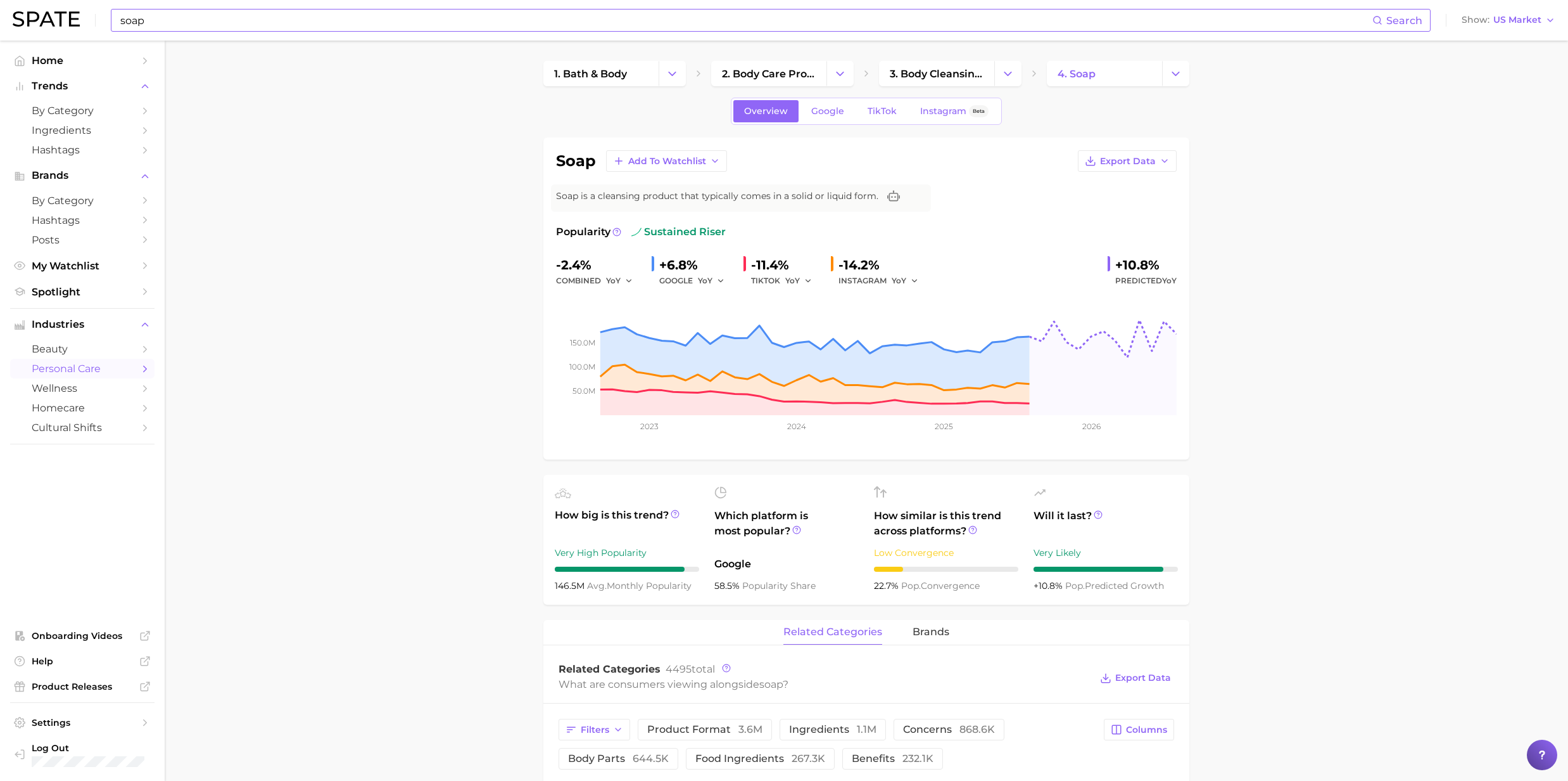
click at [148, 19] on input "soap" at bounding box center [746, 20] width 1253 height 21
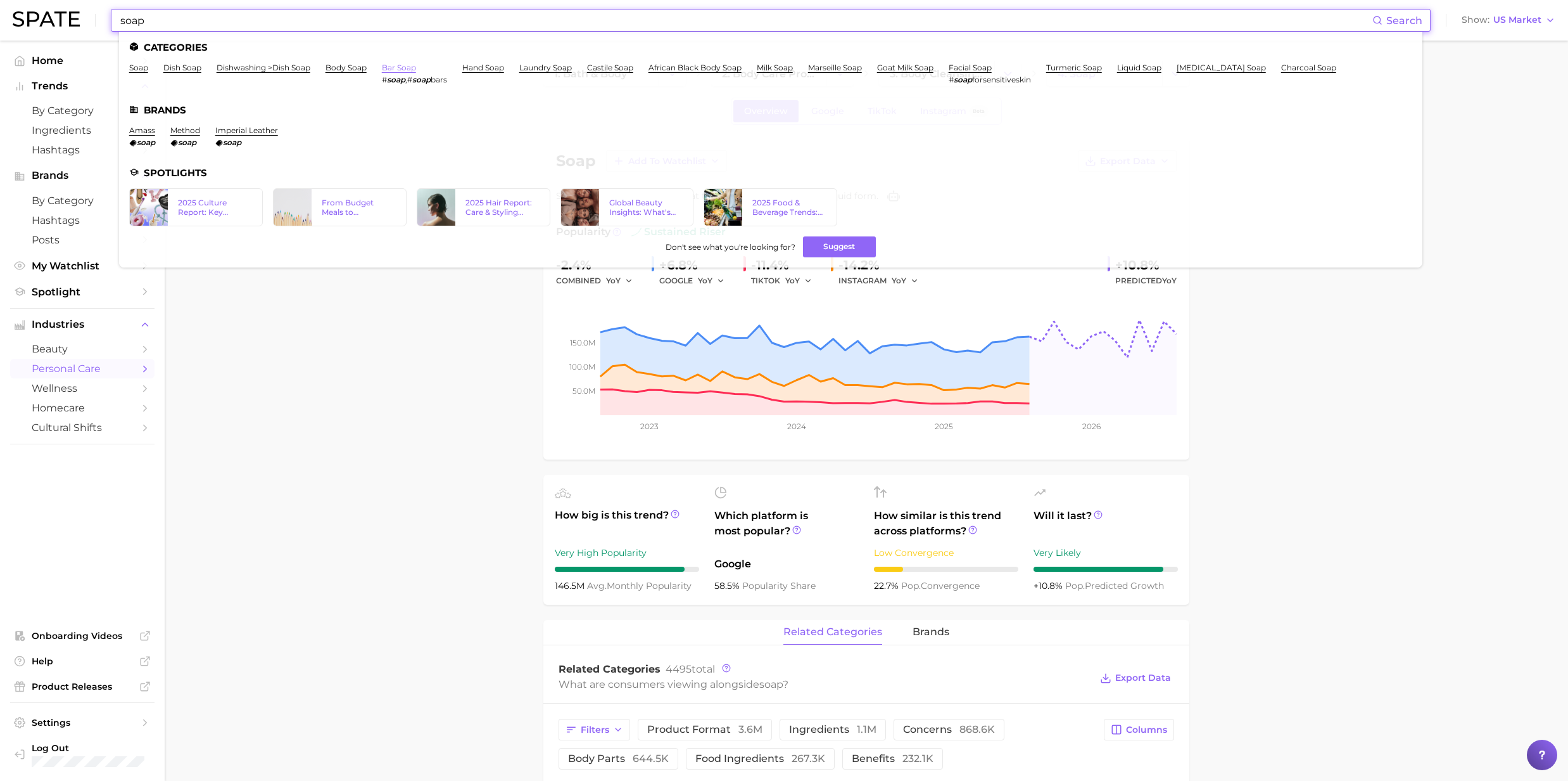
click at [386, 68] on link "bar soap" at bounding box center [399, 67] width 34 height 9
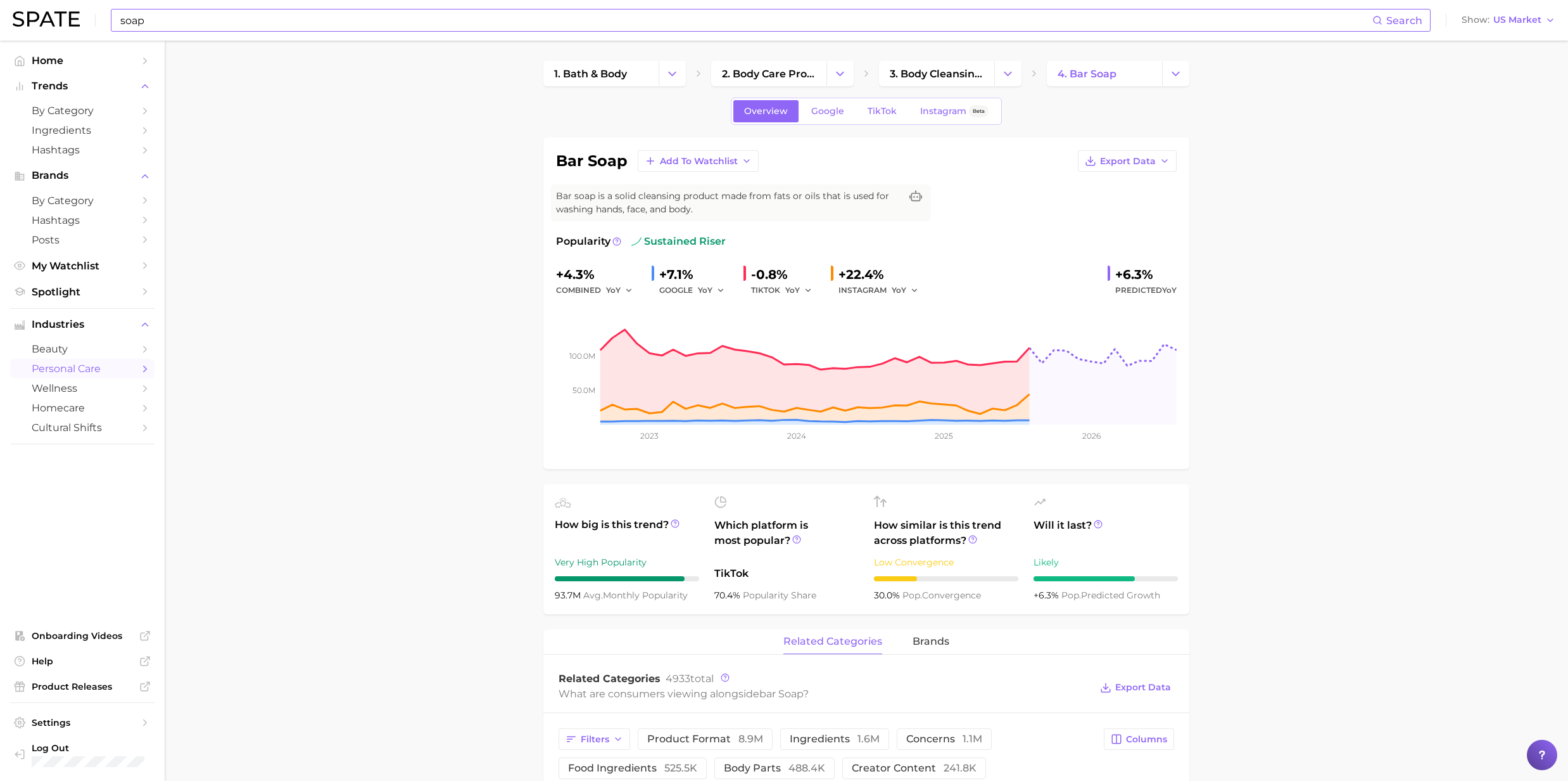
click at [198, 15] on input "soap" at bounding box center [746, 20] width 1253 height 21
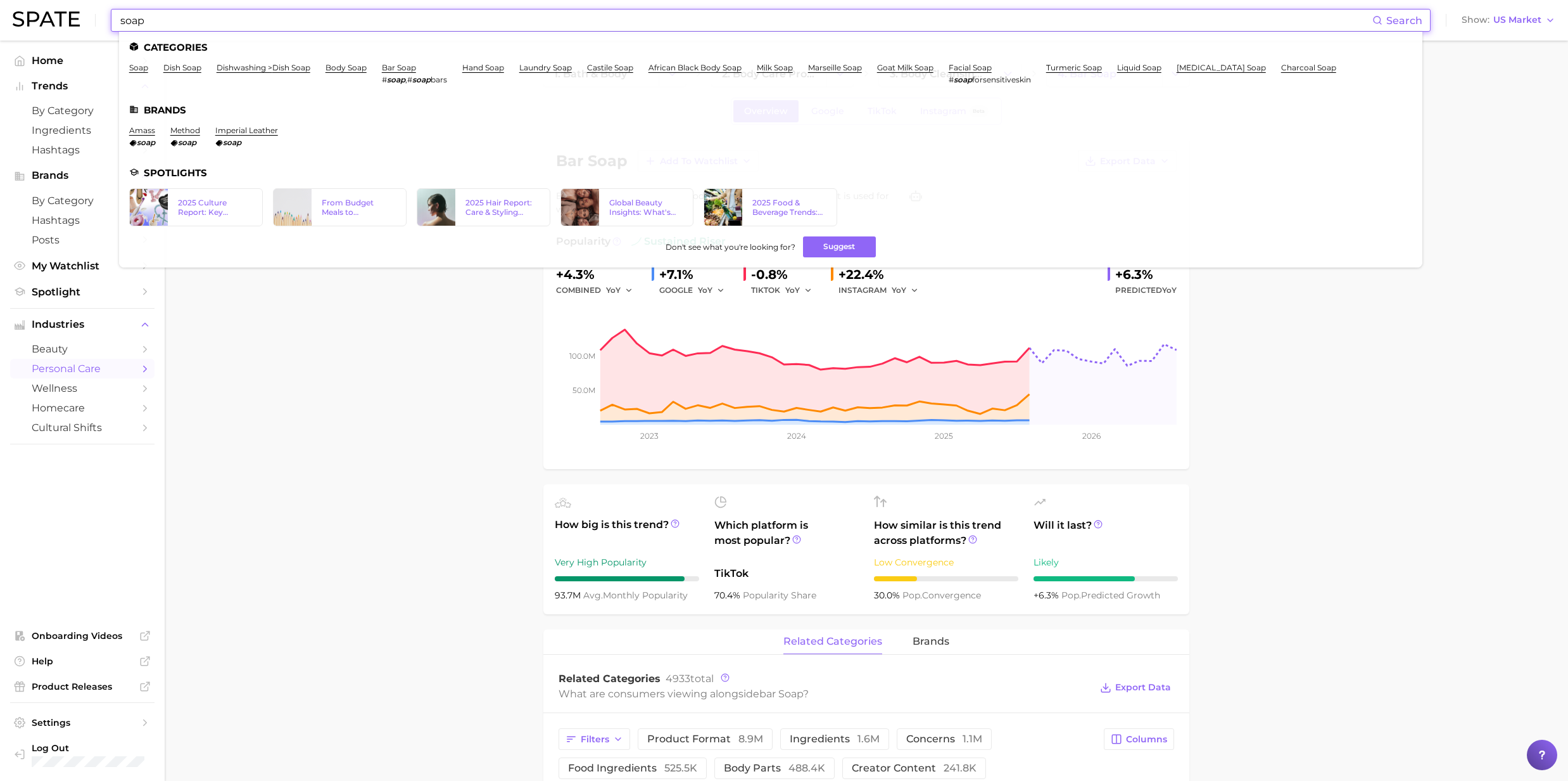
click at [122, 23] on input "soap" at bounding box center [746, 20] width 1253 height 21
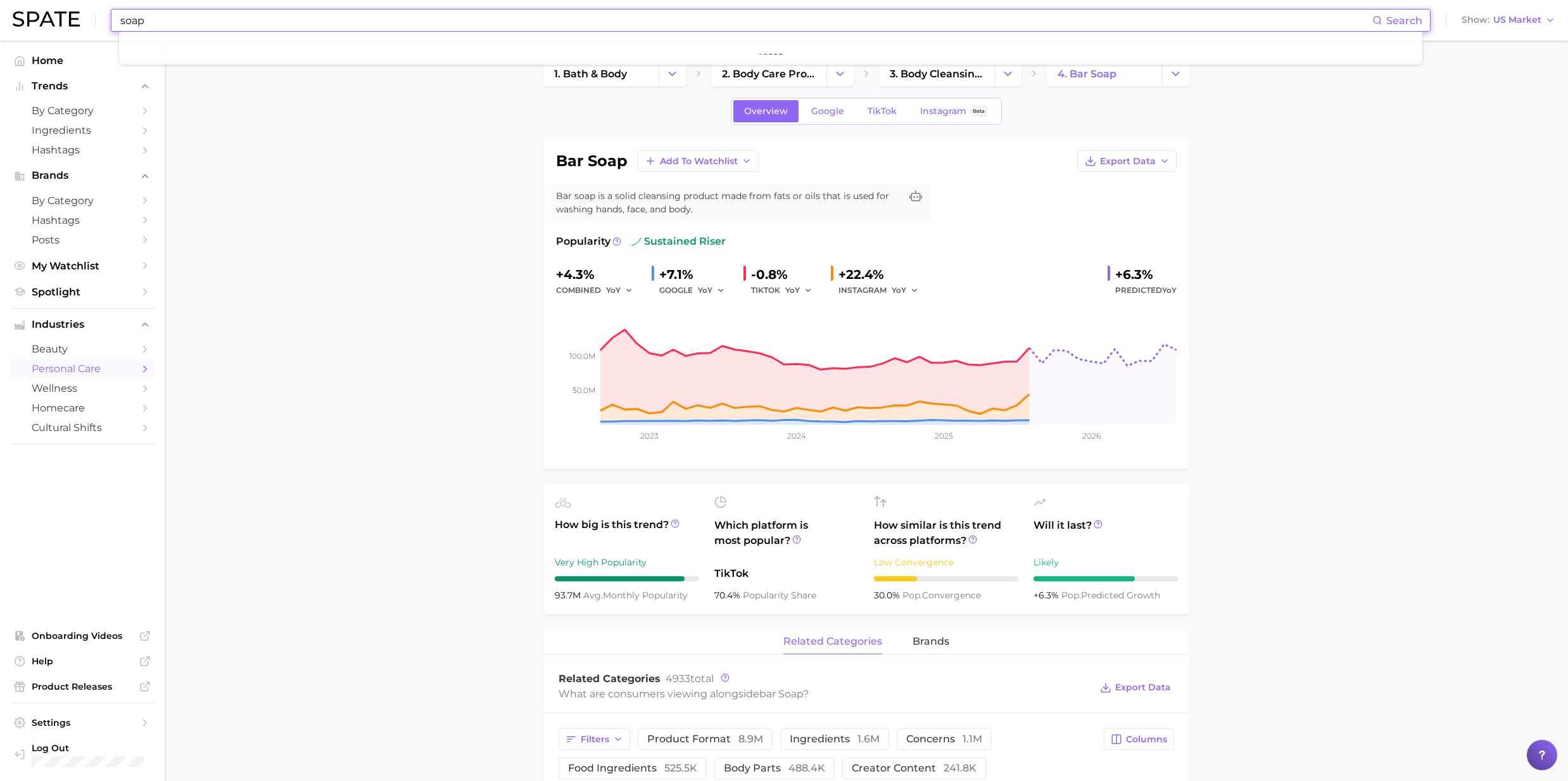
click at [183, 19] on input "soap" at bounding box center [746, 20] width 1253 height 21
click at [141, 19] on input "soap" at bounding box center [746, 20] width 1253 height 21
click at [161, 26] on input "soap" at bounding box center [746, 20] width 1253 height 21
drag, startPoint x: 154, startPoint y: 26, endPoint x: 73, endPoint y: 19, distance: 81.3
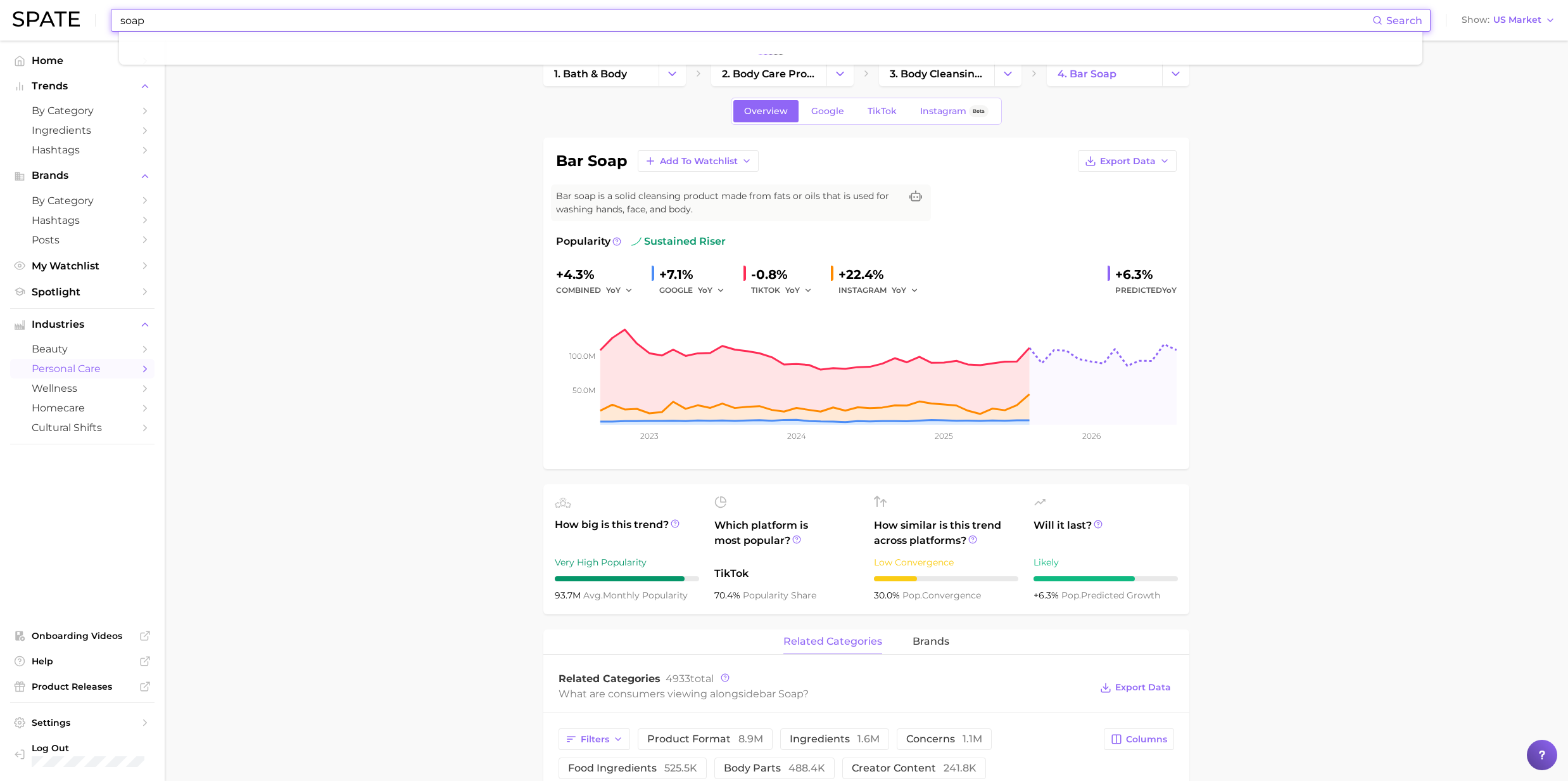
click at [73, 19] on div "soap Search Show US Market" at bounding box center [784, 20] width 1542 height 41
type input "soap"
click at [173, 26] on input "soap" at bounding box center [746, 20] width 1253 height 21
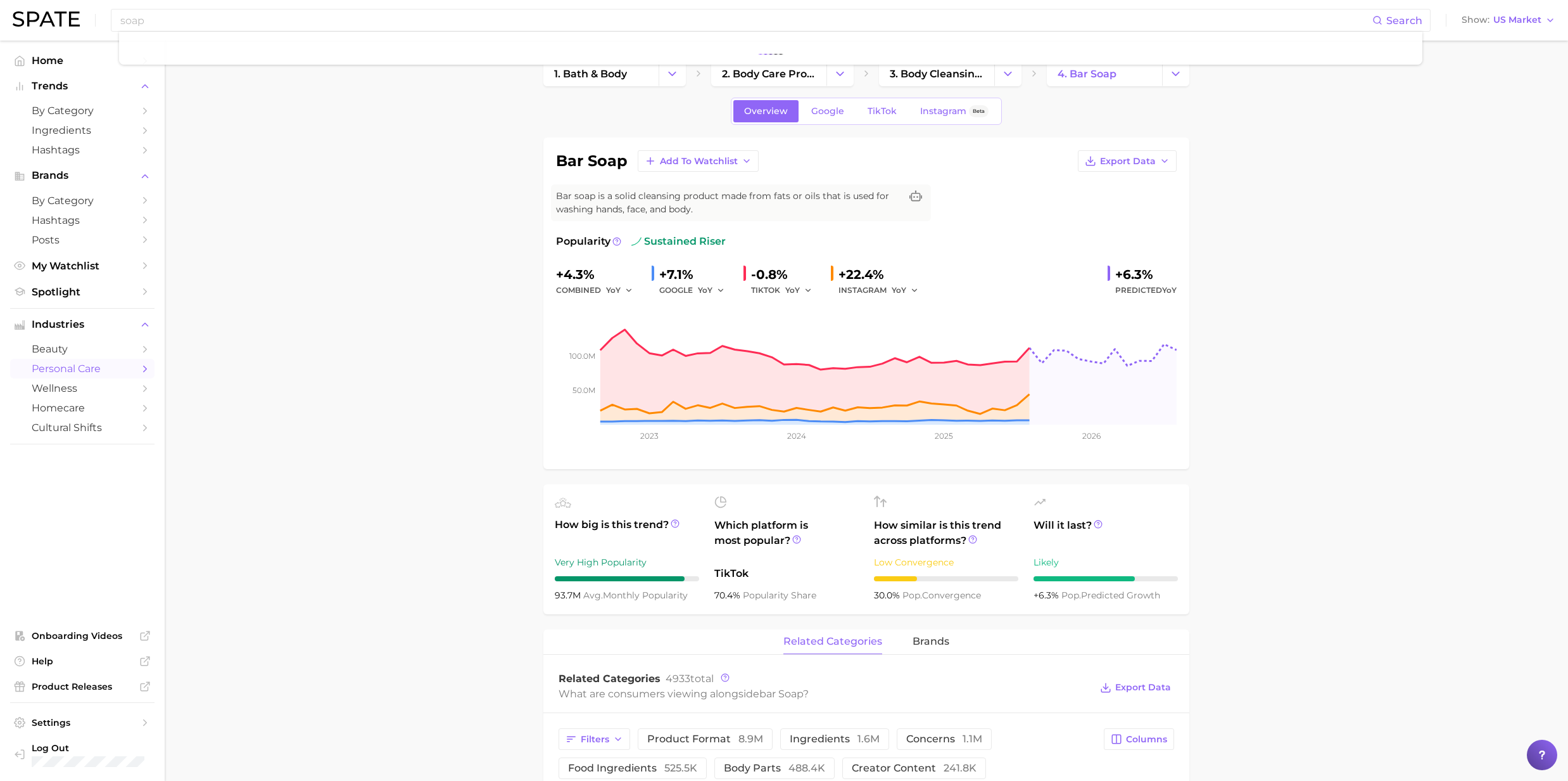
click at [576, 210] on span "Bar soap is a solid cleansing product made from fats or oils that is used for w…" at bounding box center [729, 202] width 345 height 26
click at [591, 190] on span "Bar soap is a solid cleansing product made from fats or oils that is used for w…" at bounding box center [729, 202] width 345 height 26
click at [285, 11] on input "soap" at bounding box center [746, 20] width 1253 height 21
click at [1377, 24] on icon at bounding box center [1378, 20] width 10 height 10
click at [1378, 19] on icon at bounding box center [1378, 20] width 10 height 10
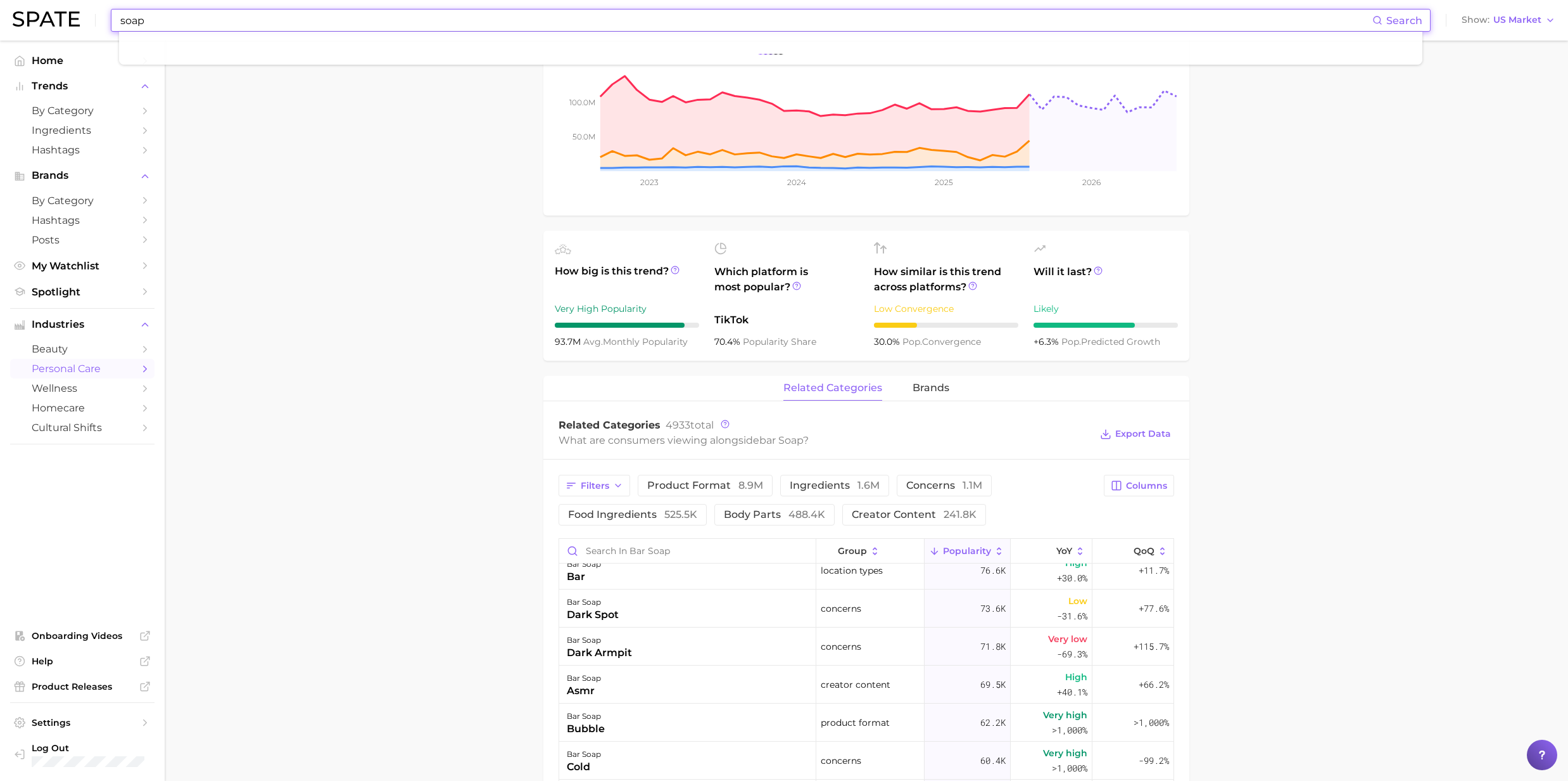
scroll to position [507, 0]
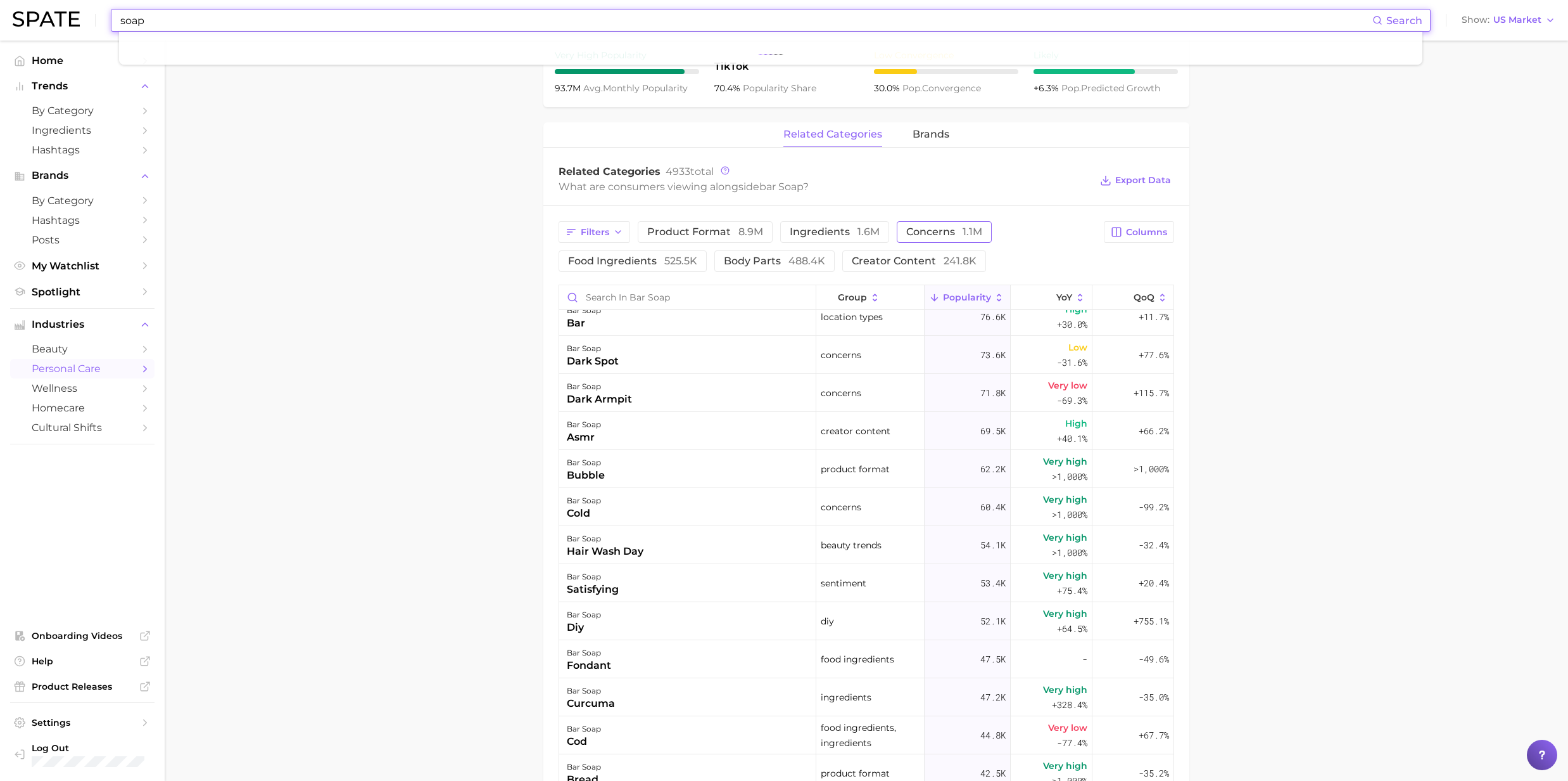
click at [940, 234] on span "concerns 1.1m" at bounding box center [944, 232] width 76 height 10
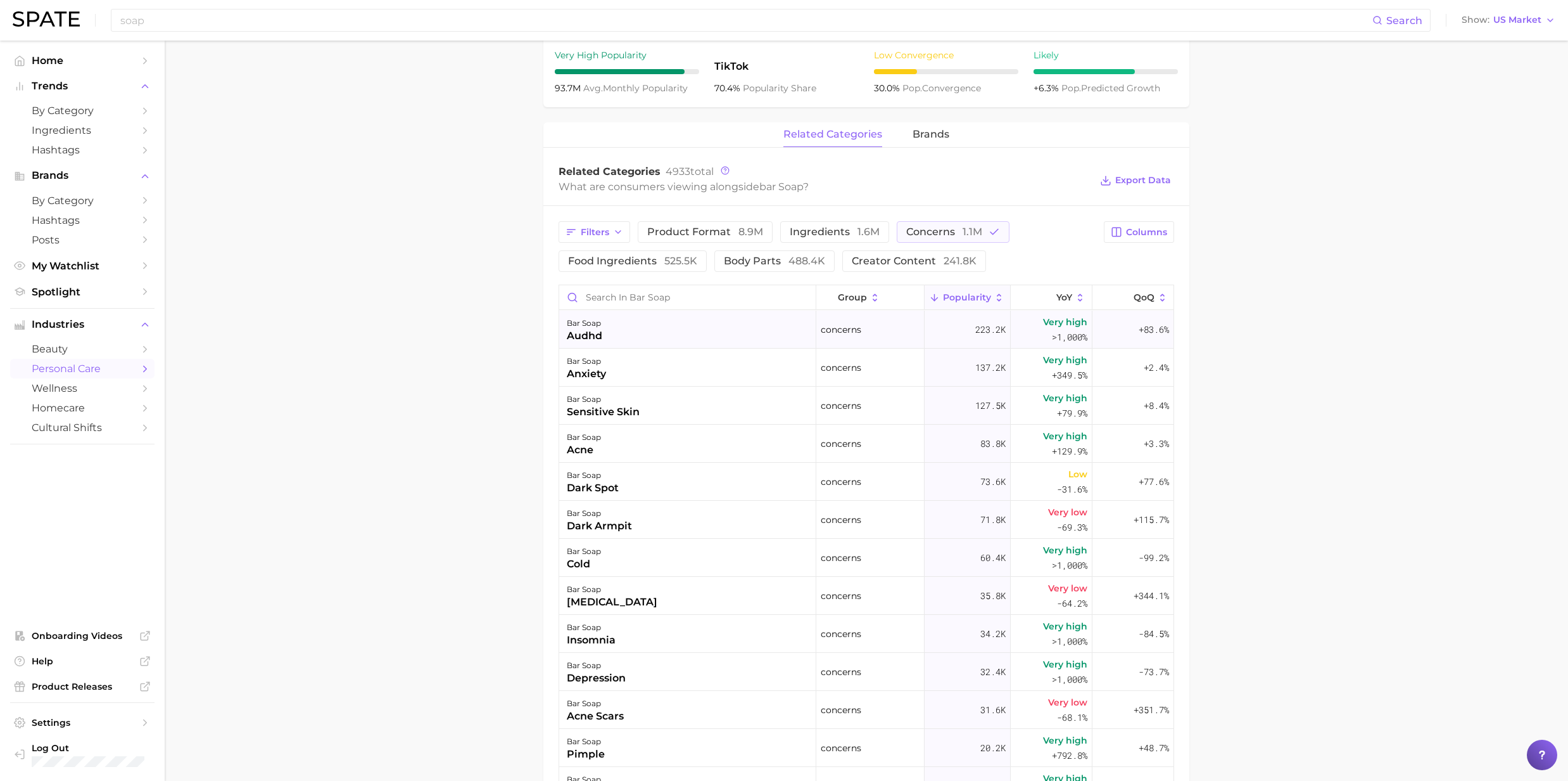
click at [606, 333] on div "bar soap audhd" at bounding box center [688, 329] width 257 height 38
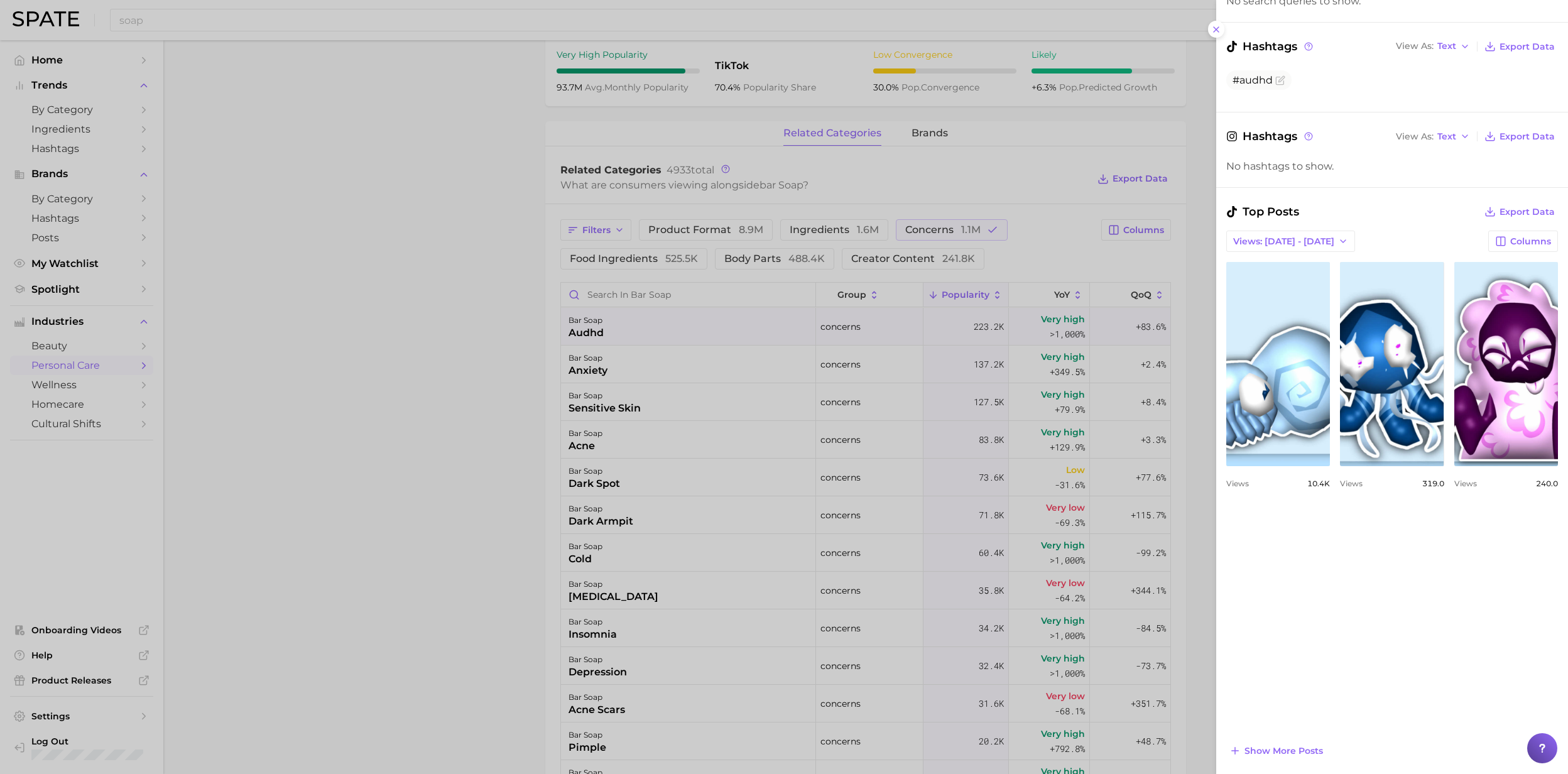
scroll to position [0, 0]
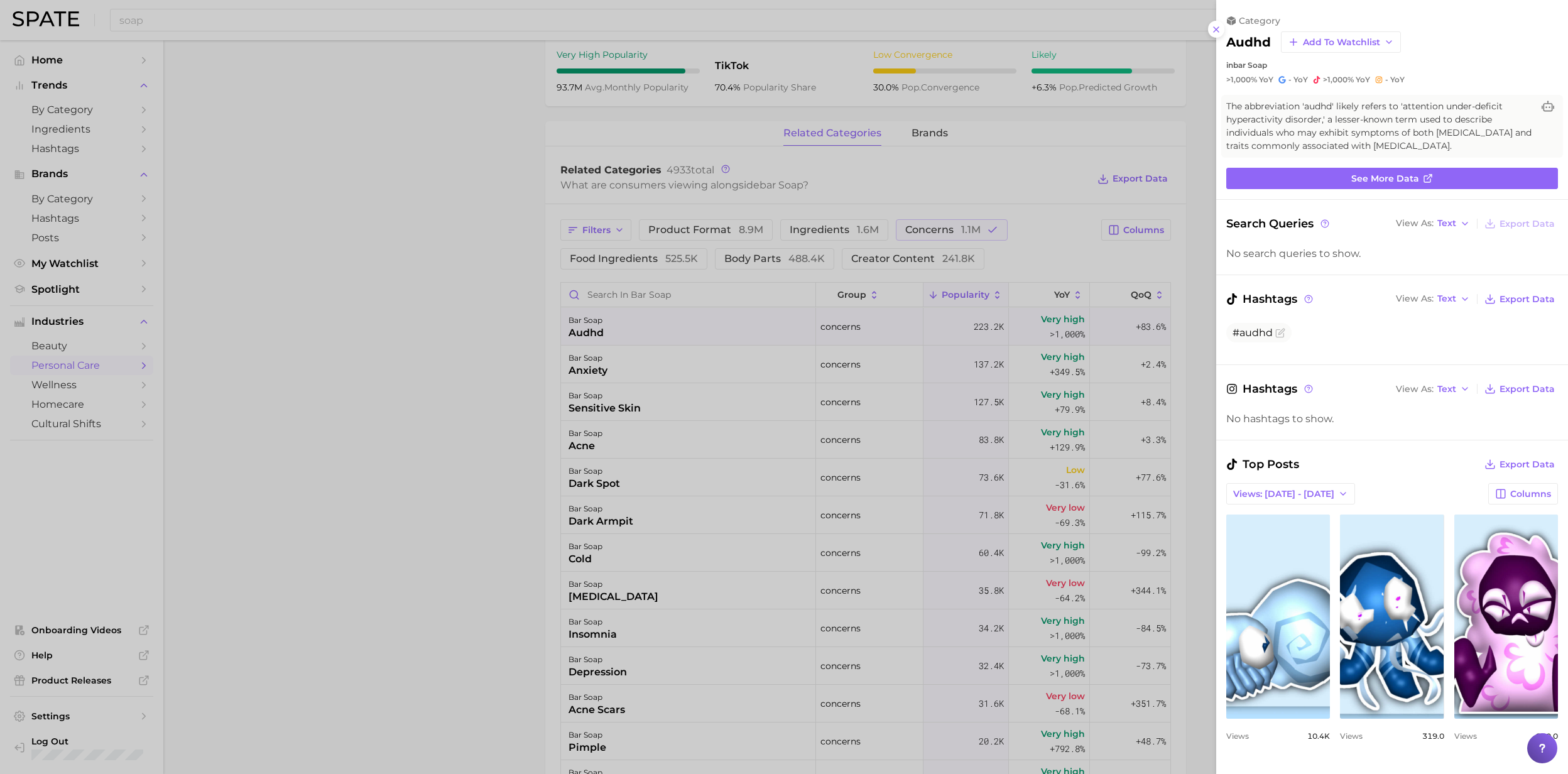
click at [589, 377] on div at bounding box center [784, 387] width 1568 height 774
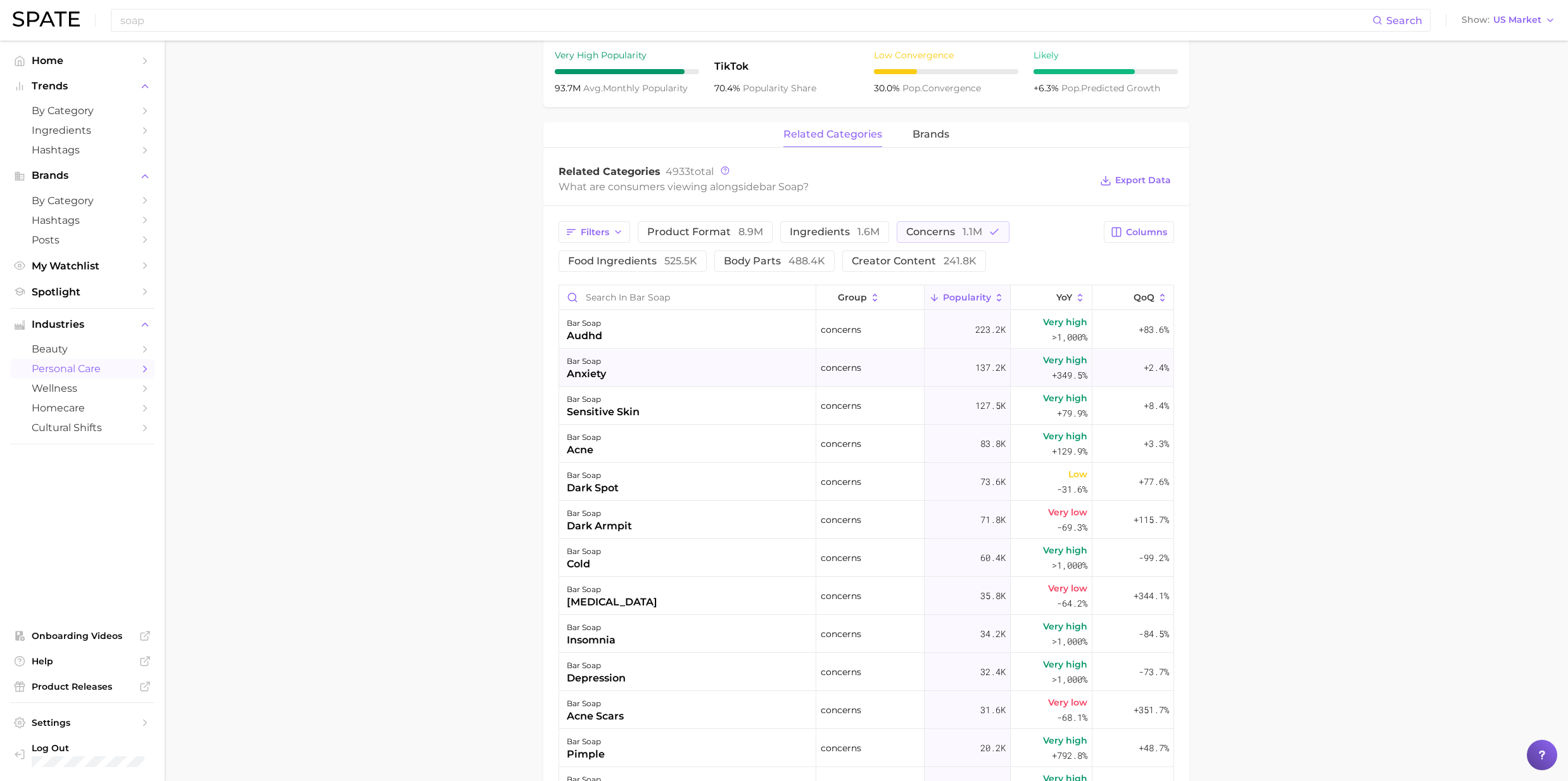
click at [584, 374] on div "anxiety" at bounding box center [586, 374] width 39 height 15
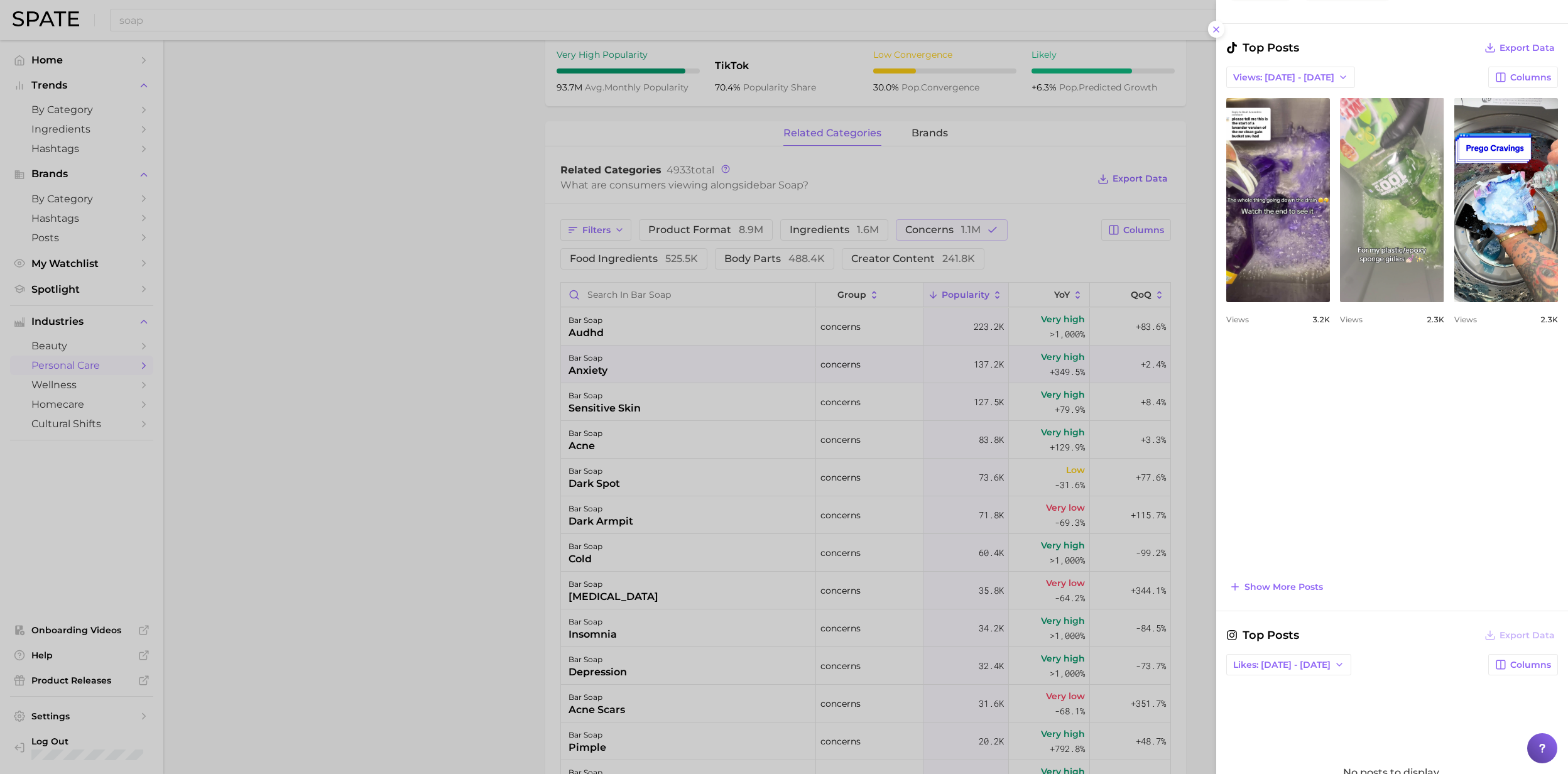
scroll to position [418, 0]
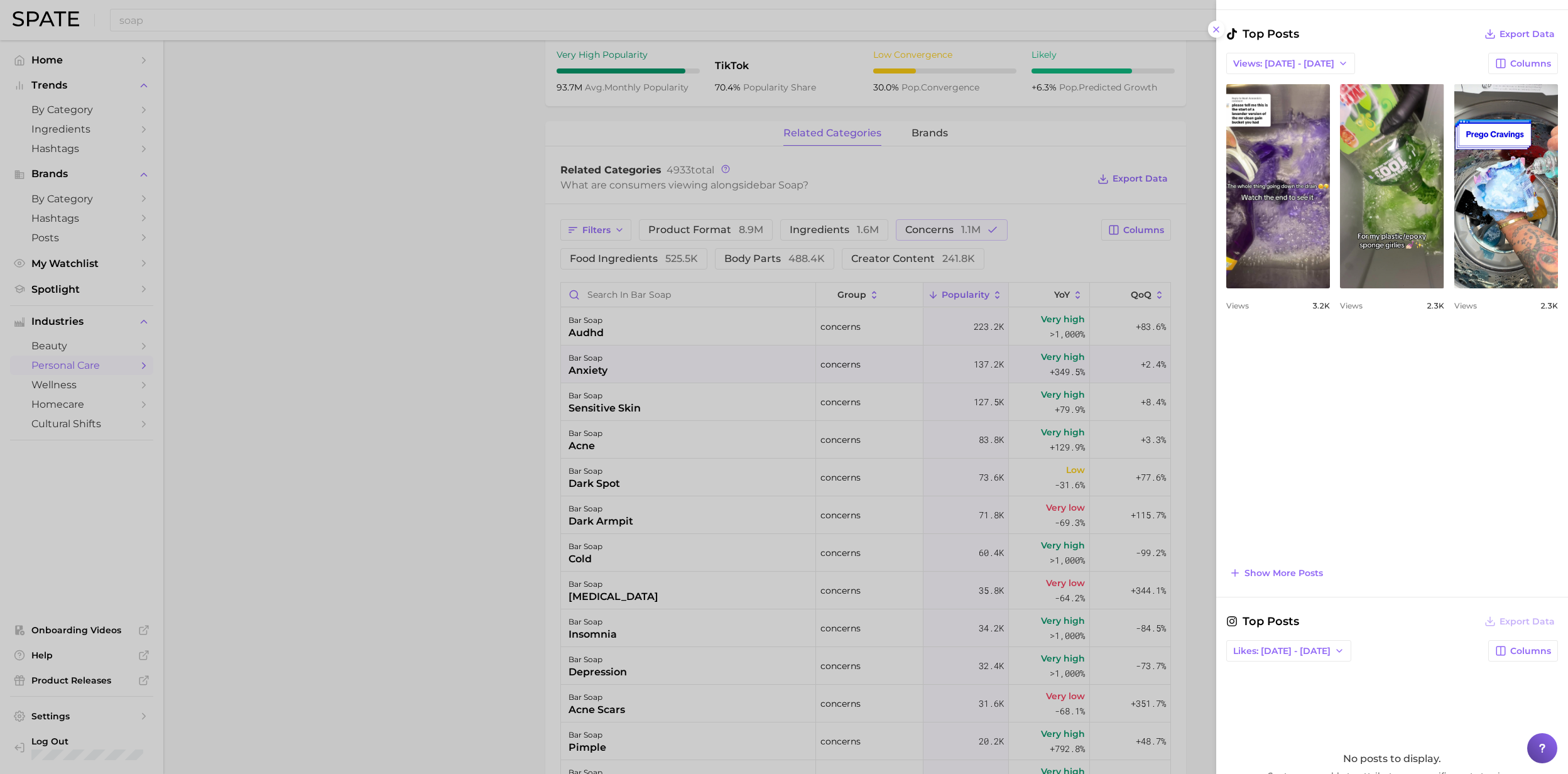
click at [597, 362] on div at bounding box center [784, 387] width 1568 height 774
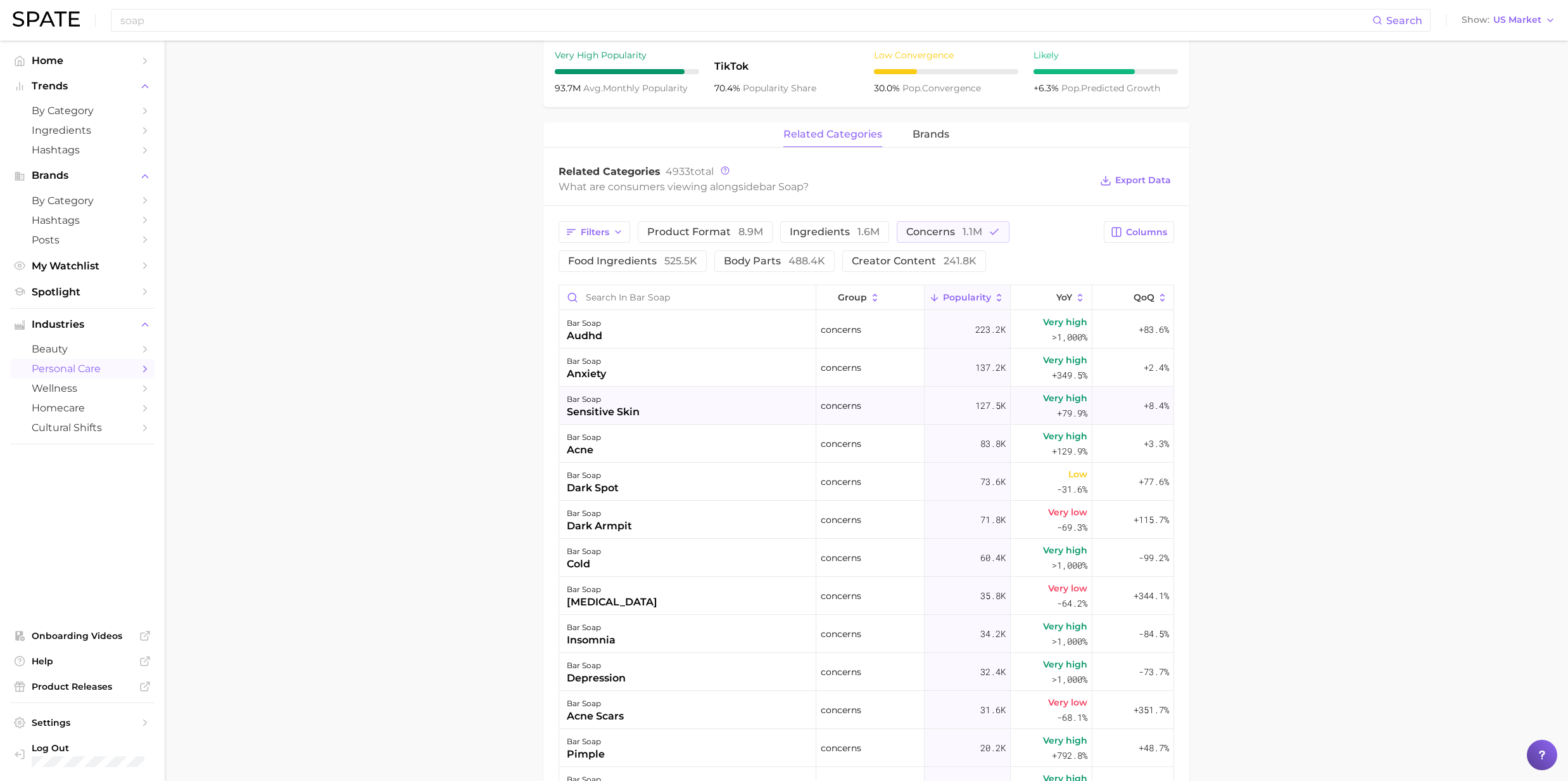
click at [603, 406] on div "sensitive skin" at bounding box center [602, 412] width 73 height 15
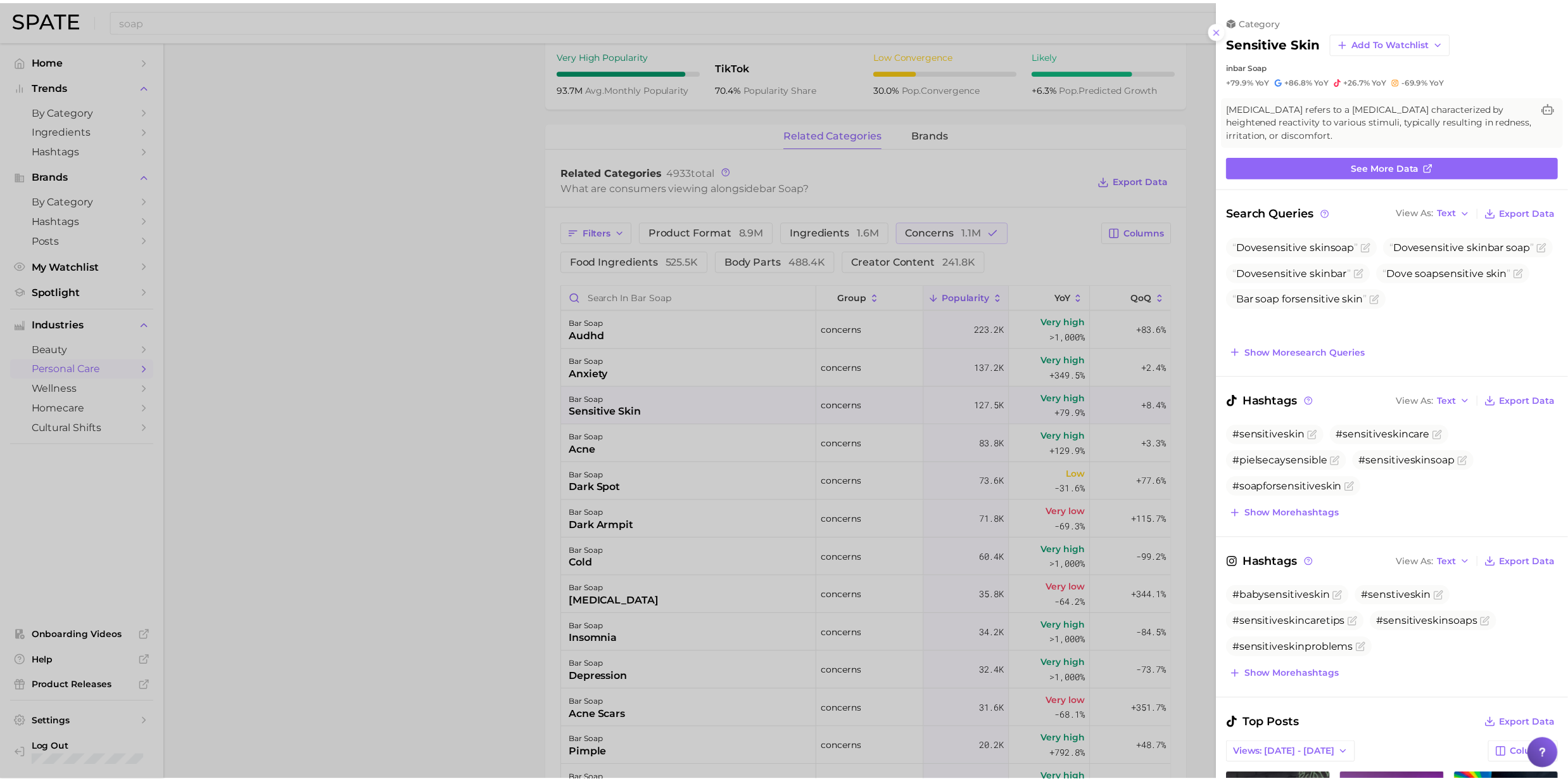
scroll to position [0, 0]
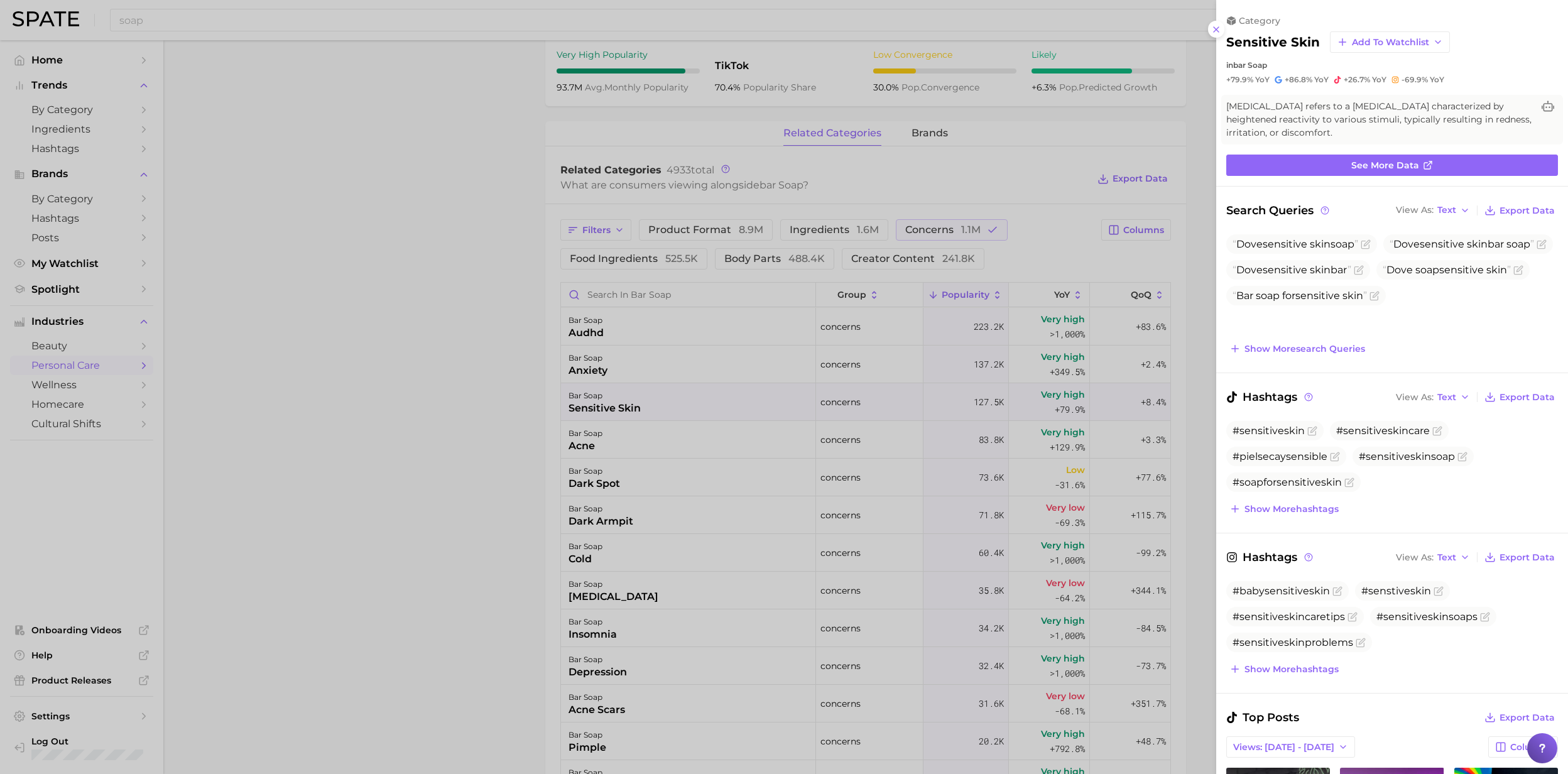
click at [597, 401] on div at bounding box center [784, 387] width 1568 height 774
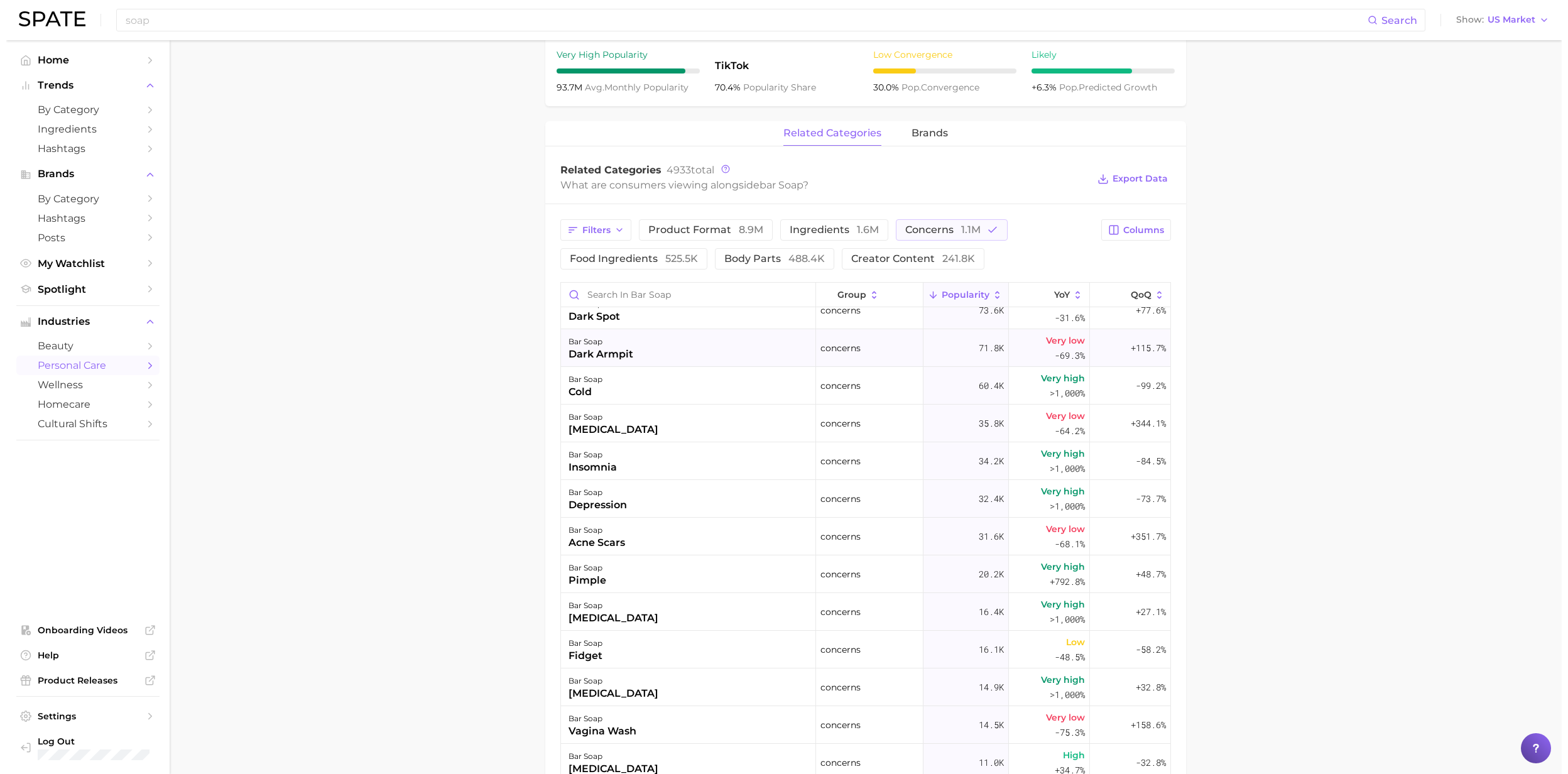
scroll to position [251, 0]
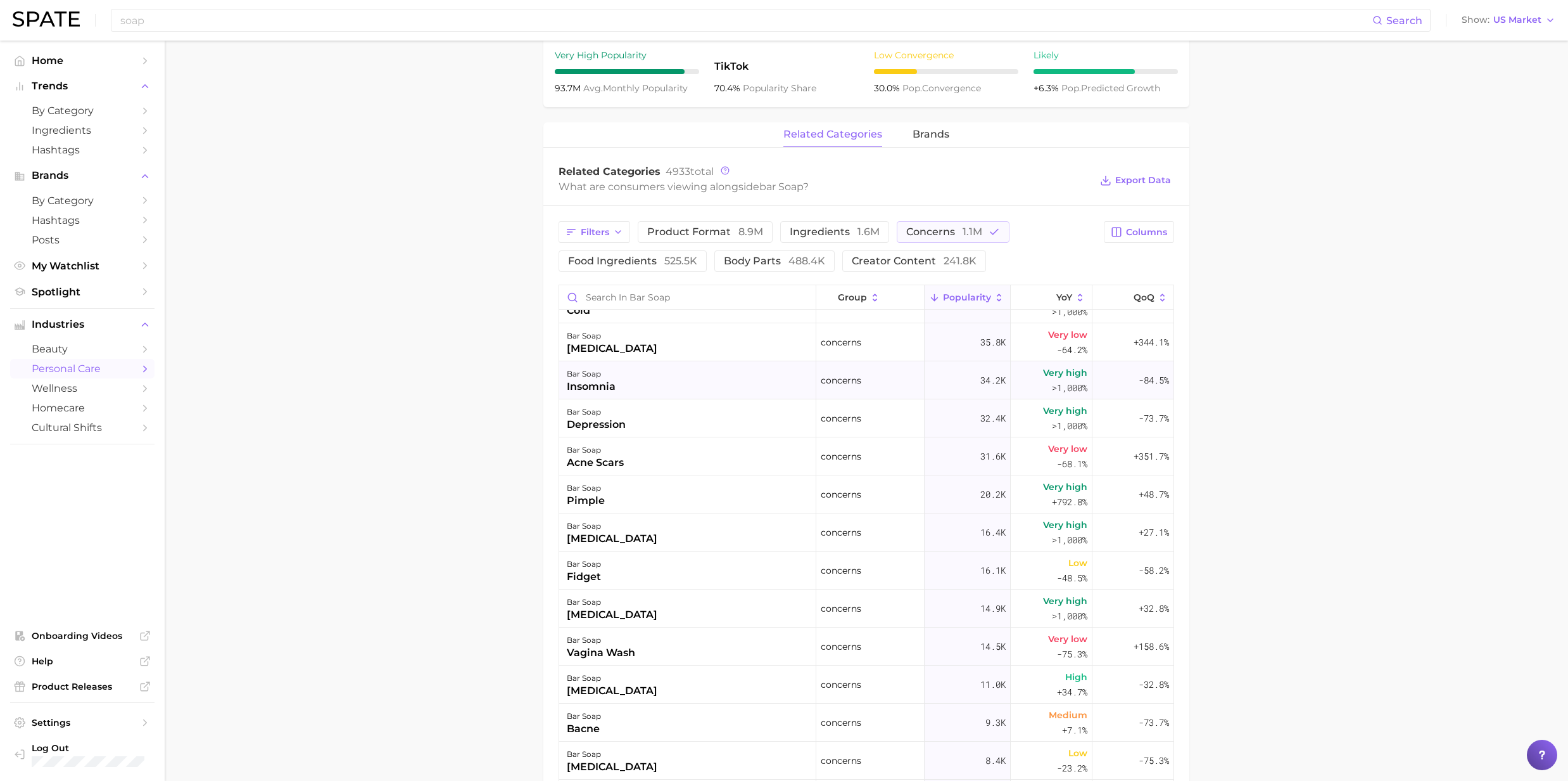
click at [609, 388] on div "insomnia" at bounding box center [590, 387] width 49 height 15
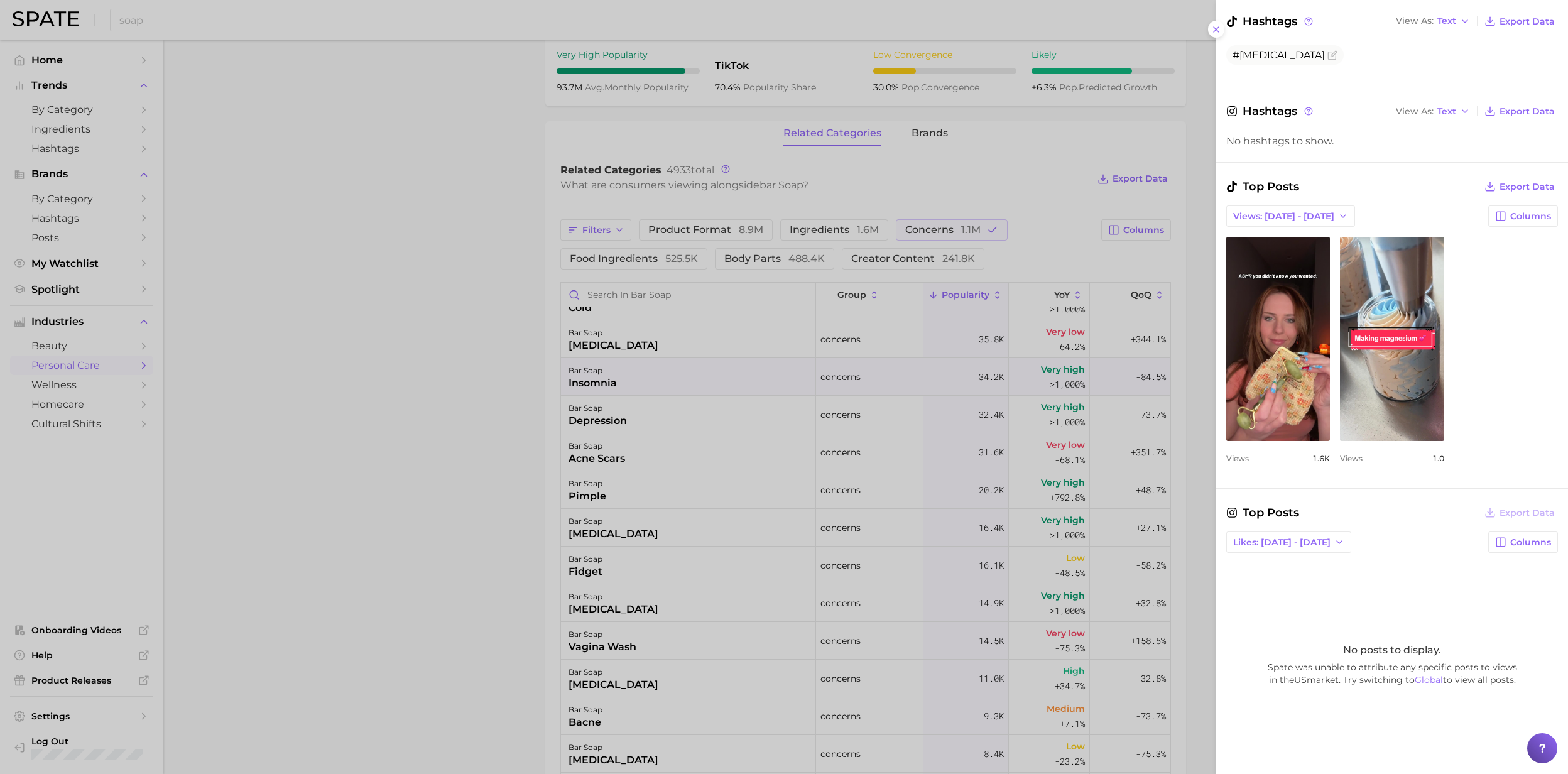
click at [586, 574] on div at bounding box center [784, 387] width 1568 height 774
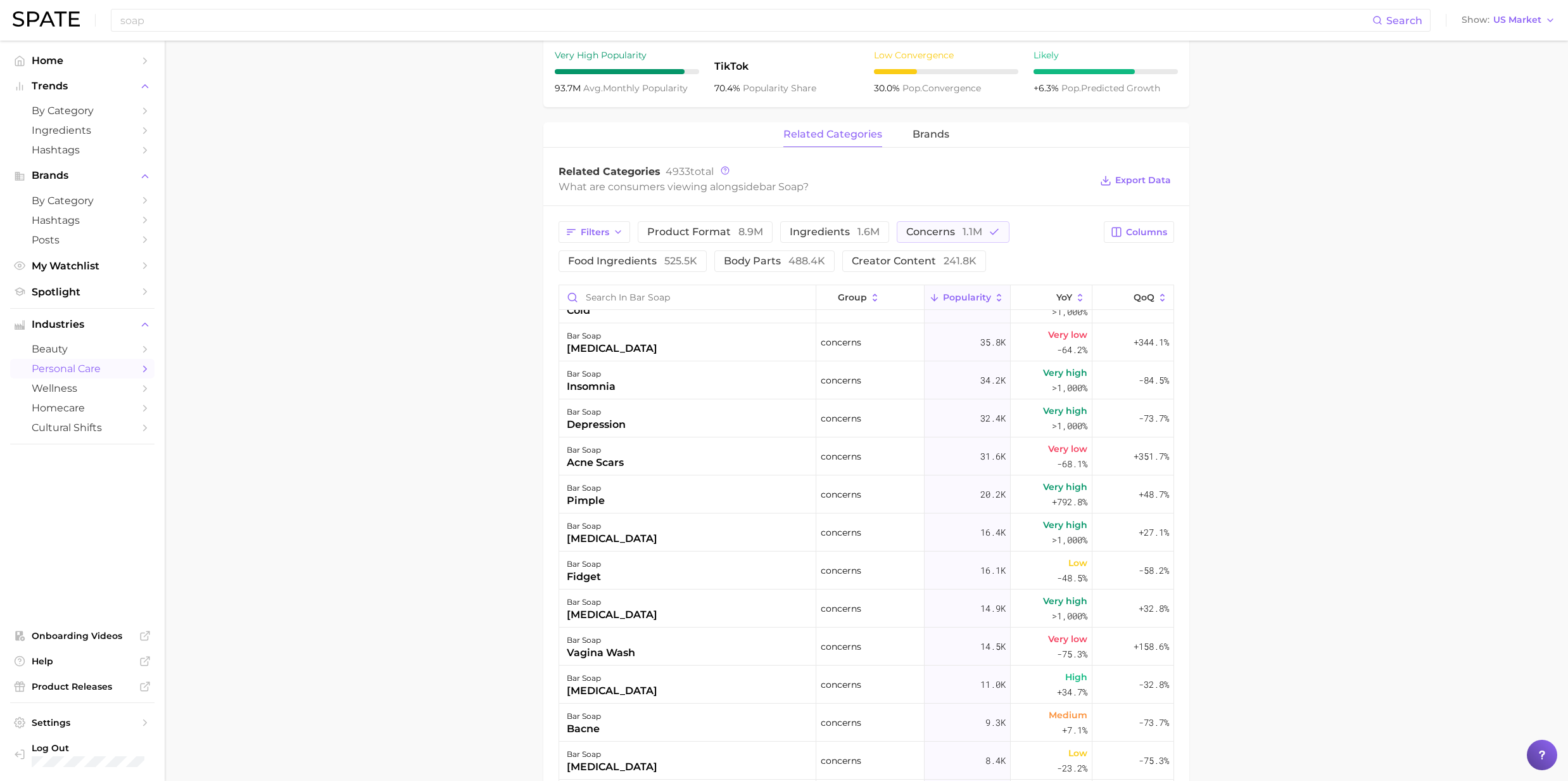
click at [588, 580] on div "fidget" at bounding box center [584, 577] width 34 height 15
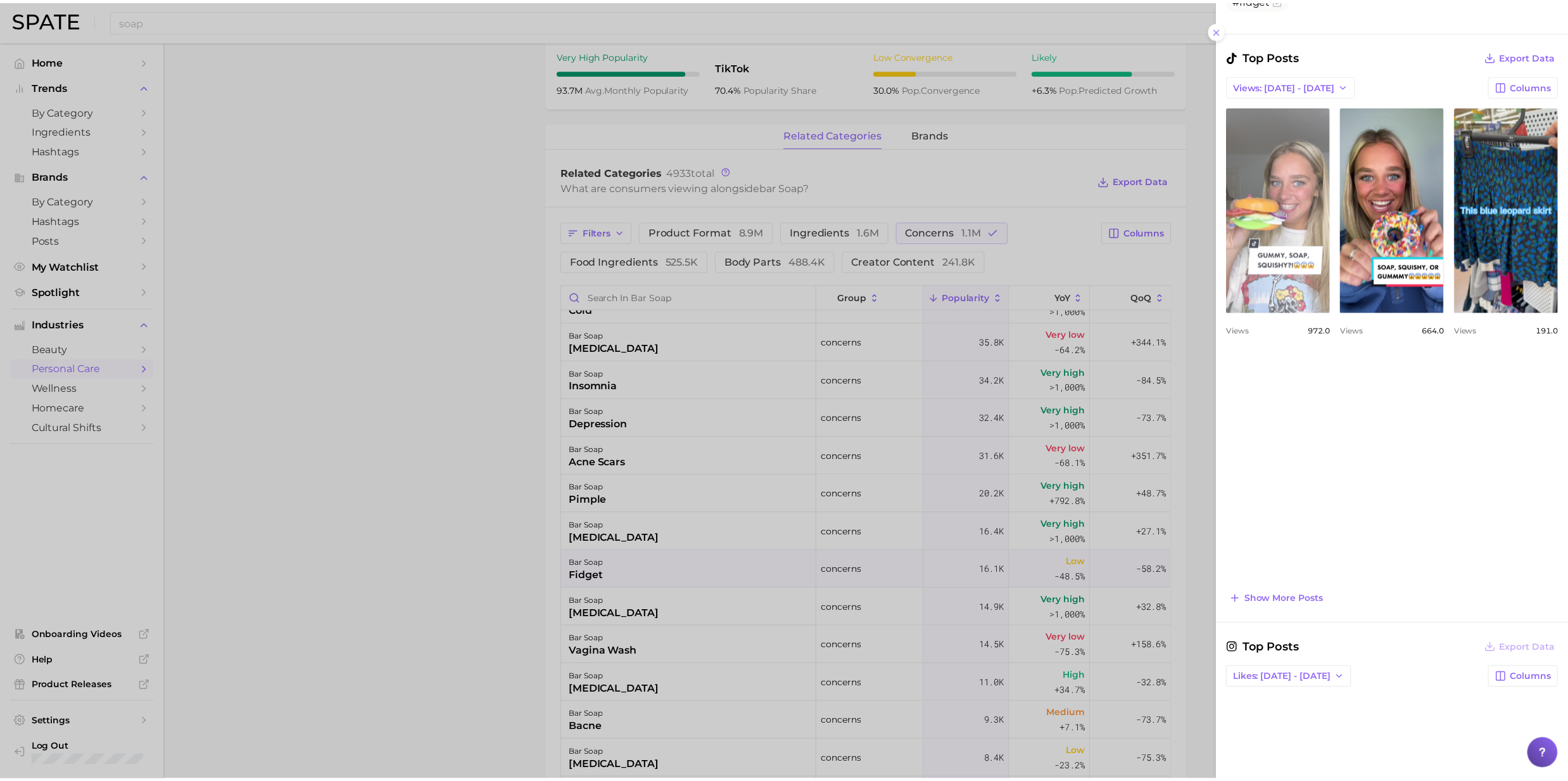
scroll to position [422, 0]
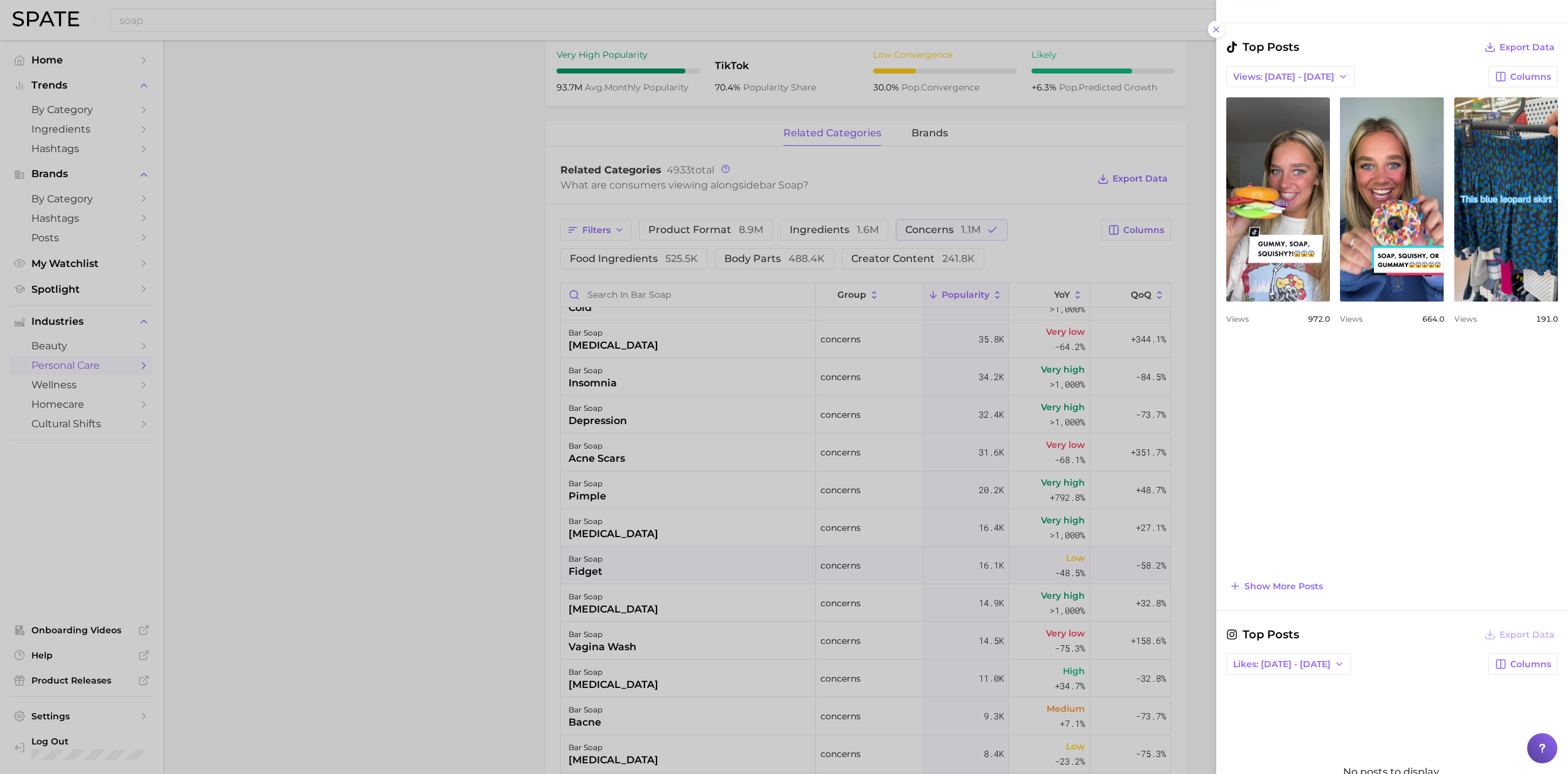
click at [450, 293] on div at bounding box center [784, 387] width 1568 height 774
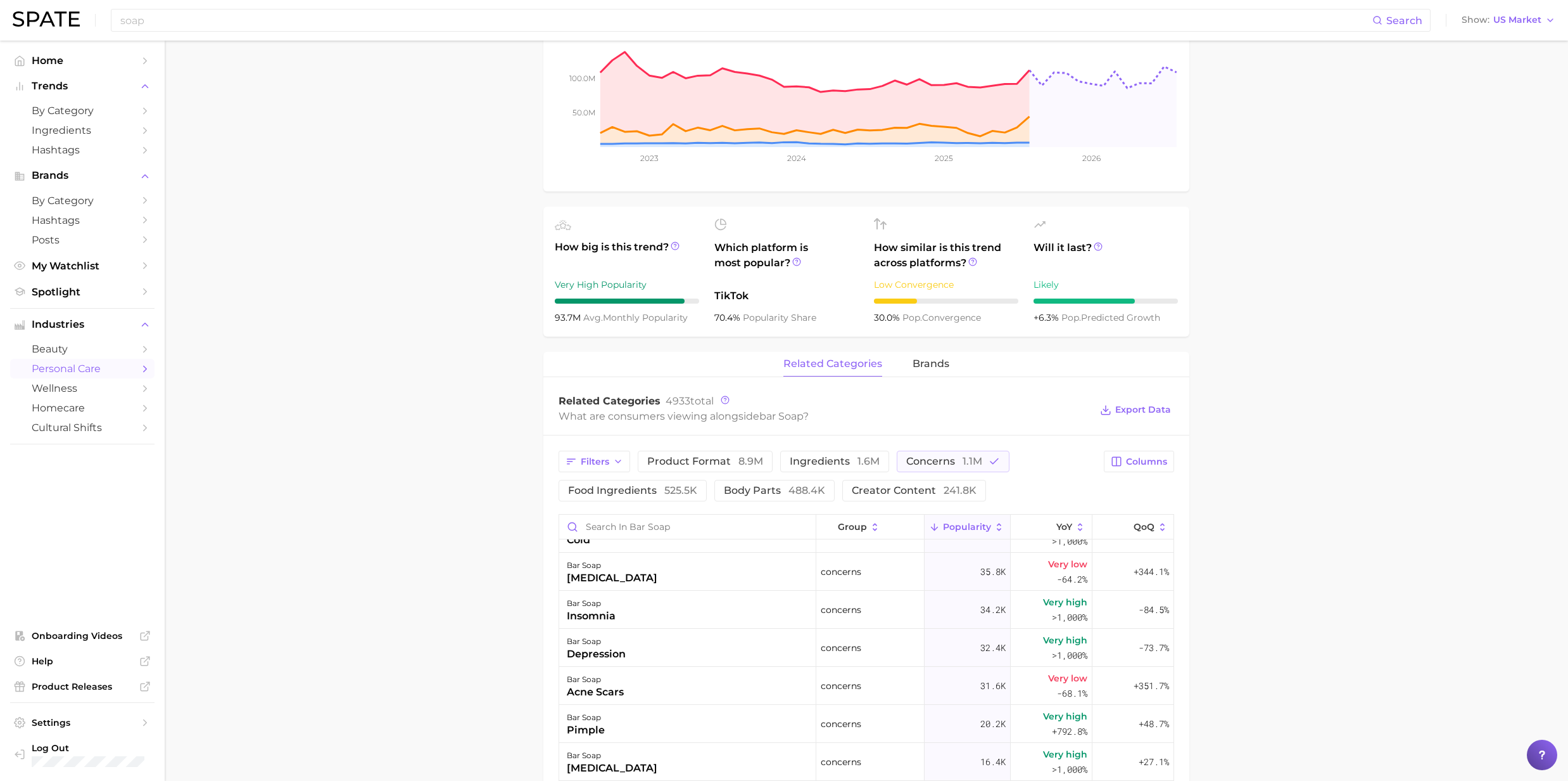
scroll to position [0, 0]
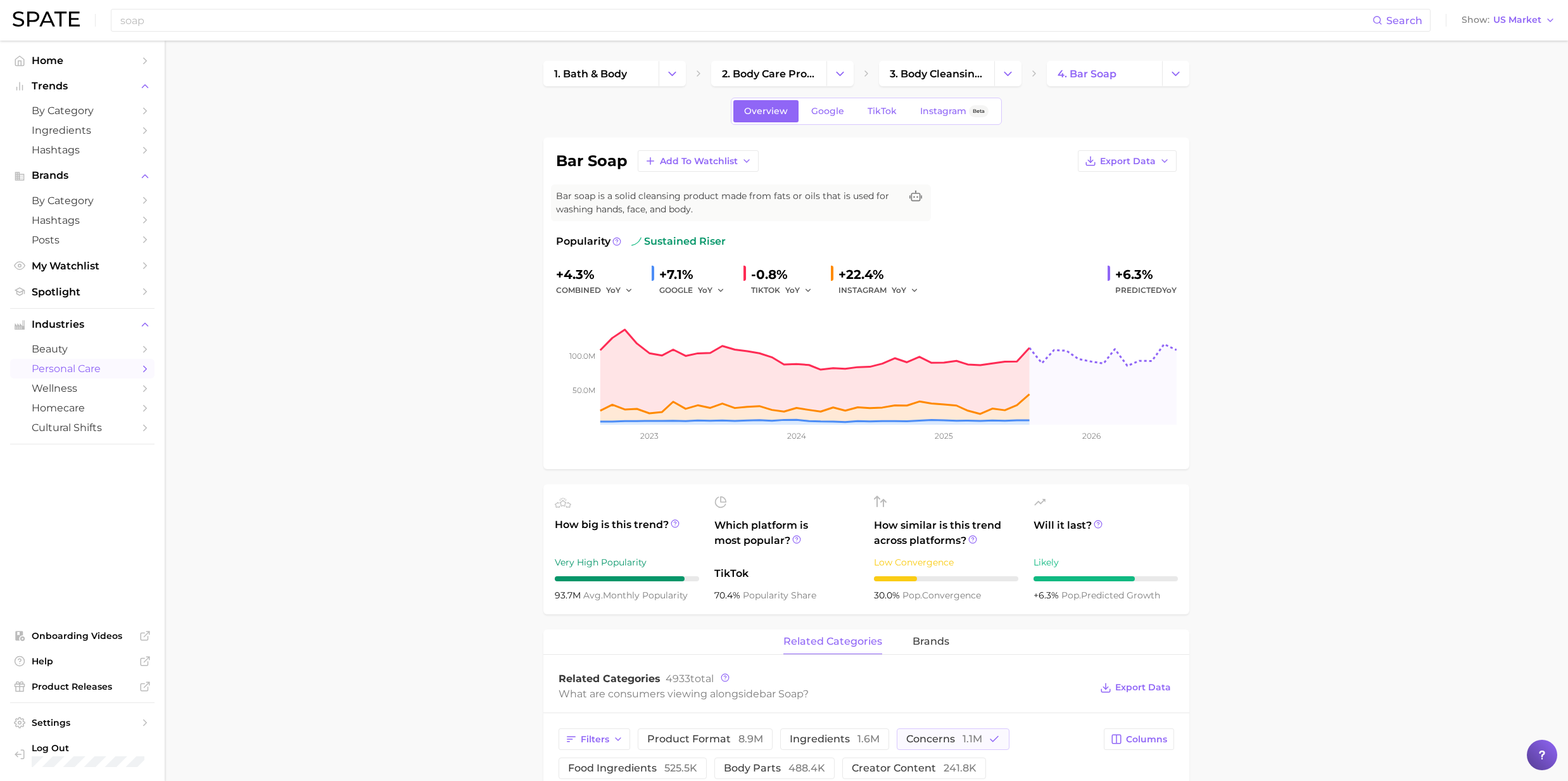
click at [150, 38] on div "soap Search Show US Market" at bounding box center [784, 20] width 1542 height 41
click at [149, 23] on input "soap" at bounding box center [746, 20] width 1253 height 21
drag, startPoint x: 148, startPoint y: 23, endPoint x: 76, endPoint y: 19, distance: 72.1
click at [76, 19] on div "soap Search Show US Market" at bounding box center [784, 20] width 1542 height 41
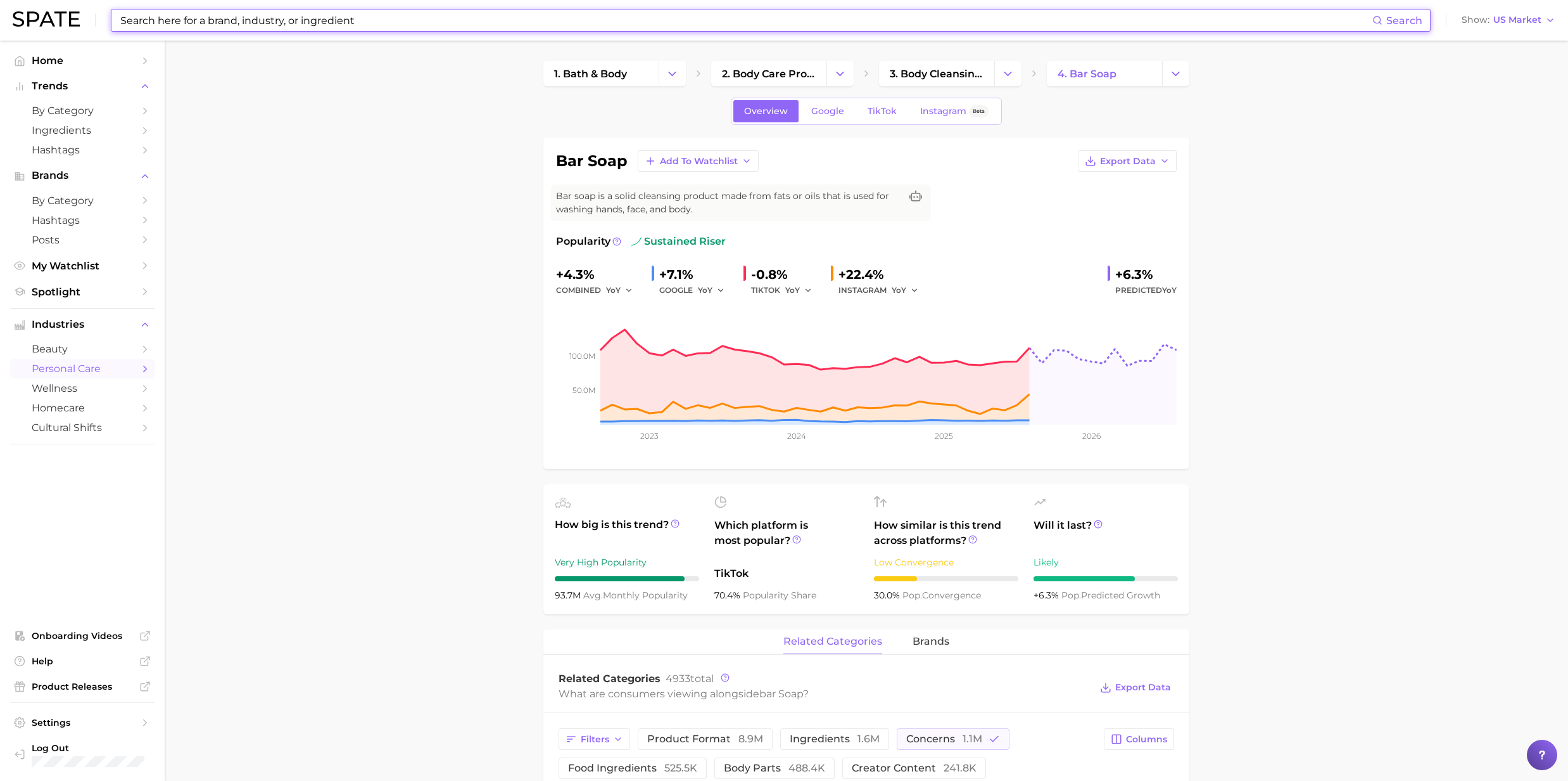
drag, startPoint x: 299, startPoint y: 337, endPoint x: 244, endPoint y: 69, distance: 273.6
click at [206, 18] on input at bounding box center [746, 20] width 1253 height 21
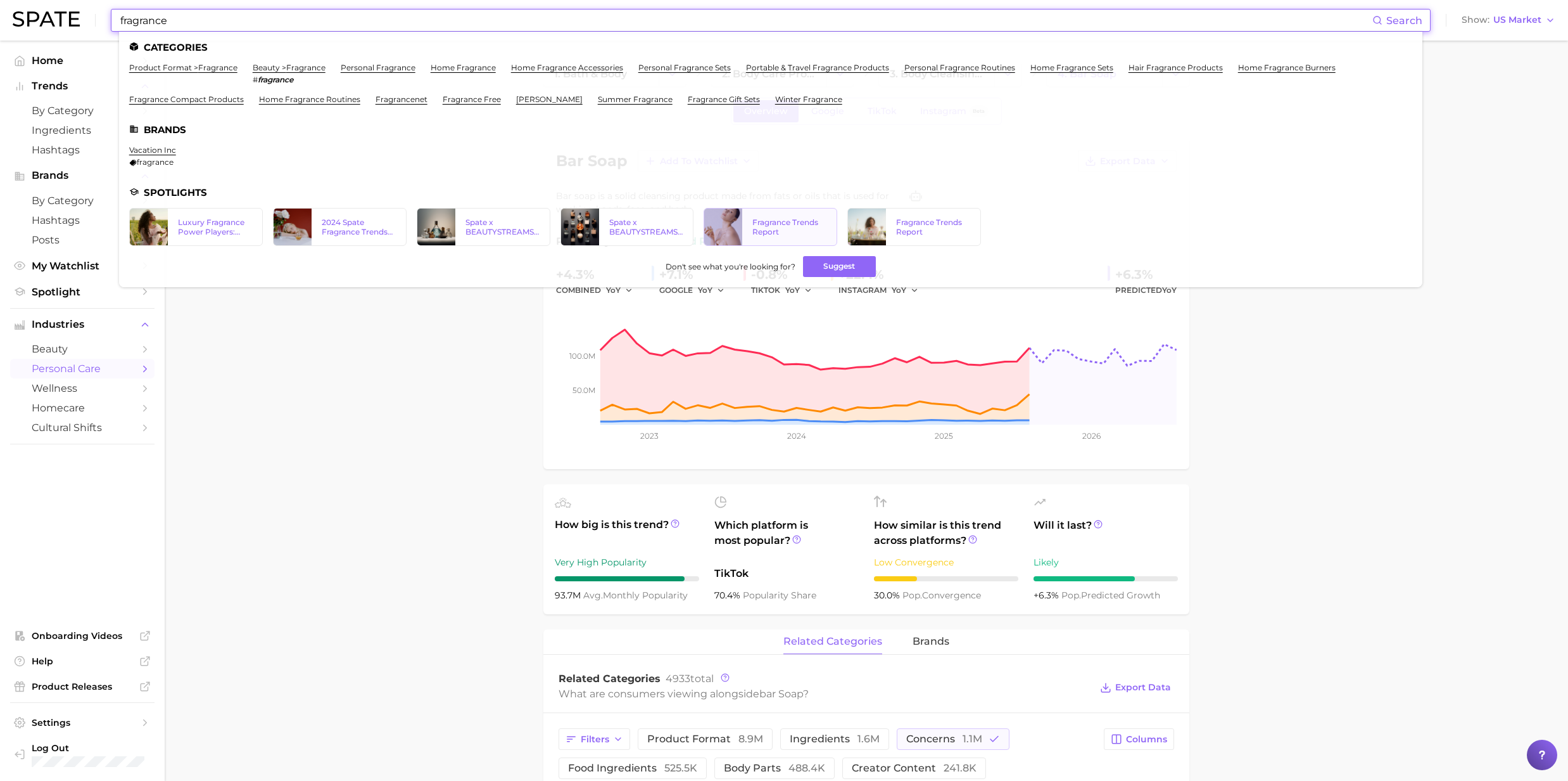
type input "fragrance"
click at [775, 226] on div "Fragrance Trends Report" at bounding box center [789, 227] width 74 height 19
click at [171, 229] on div "Luxury Fragrance Power Players: Consumers’ Brand Favorites" at bounding box center [215, 227] width 95 height 19
